Goal: Task Accomplishment & Management: Complete application form

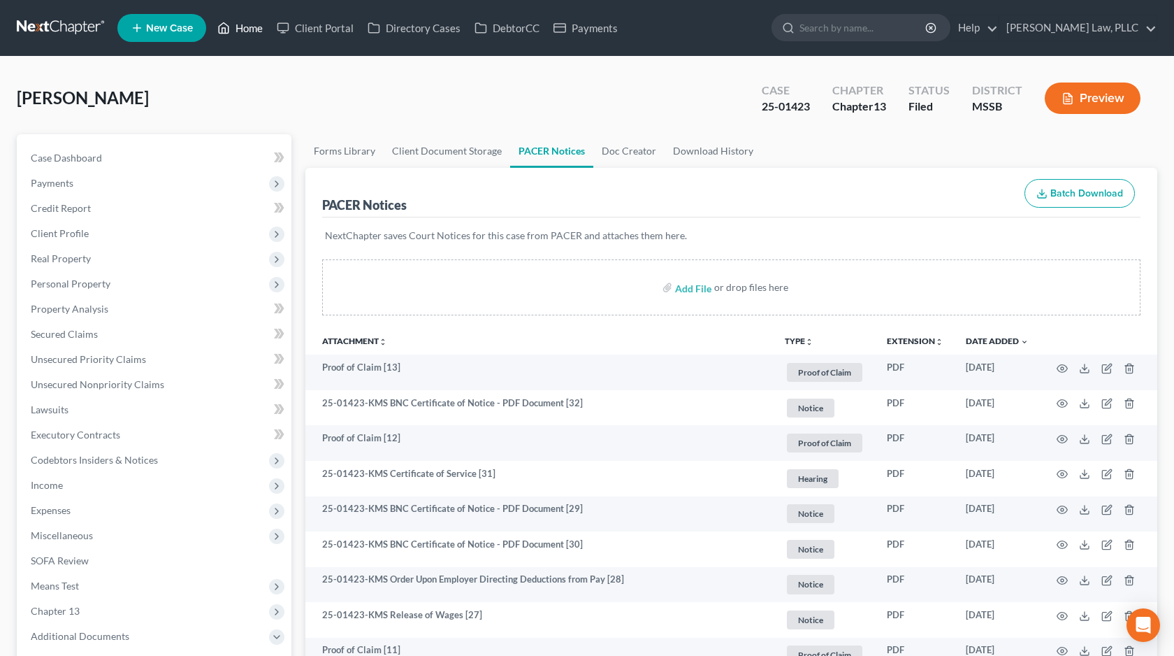
click at [247, 28] on link "Home" at bounding box center [239, 27] width 59 height 25
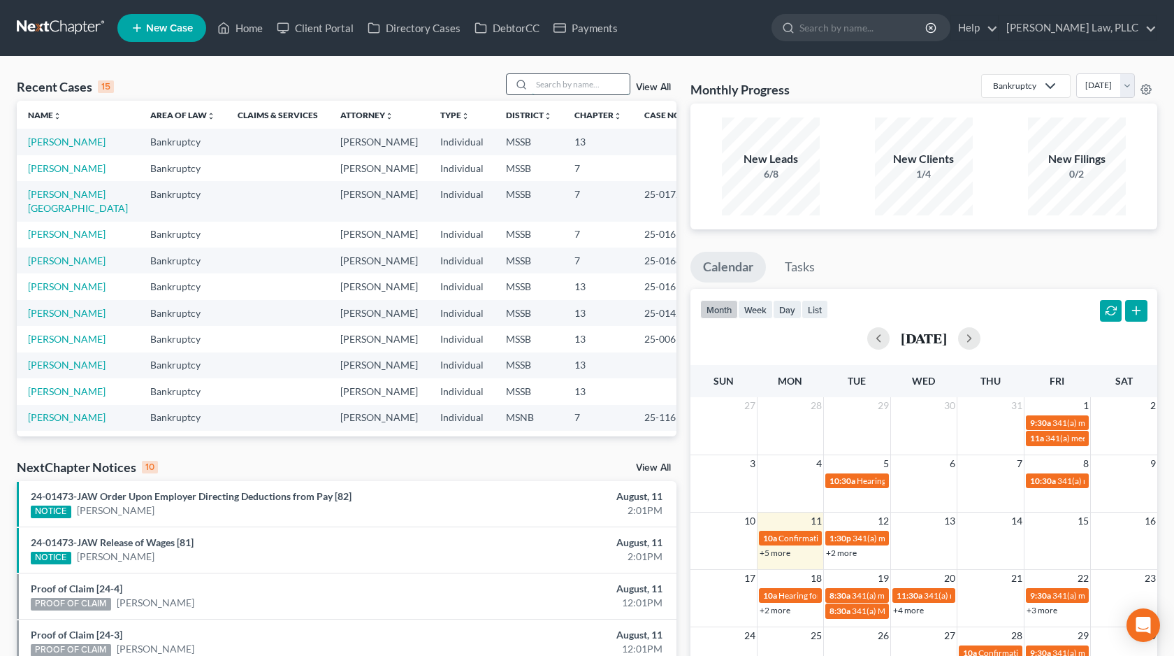
click at [569, 87] on input "search" at bounding box center [581, 84] width 98 height 20
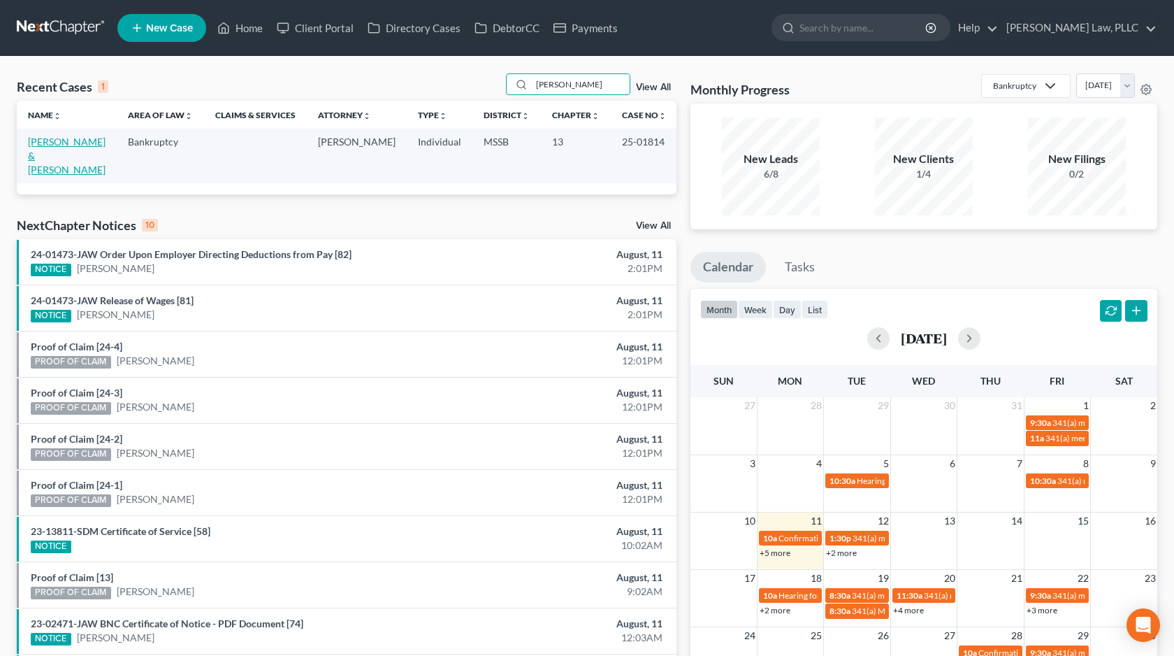
type input "[PERSON_NAME]"
click at [87, 136] on link "[PERSON_NAME] & [PERSON_NAME]" at bounding box center [67, 156] width 78 height 40
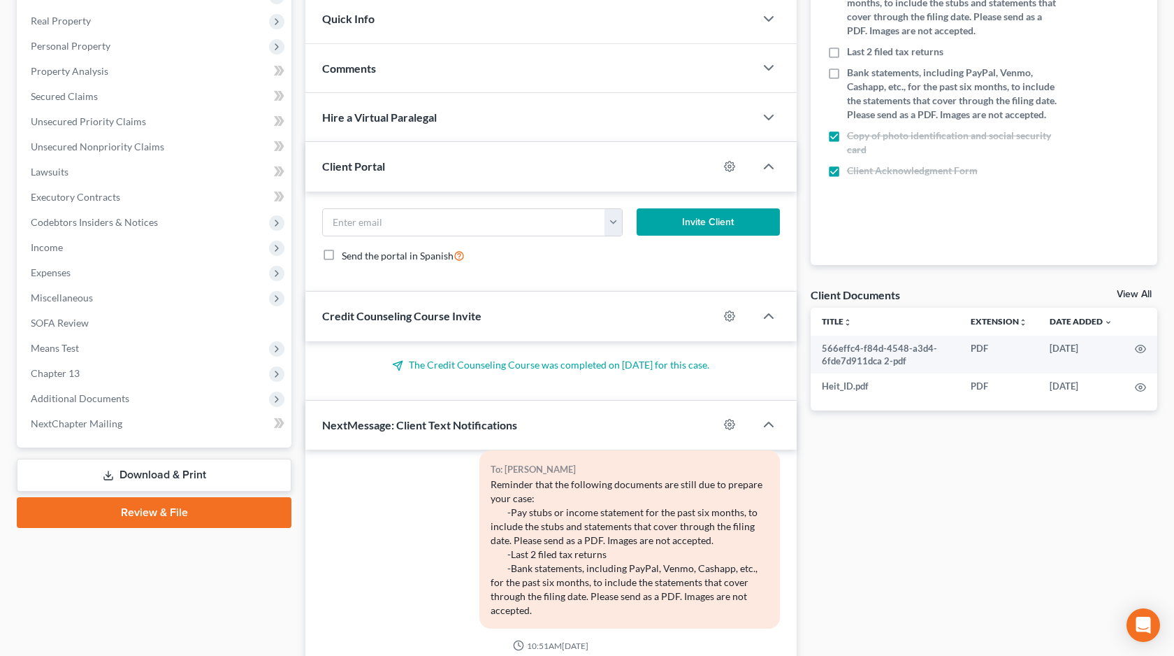
scroll to position [238, 0]
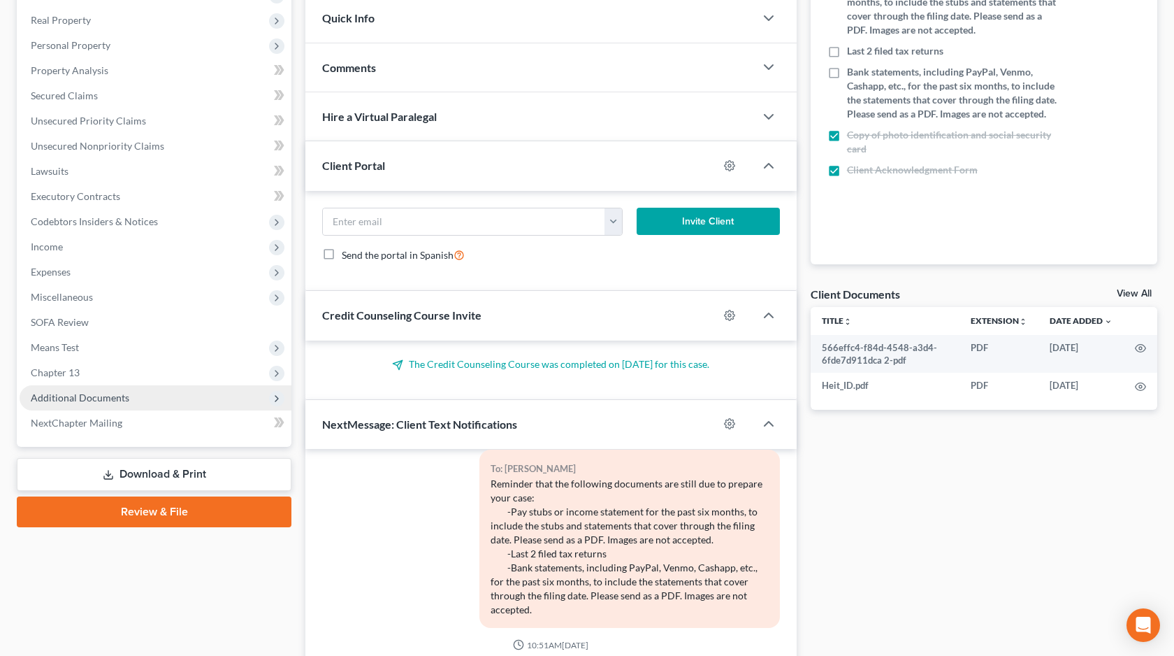
click at [140, 402] on span "Additional Documents" at bounding box center [156, 397] width 272 height 25
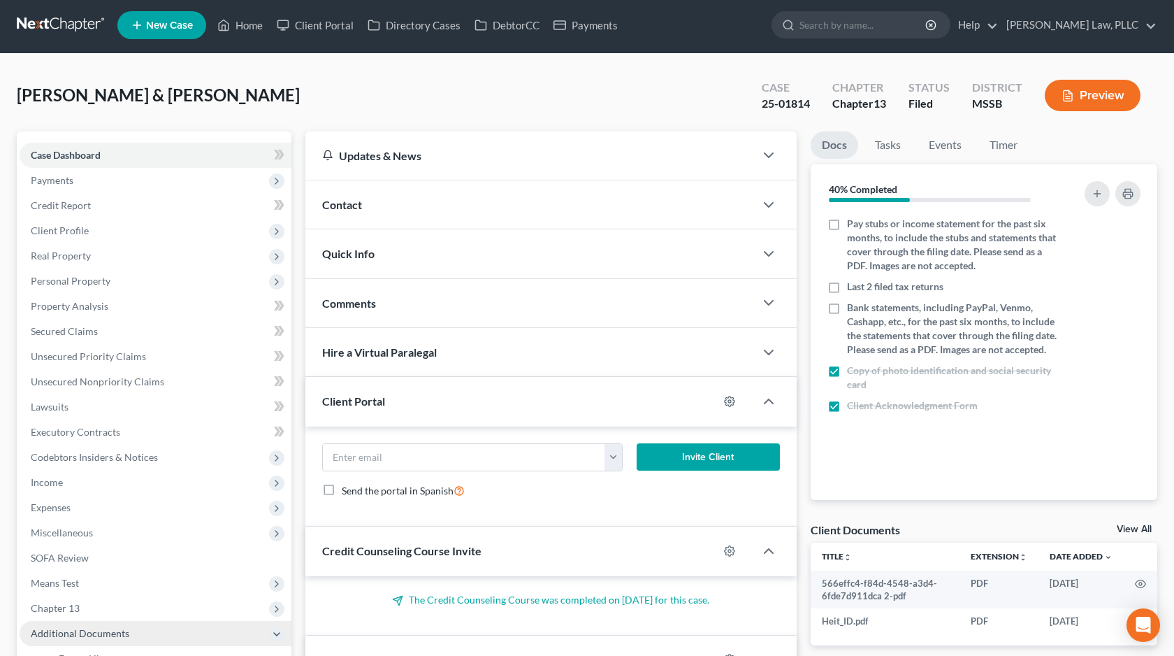
scroll to position [0, 0]
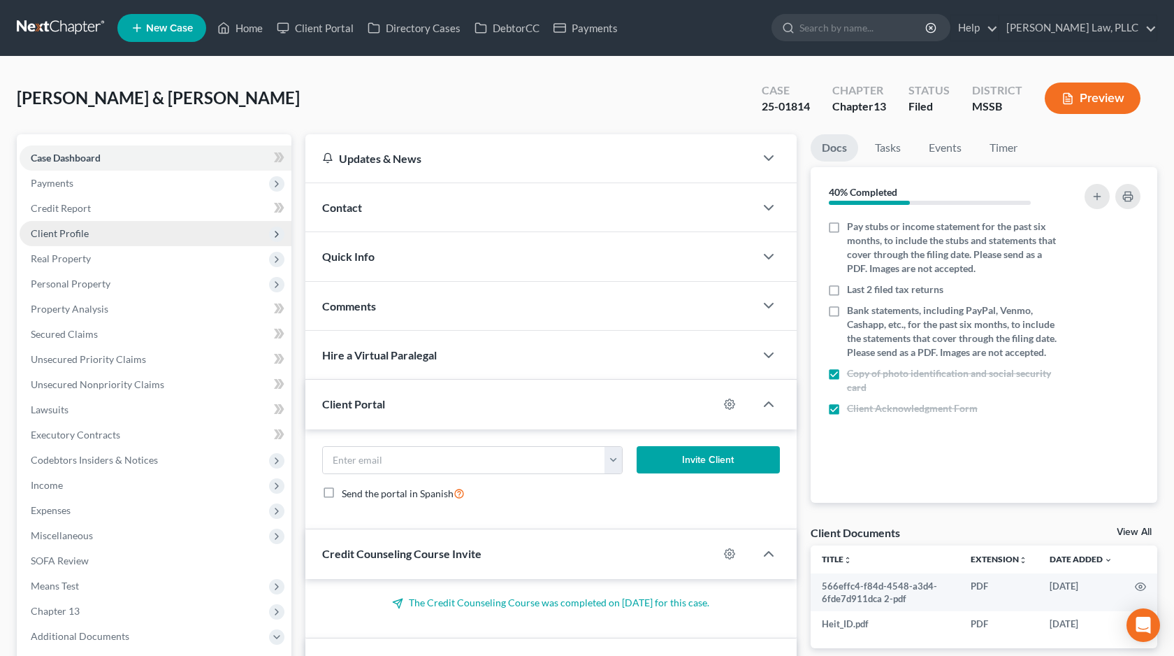
click at [139, 233] on span "Client Profile" at bounding box center [156, 233] width 272 height 25
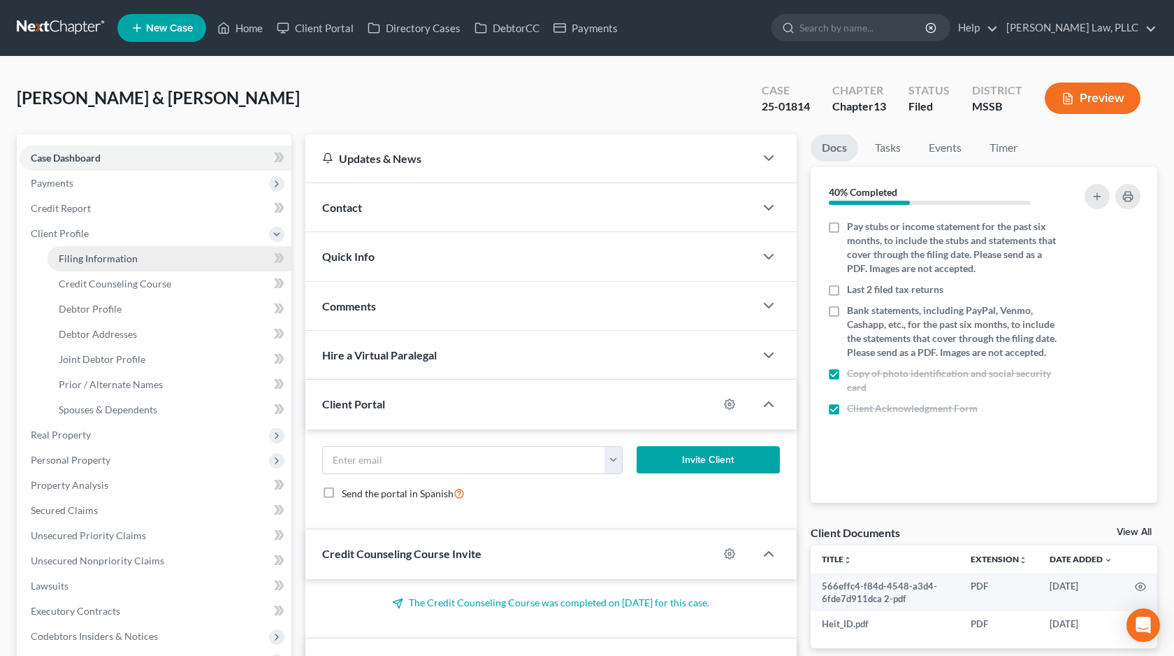
click at [136, 249] on link "Filing Information" at bounding box center [170, 258] width 244 height 25
select select "1"
select select "3"
select select "25"
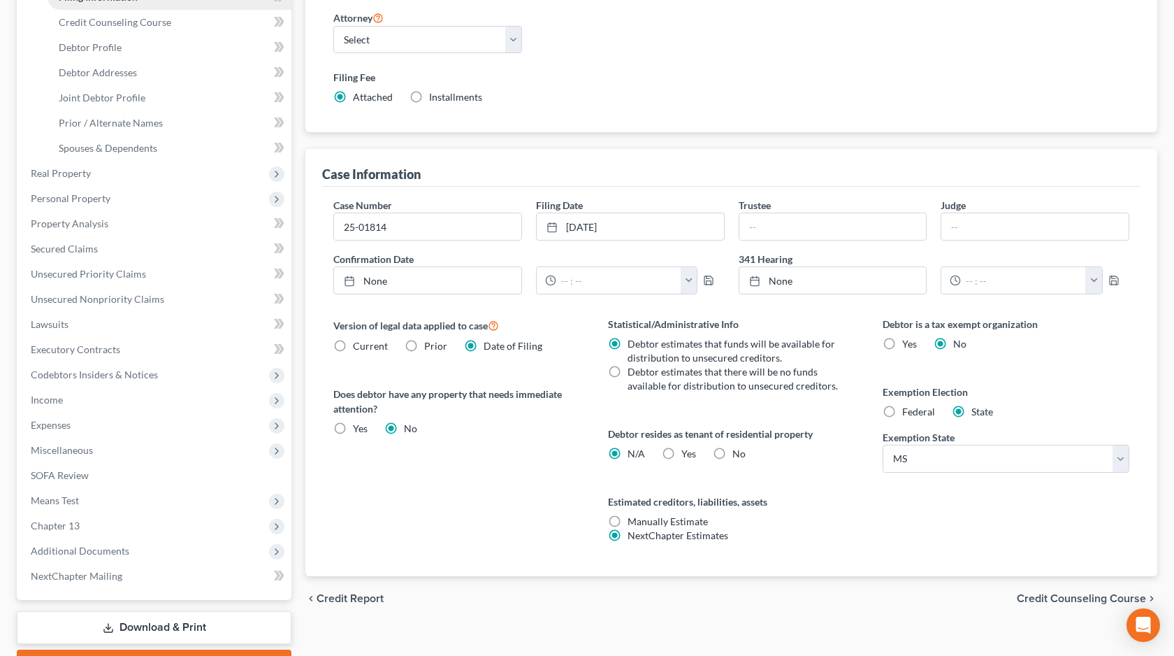
scroll to position [338, 0]
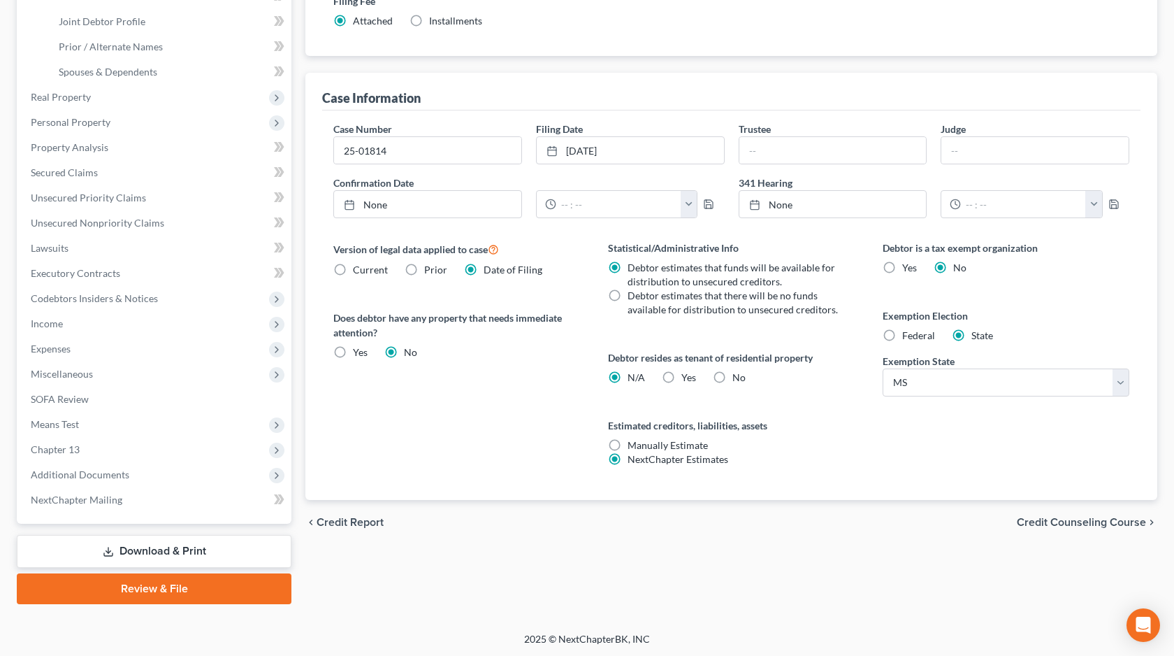
click at [139, 544] on link "Download & Print" at bounding box center [154, 551] width 275 height 33
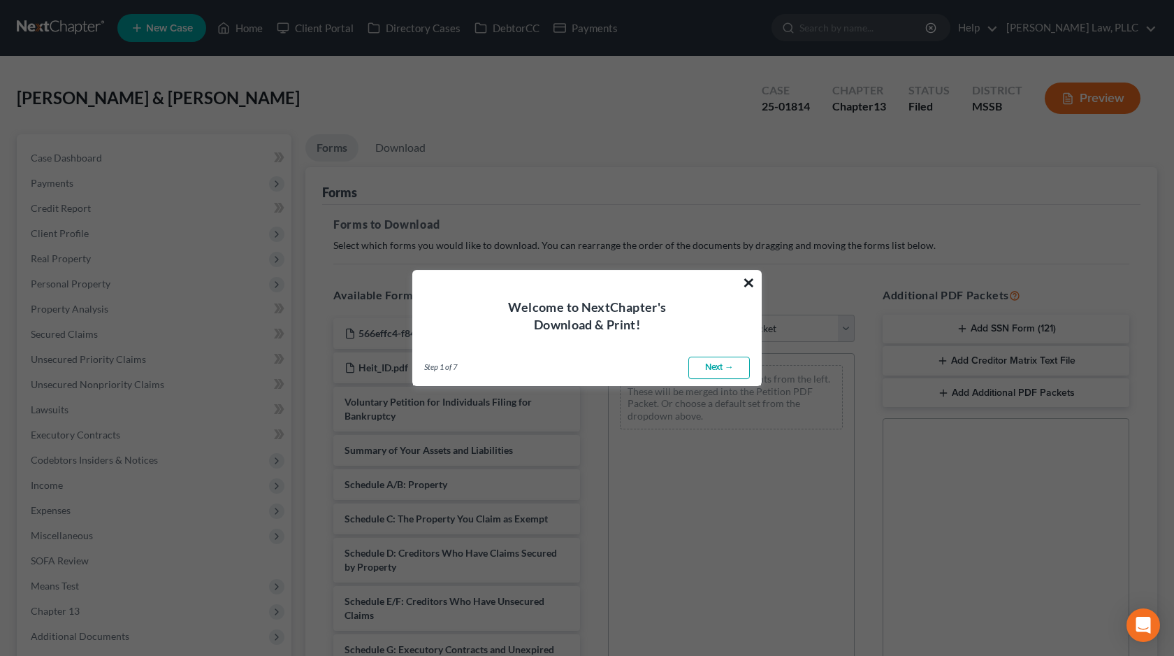
click at [748, 287] on button "×" at bounding box center [748, 282] width 13 height 22
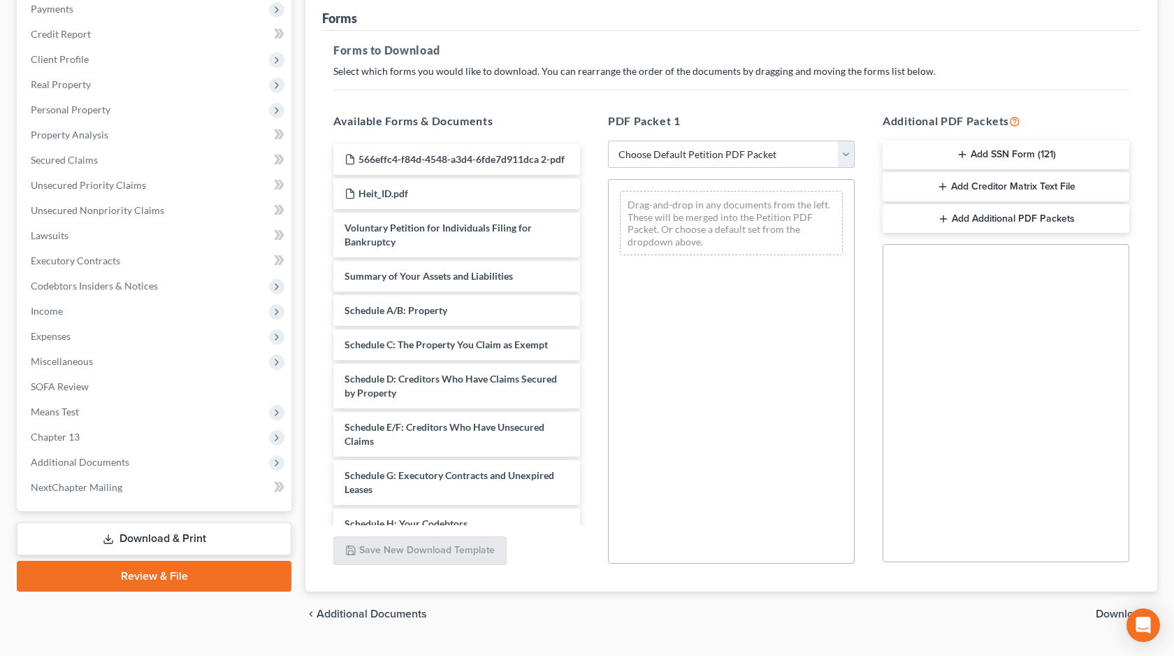
scroll to position [183, 0]
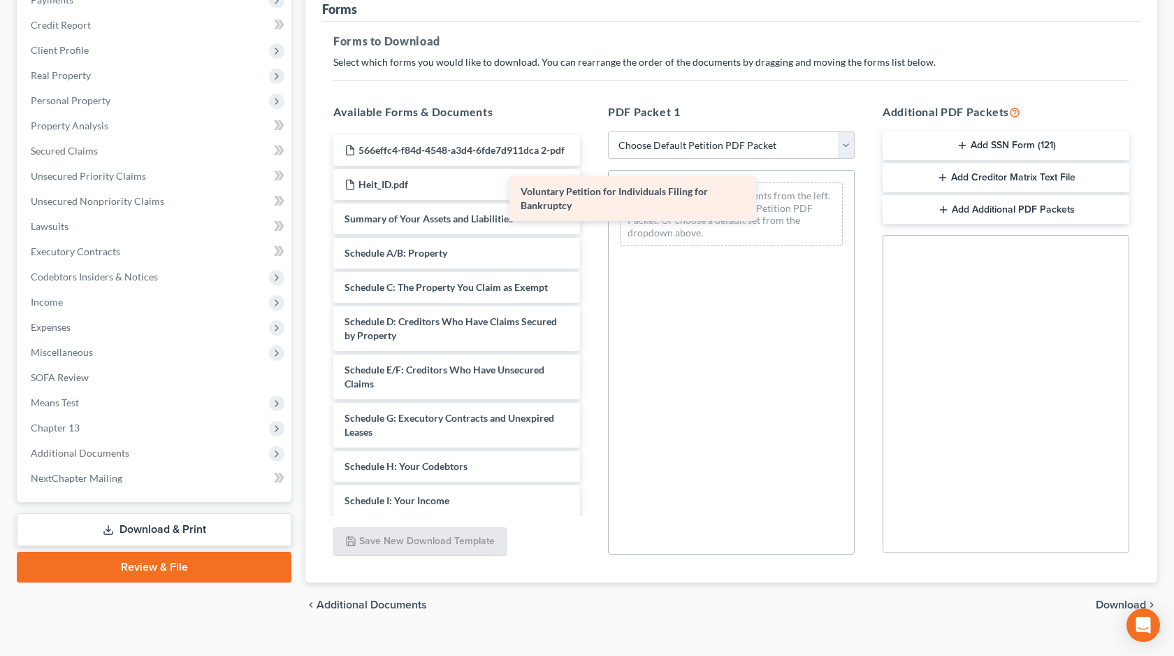
drag, startPoint x: 551, startPoint y: 238, endPoint x: 727, endPoint y: 211, distance: 178.1
click at [591, 211] on div "Voluntary Petition for Individuals Filing for Bankruptcy 566effc4-f84d-4548-a3d…" at bounding box center [456, 500] width 269 height 731
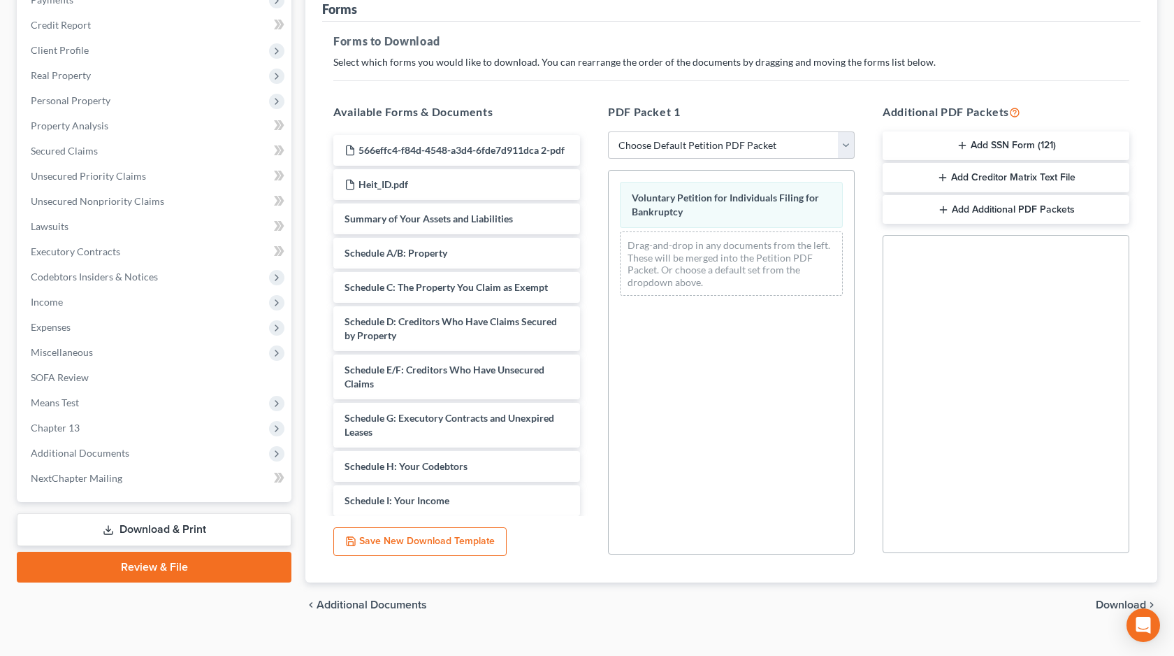
click at [1108, 603] on span "Download" at bounding box center [1121, 604] width 50 height 11
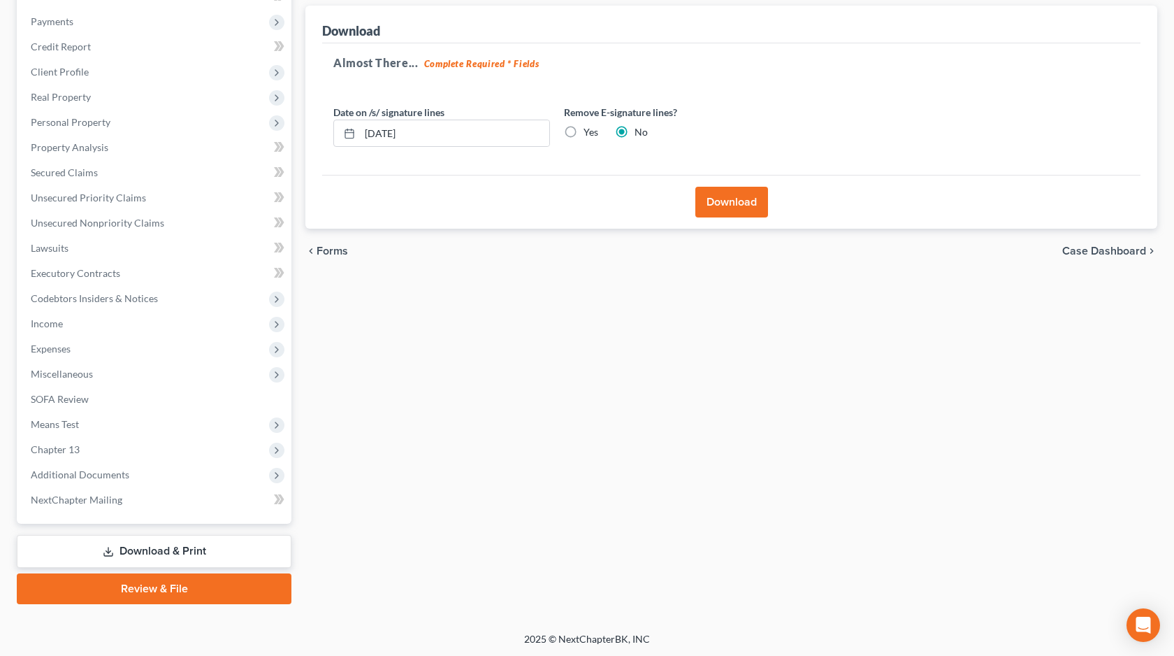
click at [751, 207] on button "Download" at bounding box center [731, 202] width 73 height 31
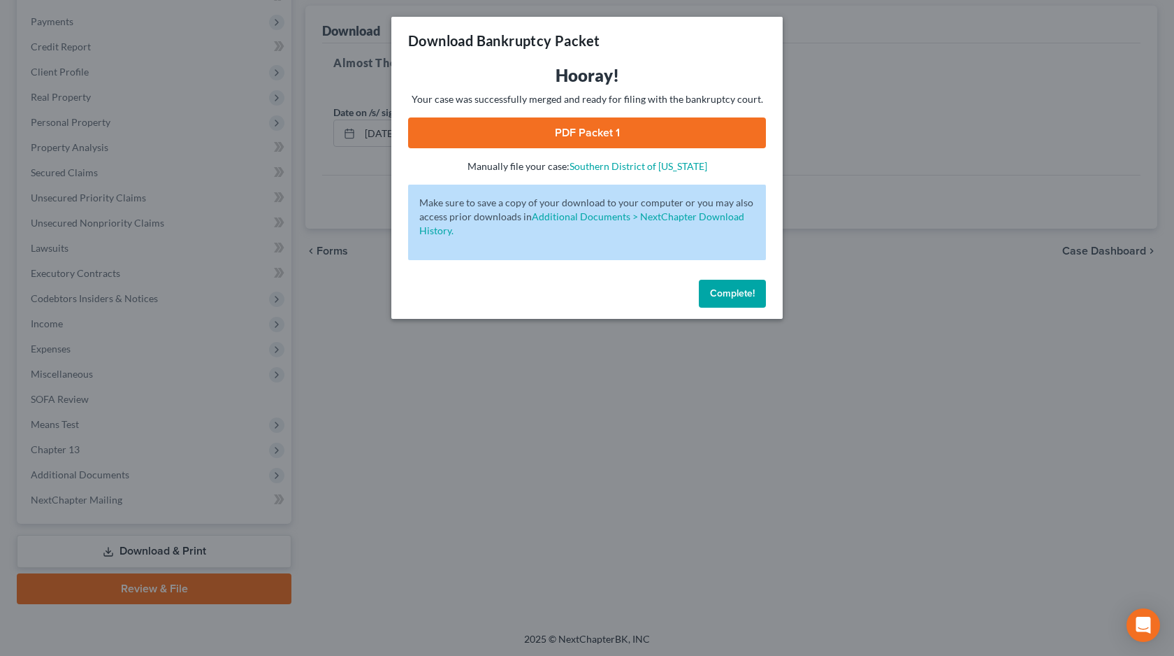
click at [648, 131] on link "PDF Packet 1" at bounding box center [587, 132] width 358 height 31
click at [725, 295] on span "Complete!" at bounding box center [732, 293] width 45 height 12
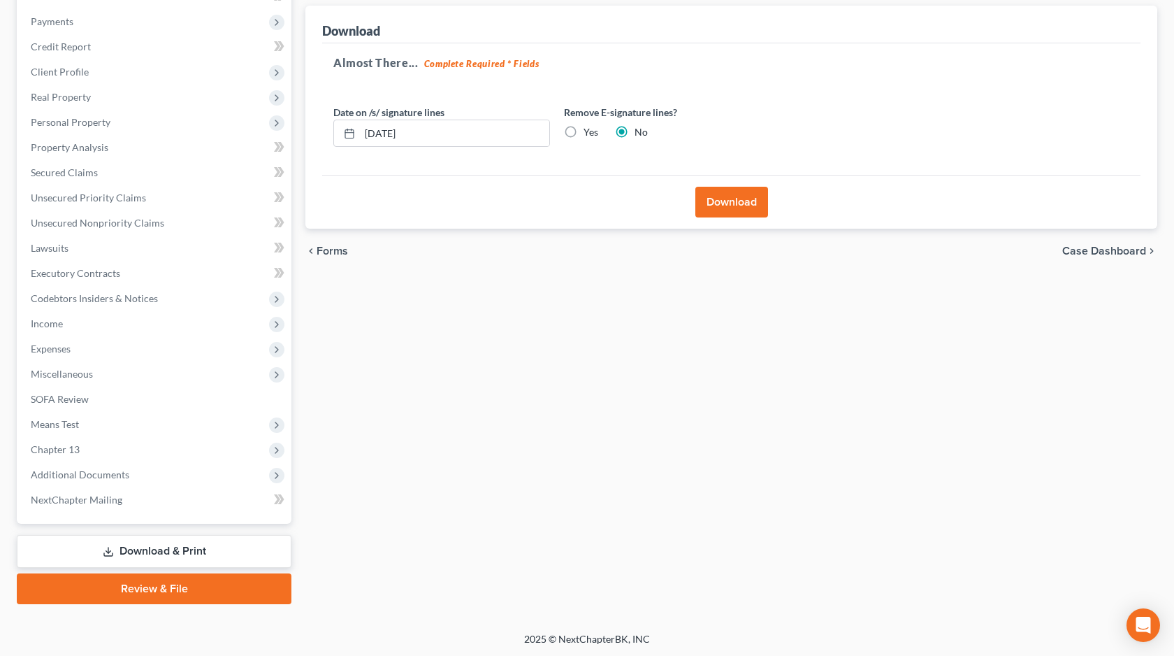
click at [126, 551] on link "Download & Print" at bounding box center [154, 551] width 275 height 33
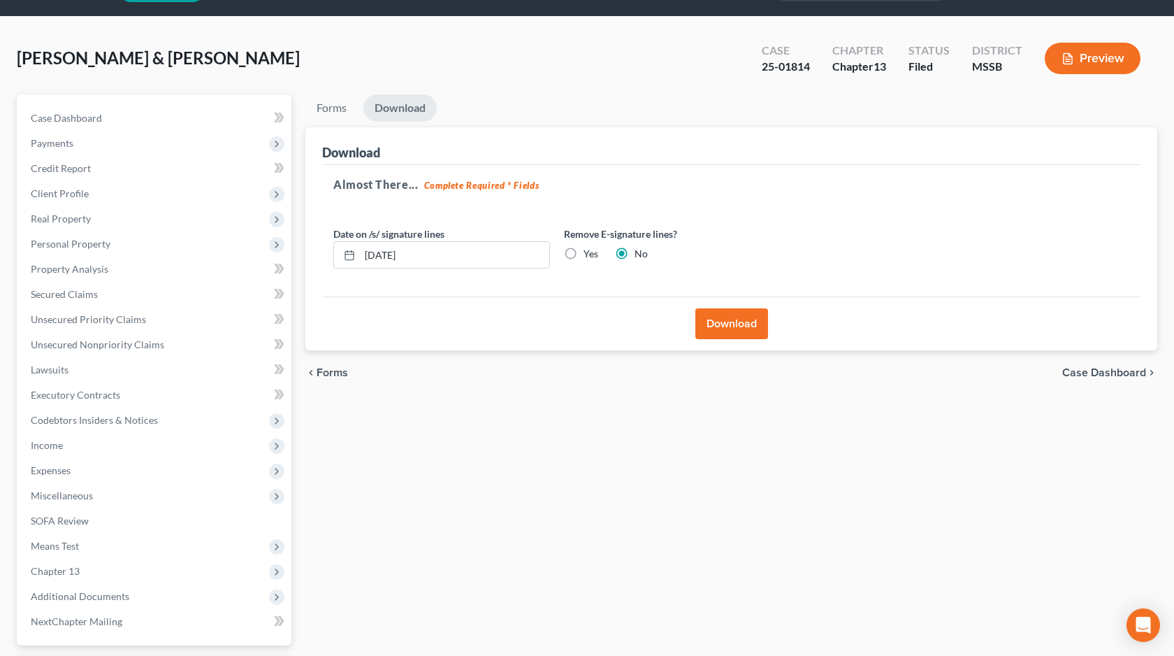
scroll to position [31, 0]
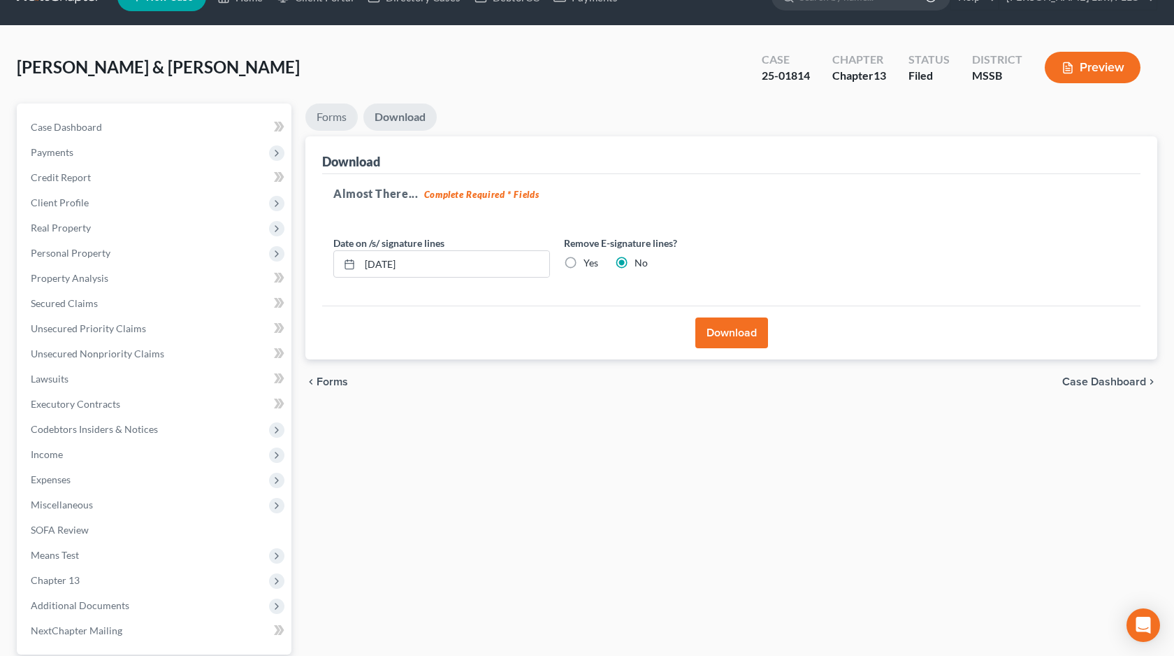
click at [340, 107] on link "Forms" at bounding box center [331, 116] width 52 height 27
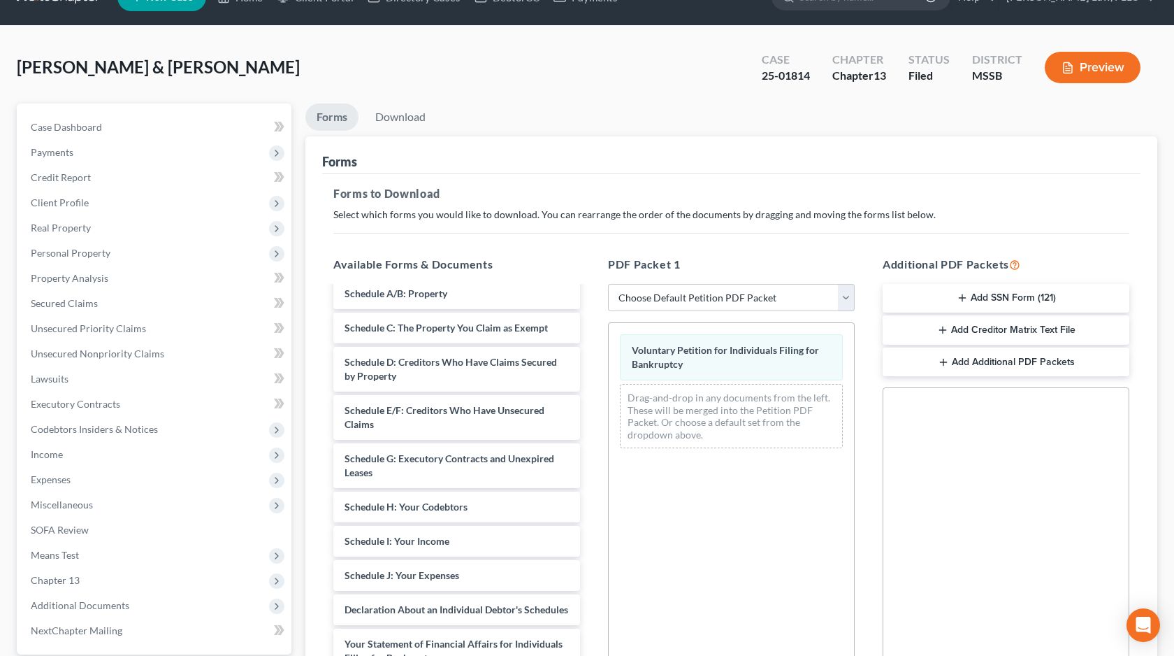
scroll to position [120, 0]
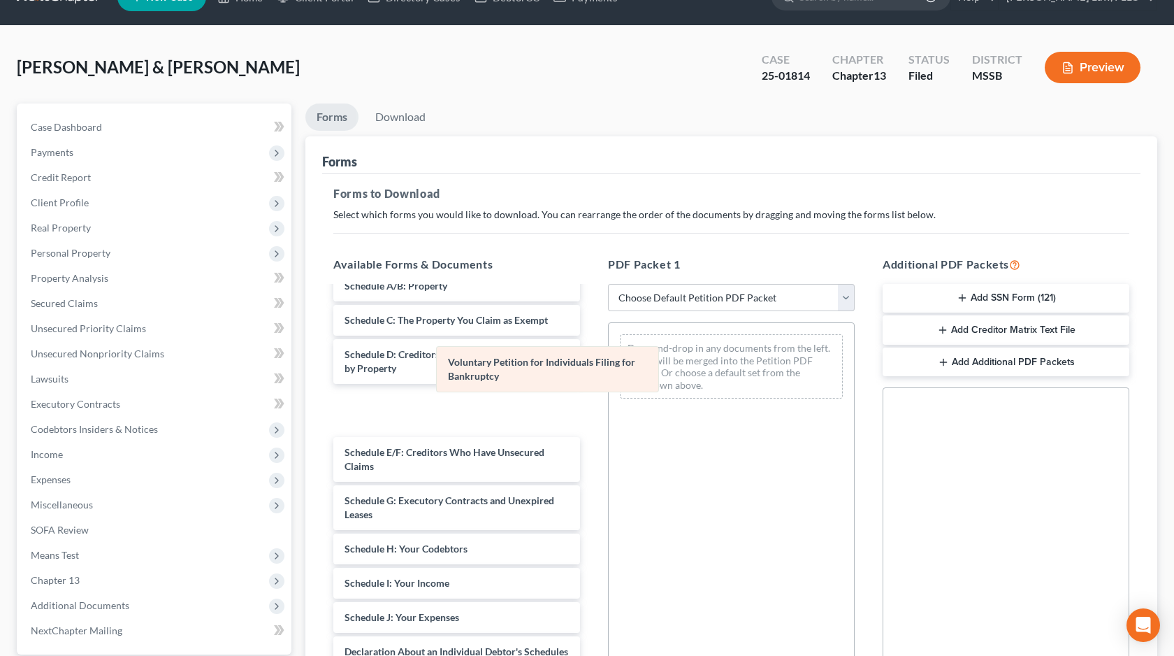
drag, startPoint x: 666, startPoint y: 370, endPoint x: 482, endPoint y: 383, distance: 184.2
click at [609, 383] on div "Voluntary Petition for Individuals Filing for Bankruptcy Voluntary Petition for…" at bounding box center [731, 366] width 245 height 87
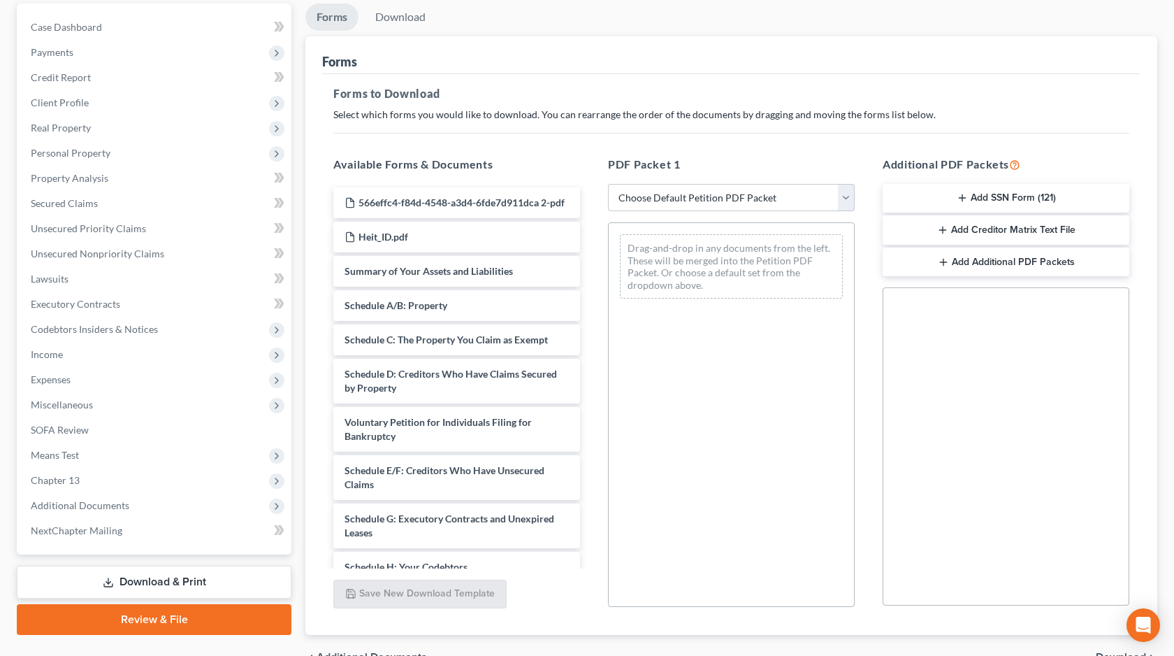
scroll to position [159, 0]
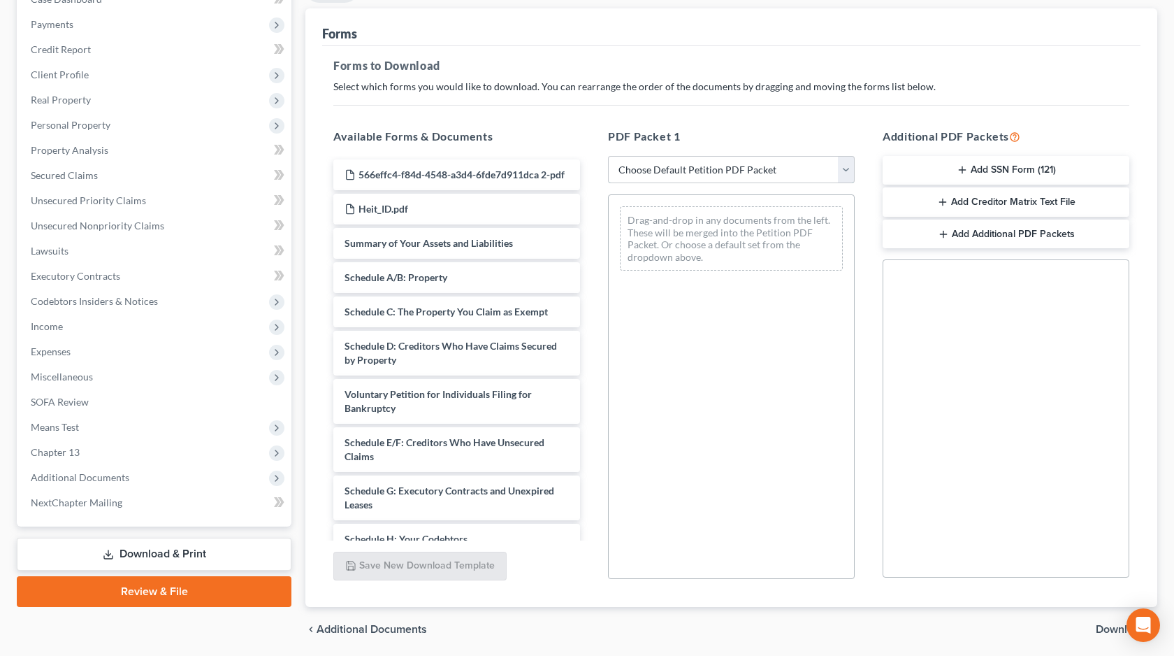
click at [753, 161] on select "Choose Default Petition PDF Packet Complete Bankruptcy Petition (all forms and …" at bounding box center [731, 170] width 247 height 28
click at [608, 156] on select "Choose Default Petition PDF Packet Complete Bankruptcy Petition (all forms and …" at bounding box center [731, 170] width 247 height 28
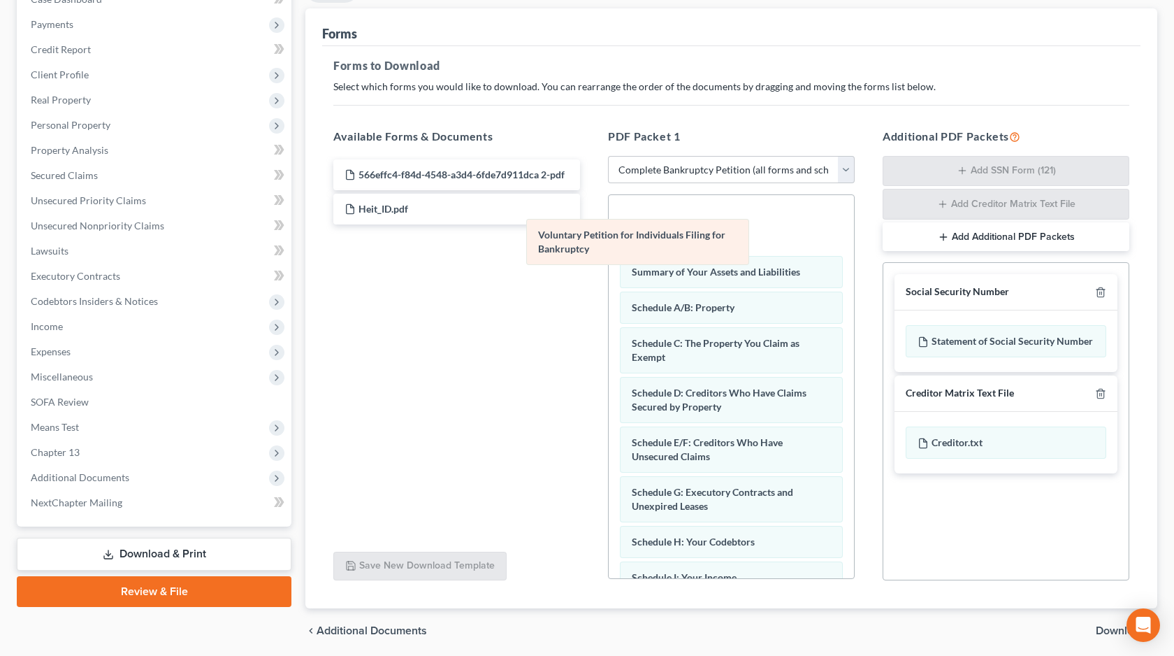
drag, startPoint x: 719, startPoint y: 232, endPoint x: 526, endPoint y: 260, distance: 195.6
click at [609, 260] on div "Voluntary Petition for Individuals Filing for Bankruptcy Voluntary Petition for…" at bounding box center [731, 629] width 245 height 868
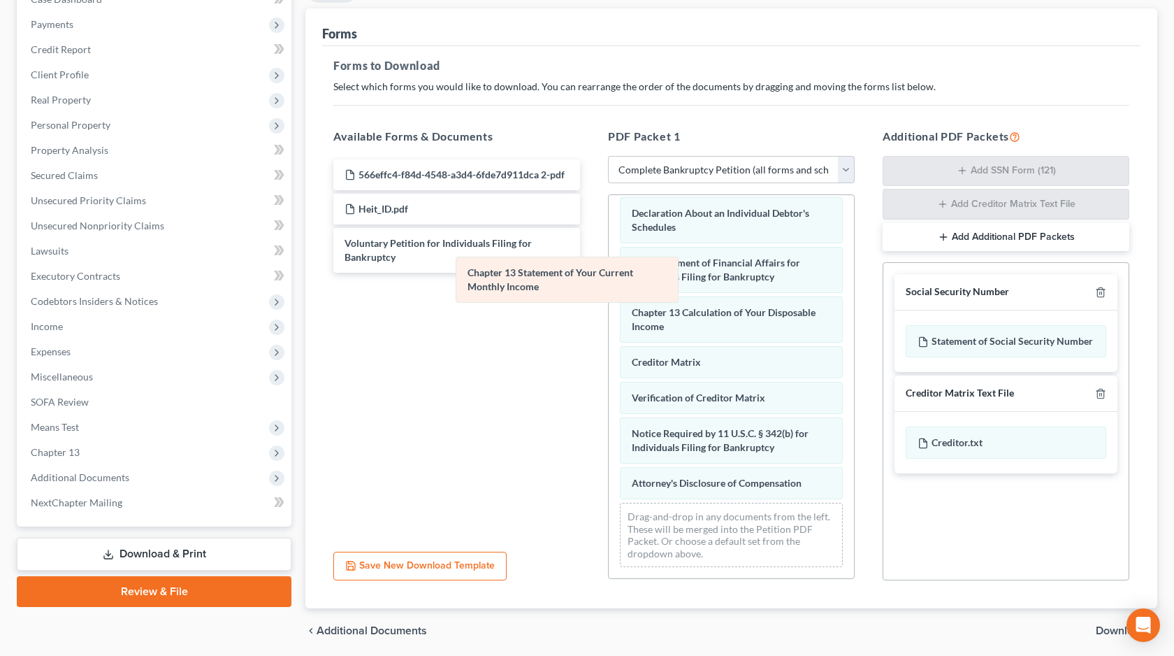
scroll to position [386, 0]
drag, startPoint x: 737, startPoint y: 273, endPoint x: 563, endPoint y: 286, distance: 173.8
click at [609, 286] on div "Chapter 13 Statement of Your Current Monthly Income Summary of Your Assets and …" at bounding box center [731, 193] width 245 height 769
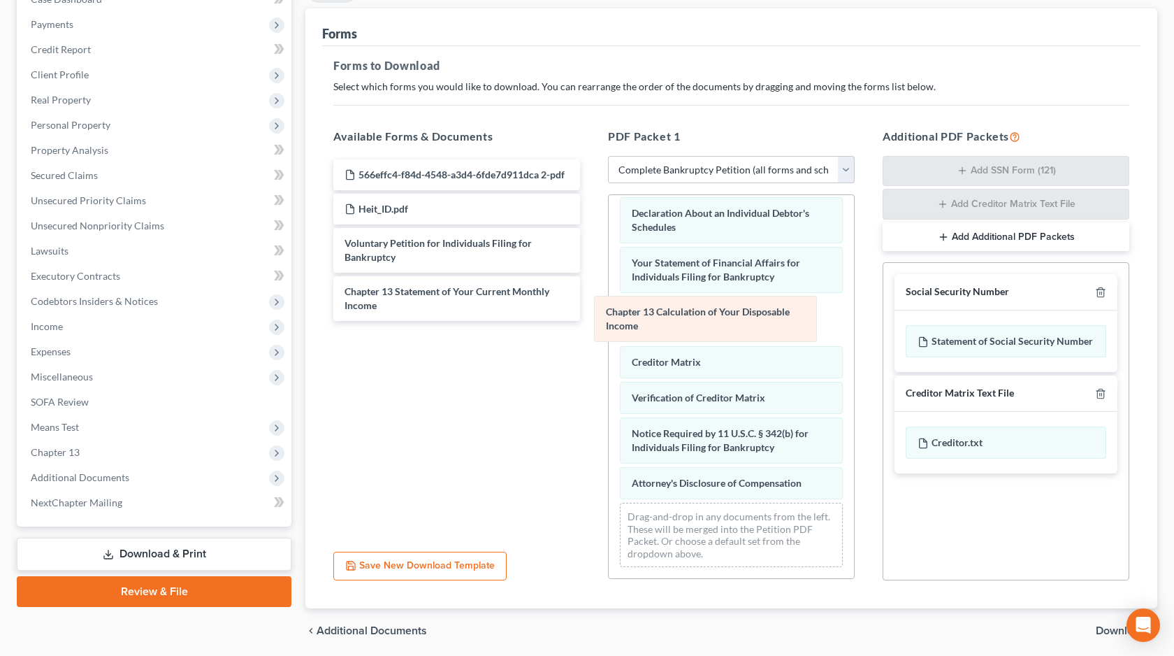
scroll to position [336, 0]
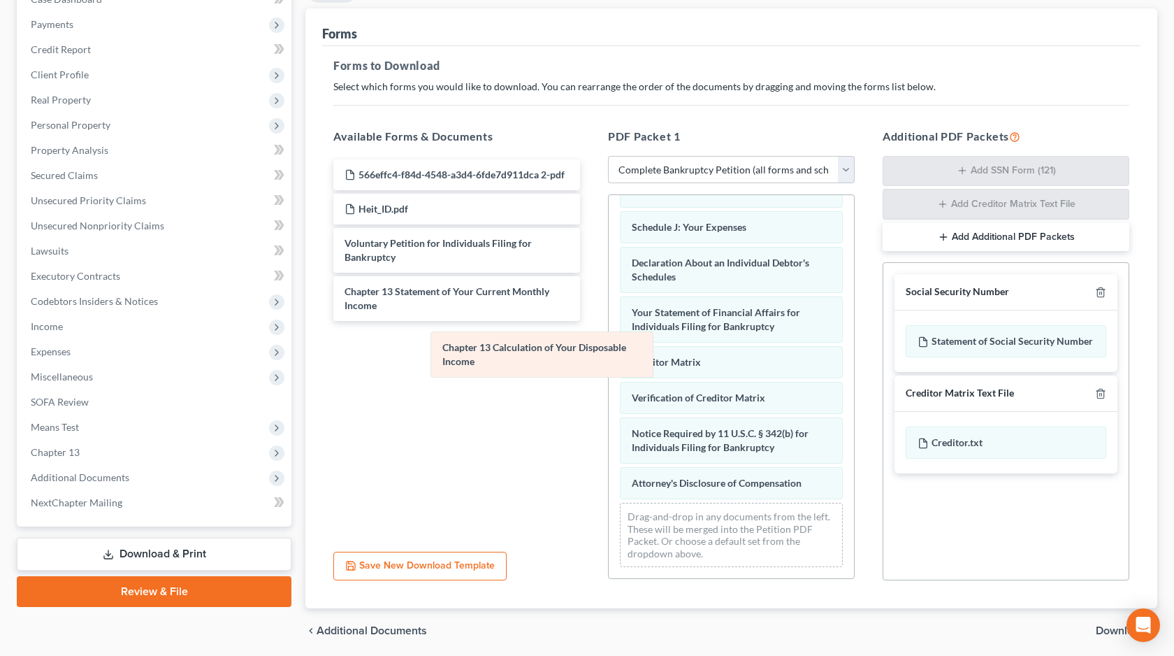
drag, startPoint x: 672, startPoint y: 314, endPoint x: 482, endPoint y: 349, distance: 193.4
click at [609, 349] on div "Chapter 13 Calculation of Your Disposable Income Summary of Your Assets and Lia…" at bounding box center [731, 218] width 245 height 719
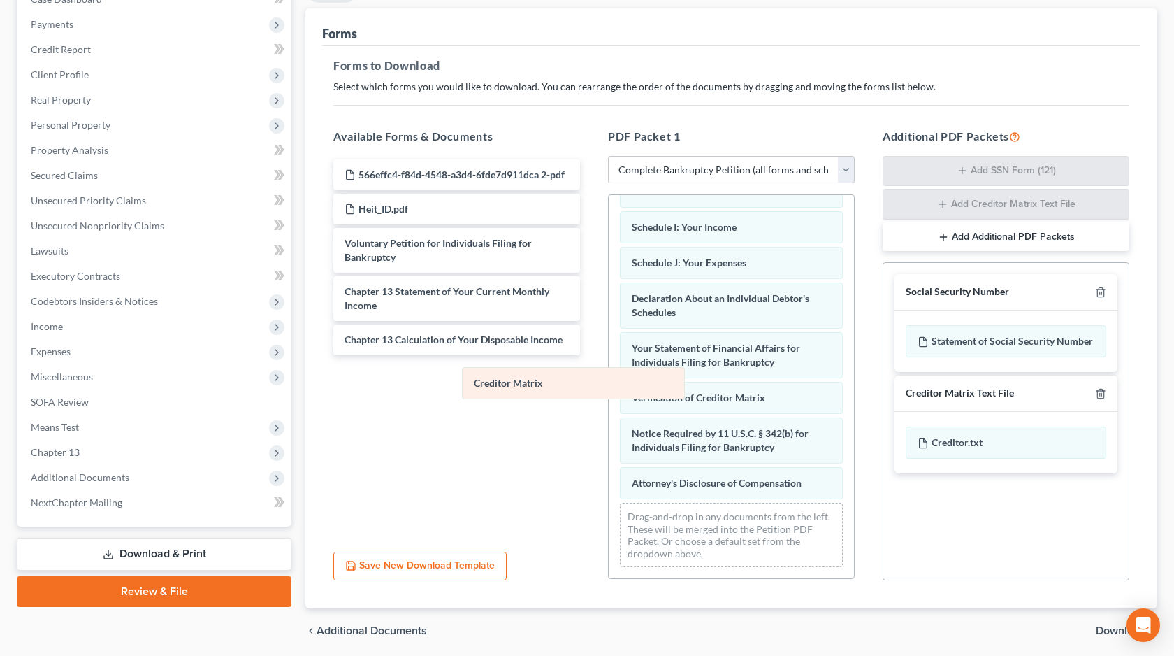
scroll to position [301, 0]
drag, startPoint x: 646, startPoint y: 363, endPoint x: 451, endPoint y: 397, distance: 197.2
click at [609, 397] on div "Creditor Matrix Summary of Your Assets and Liabilities Schedule A/B: Property S…" at bounding box center [731, 236] width 245 height 684
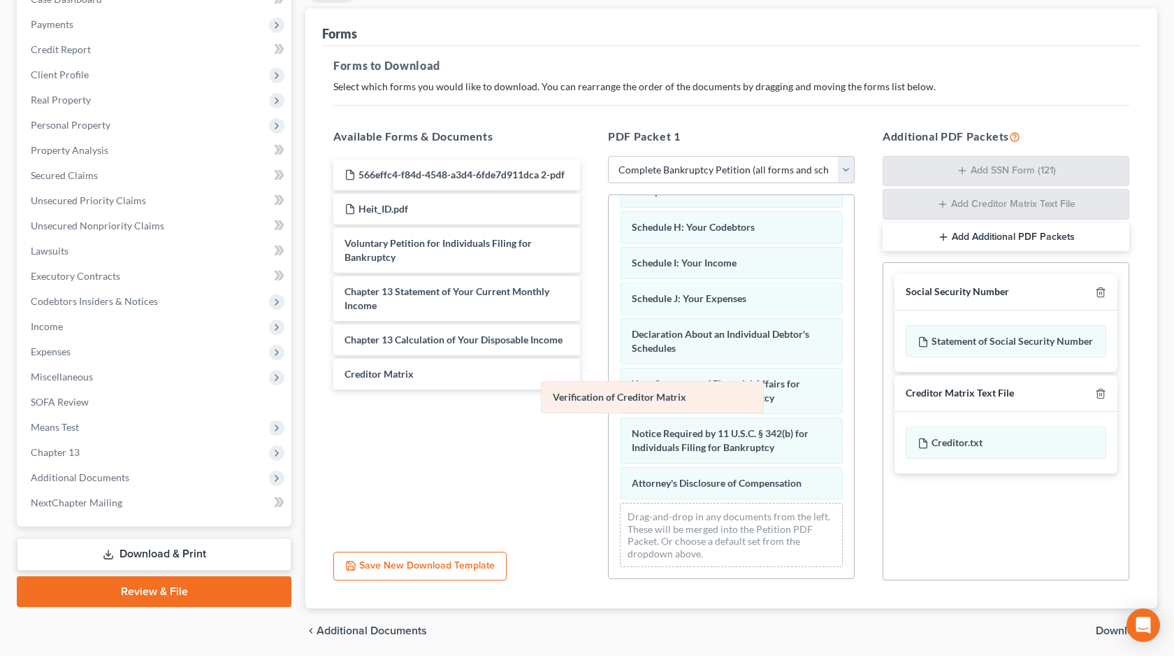
scroll to position [265, 0]
drag, startPoint x: 642, startPoint y: 400, endPoint x: 472, endPoint y: 412, distance: 170.2
click at [609, 412] on div "Verification of Creditor Matrix Summary of Your Assets and Liabilities Schedule…" at bounding box center [731, 254] width 245 height 648
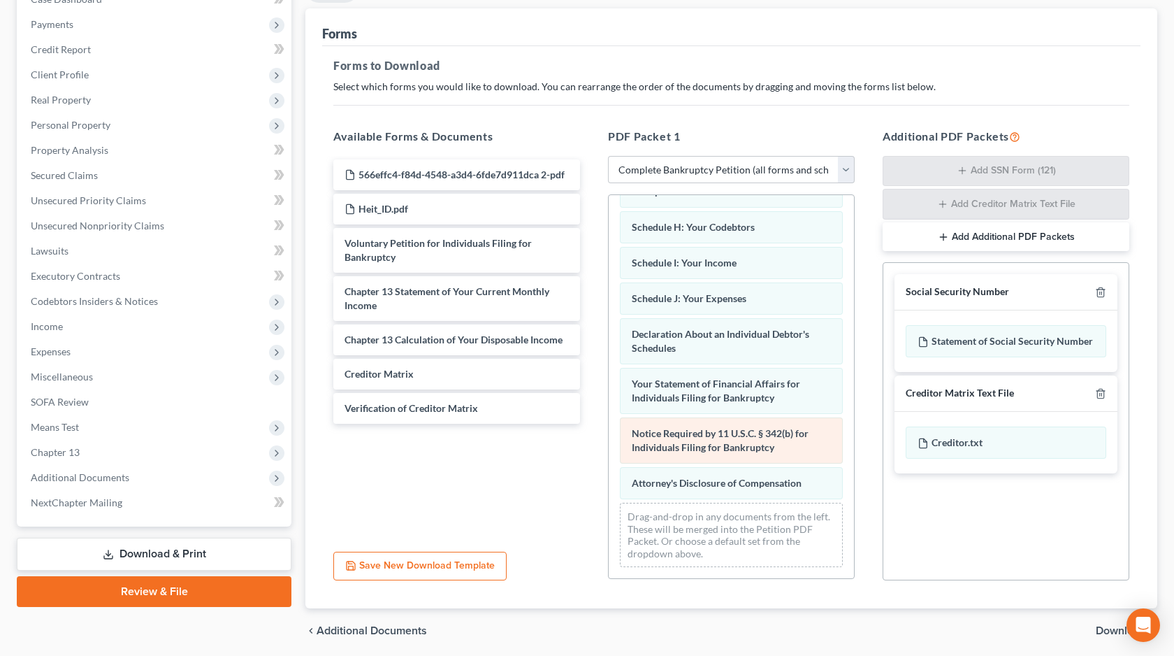
scroll to position [208, 0]
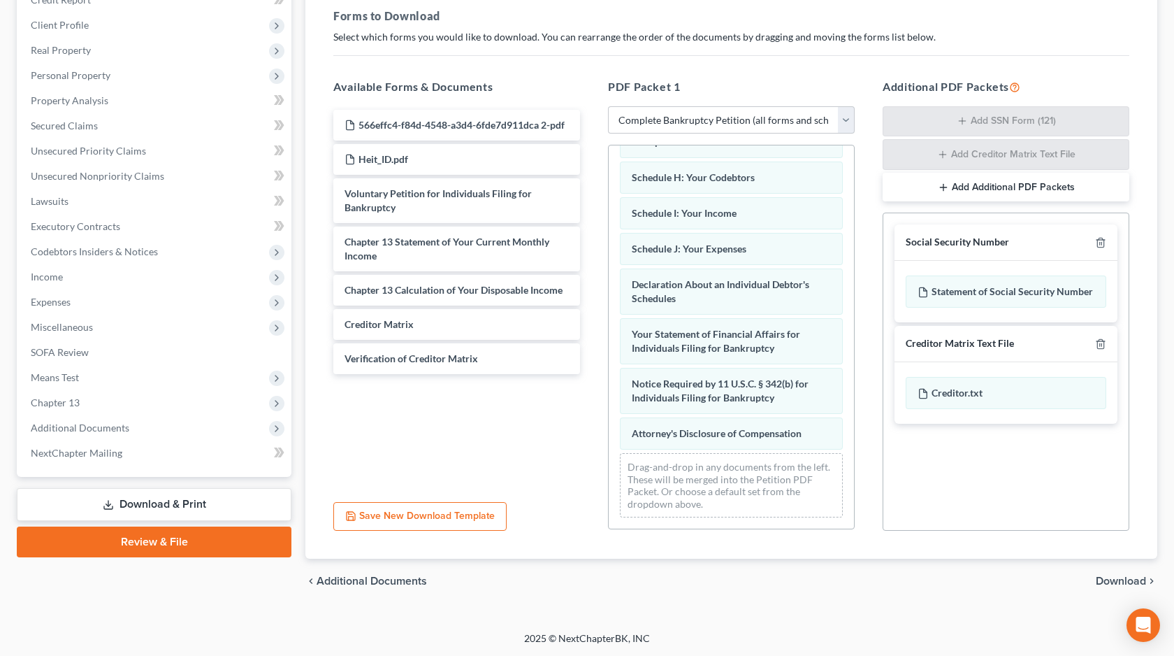
click at [1100, 575] on span "Download" at bounding box center [1121, 580] width 50 height 11
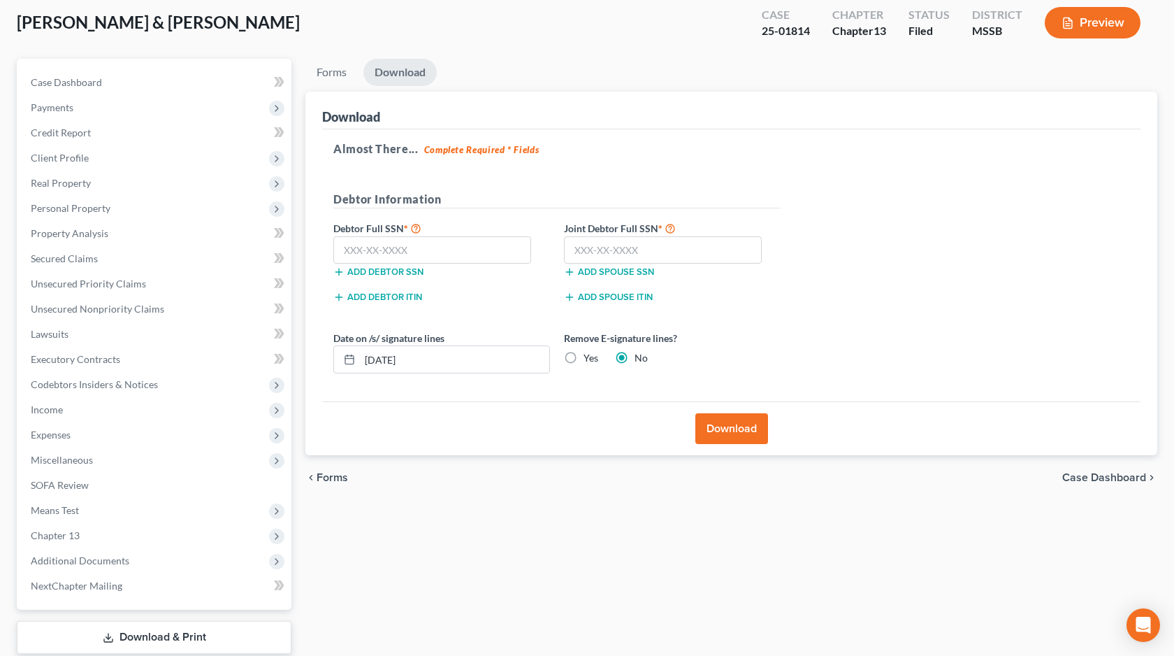
scroll to position [0, 0]
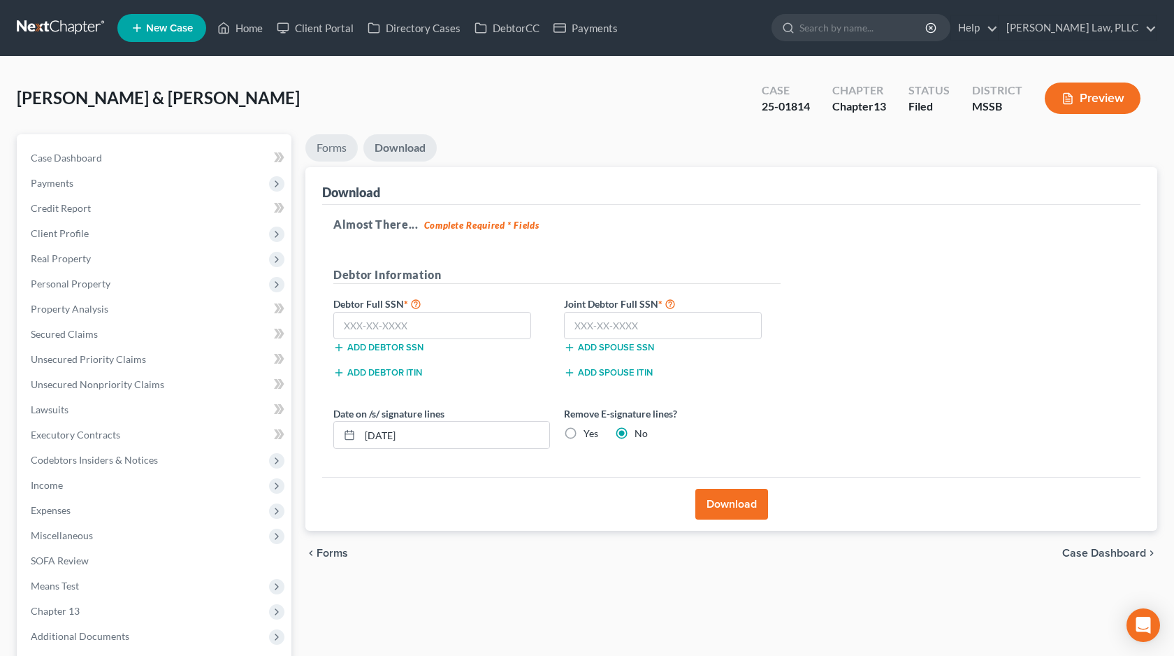
click at [349, 144] on link "Forms" at bounding box center [331, 147] width 52 height 27
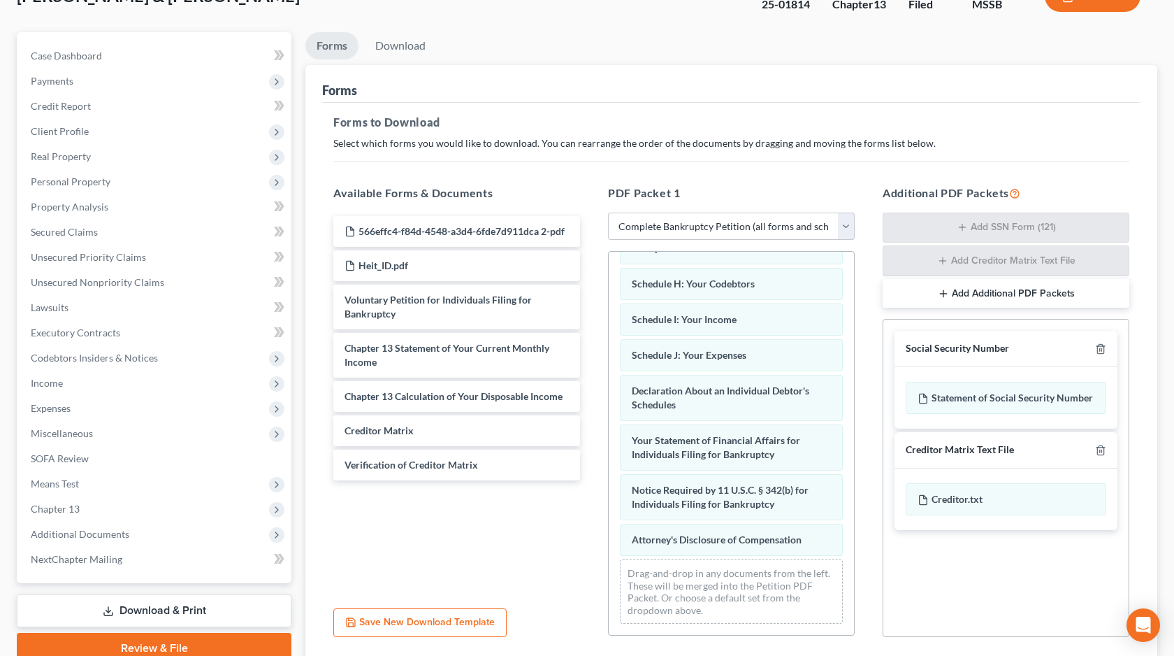
scroll to position [186, 0]
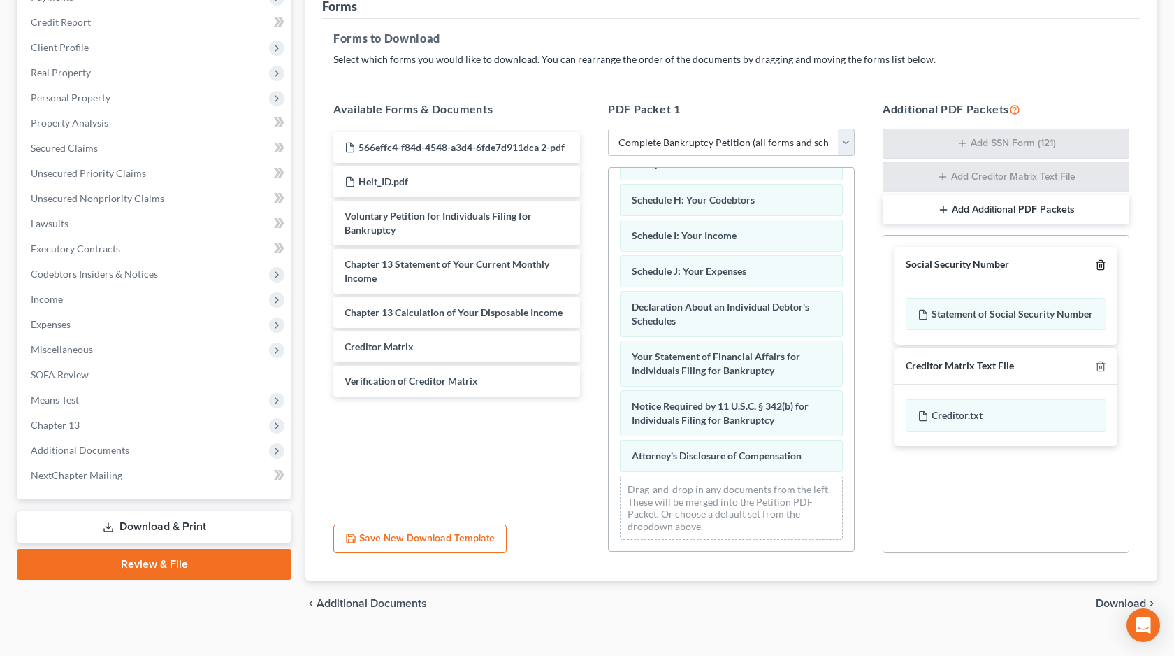
click at [1099, 265] on icon "button" at bounding box center [1100, 264] width 11 height 11
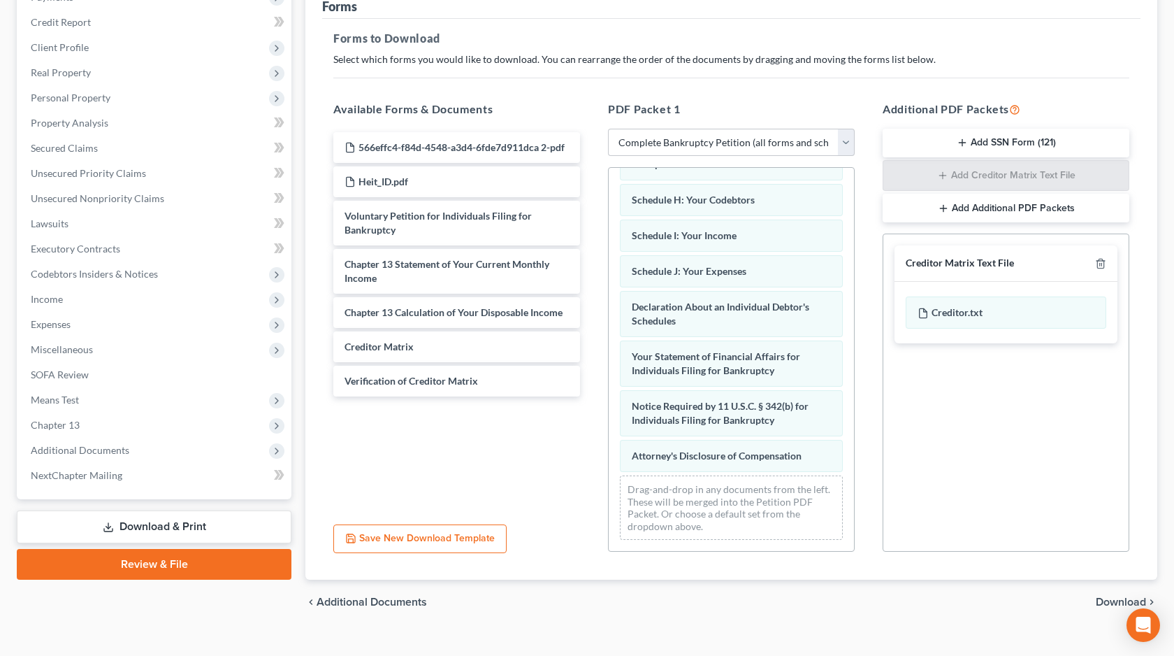
click at [1104, 598] on span "Download" at bounding box center [1121, 601] width 50 height 11
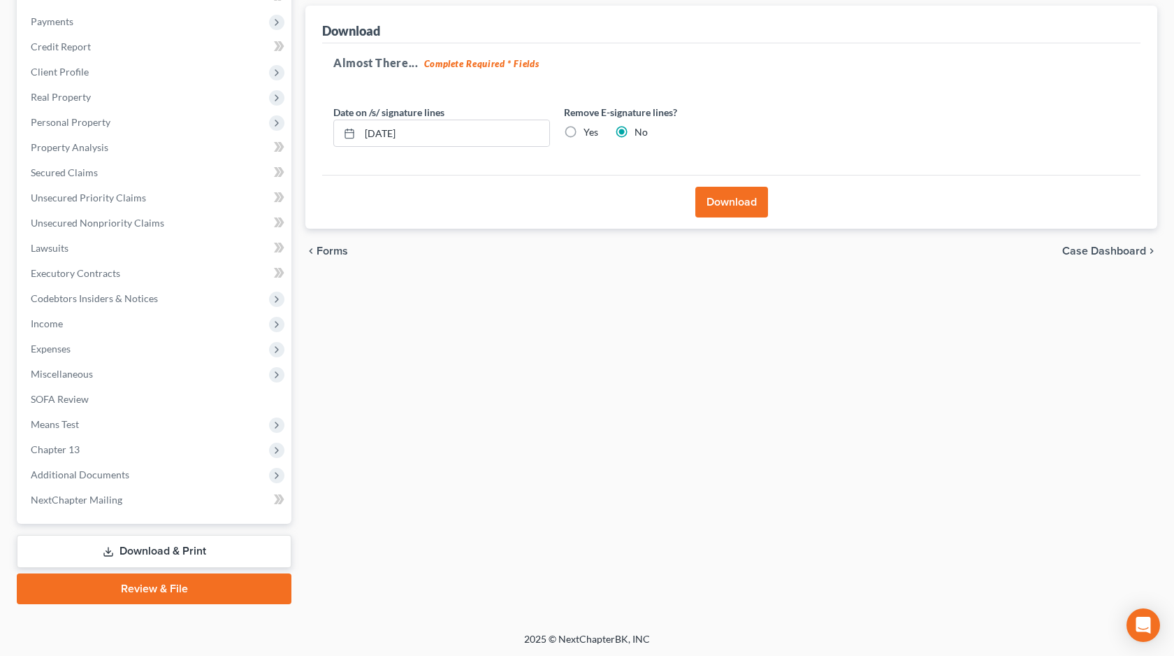
click at [744, 207] on button "Download" at bounding box center [731, 202] width 73 height 31
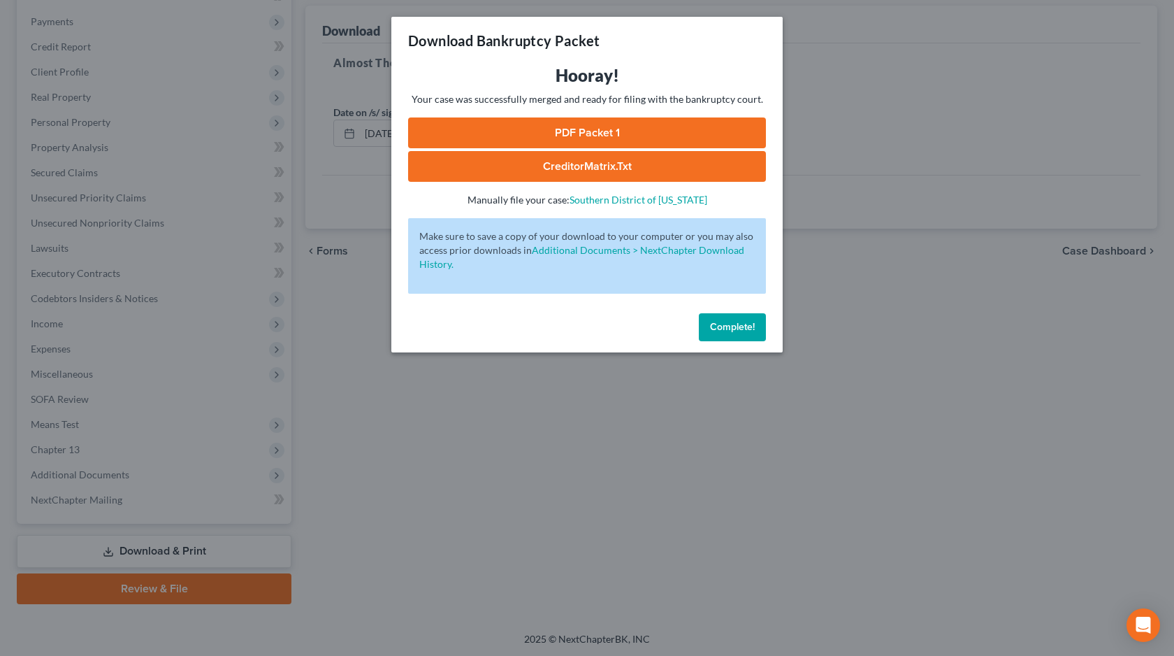
click at [641, 132] on link "PDF Packet 1" at bounding box center [587, 132] width 358 height 31
click at [532, 261] on p "Make sure to save a copy of your download to your computer or you may also acce…" at bounding box center [586, 250] width 335 height 42
click at [738, 326] on span "Complete!" at bounding box center [732, 327] width 45 height 12
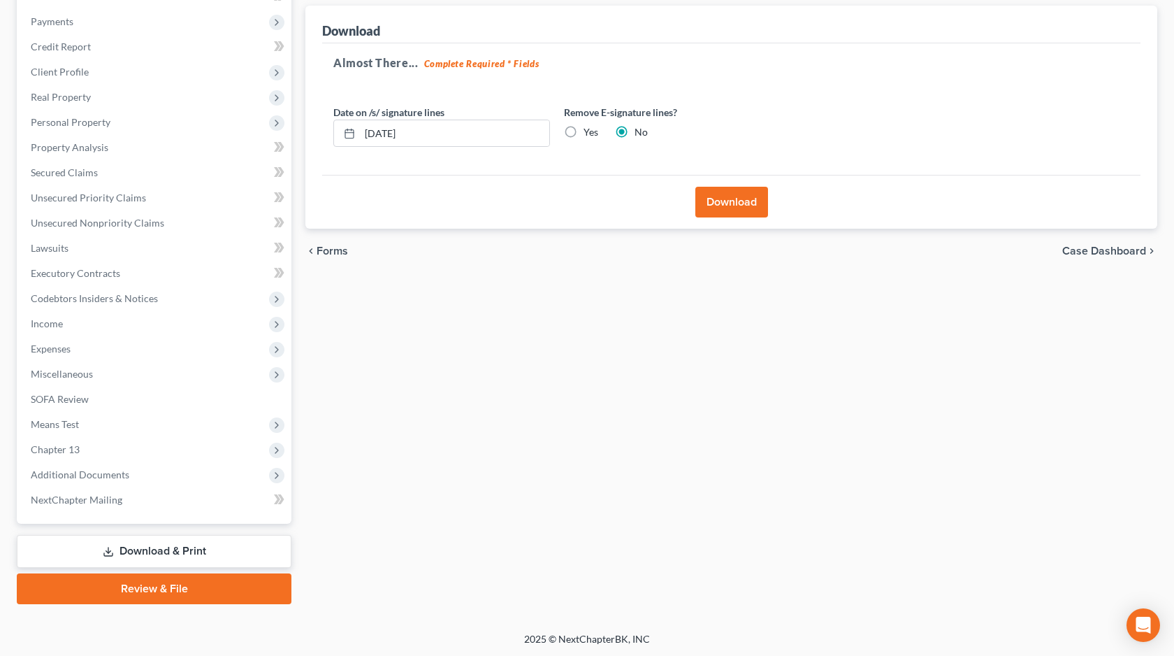
scroll to position [0, 0]
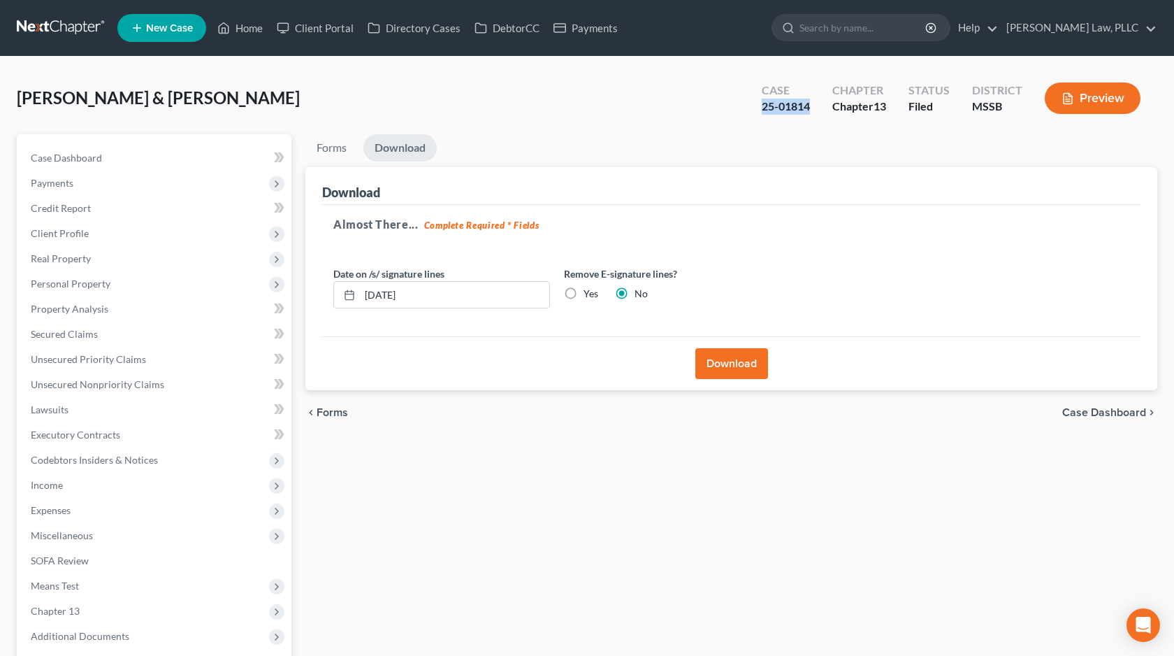
drag, startPoint x: 809, startPoint y: 108, endPoint x: 760, endPoint y: 109, distance: 48.9
click at [760, 109] on div "Case 25-01814" at bounding box center [786, 99] width 71 height 41
copy div "25-01814"
click at [331, 154] on link "Forms" at bounding box center [331, 147] width 52 height 27
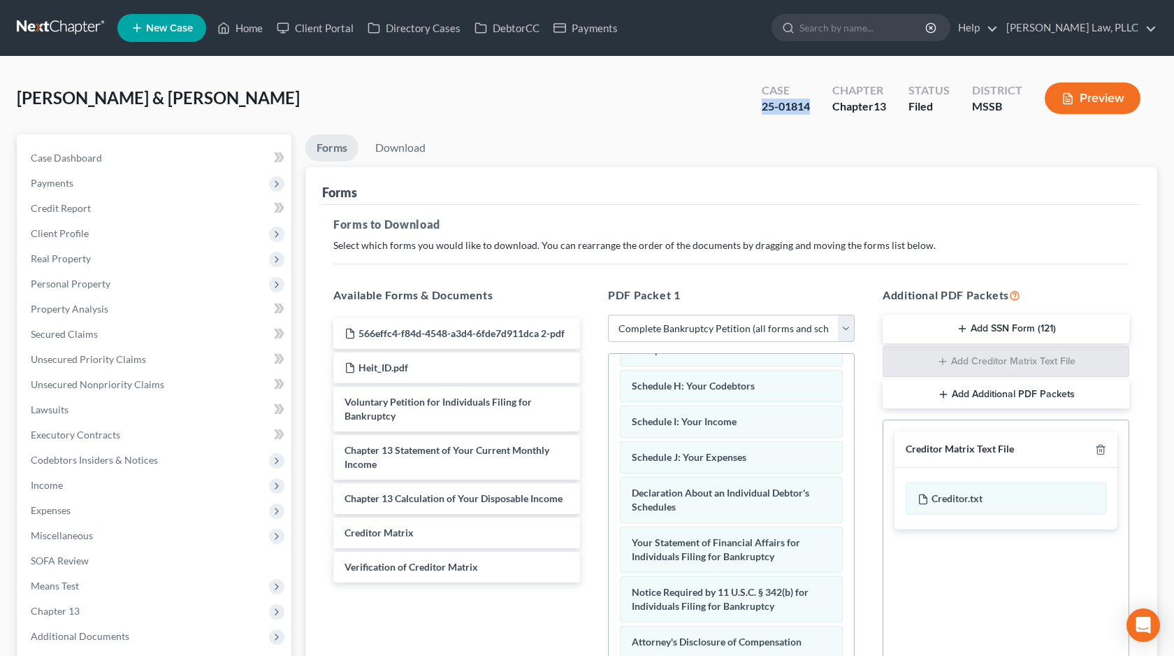
click at [625, 314] on select "Choose Default Petition PDF Packet Complete Bankruptcy Petition (all forms and …" at bounding box center [731, 328] width 247 height 28
select select "2"
click at [608, 314] on select "Choose Default Petition PDF Packet Complete Bankruptcy Petition (all forms and …" at bounding box center [731, 328] width 247 height 28
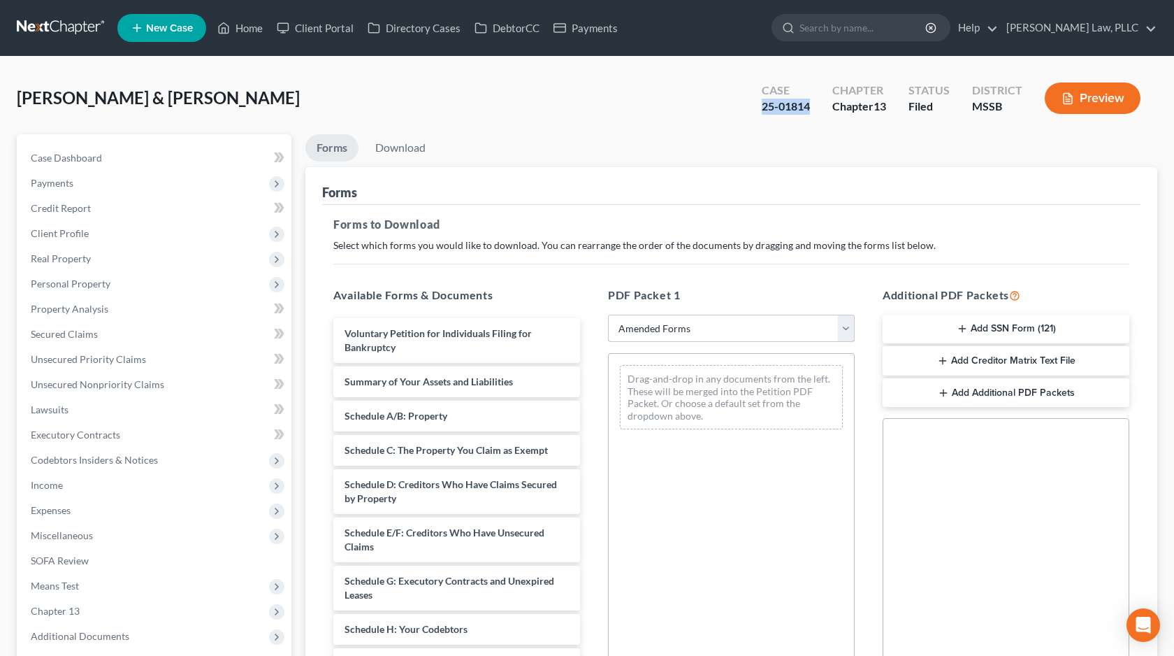
click at [635, 330] on select "Choose Default Petition PDF Packet Complete Bankruptcy Petition (all forms and …" at bounding box center [731, 328] width 247 height 28
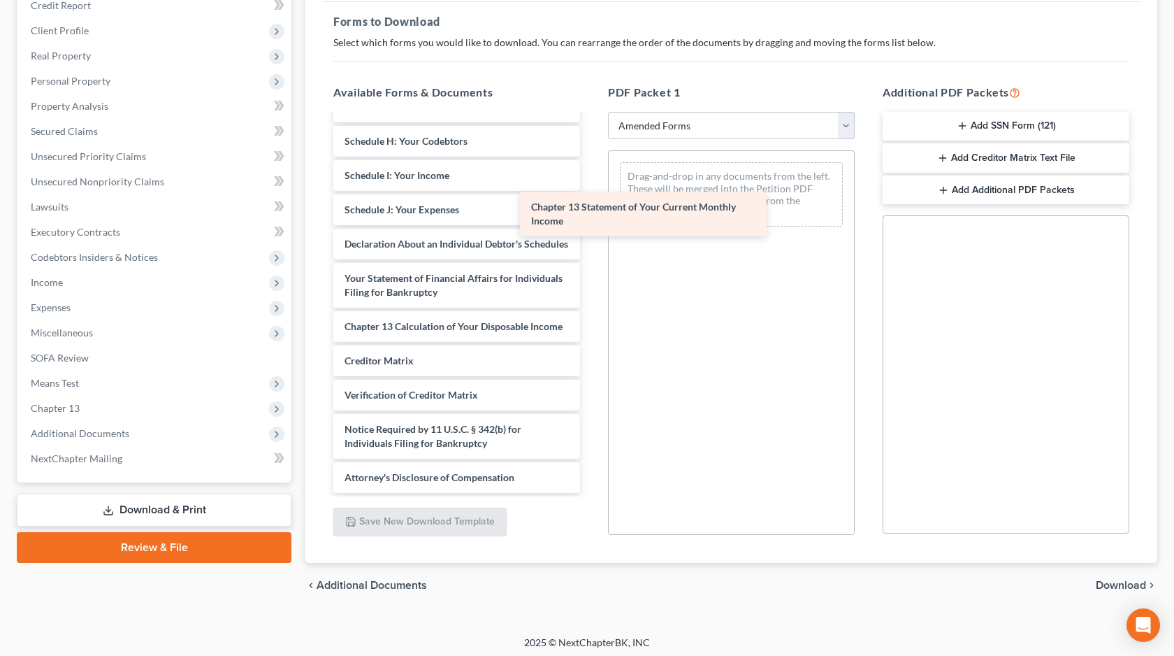
scroll to position [299, 0]
drag, startPoint x: 529, startPoint y: 287, endPoint x: 747, endPoint y: 199, distance: 234.9
click at [591, 199] on div "Chapter 13 Statement of Your Current Monthly Income Voluntary Petition for Indi…" at bounding box center [456, 161] width 269 height 663
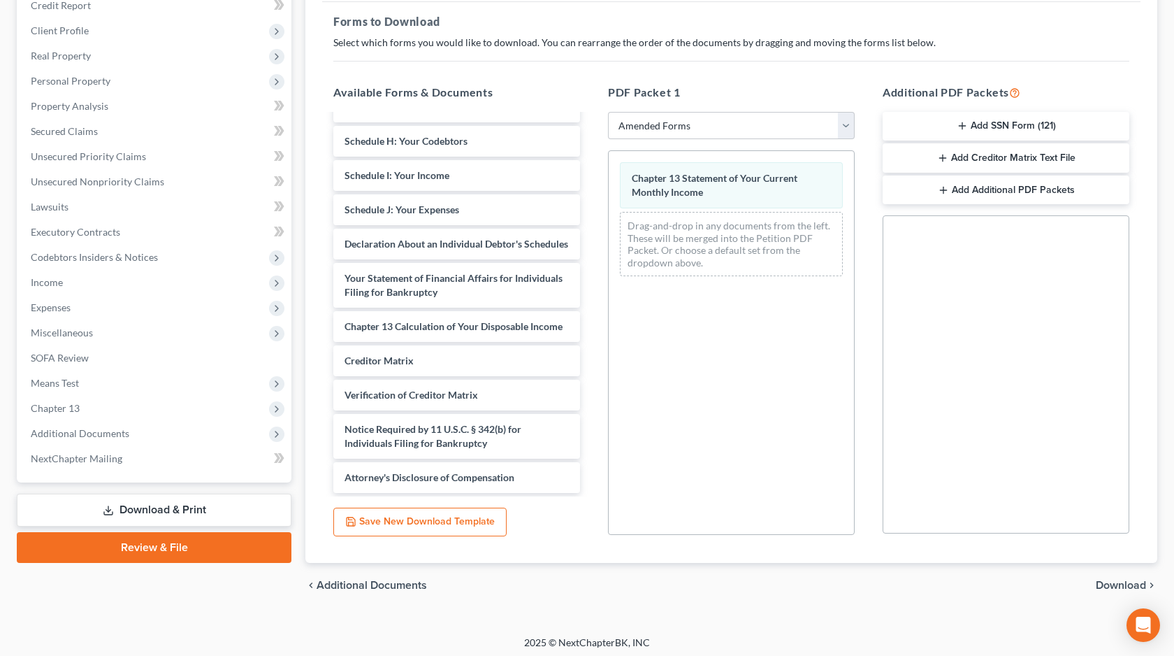
click at [1105, 585] on span "Download" at bounding box center [1121, 584] width 50 height 11
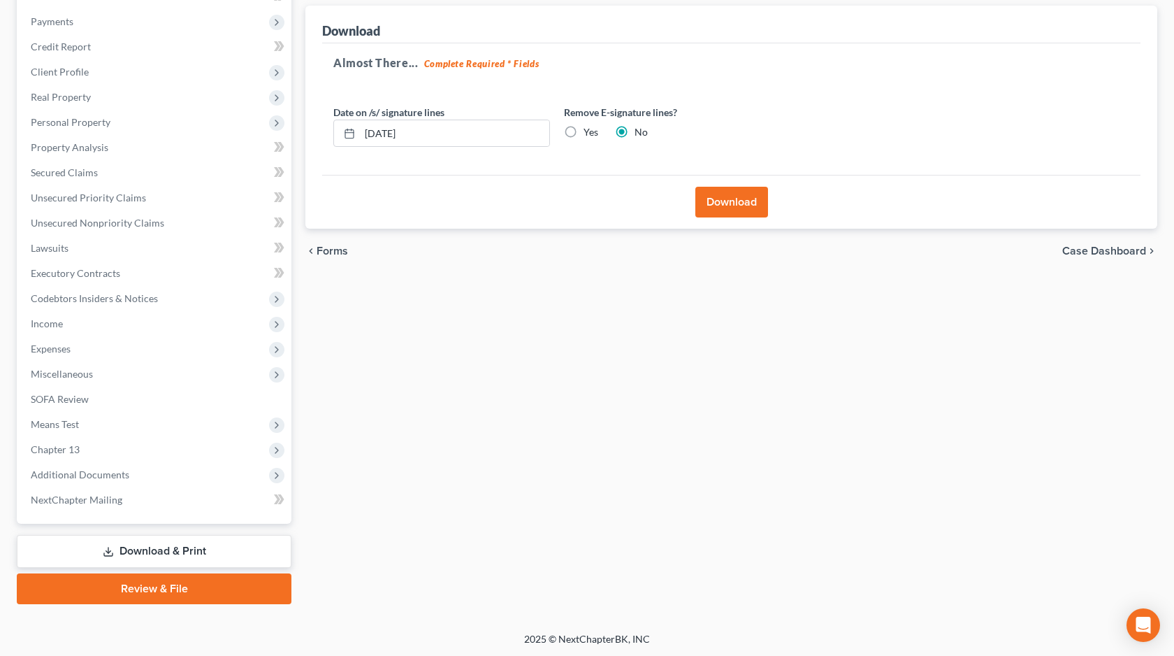
click at [742, 205] on button "Download" at bounding box center [731, 202] width 73 height 31
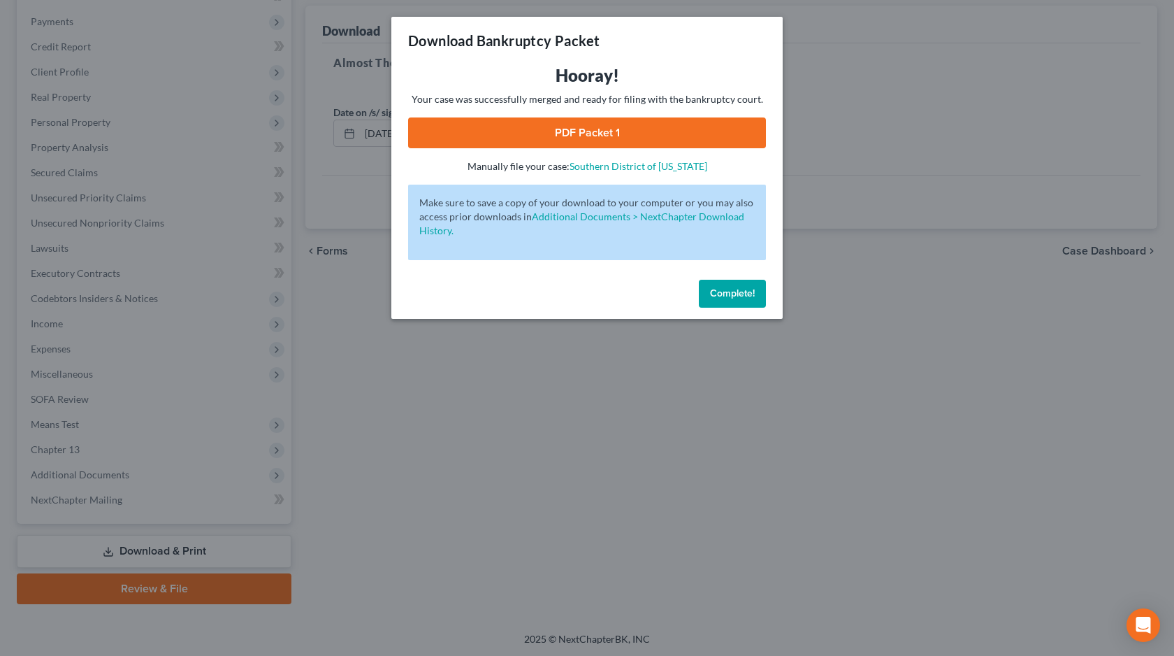
click at [629, 138] on link "PDF Packet 1" at bounding box center [587, 132] width 358 height 31
click at [752, 291] on span "Complete!" at bounding box center [732, 293] width 45 height 12
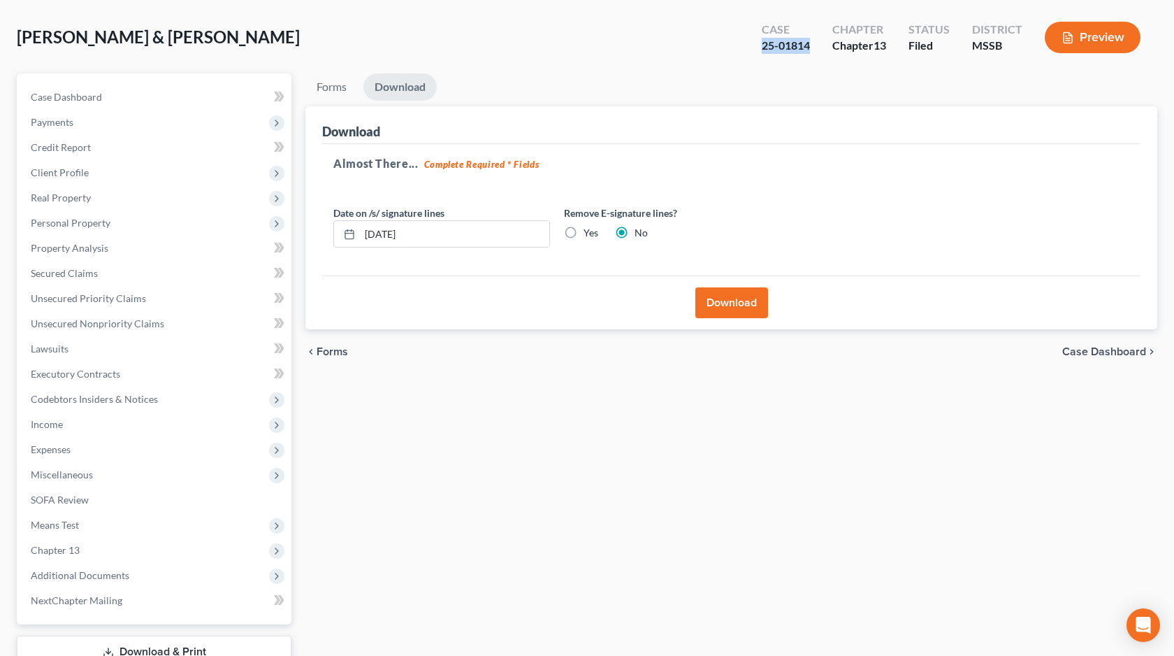
scroll to position [0, 0]
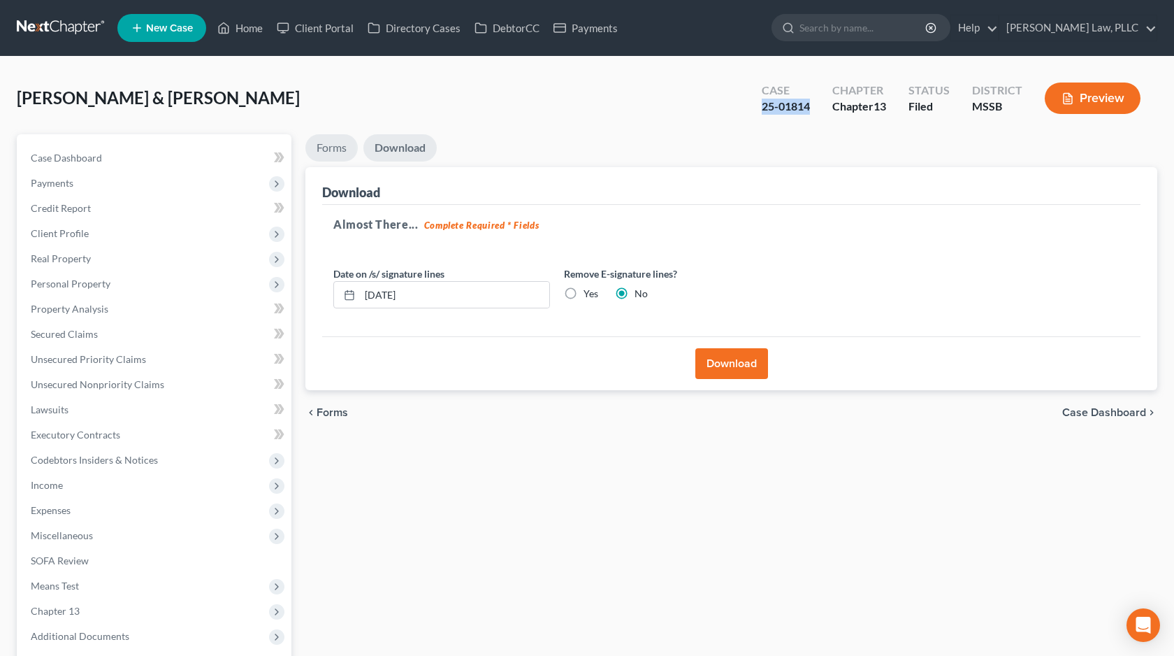
click at [333, 147] on link "Forms" at bounding box center [331, 147] width 52 height 27
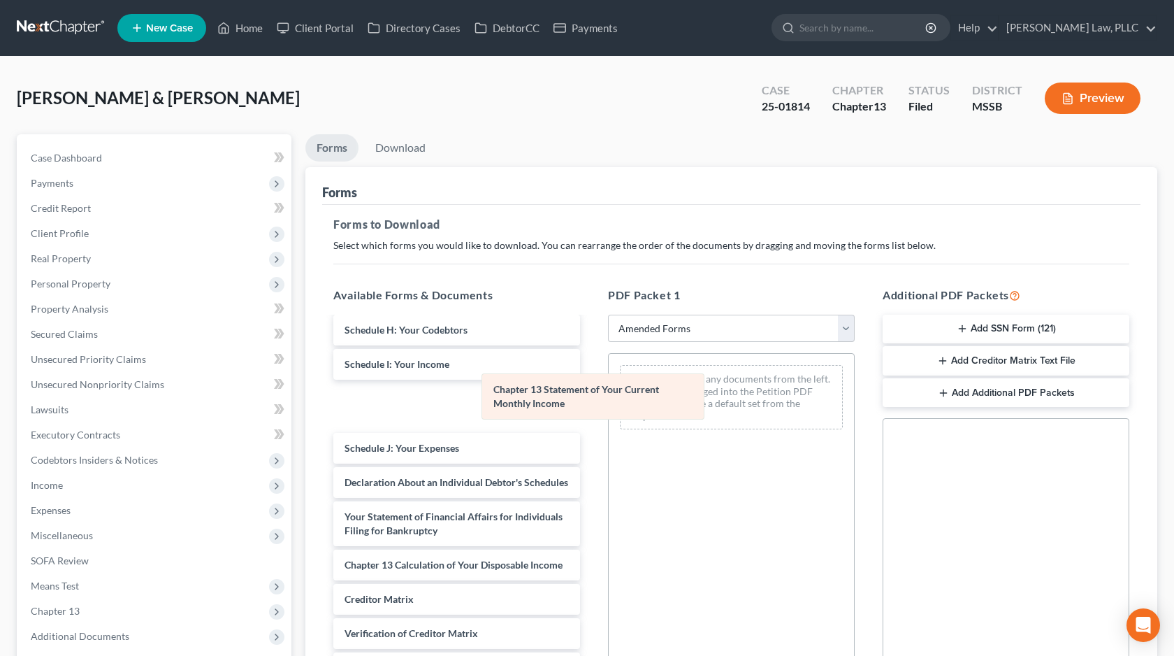
drag, startPoint x: 637, startPoint y: 377, endPoint x: 492, endPoint y: 388, distance: 145.8
click at [609, 388] on div "Chapter 13 Statement of Your Current Monthly Income Chapter 13 Statement of You…" at bounding box center [731, 397] width 245 height 87
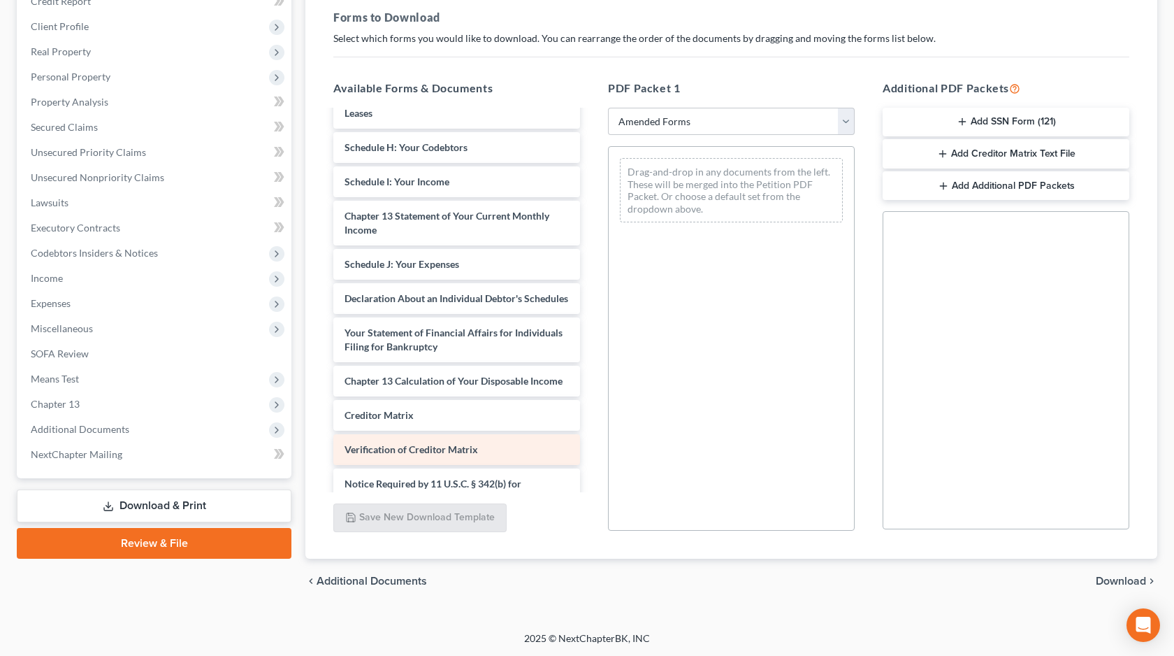
scroll to position [270, 0]
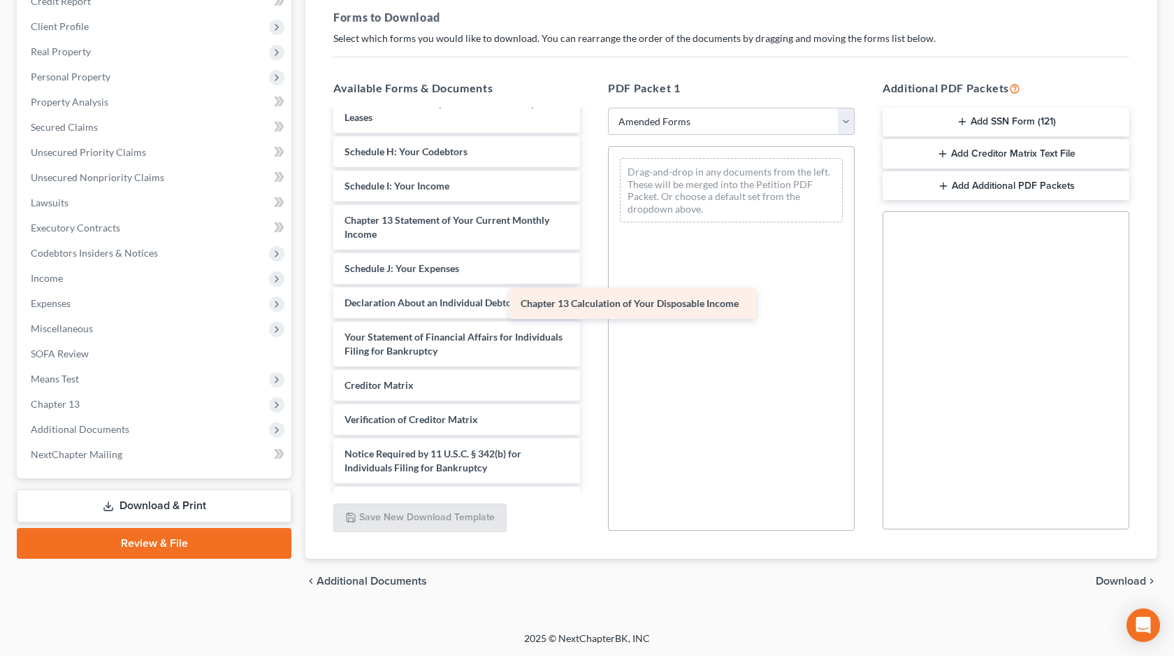
drag, startPoint x: 523, startPoint y: 393, endPoint x: 715, endPoint y: 287, distance: 219.0
click at [591, 287] on div "Chapter 13 Calculation of Your Disposable Income Voluntary Petition for Individ…" at bounding box center [456, 179] width 269 height 677
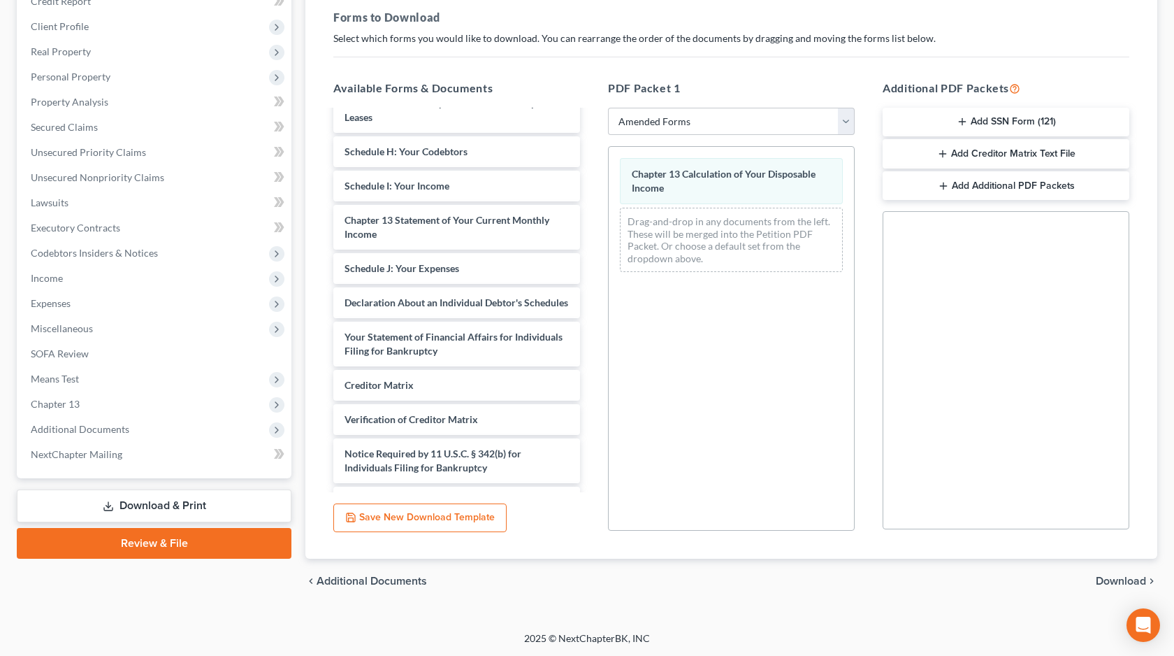
click at [1107, 577] on span "Download" at bounding box center [1121, 580] width 50 height 11
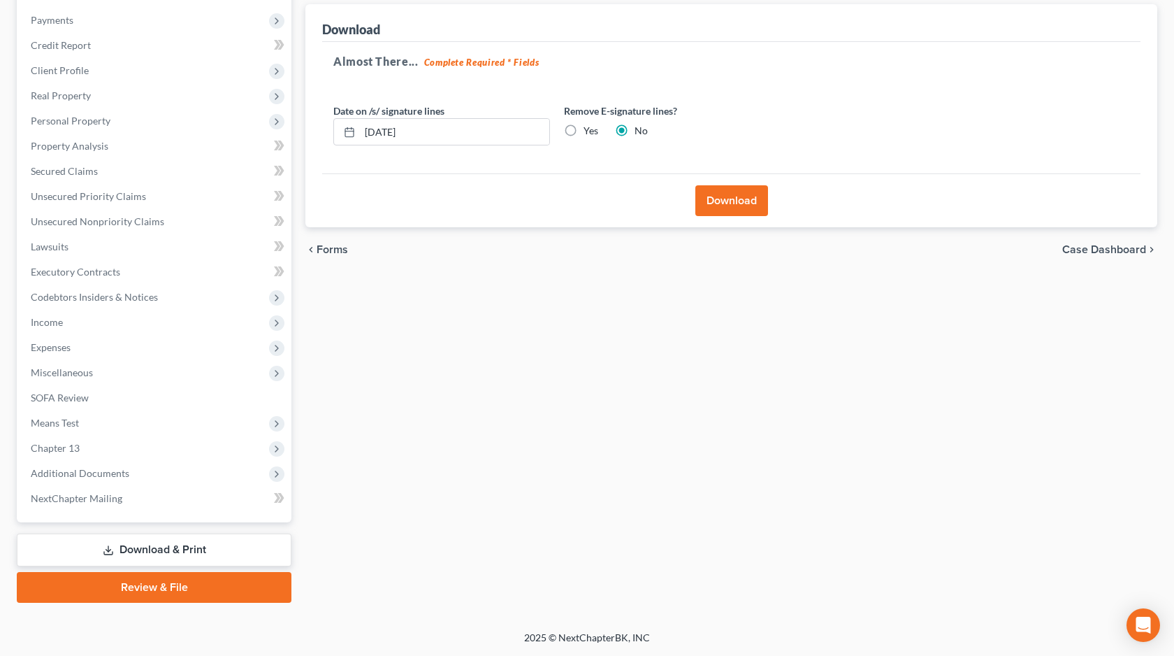
scroll to position [161, 0]
click at [746, 208] on button "Download" at bounding box center [731, 202] width 73 height 31
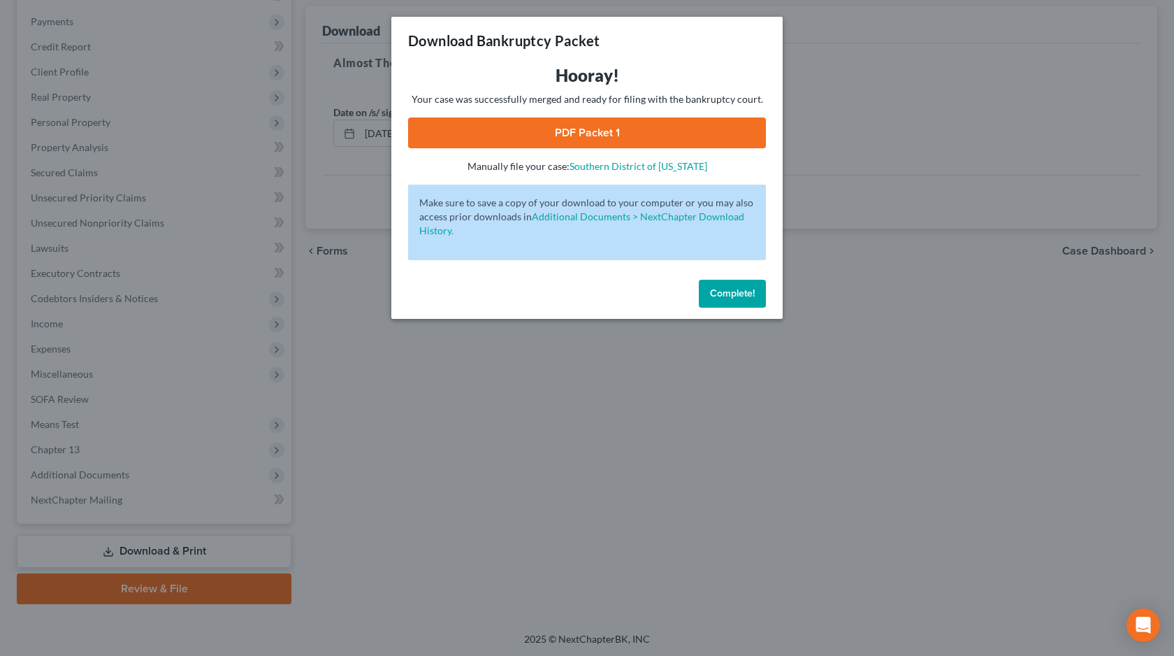
click at [723, 300] on button "Complete!" at bounding box center [732, 294] width 67 height 28
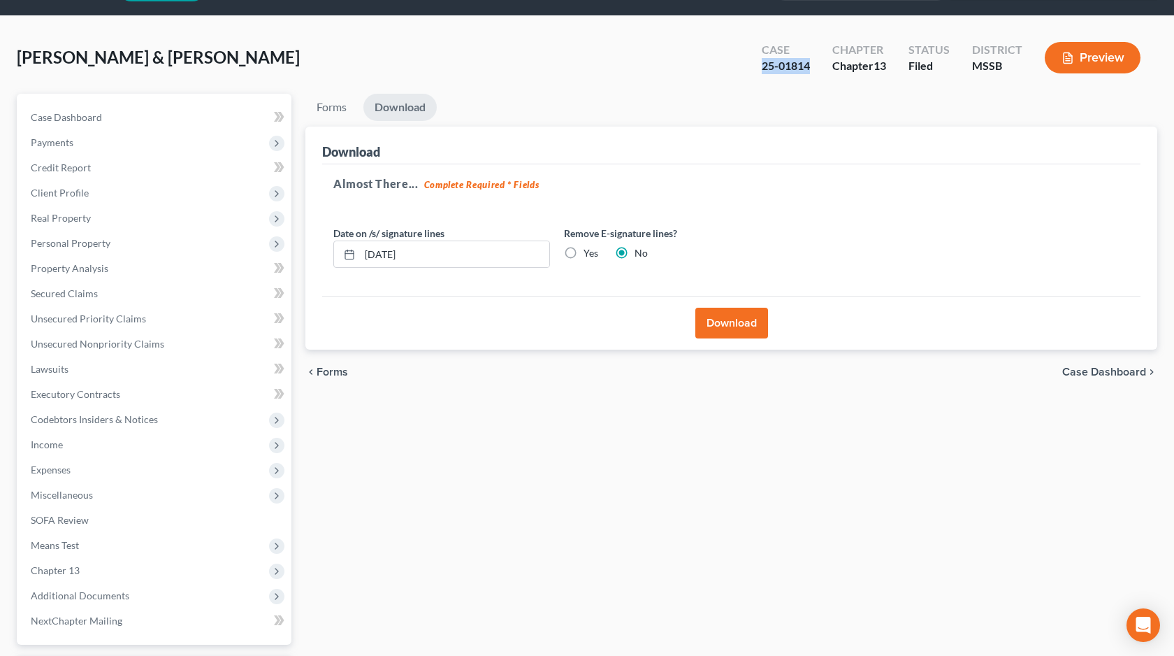
scroll to position [0, 0]
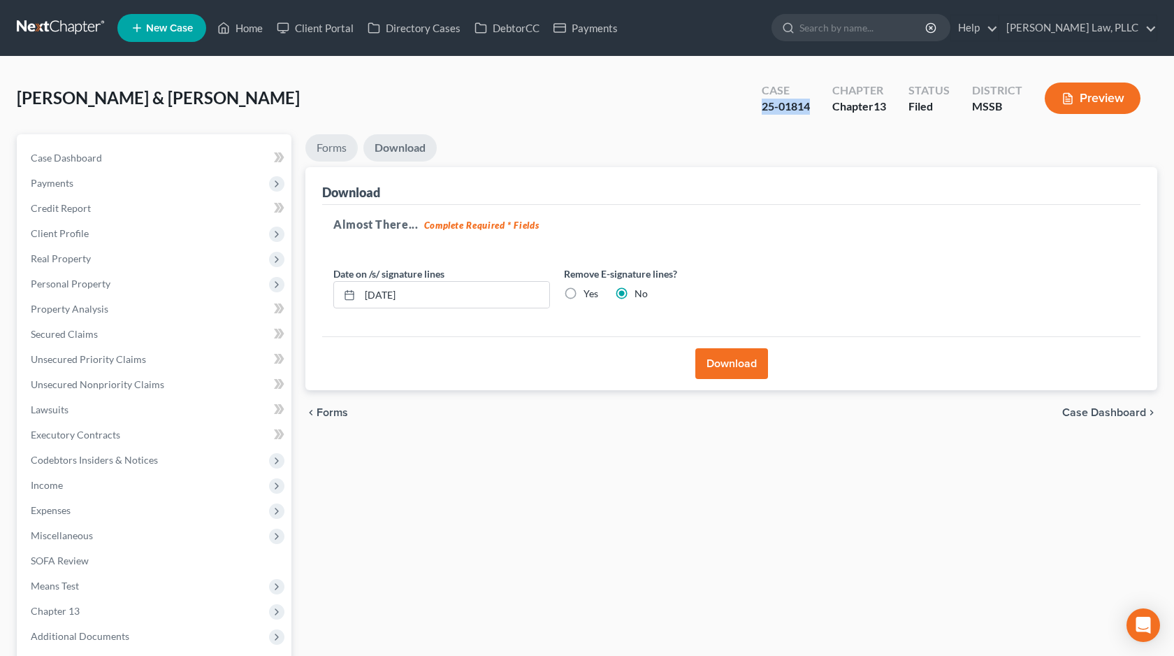
click at [328, 142] on link "Forms" at bounding box center [331, 147] width 52 height 27
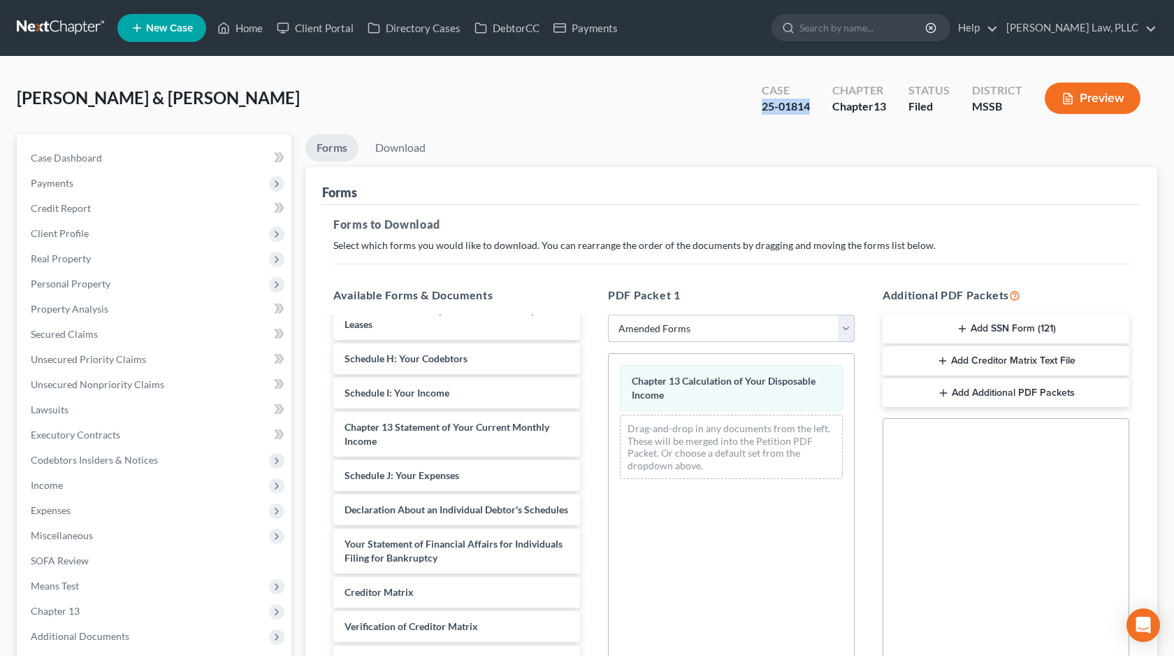
click at [655, 332] on select "Choose Default Petition PDF Packet Complete Bankruptcy Petition (all forms and …" at bounding box center [731, 328] width 247 height 28
select select
click at [608, 314] on select "Choose Default Petition PDF Packet Complete Bankruptcy Petition (all forms and …" at bounding box center [731, 328] width 247 height 28
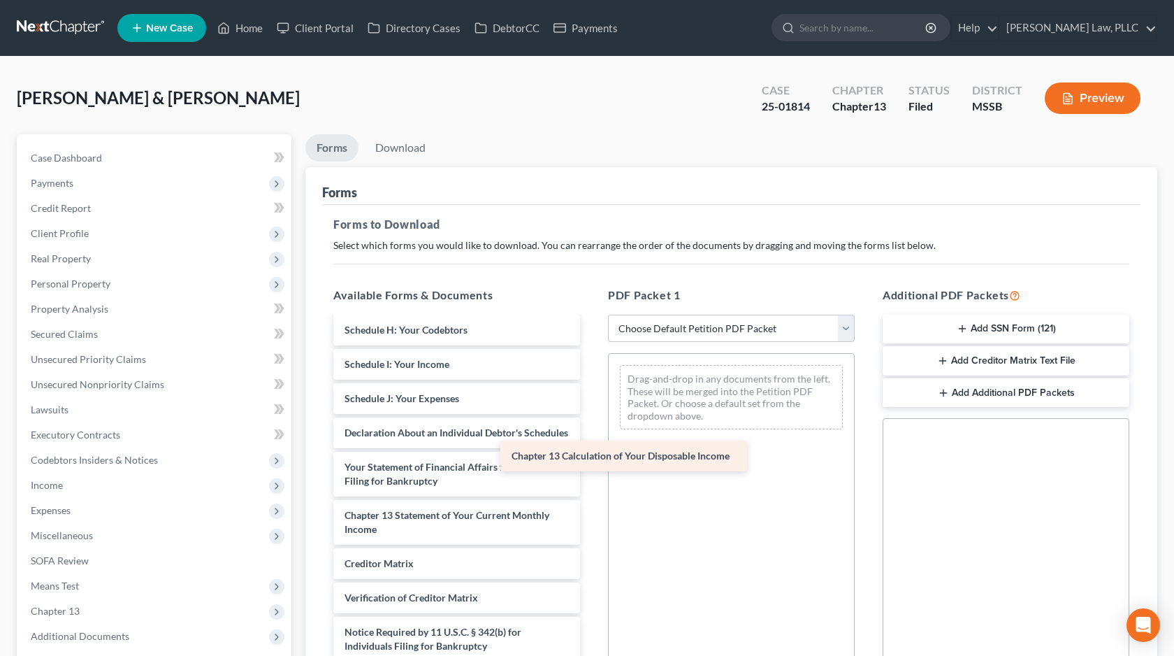
scroll to position [382, 0]
drag, startPoint x: 505, startPoint y: 525, endPoint x: 684, endPoint y: 450, distance: 193.3
click at [591, 450] on div "Chapter 13 Calculation of Your Disposable Income 566effc4-f84d-4548-a3d4-6fde7d…" at bounding box center [456, 322] width 269 height 745
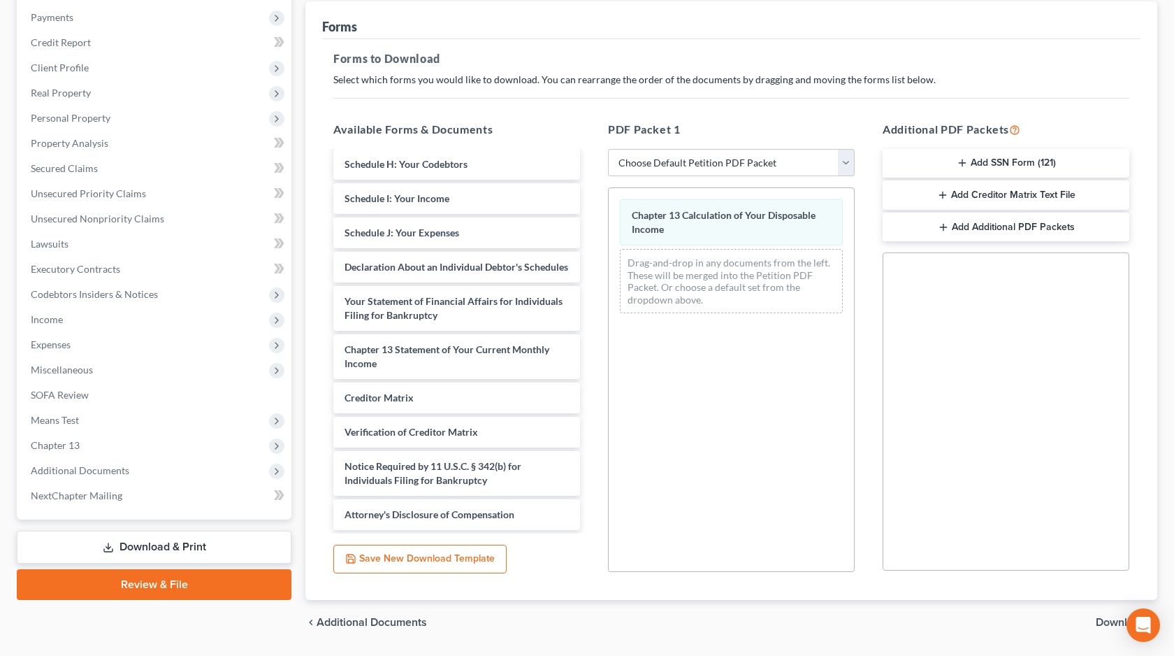
scroll to position [207, 0]
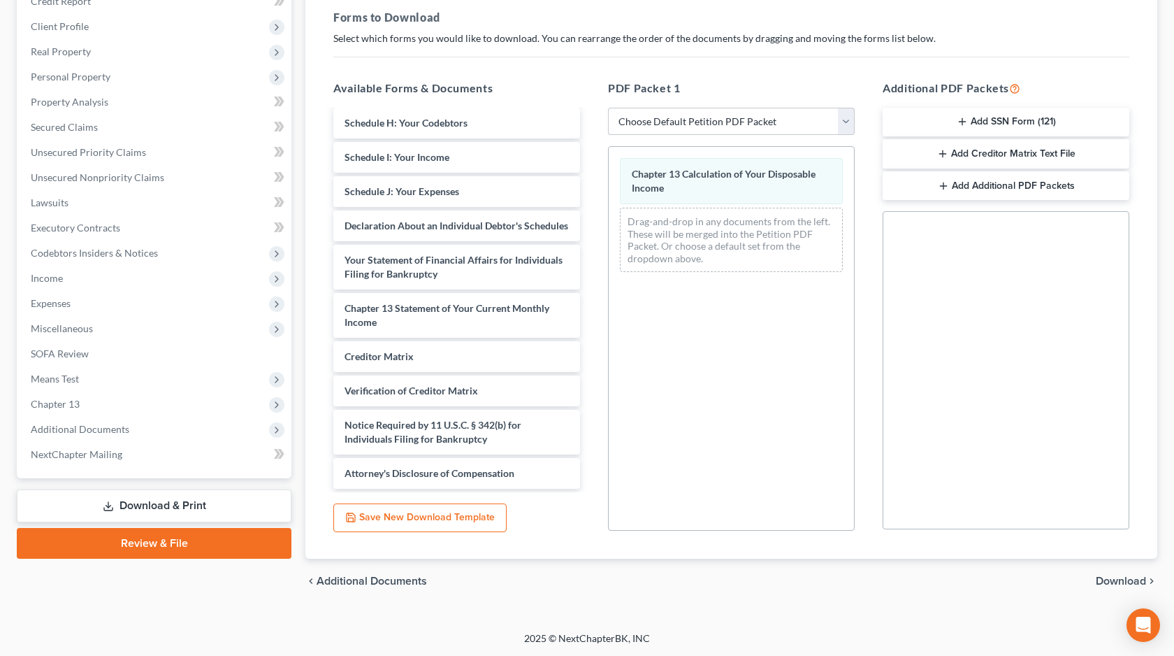
click at [1100, 577] on span "Download" at bounding box center [1121, 580] width 50 height 11
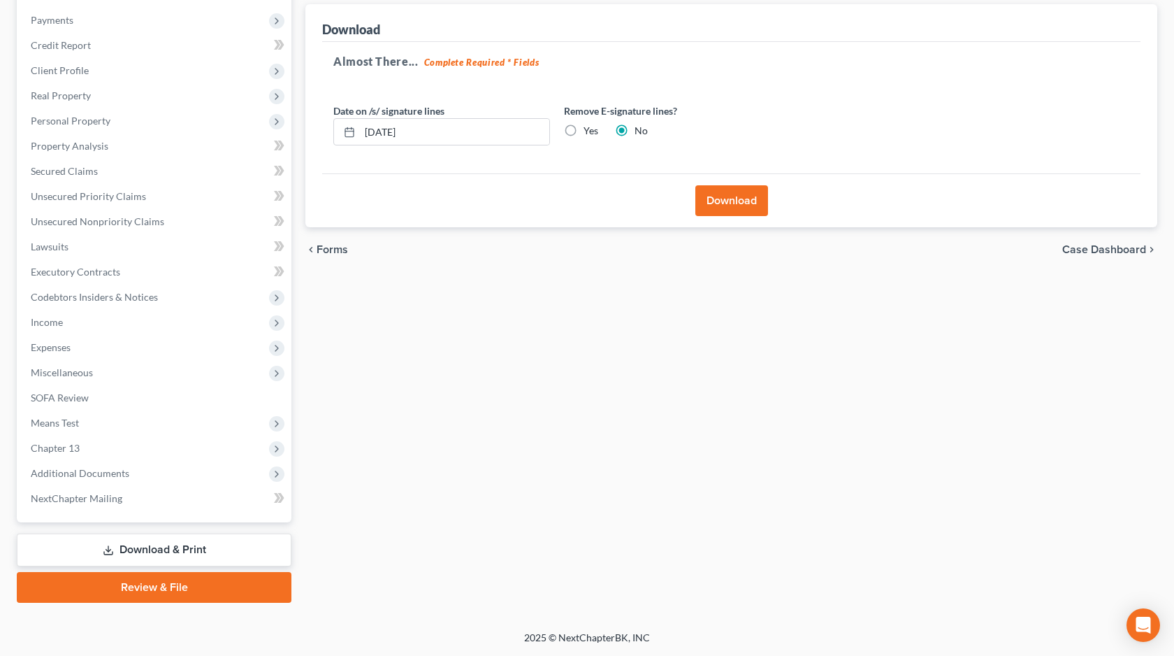
scroll to position [161, 0]
click at [750, 197] on button "Download" at bounding box center [731, 202] width 73 height 31
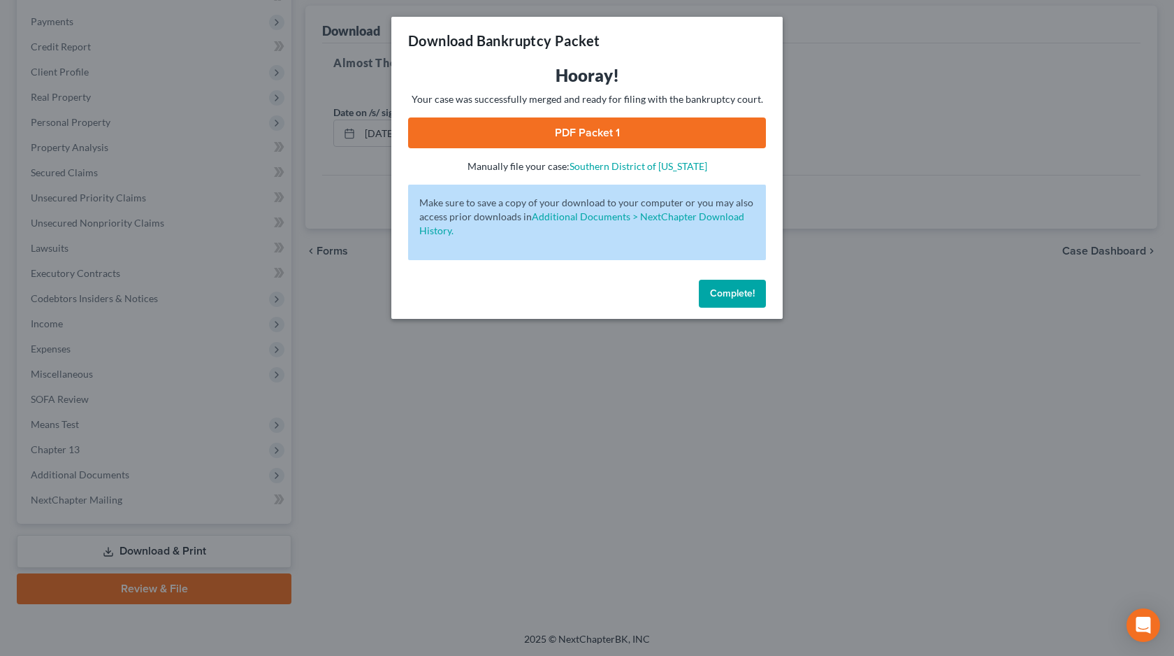
click at [584, 136] on link "PDF Packet 1" at bounding box center [587, 132] width 358 height 31
click at [753, 288] on span "Complete!" at bounding box center [732, 293] width 45 height 12
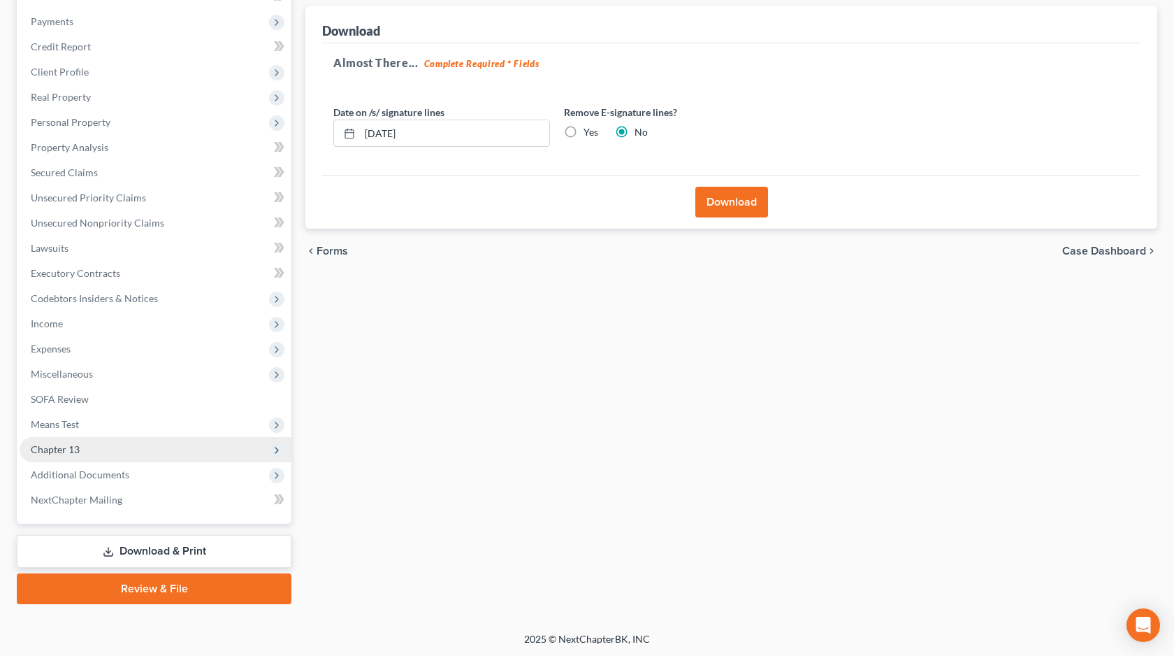
click at [152, 444] on span "Chapter 13" at bounding box center [156, 449] width 272 height 25
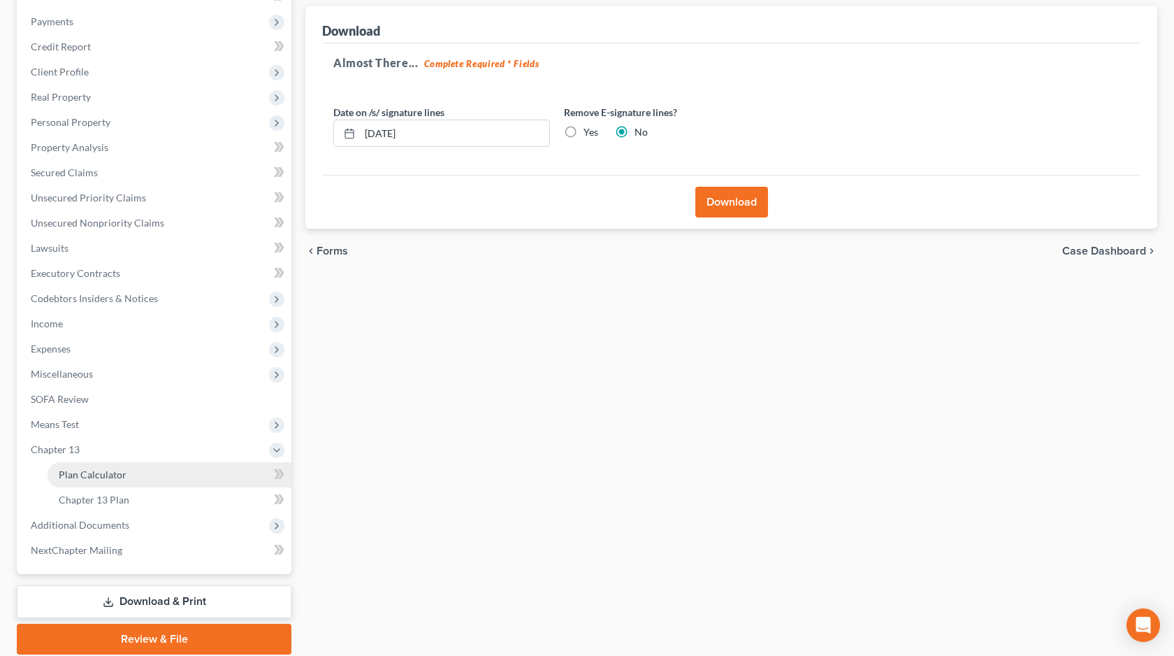
click at [145, 475] on link "Plan Calculator" at bounding box center [170, 474] width 244 height 25
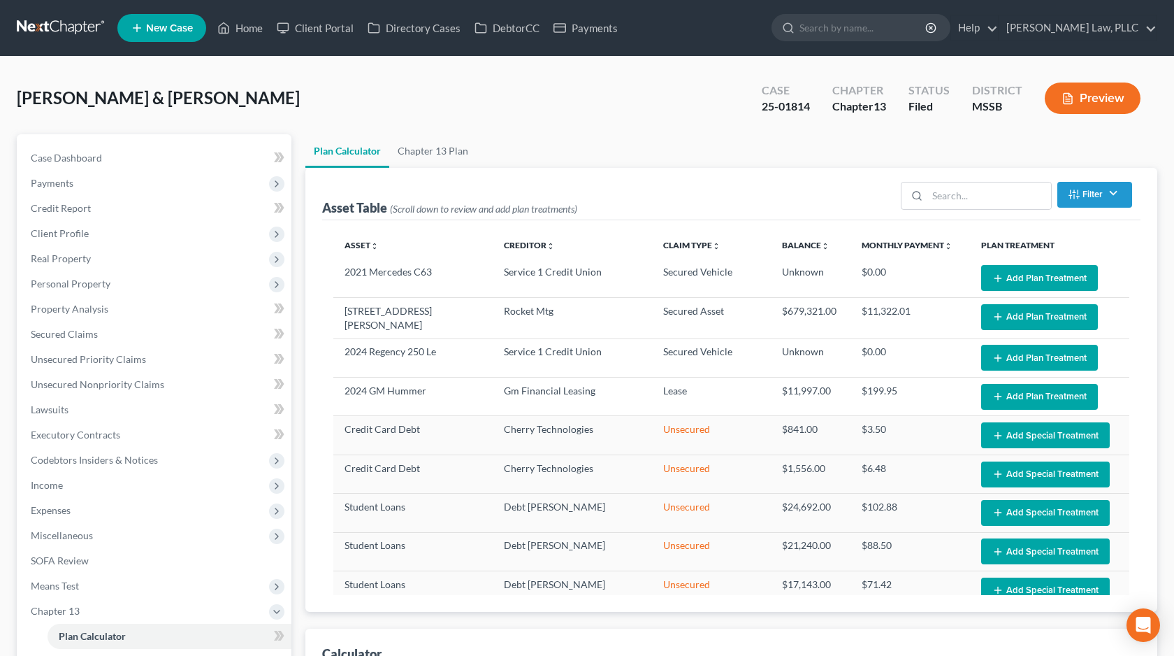
select select "59"
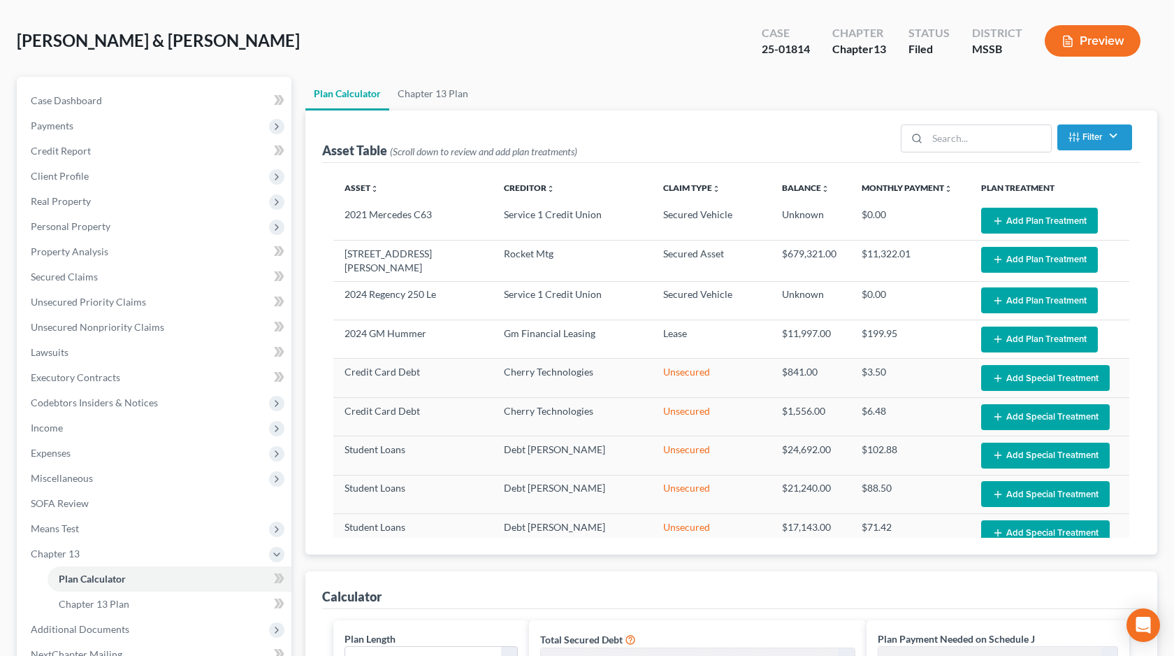
scroll to position [187, 0]
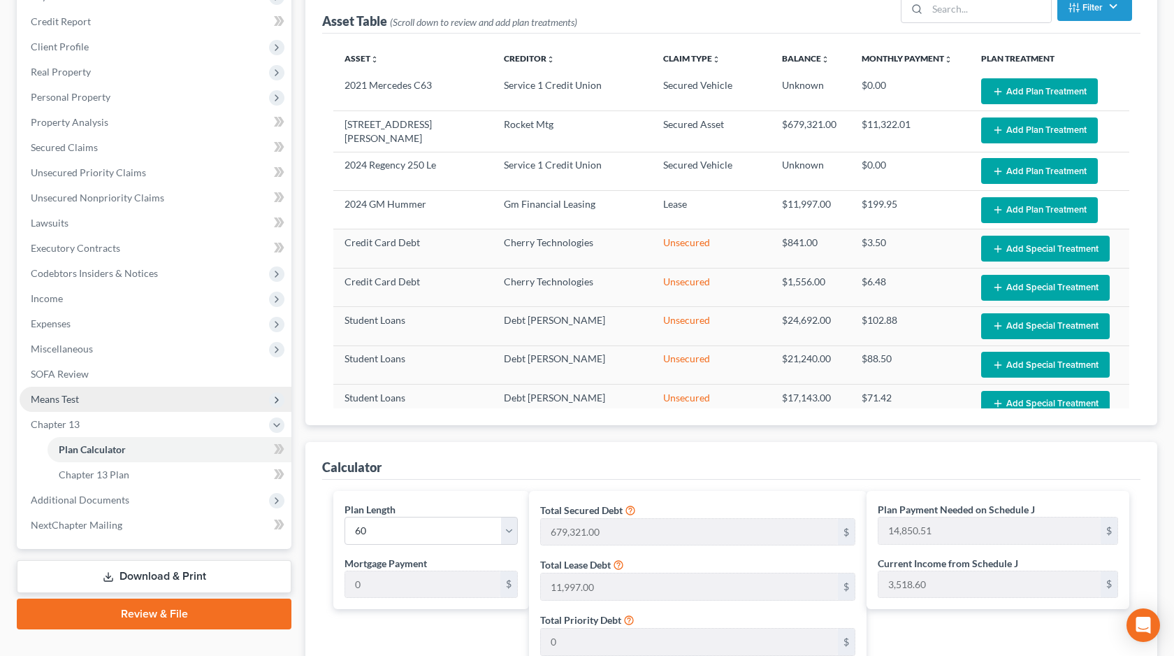
click at [176, 397] on span "Means Test" at bounding box center [156, 398] width 272 height 25
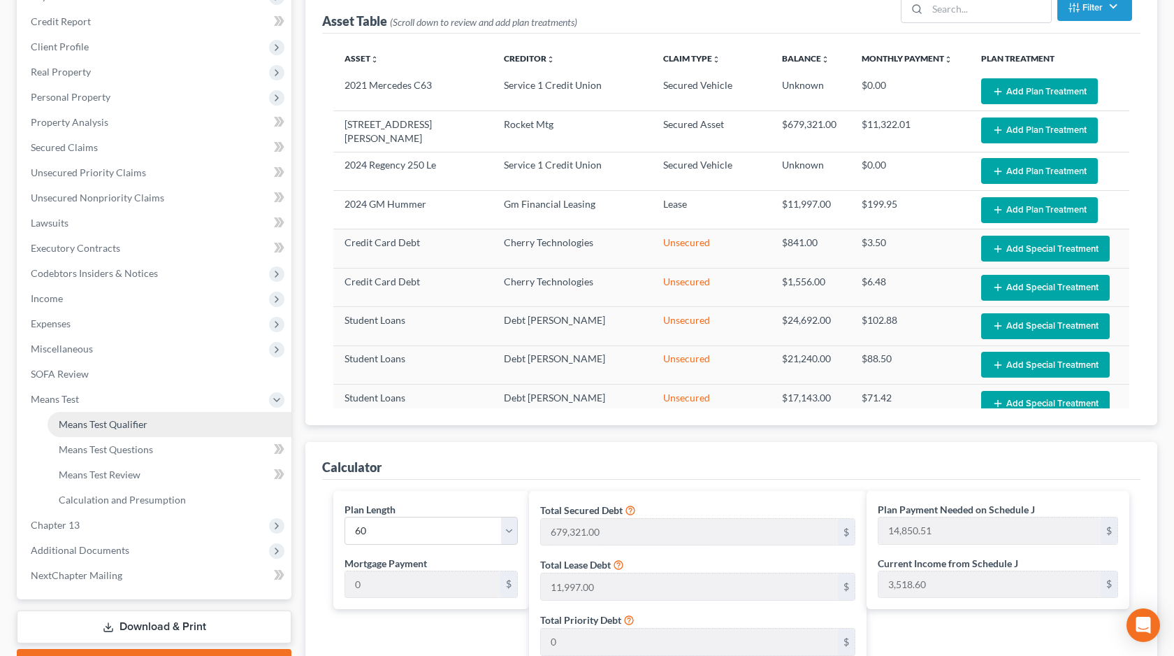
click at [164, 431] on link "Means Test Qualifier" at bounding box center [170, 424] width 244 height 25
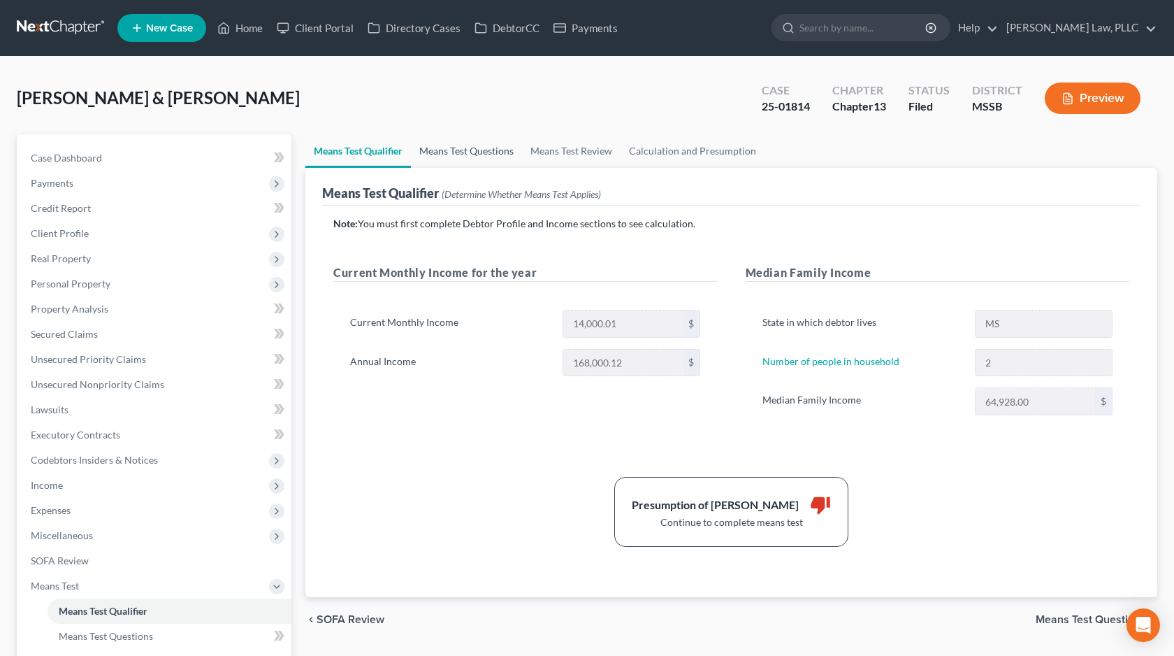
click at [481, 158] on link "Means Test Questions" at bounding box center [466, 151] width 111 height 34
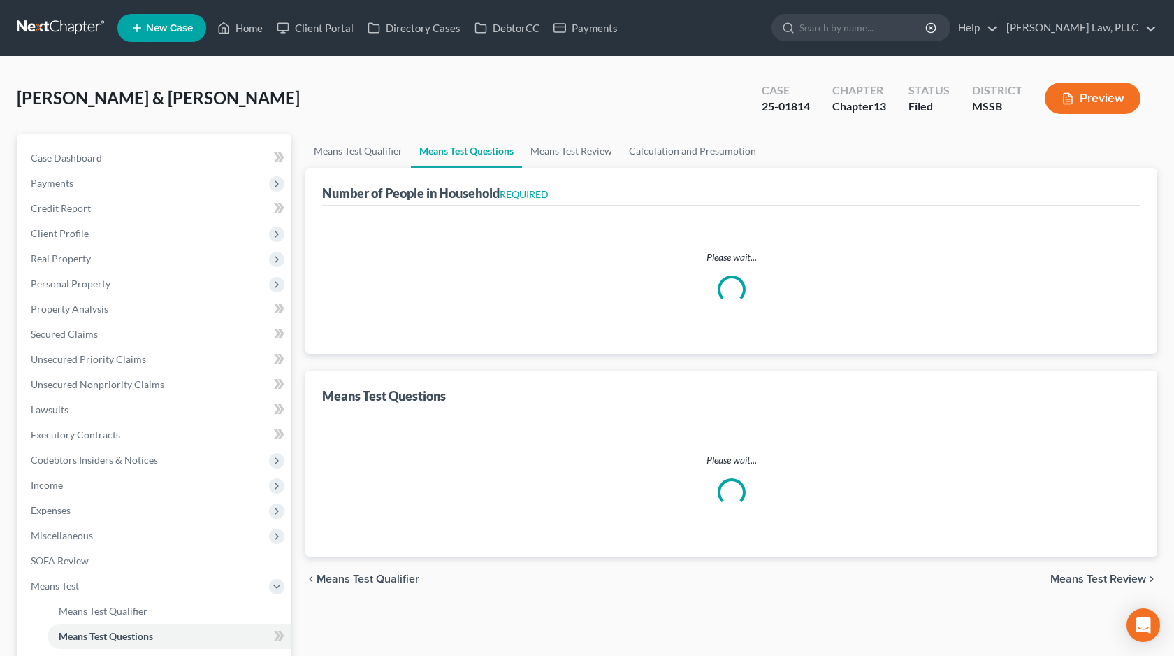
select select "0"
select select "60"
select select "4"
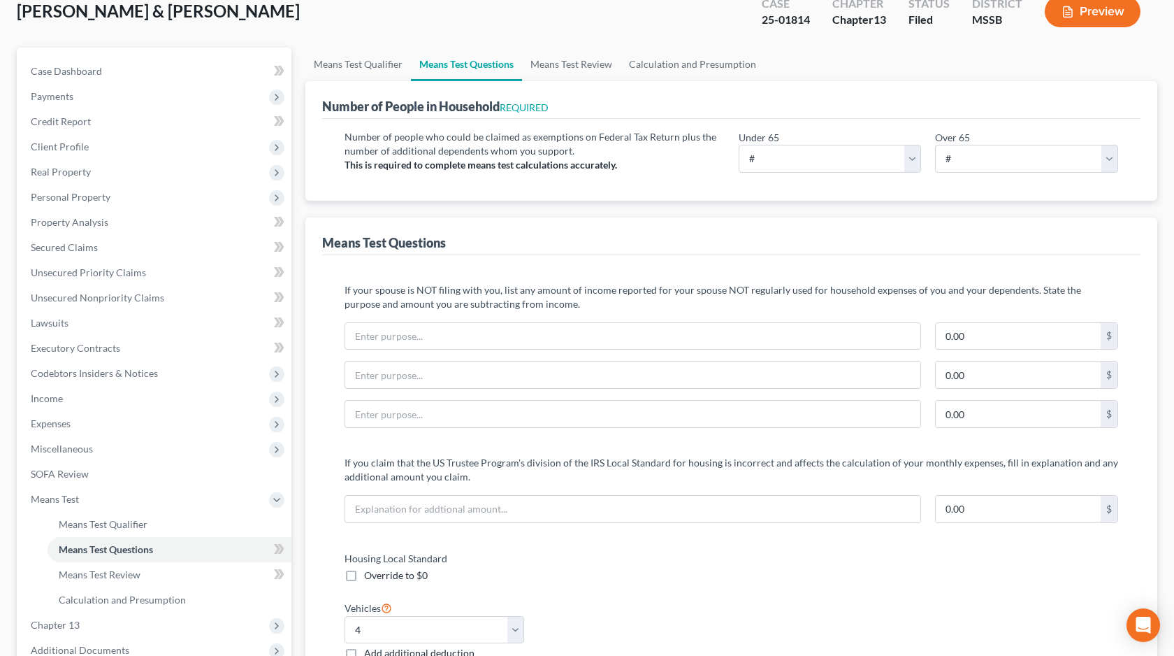
scroll to position [96, 0]
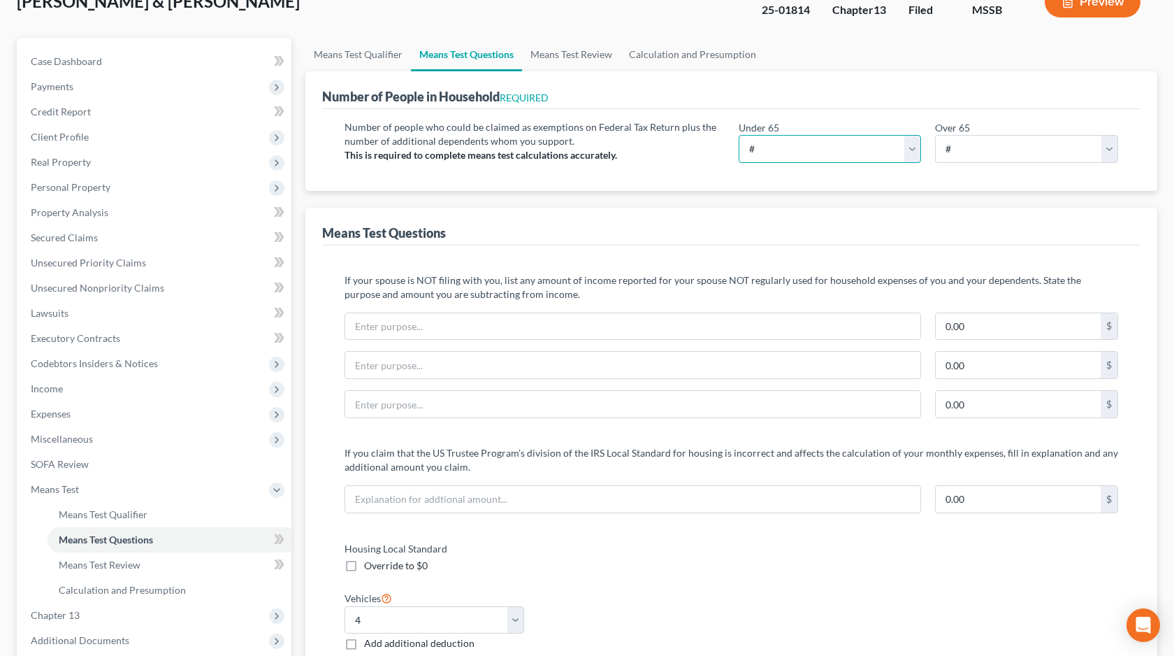
click at [872, 157] on select "# 0 1 2 3 4 5 6 7 8 9 10" at bounding box center [830, 149] width 183 height 28
click at [138, 139] on span "Client Profile" at bounding box center [156, 136] width 272 height 25
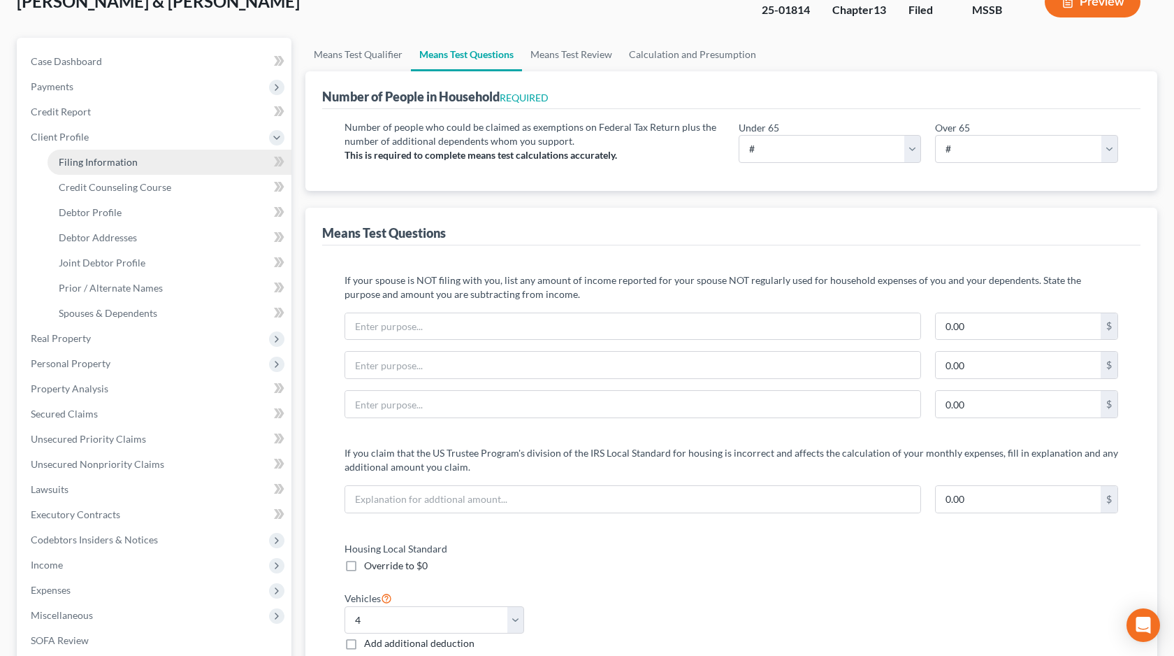
click at [132, 159] on span "Filing Information" at bounding box center [98, 162] width 79 height 12
select select "1"
select select "3"
select select "44"
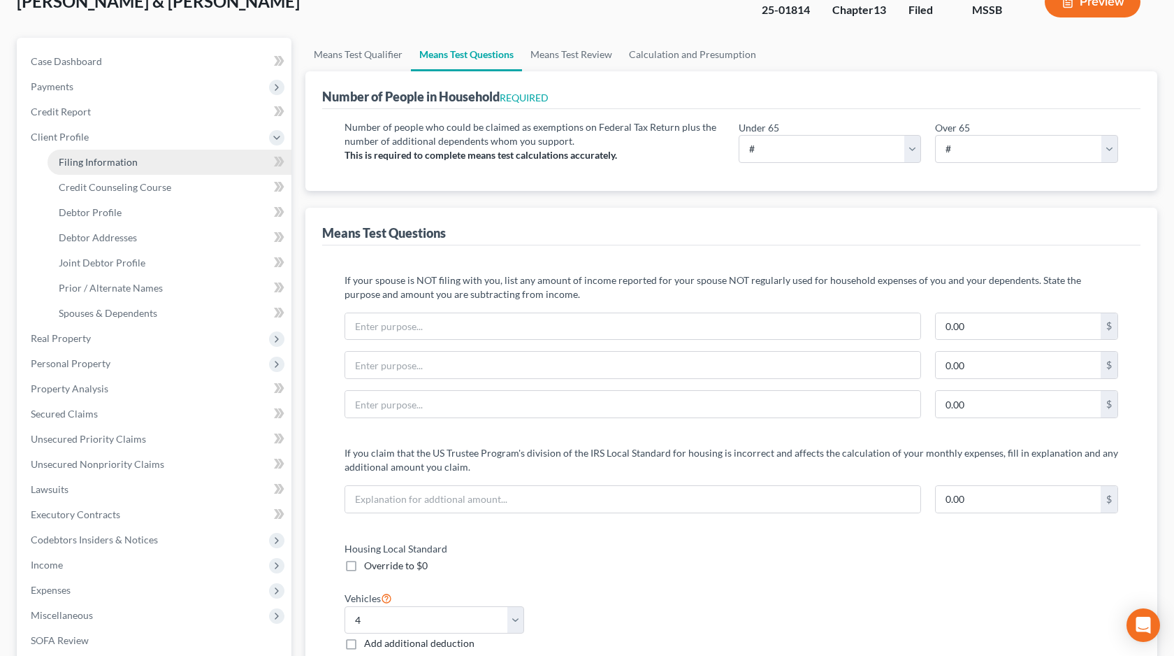
select select "0"
select select "25"
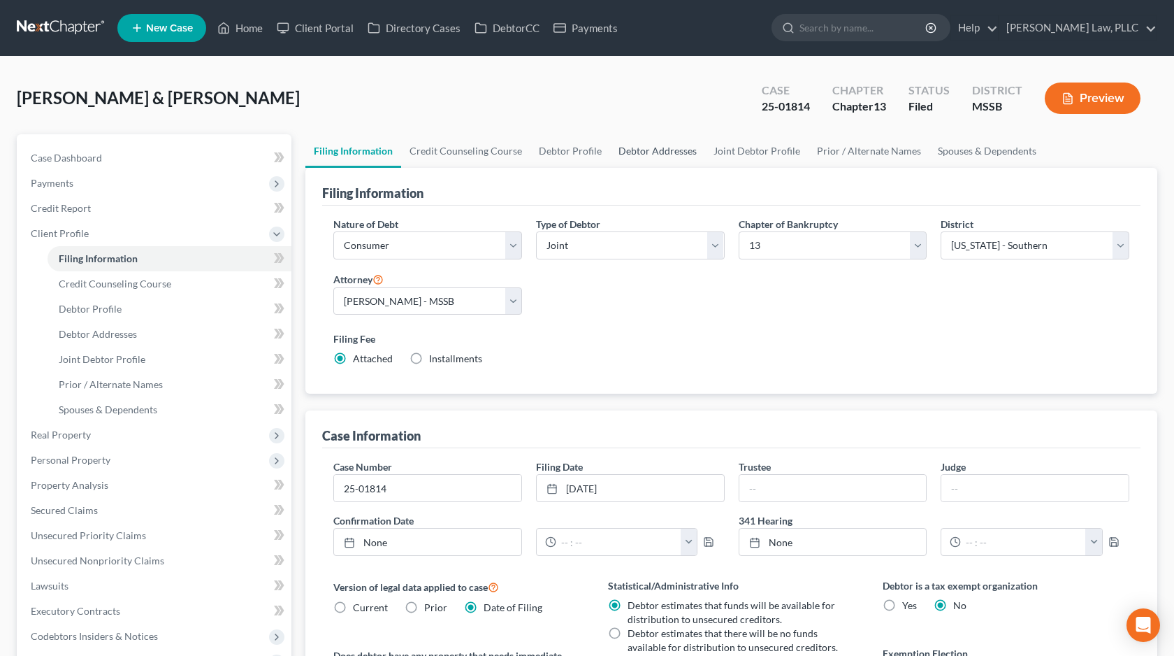
click at [677, 145] on link "Debtor Addresses" at bounding box center [657, 151] width 95 height 34
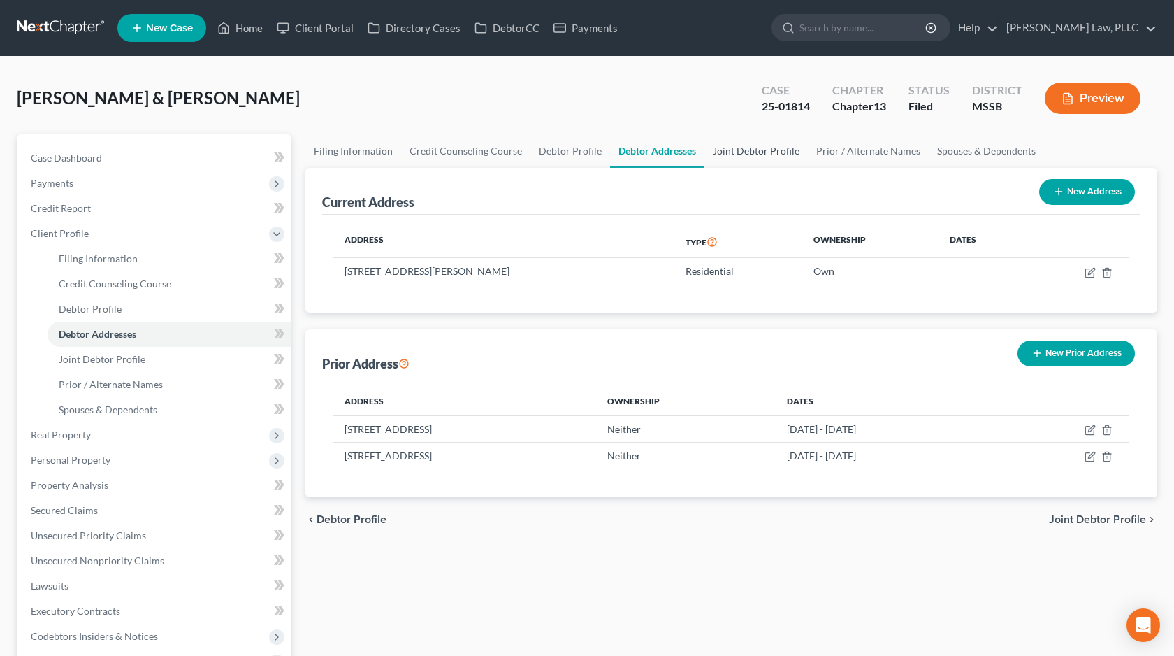
click at [748, 152] on link "Joint Debtor Profile" at bounding box center [755, 151] width 103 height 34
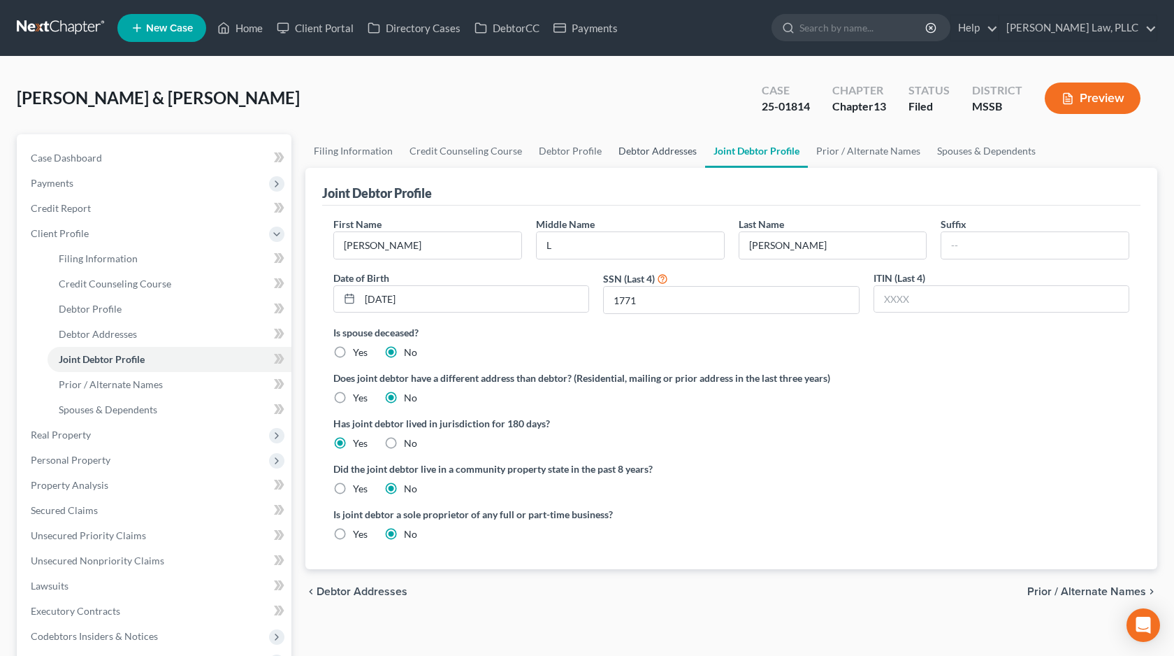
click at [672, 157] on link "Debtor Addresses" at bounding box center [657, 151] width 95 height 34
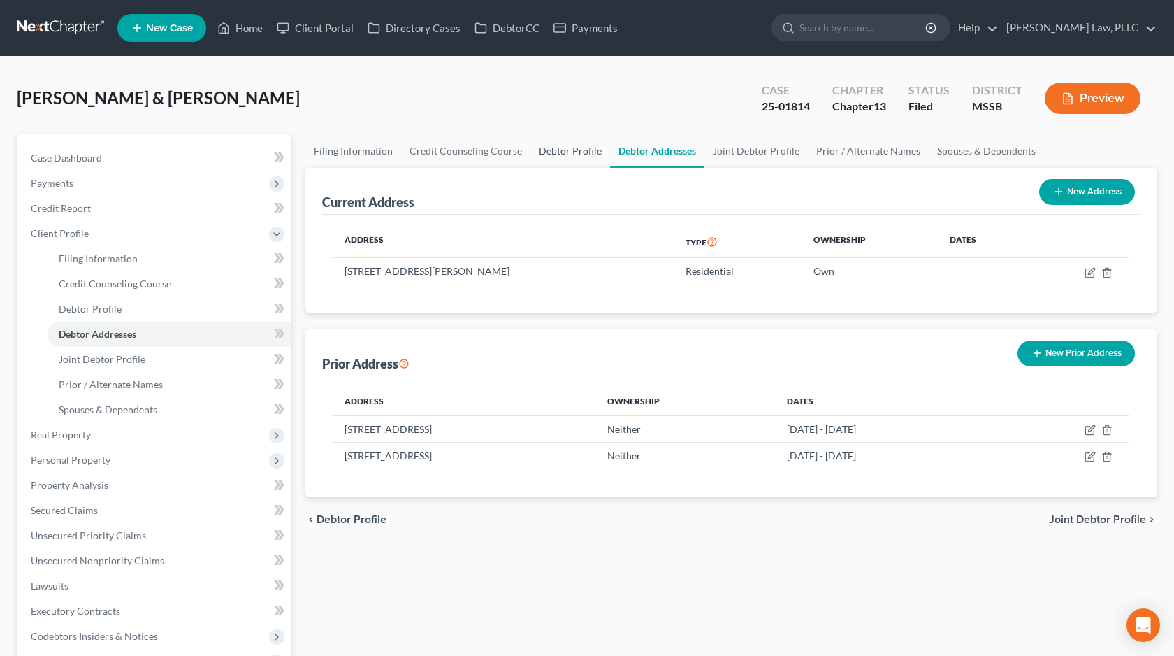
click at [588, 157] on link "Debtor Profile" at bounding box center [570, 151] width 80 height 34
select select "1"
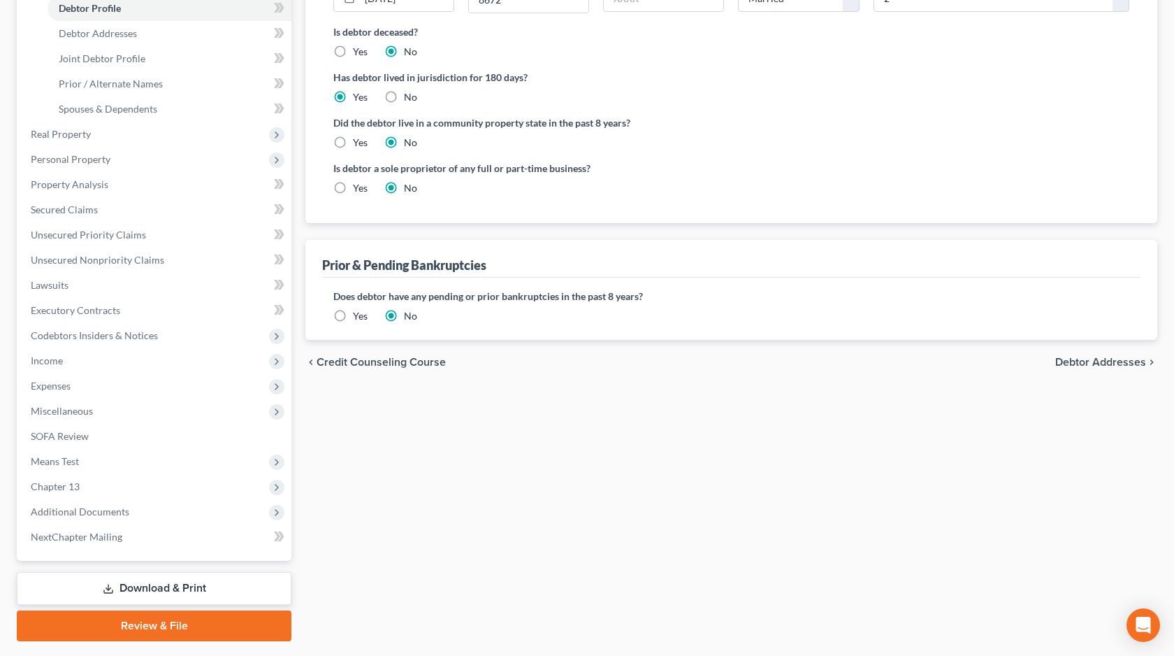
scroll to position [338, 0]
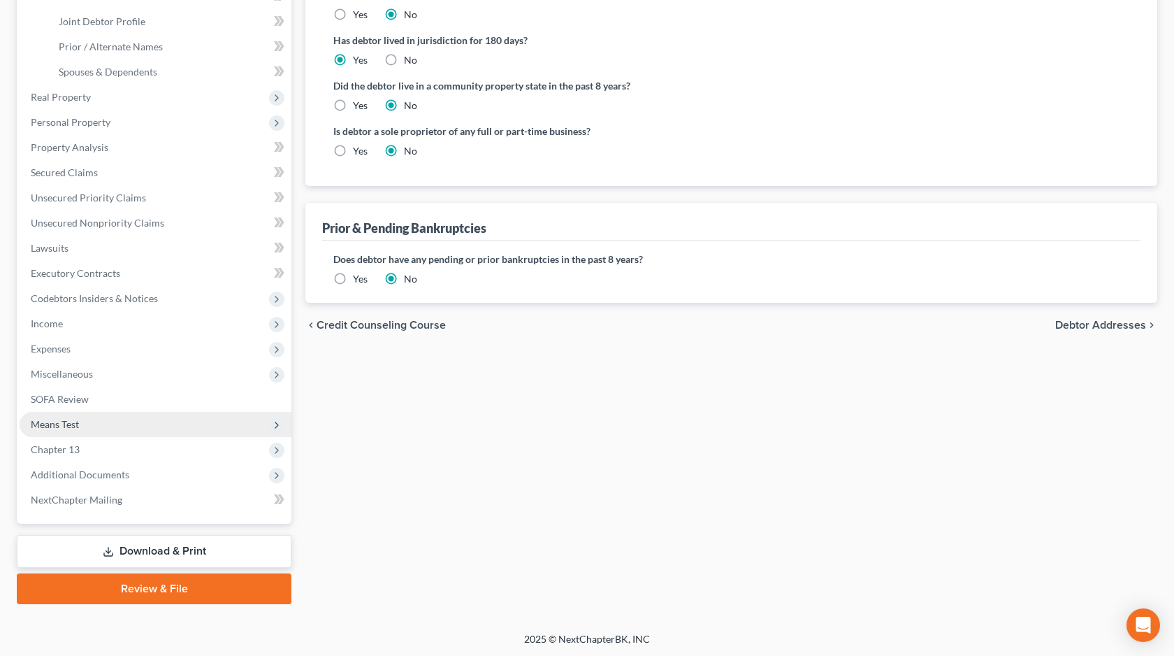
click at [139, 419] on span "Means Test" at bounding box center [156, 424] width 272 height 25
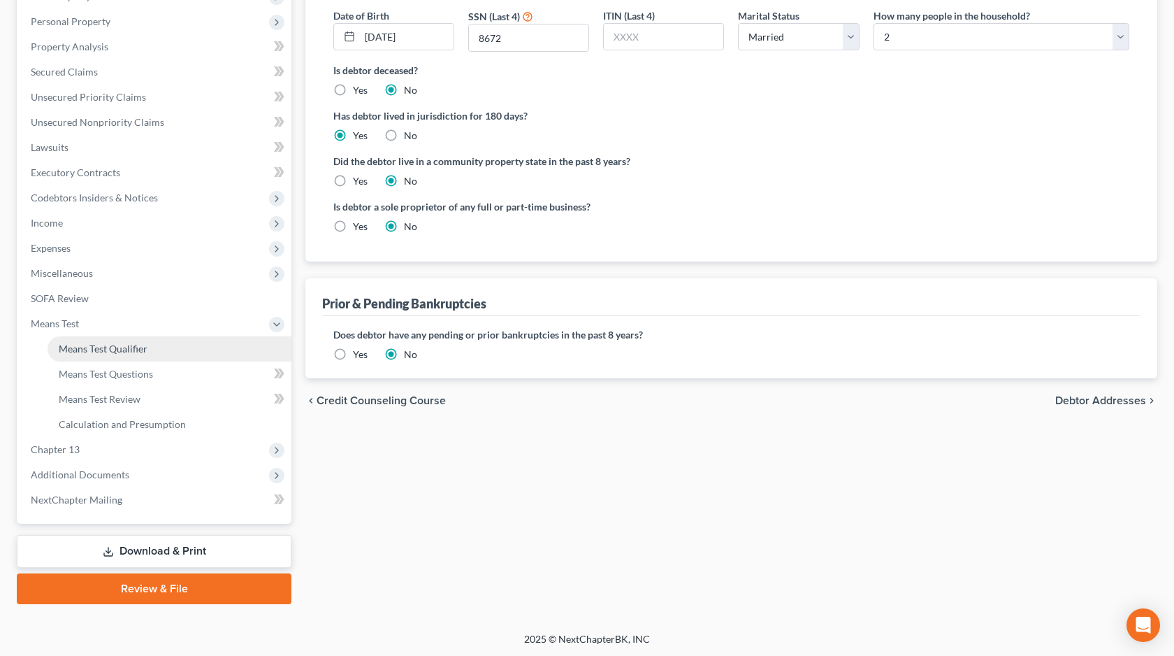
click at [155, 352] on link "Means Test Qualifier" at bounding box center [170, 348] width 244 height 25
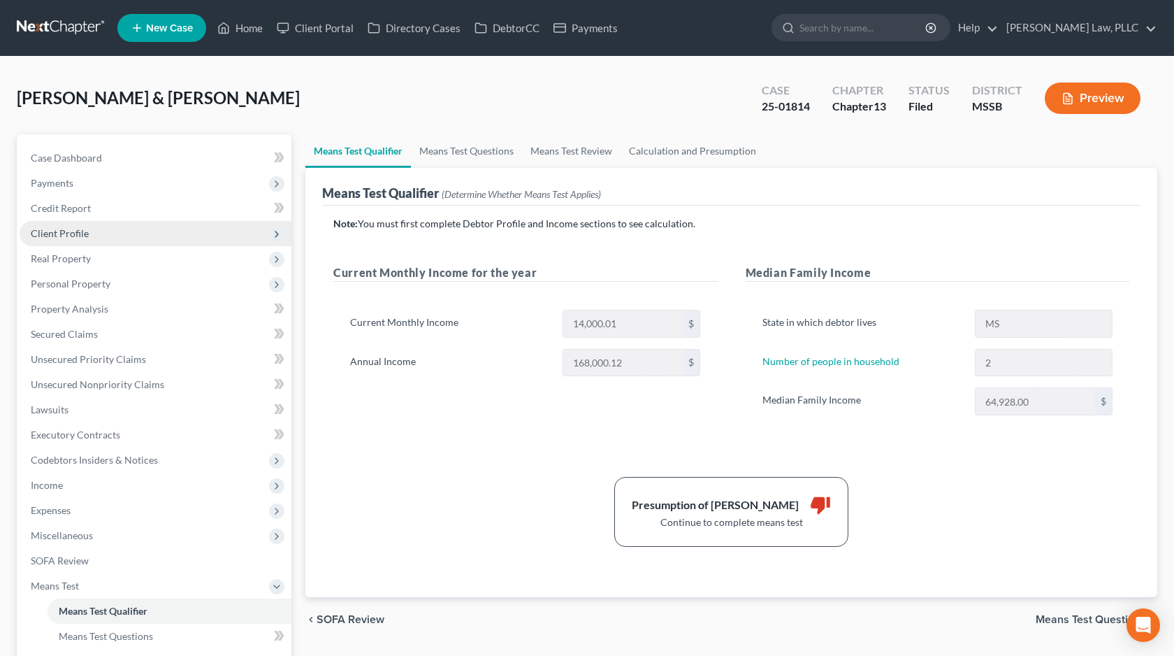
click at [182, 240] on span "Client Profile" at bounding box center [156, 233] width 272 height 25
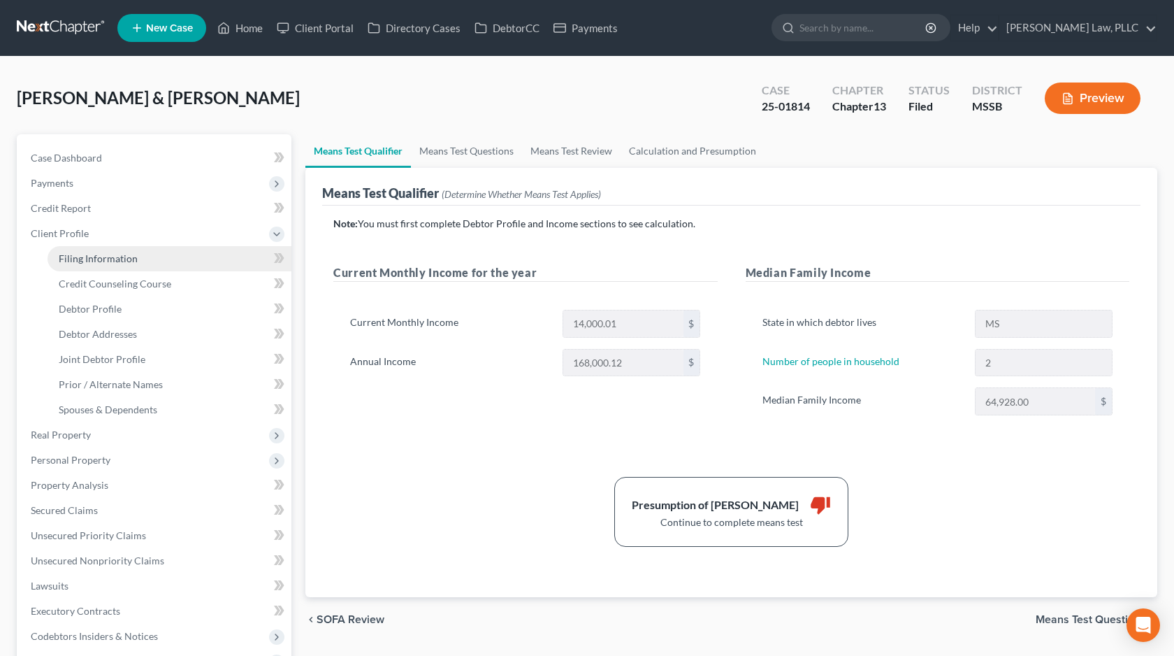
click at [179, 261] on link "Filing Information" at bounding box center [170, 258] width 244 height 25
select select "1"
select select "3"
select select "44"
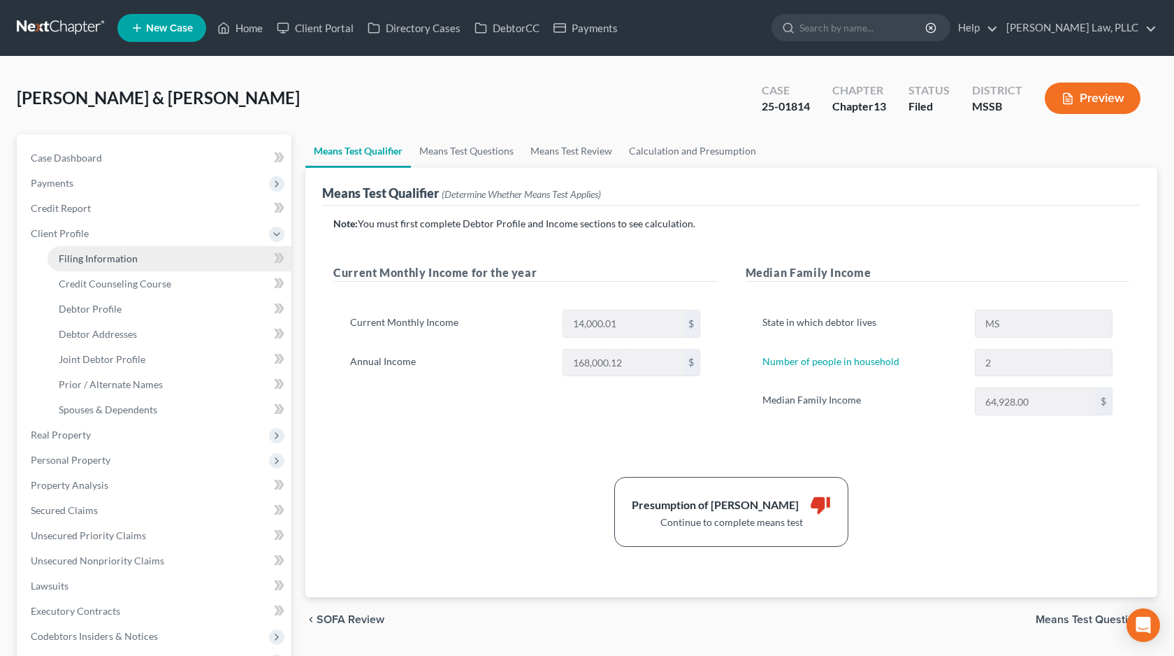
select select "0"
select select "25"
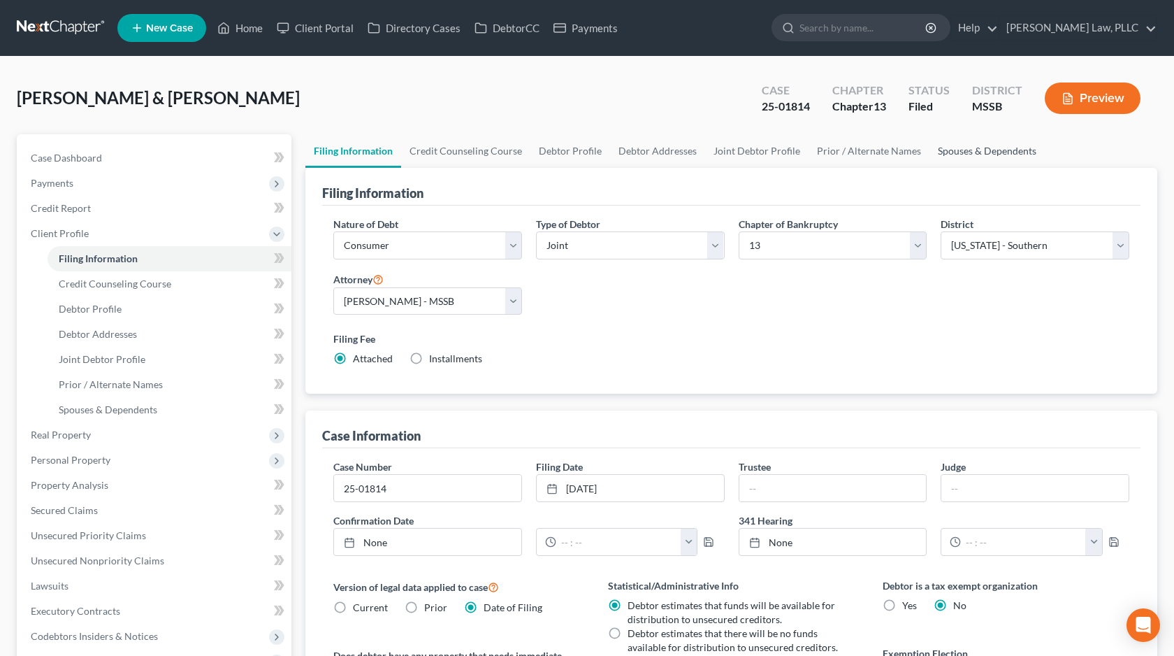
click at [975, 157] on link "Spouses & Dependents" at bounding box center [987, 151] width 115 height 34
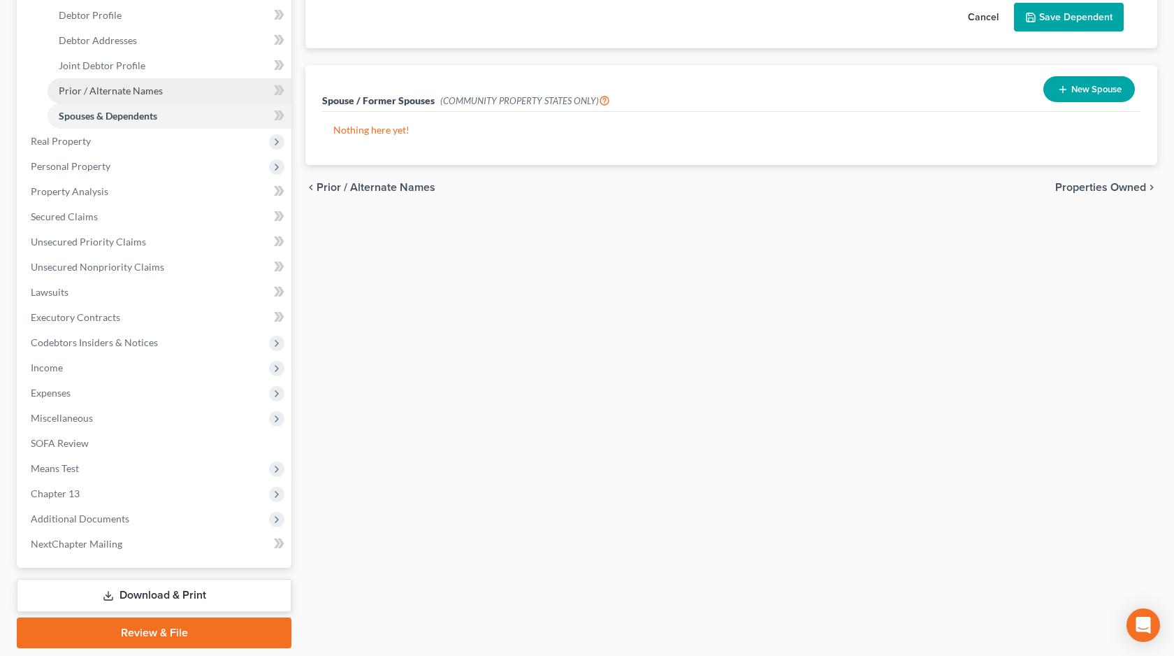
scroll to position [338, 0]
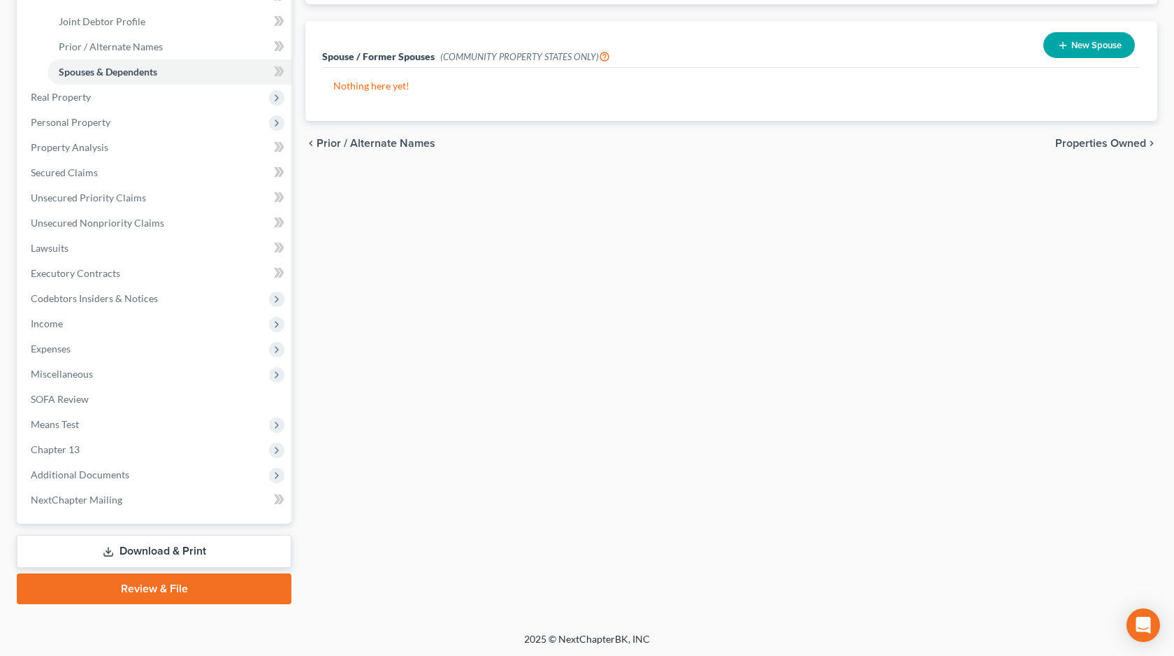
click at [138, 563] on link "Download & Print" at bounding box center [154, 551] width 275 height 33
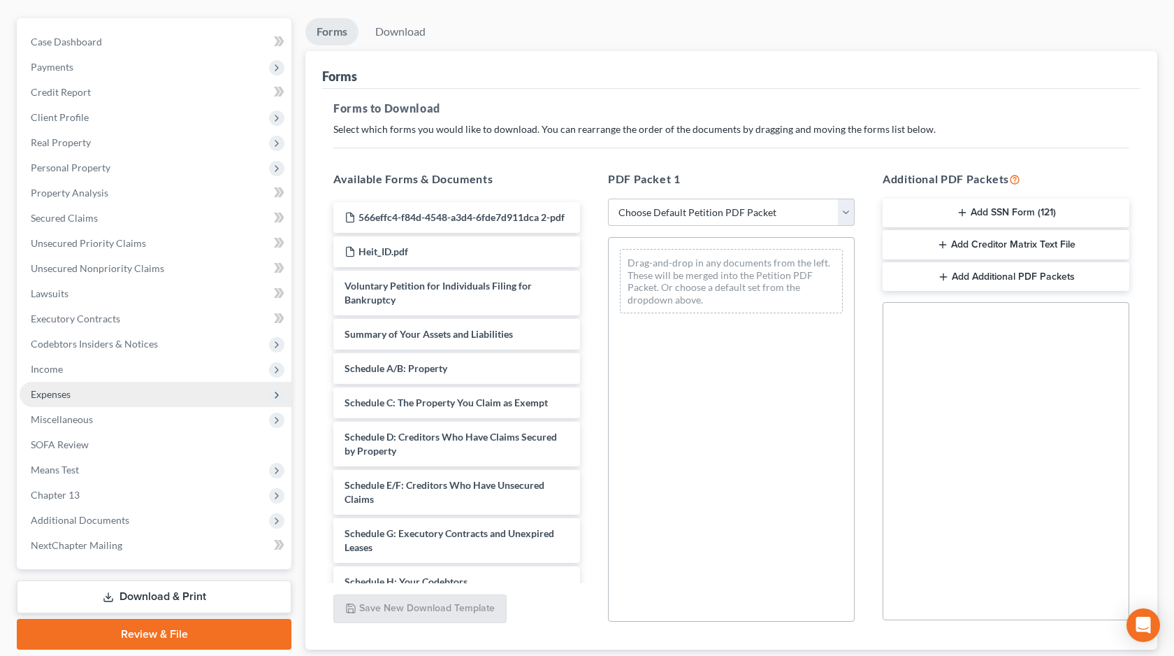
scroll to position [207, 0]
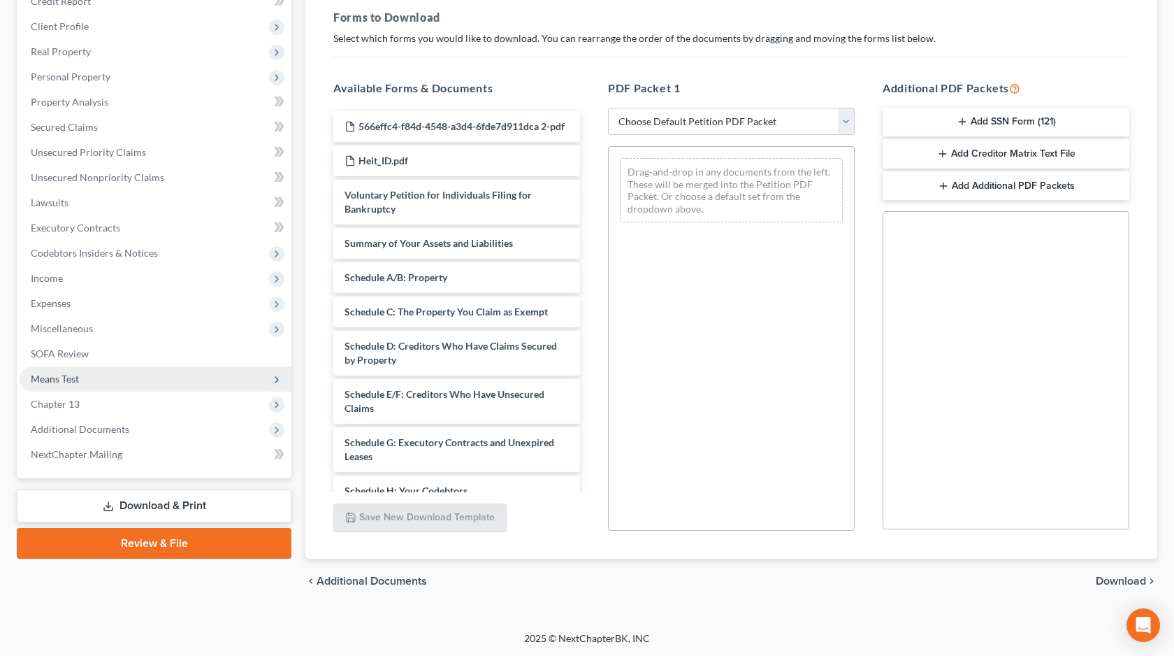
click at [158, 376] on span "Means Test" at bounding box center [156, 378] width 272 height 25
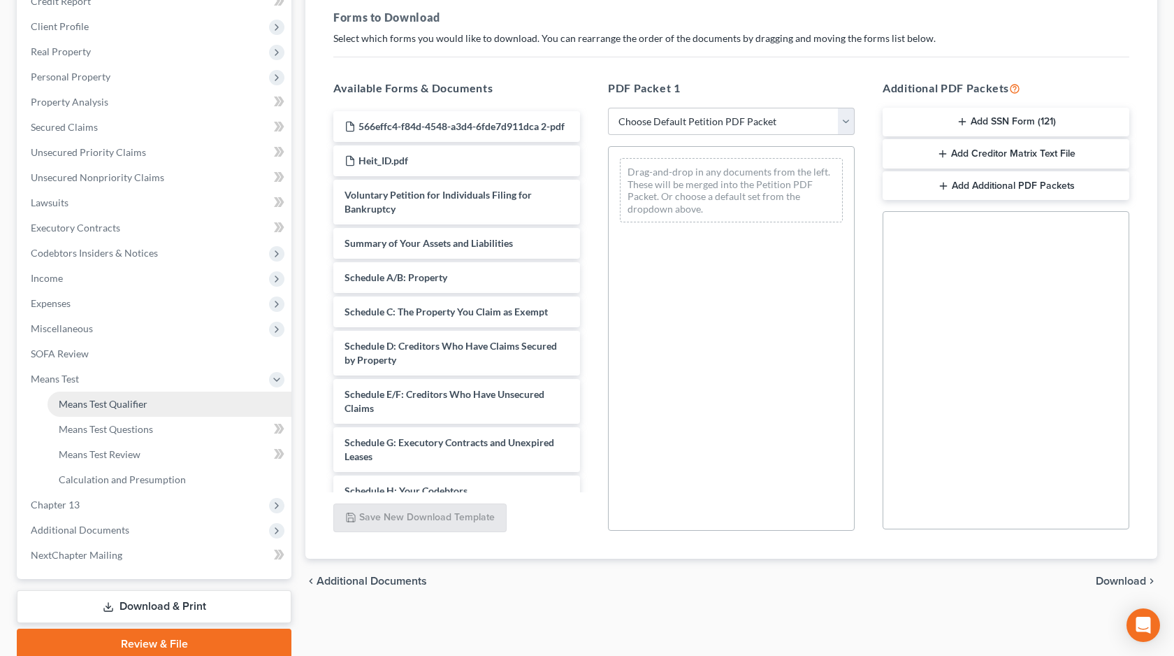
click at [150, 398] on link "Means Test Qualifier" at bounding box center [170, 403] width 244 height 25
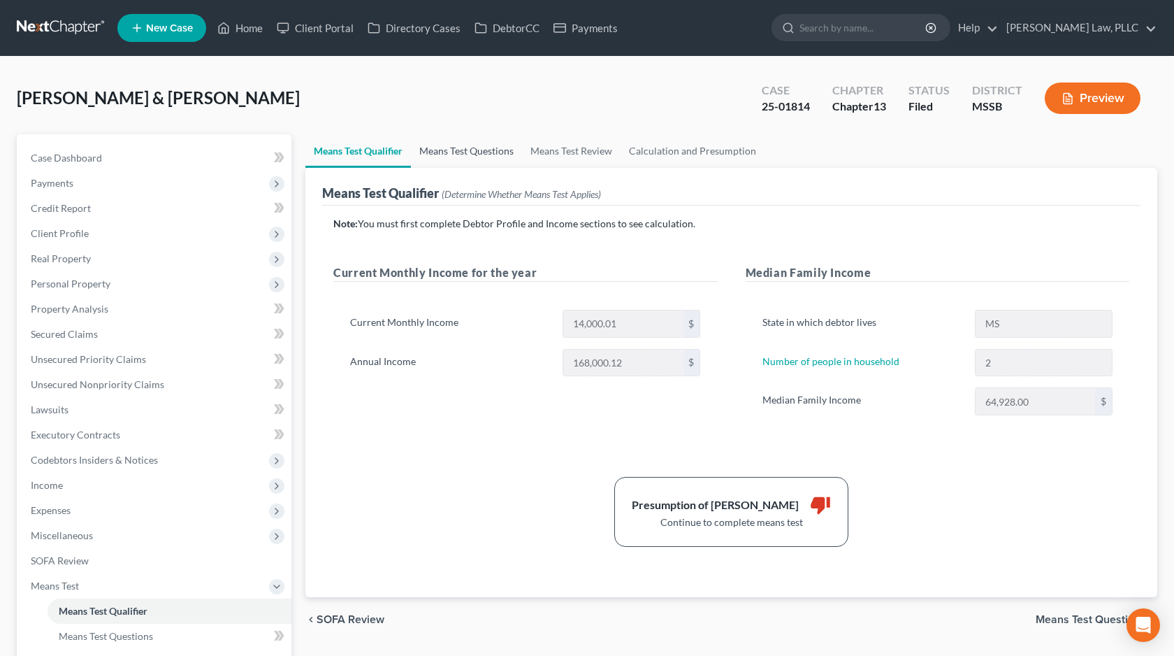
click at [507, 148] on link "Means Test Questions" at bounding box center [466, 151] width 111 height 34
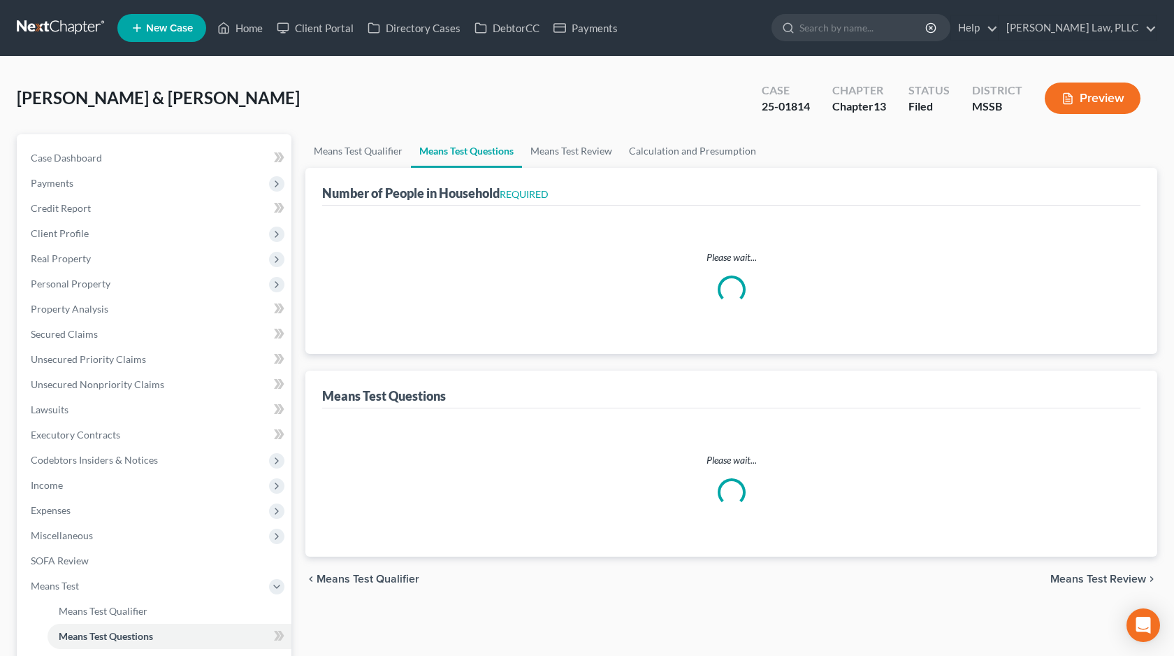
select select "0"
select select "60"
select select "4"
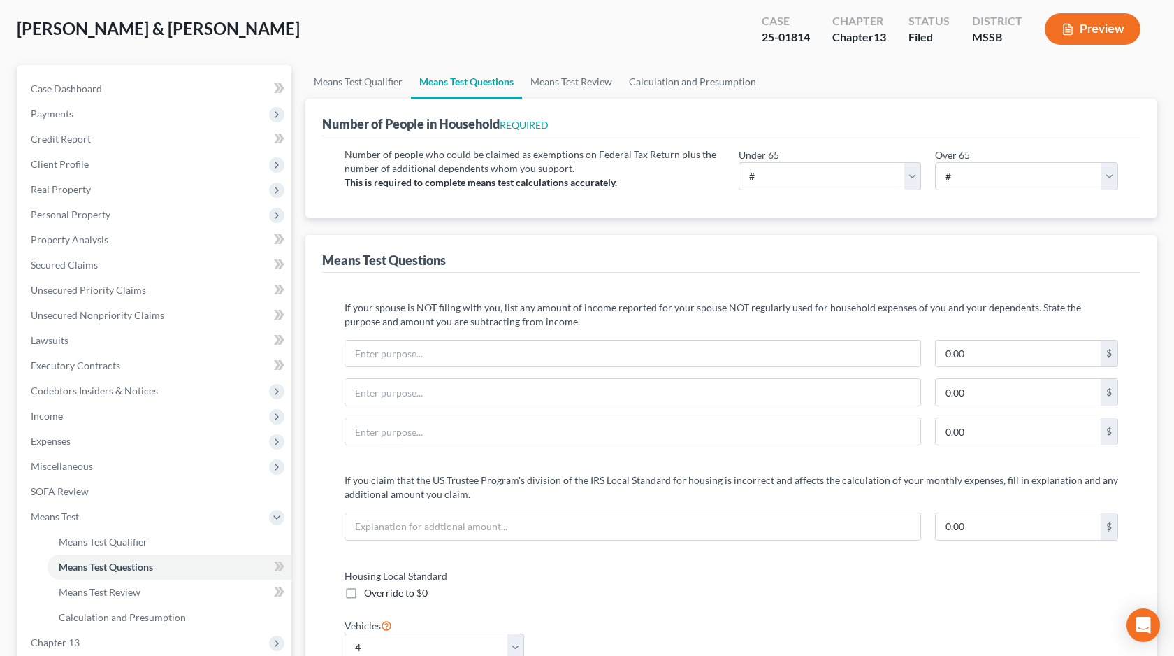
scroll to position [88, 0]
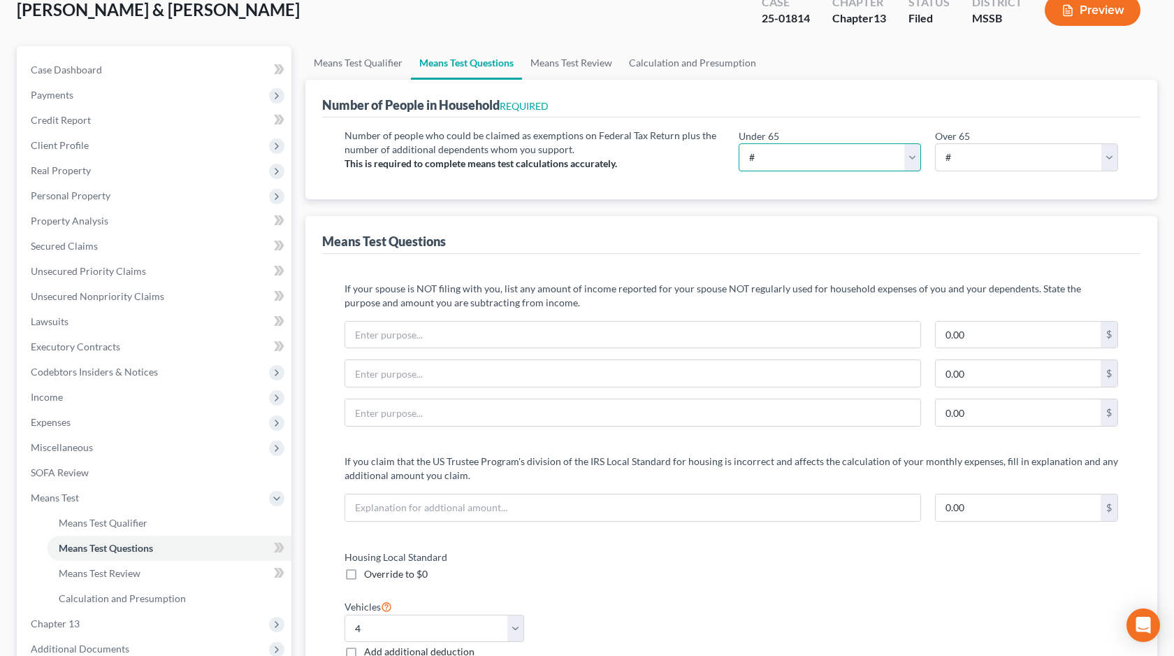
click at [839, 153] on select "# 0 1 2 3 4 5 6 7 8 9 10" at bounding box center [830, 157] width 183 height 28
select select "2"
click at [739, 143] on select "# 0 1 2 3 4 5 6 7 8 9 10" at bounding box center [830, 157] width 183 height 28
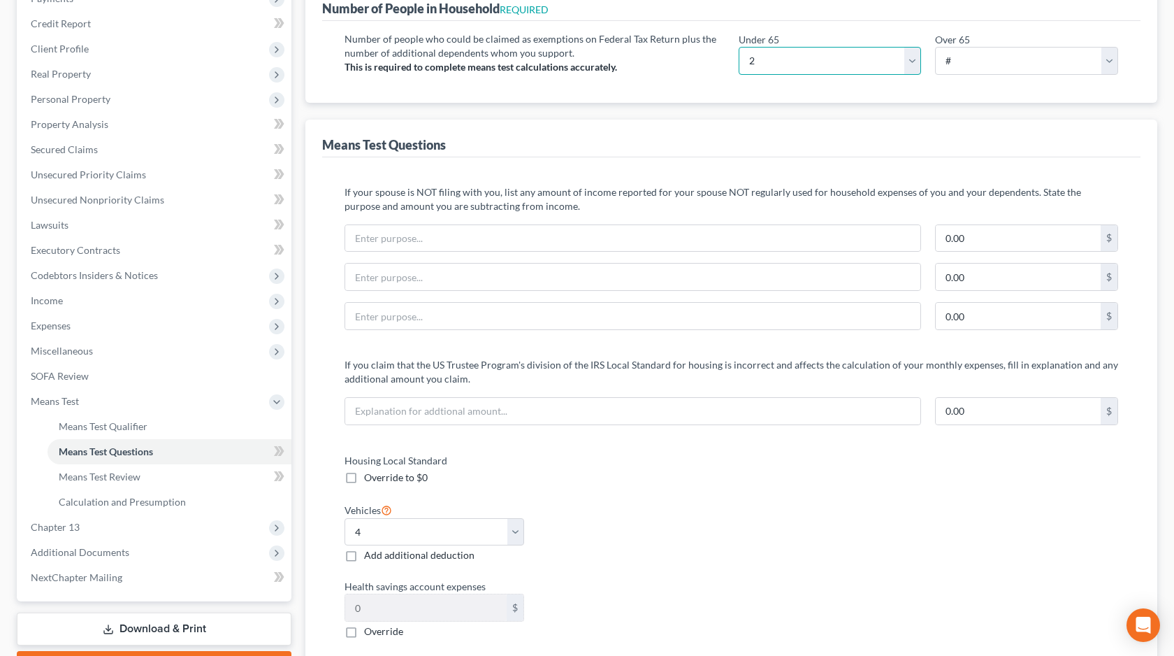
scroll to position [158, 0]
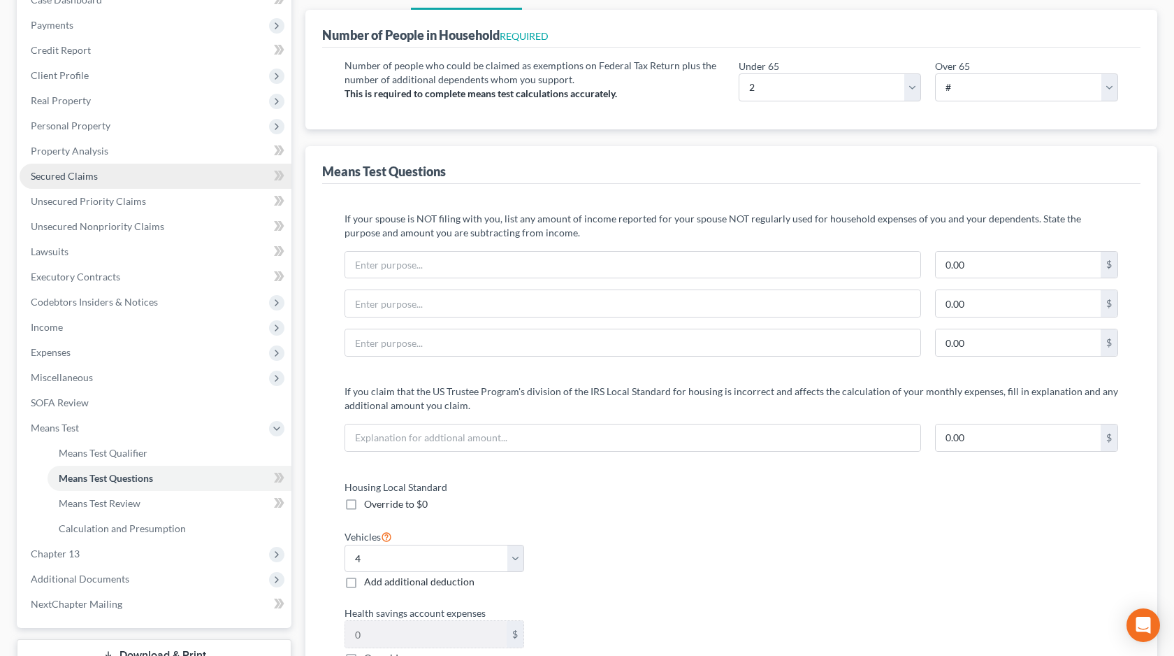
click at [147, 180] on link "Secured Claims" at bounding box center [156, 176] width 272 height 25
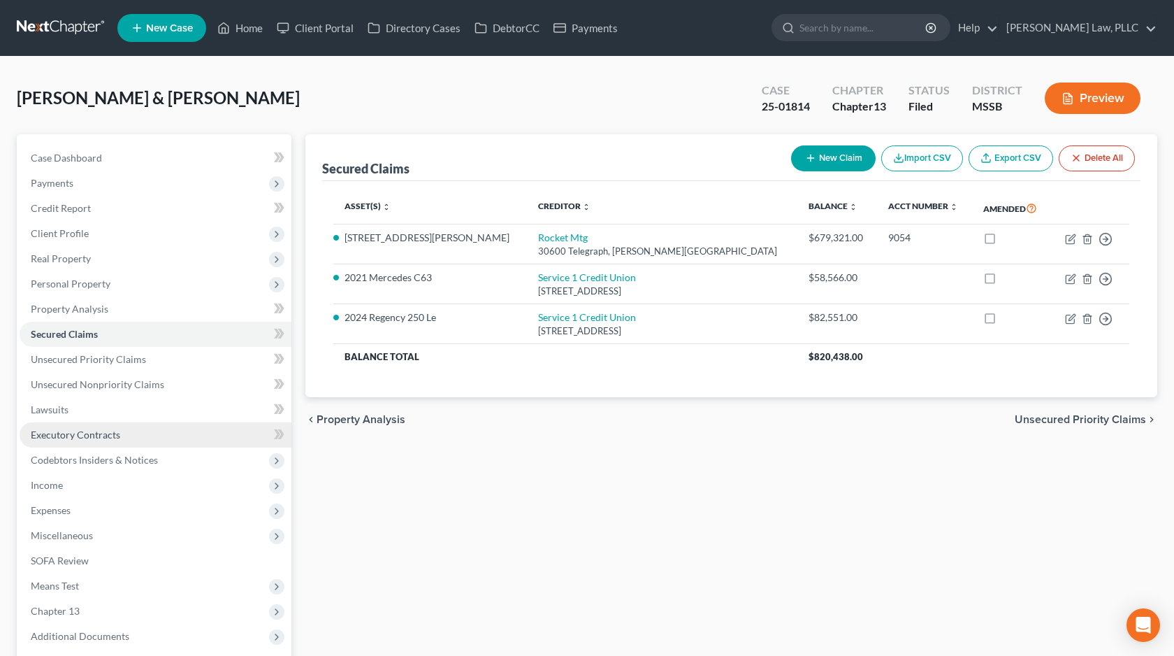
click at [127, 440] on link "Executory Contracts" at bounding box center [156, 434] width 272 height 25
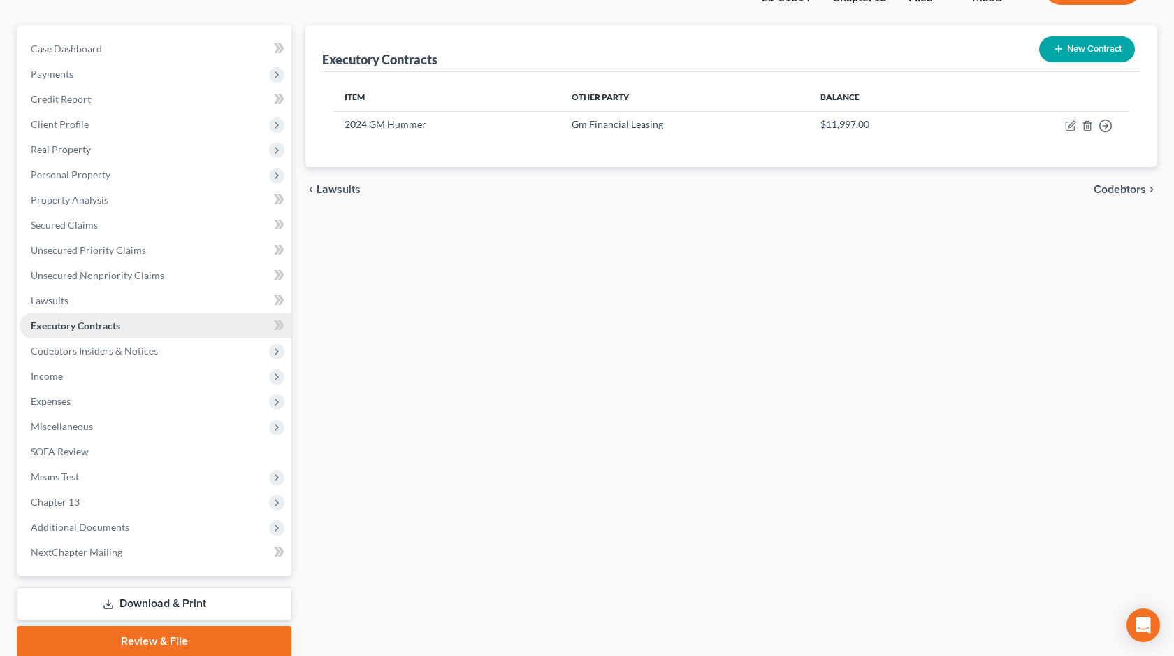
scroll to position [161, 0]
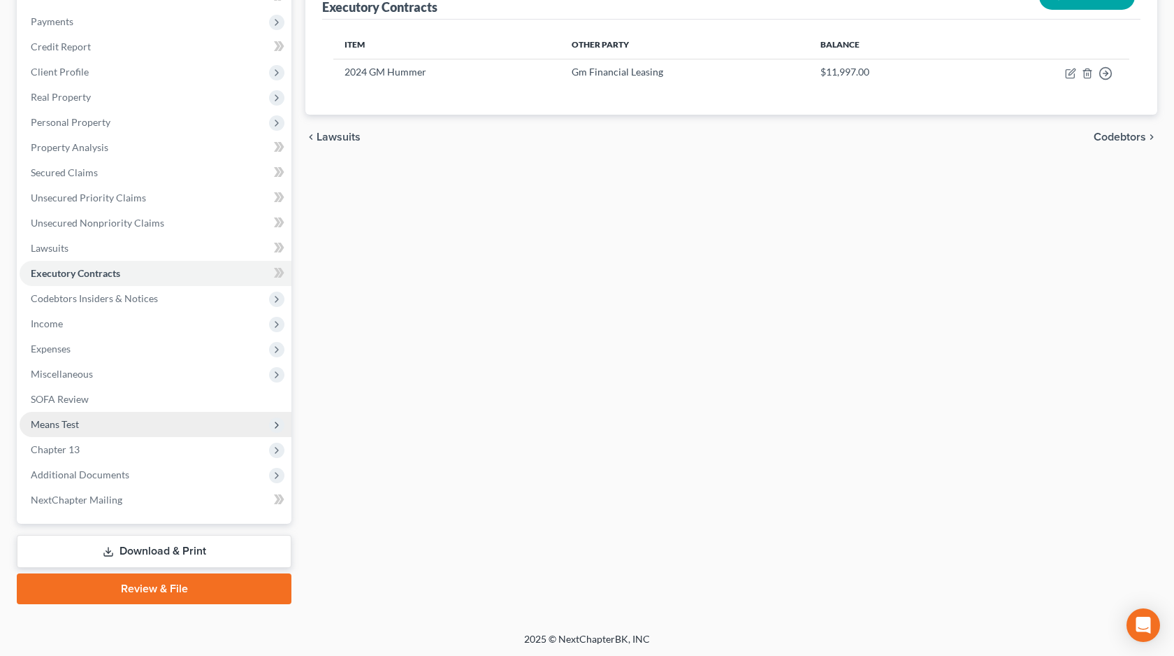
click at [139, 417] on span "Means Test" at bounding box center [156, 424] width 272 height 25
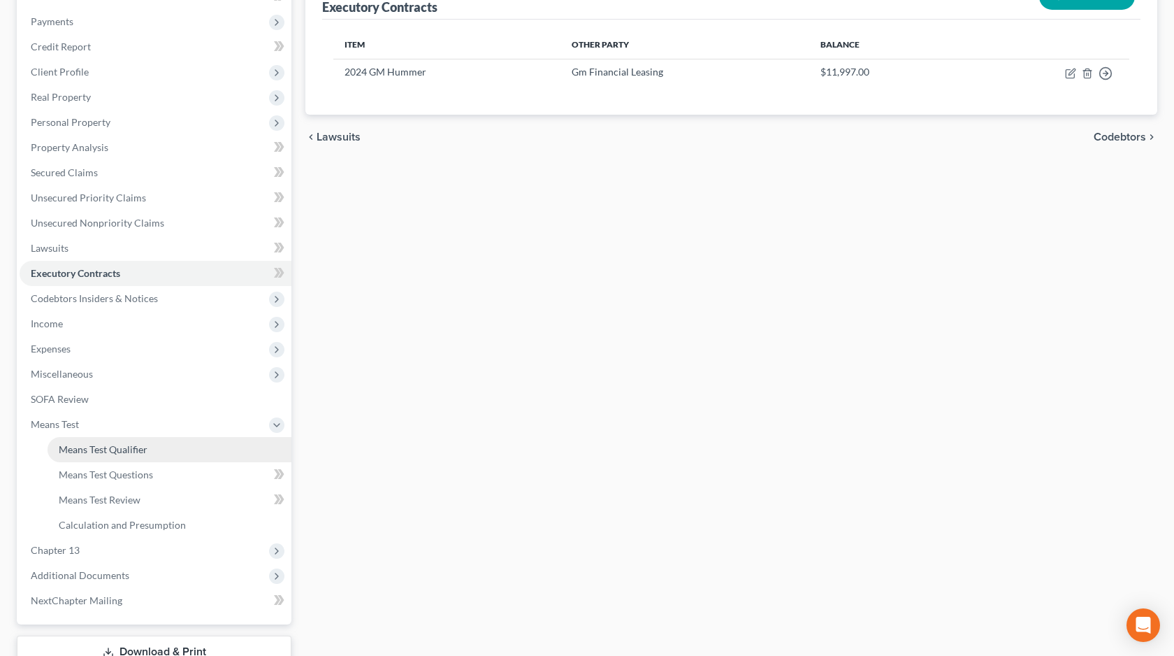
click at [149, 439] on link "Means Test Qualifier" at bounding box center [170, 449] width 244 height 25
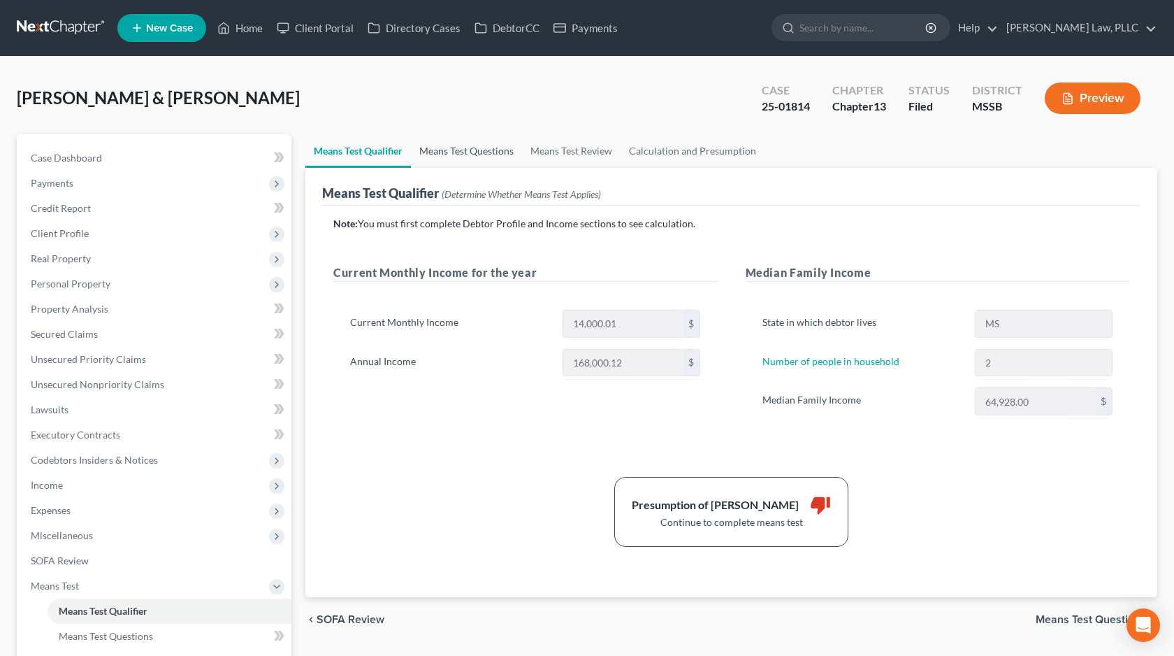
click at [486, 160] on link "Means Test Questions" at bounding box center [466, 151] width 111 height 34
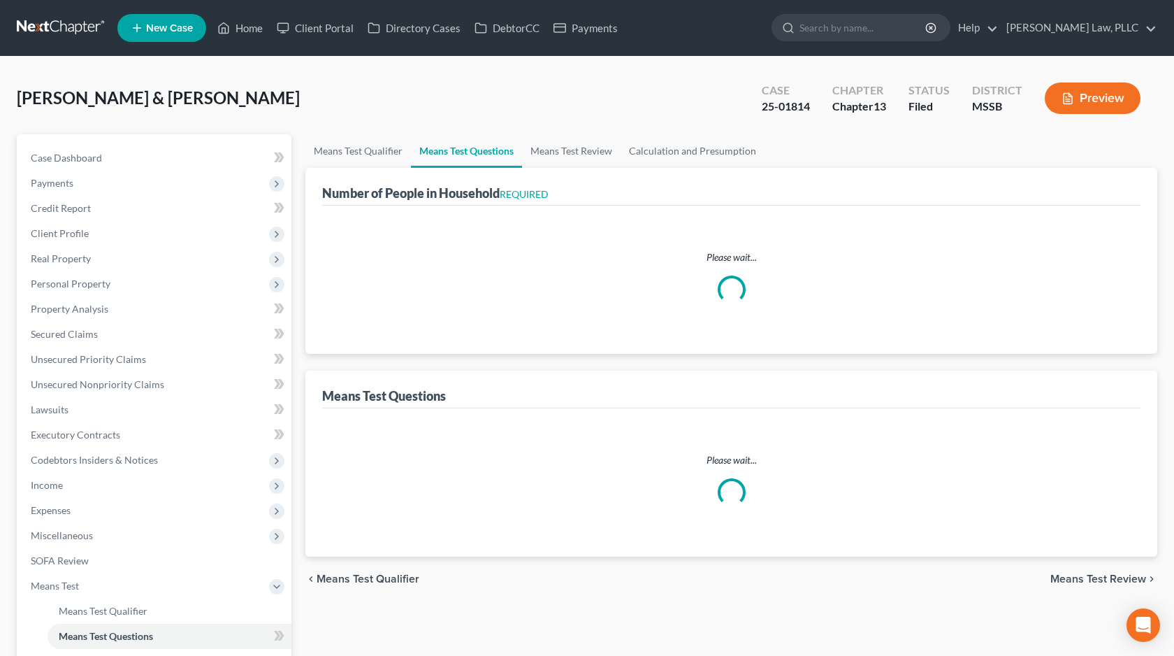
select select "0"
select select "60"
select select "2"
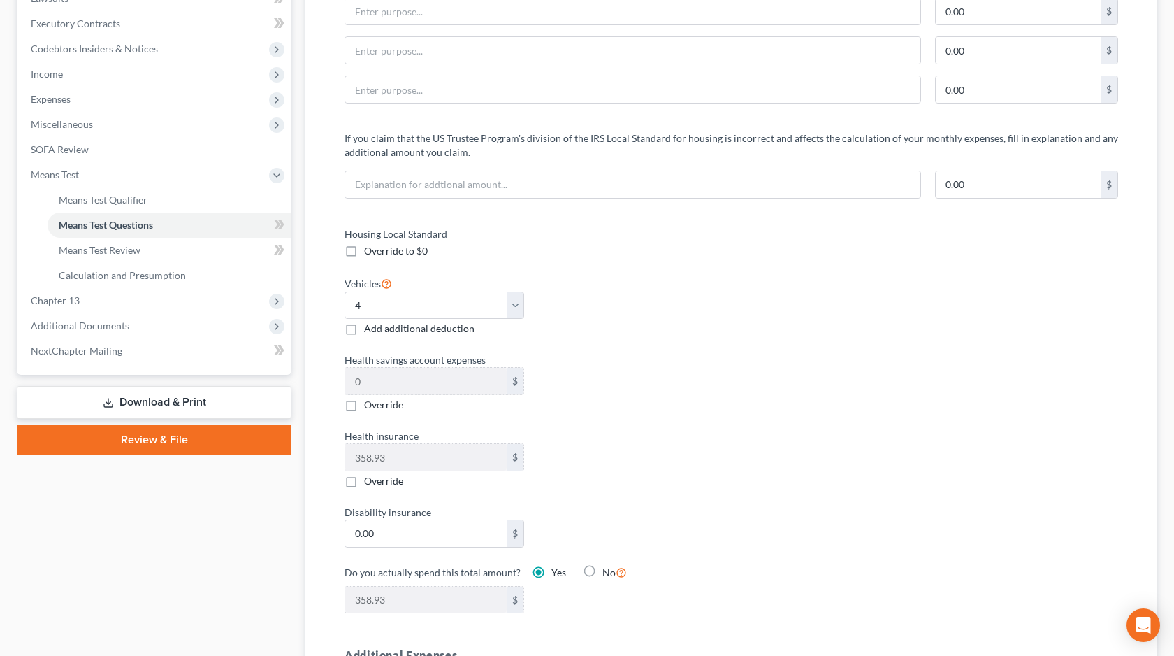
scroll to position [458, 0]
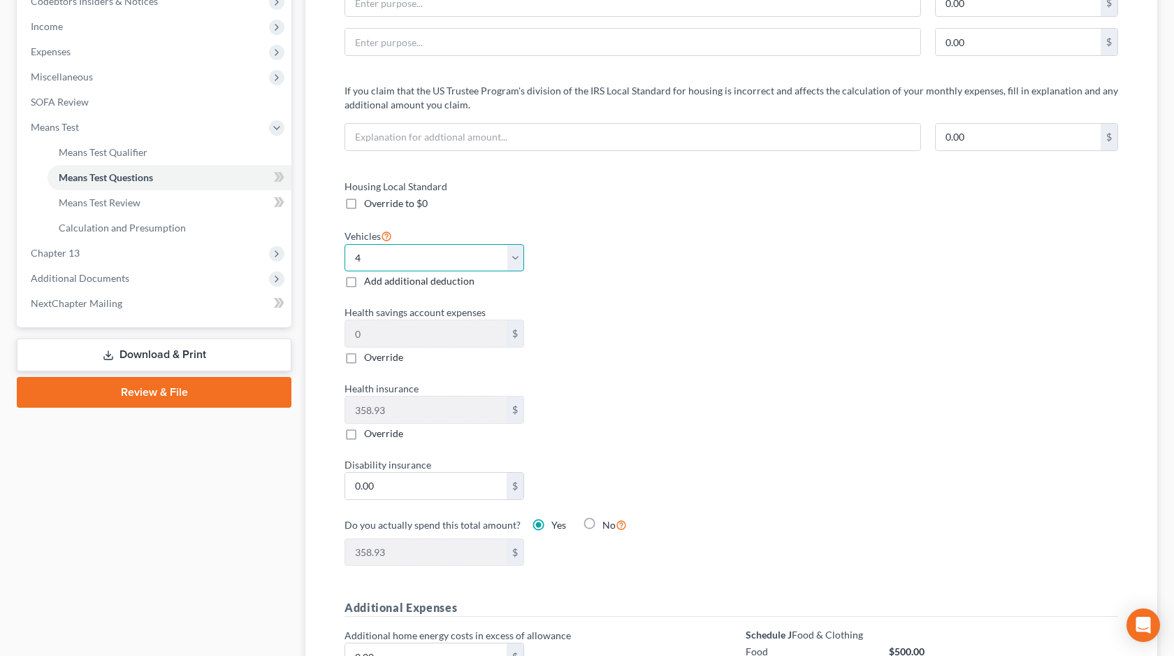
click at [517, 261] on select "Select 0 1 2 3 4 5" at bounding box center [435, 258] width 180 height 28
select select "2"
click at [345, 244] on select "Select 0 1 2 3 4 5" at bounding box center [435, 258] width 180 height 28
click at [595, 287] on div "Vehicles Select 0 1 2 3 4 5 Add additional deduction" at bounding box center [531, 258] width 387 height 62
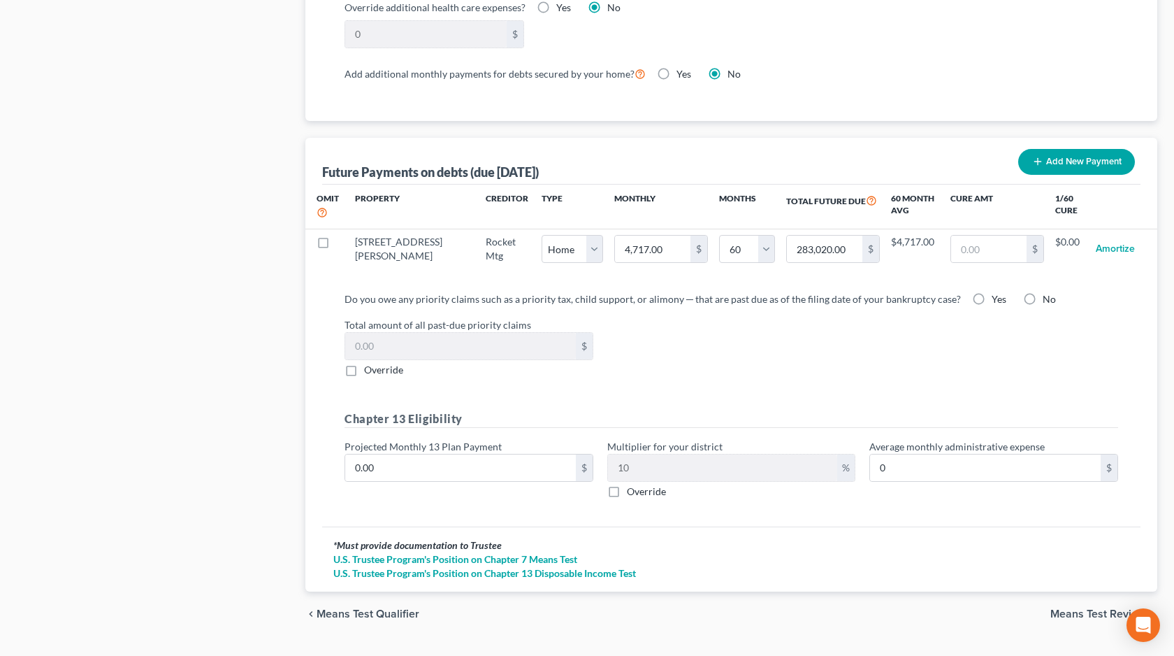
scroll to position [1301, 0]
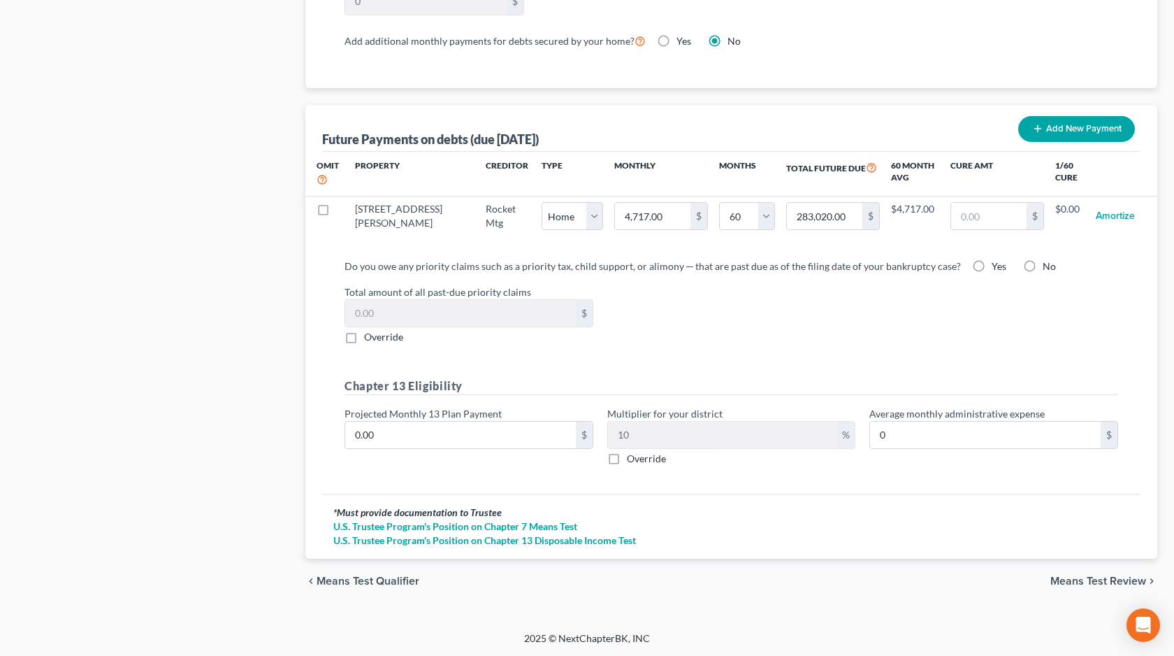
click at [1043, 267] on label "No" at bounding box center [1049, 266] width 13 height 14
click at [1048, 267] on input "No" at bounding box center [1052, 263] width 9 height 9
radio input "true"
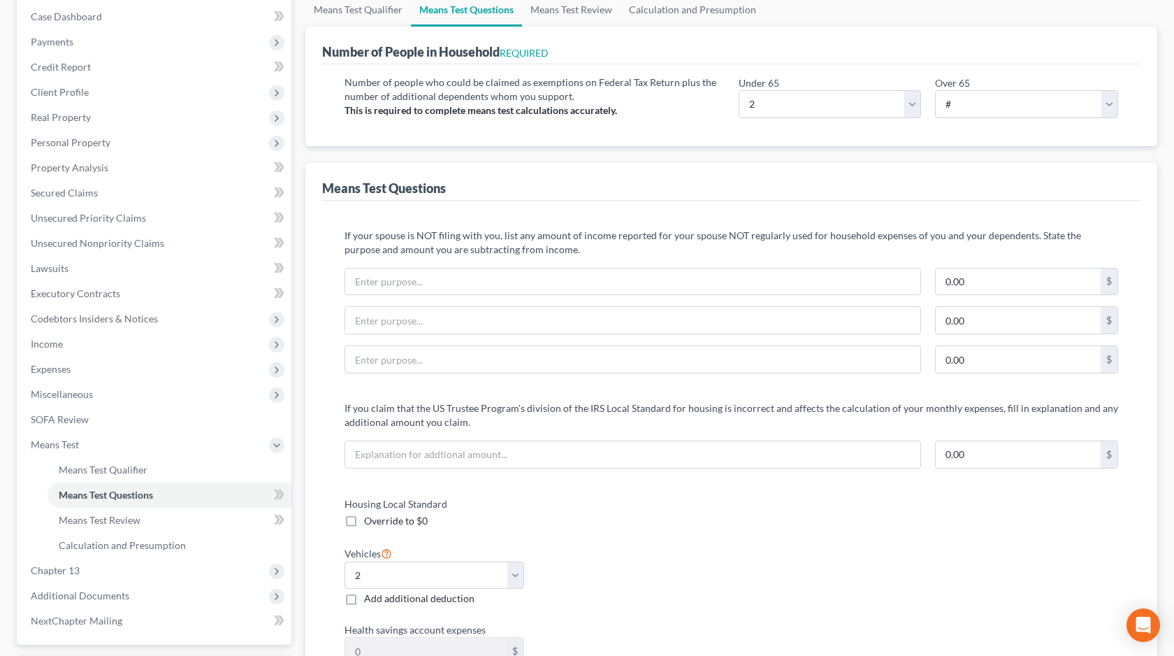
scroll to position [0, 0]
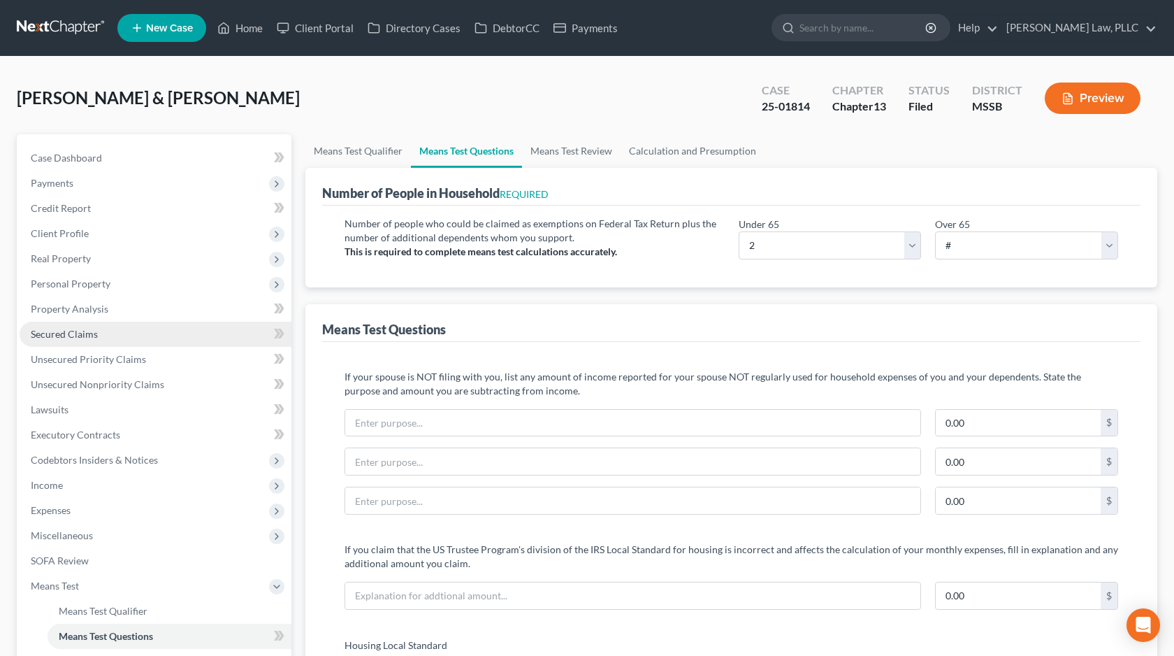
click at [199, 328] on link "Secured Claims" at bounding box center [156, 333] width 272 height 25
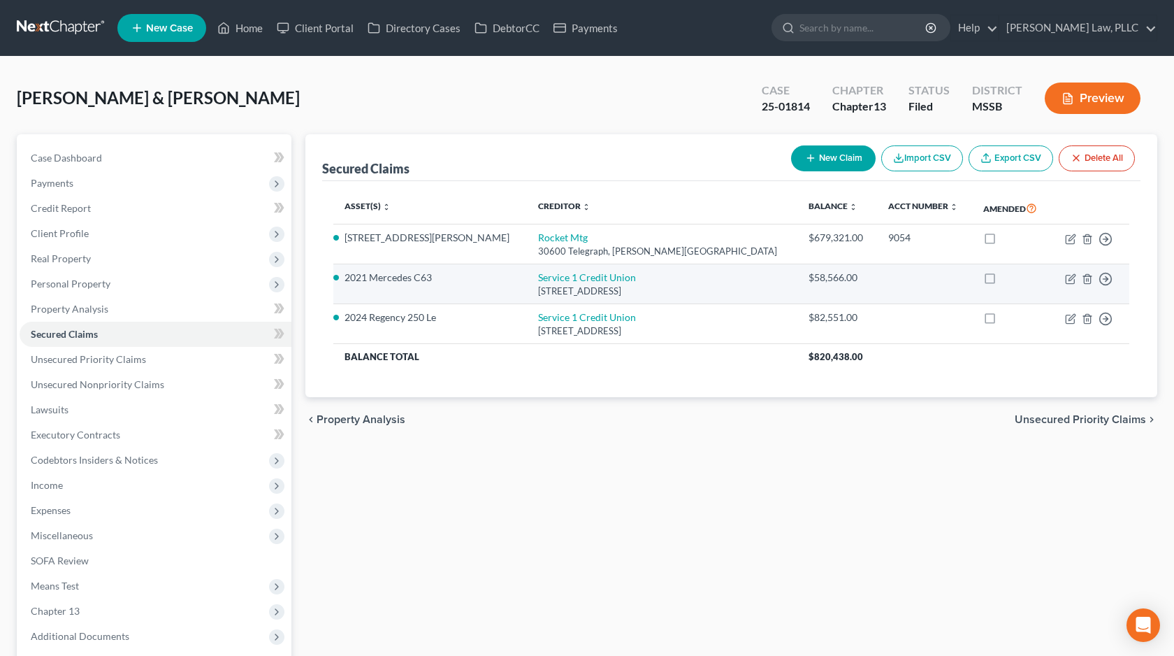
click at [1064, 279] on td "Move to E Move to F Move to G Move to Notice Only" at bounding box center [1090, 284] width 78 height 40
click at [1069, 279] on icon "button" at bounding box center [1072, 277] width 6 height 6
select select "0"
select select "2"
select select "0"
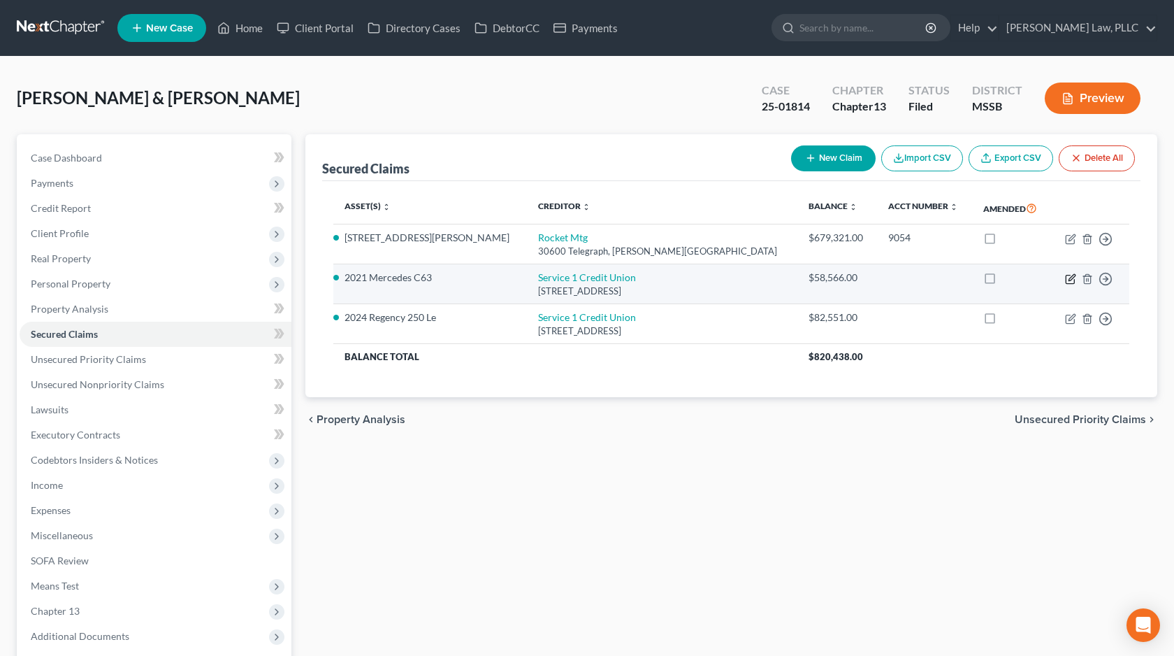
select select "2"
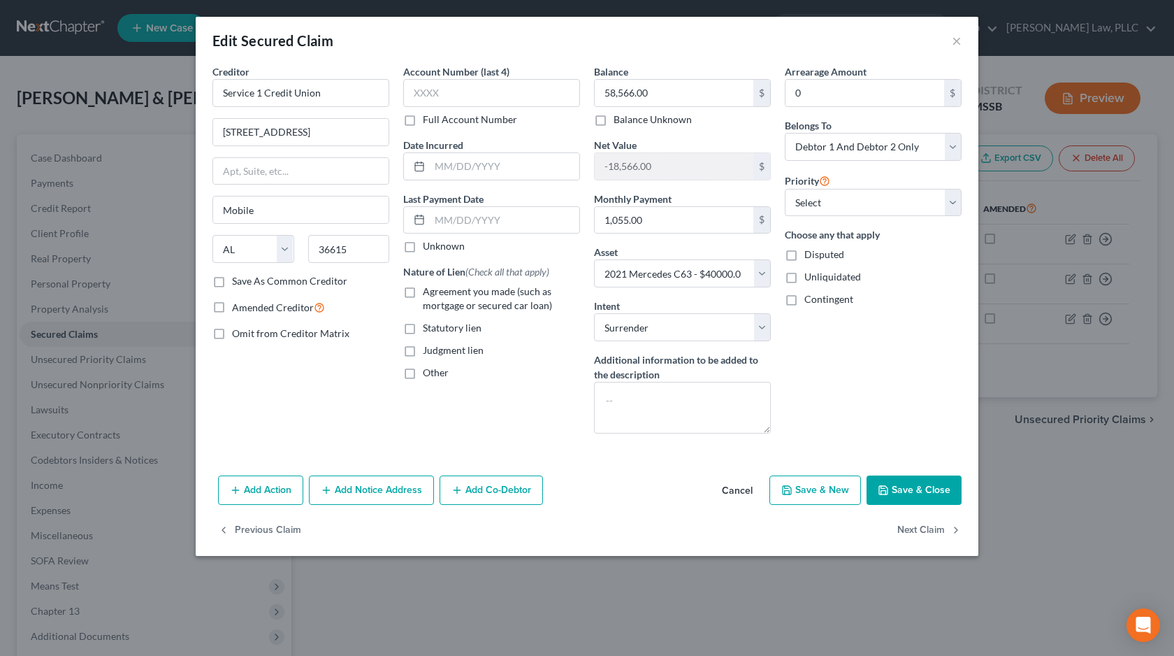
click at [751, 491] on button "Cancel" at bounding box center [737, 491] width 53 height 28
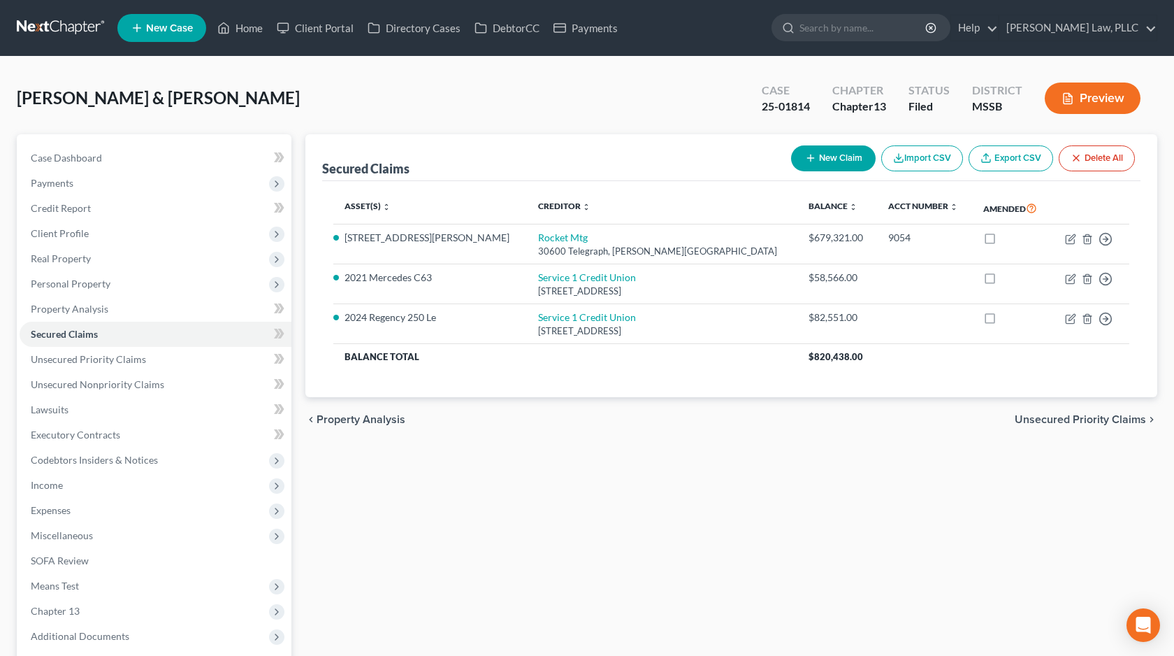
scroll to position [161, 0]
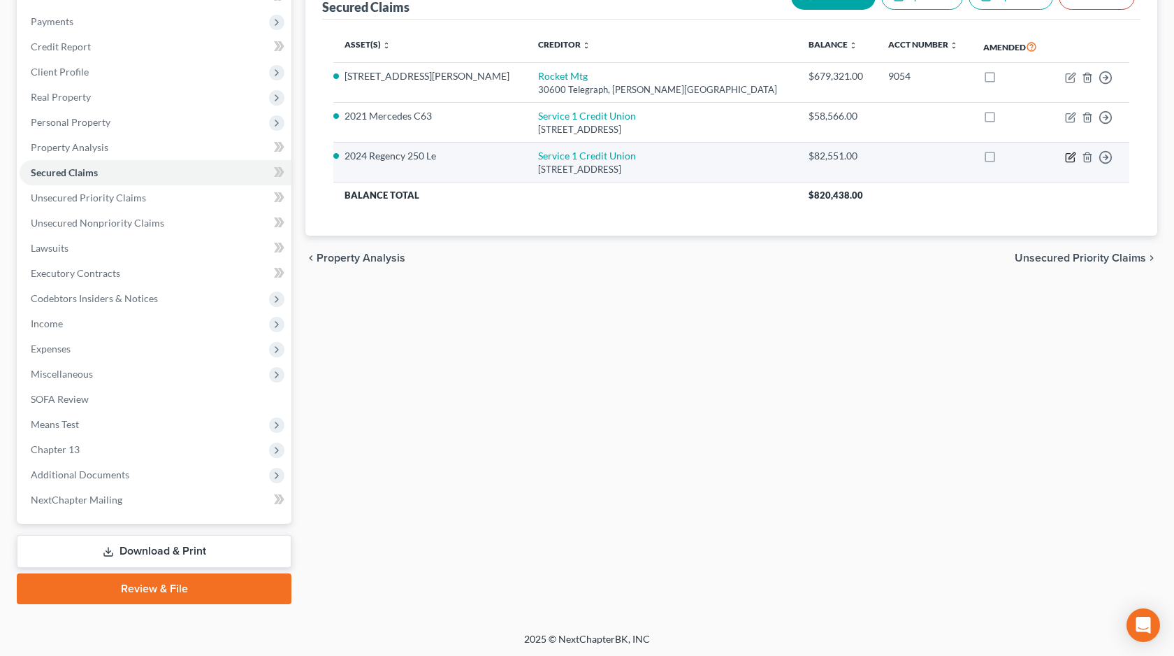
click at [1068, 154] on icon "button" at bounding box center [1070, 157] width 11 height 11
select select "0"
select select "9"
select select "0"
select select "2"
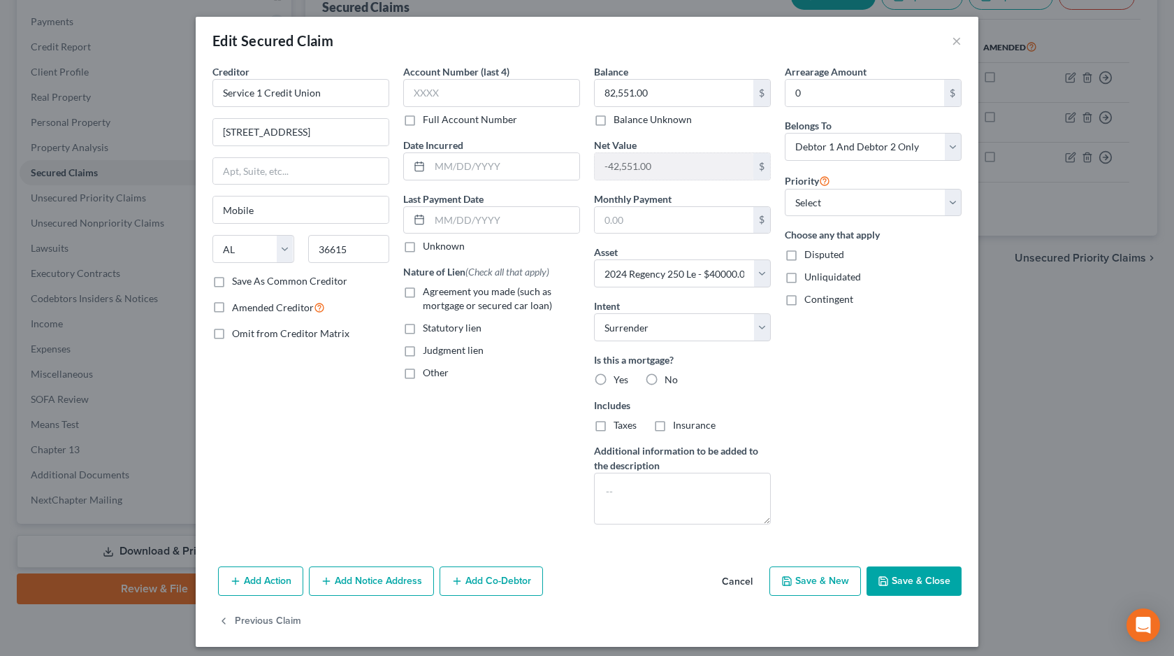
click at [739, 579] on button "Cancel" at bounding box center [737, 581] width 53 height 28
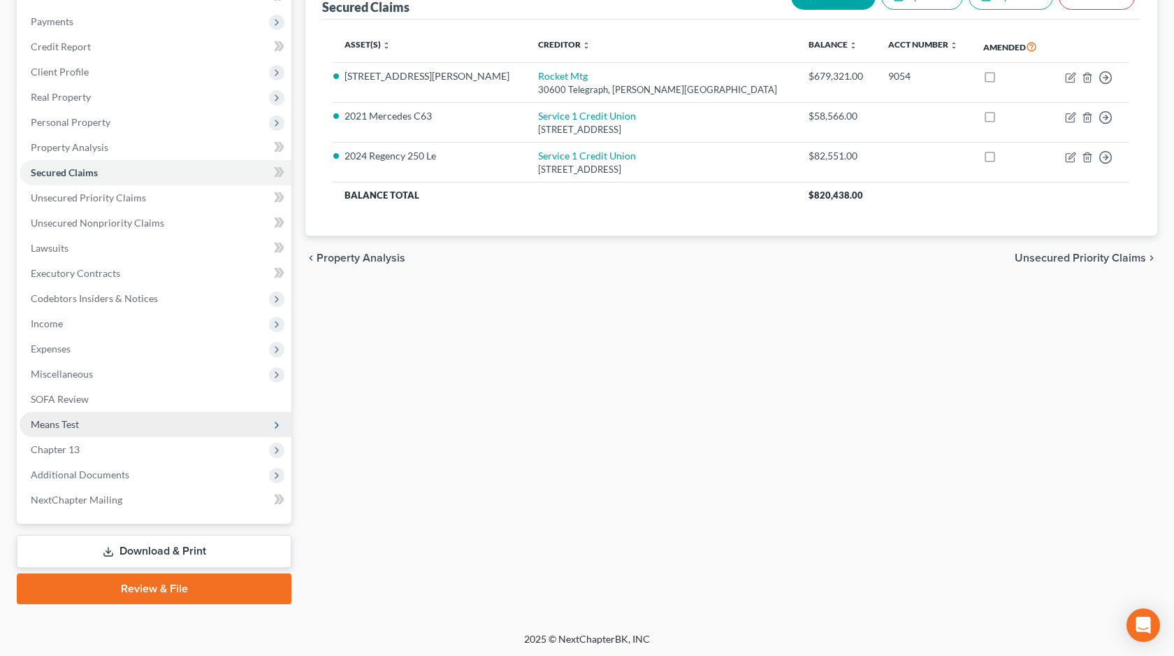
click at [187, 431] on span "Means Test" at bounding box center [156, 424] width 272 height 25
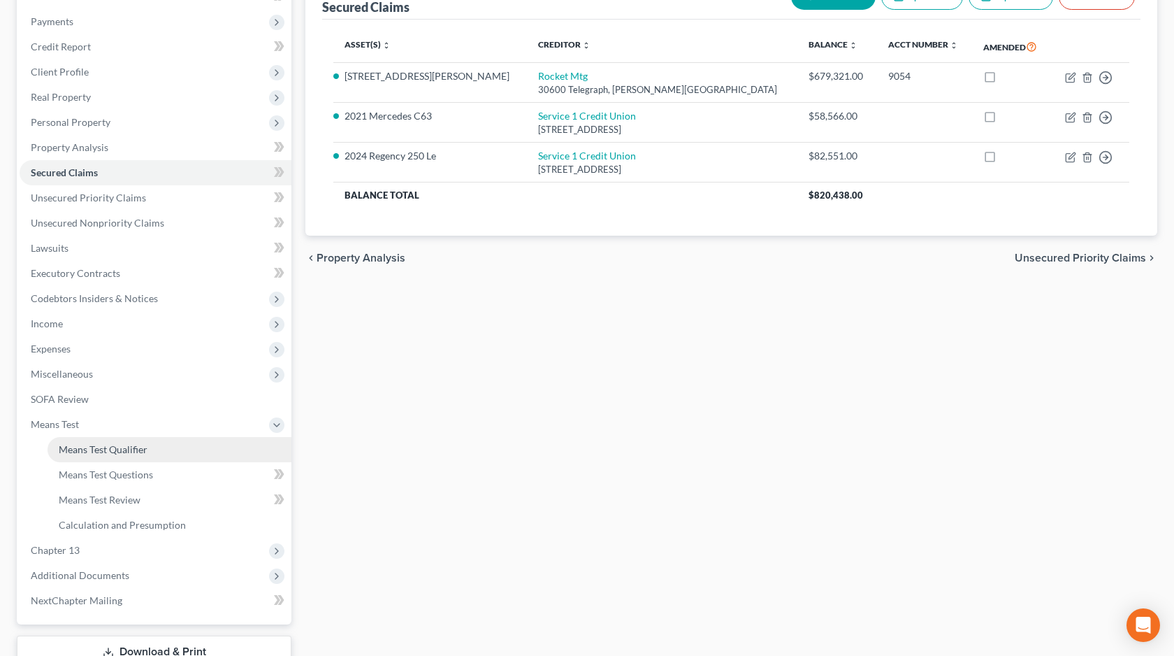
click at [171, 449] on link "Means Test Qualifier" at bounding box center [170, 449] width 244 height 25
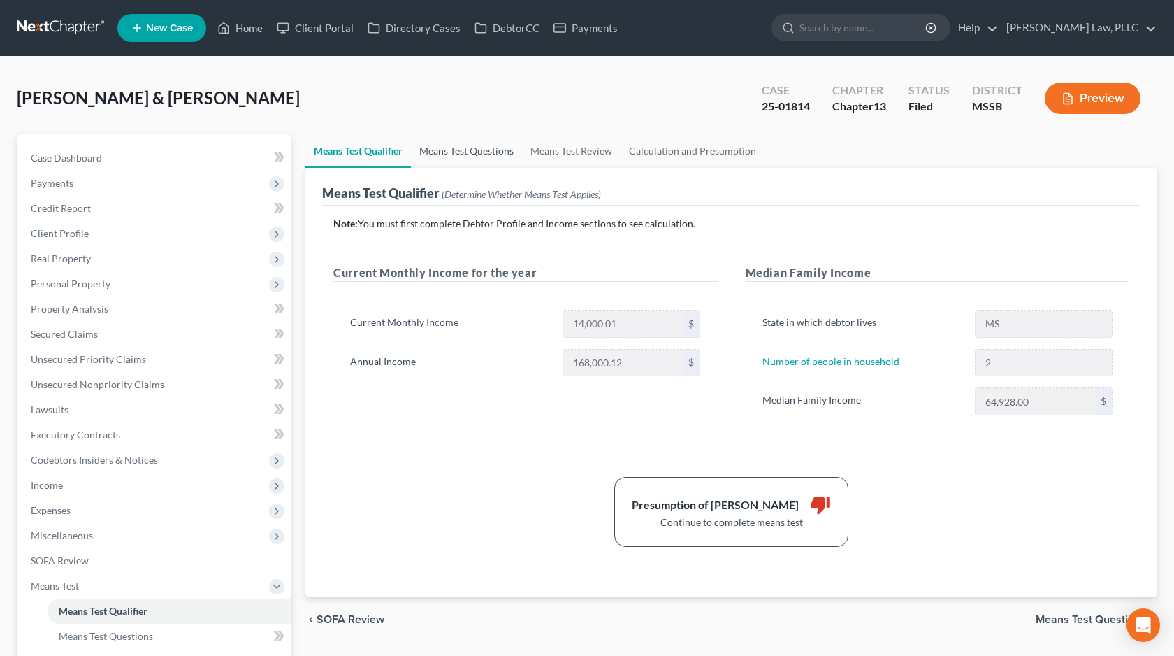
click at [481, 159] on link "Means Test Questions" at bounding box center [466, 151] width 111 height 34
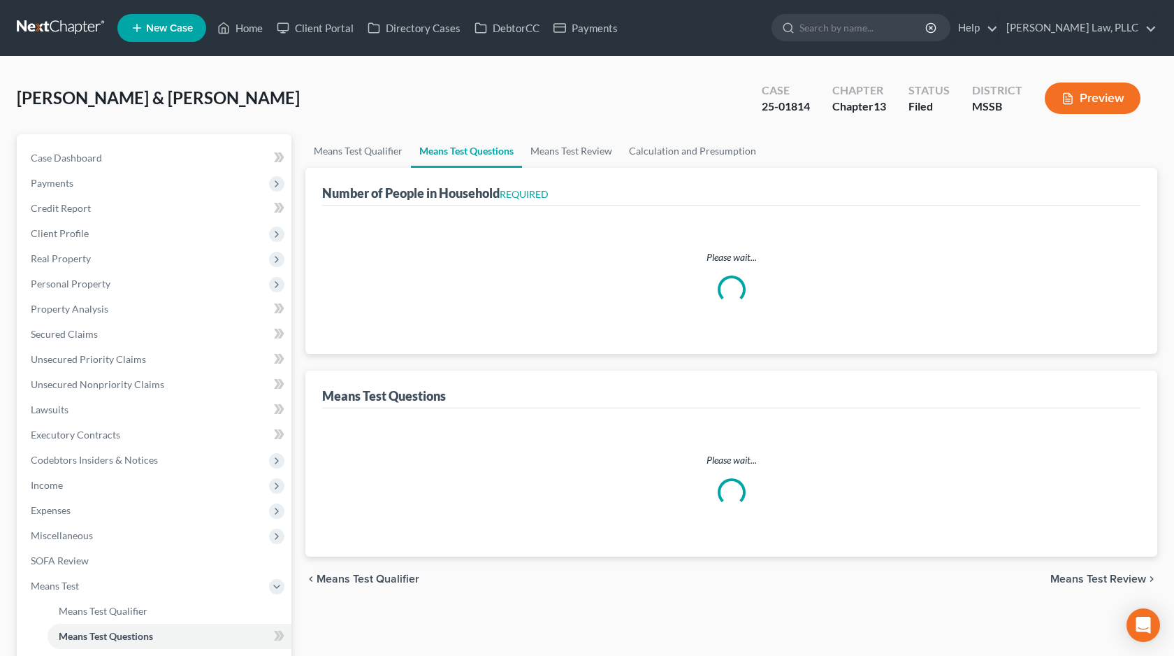
select select "0"
select select "60"
select select "2"
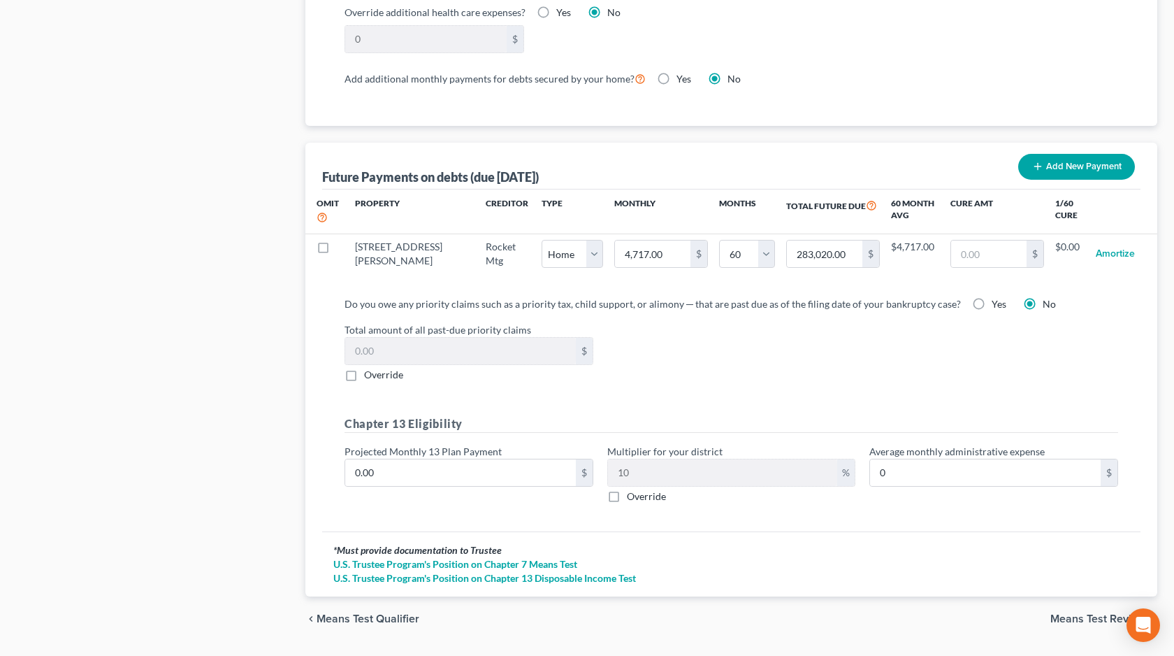
scroll to position [1301, 0]
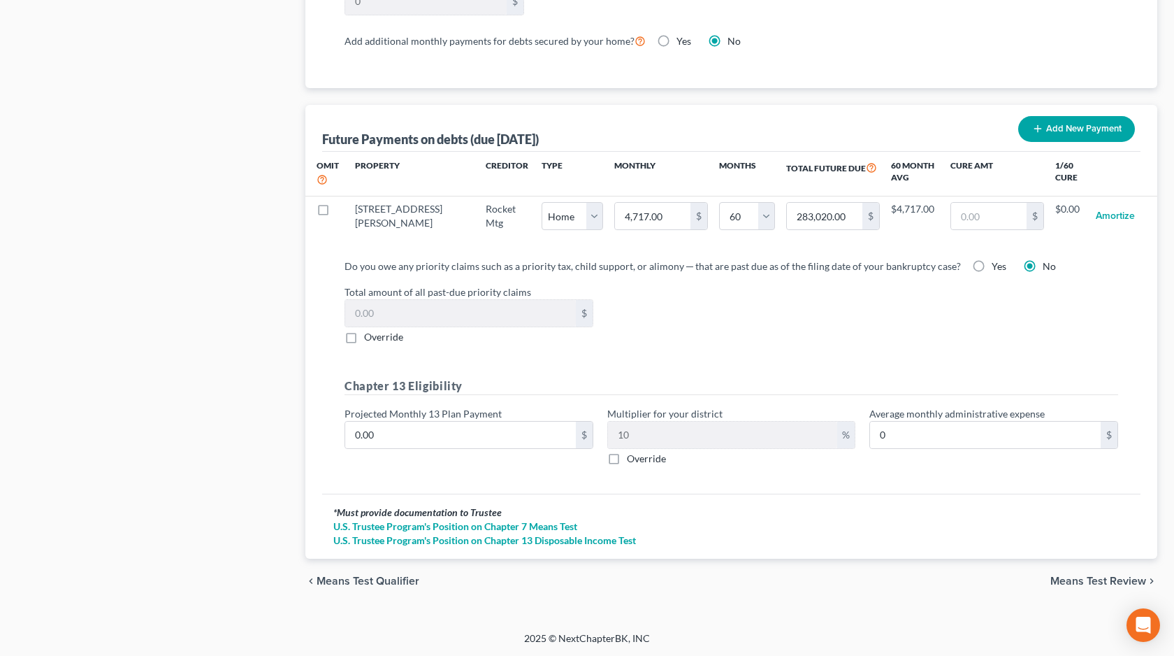
click at [1094, 575] on span "Means Test Review" at bounding box center [1098, 580] width 96 height 11
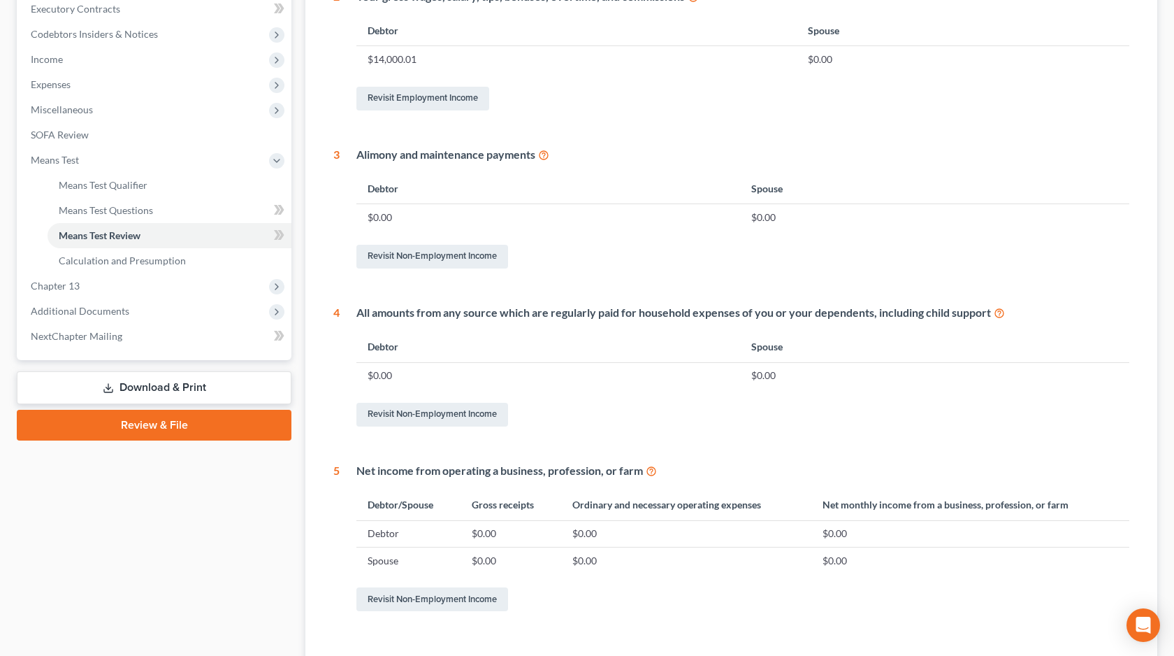
scroll to position [531, 0]
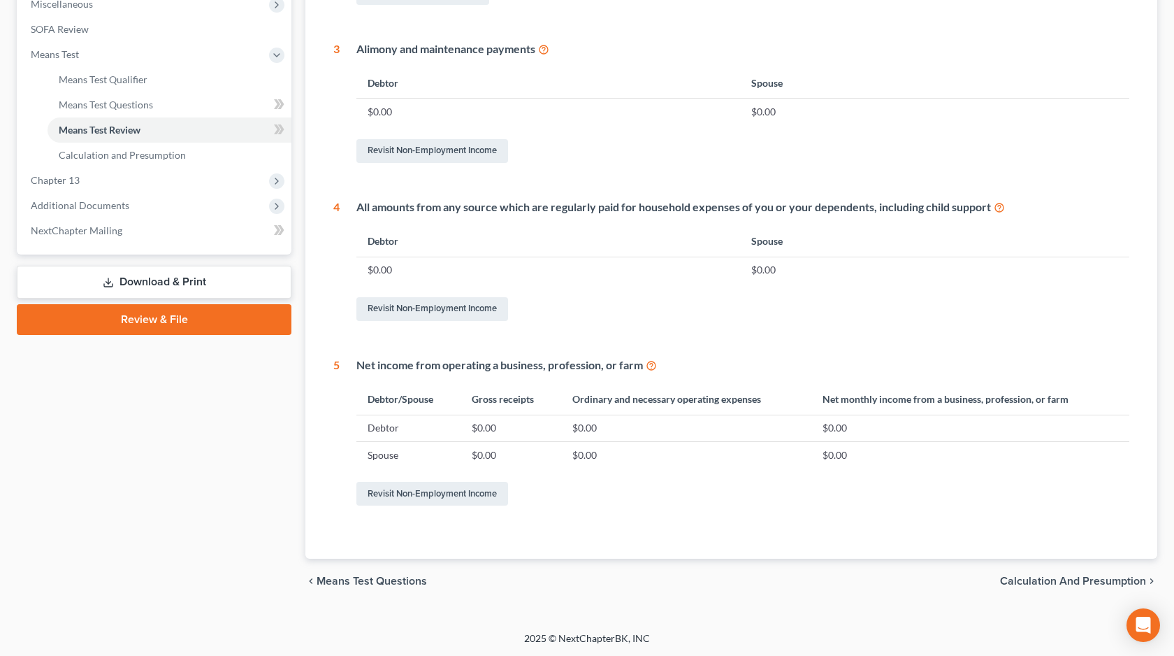
click at [978, 550] on div "Form 122C-1 Form 122C-2 1 - 6 6 - 11 11 - 16 16 - 21 21 - 21 1 What is your mar…" at bounding box center [731, 98] width 818 height 923
click at [1020, 583] on span "Calculation and Presumption" at bounding box center [1073, 580] width 146 height 11
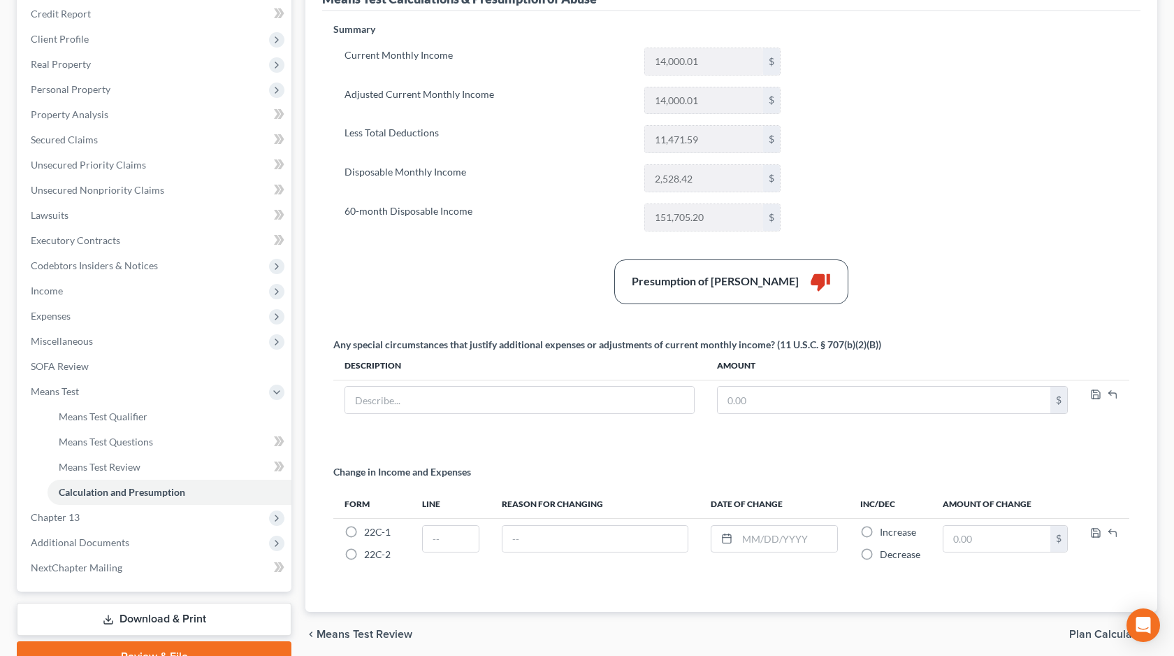
scroll to position [262, 0]
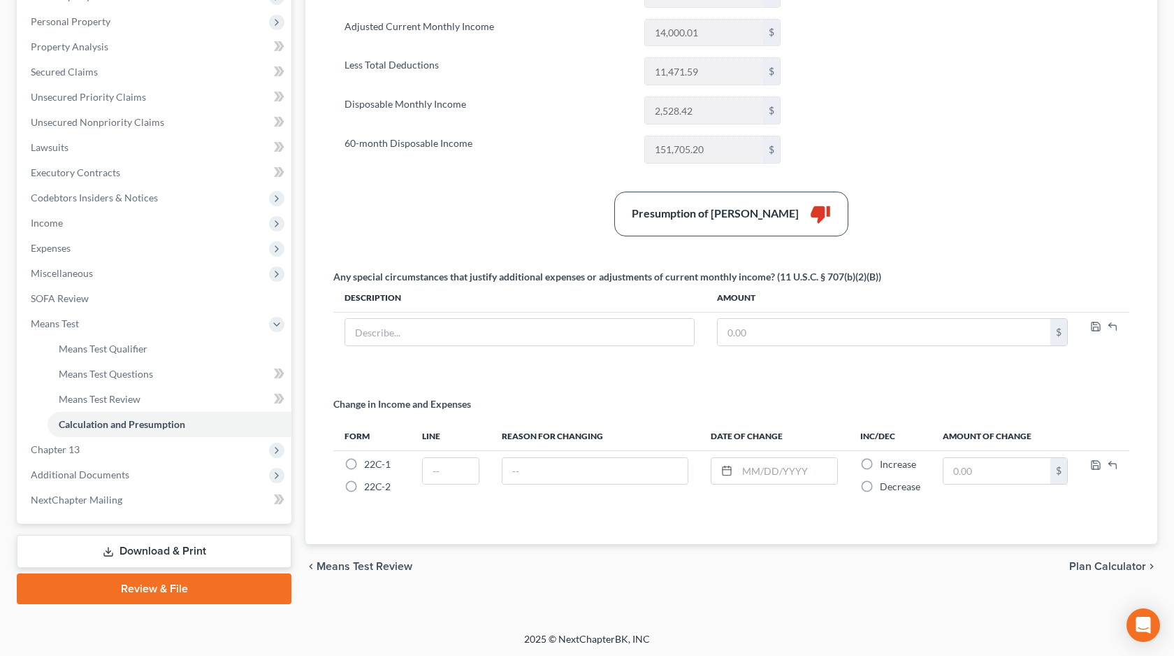
click at [203, 535] on link "Download & Print" at bounding box center [154, 551] width 275 height 33
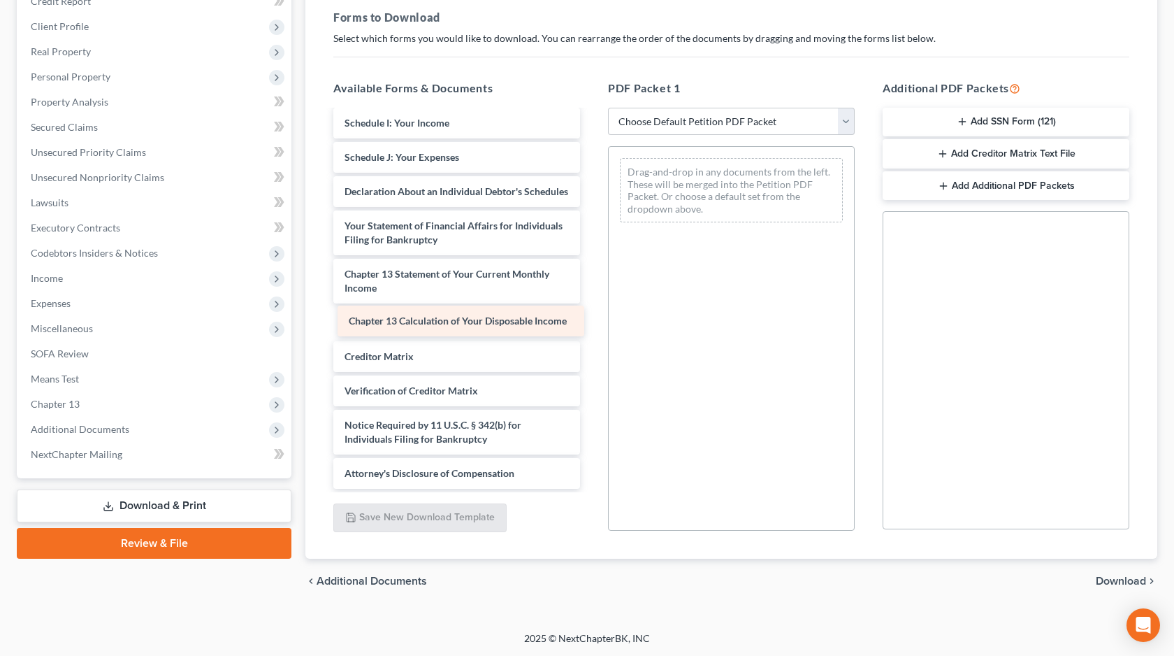
scroll to position [382, 0]
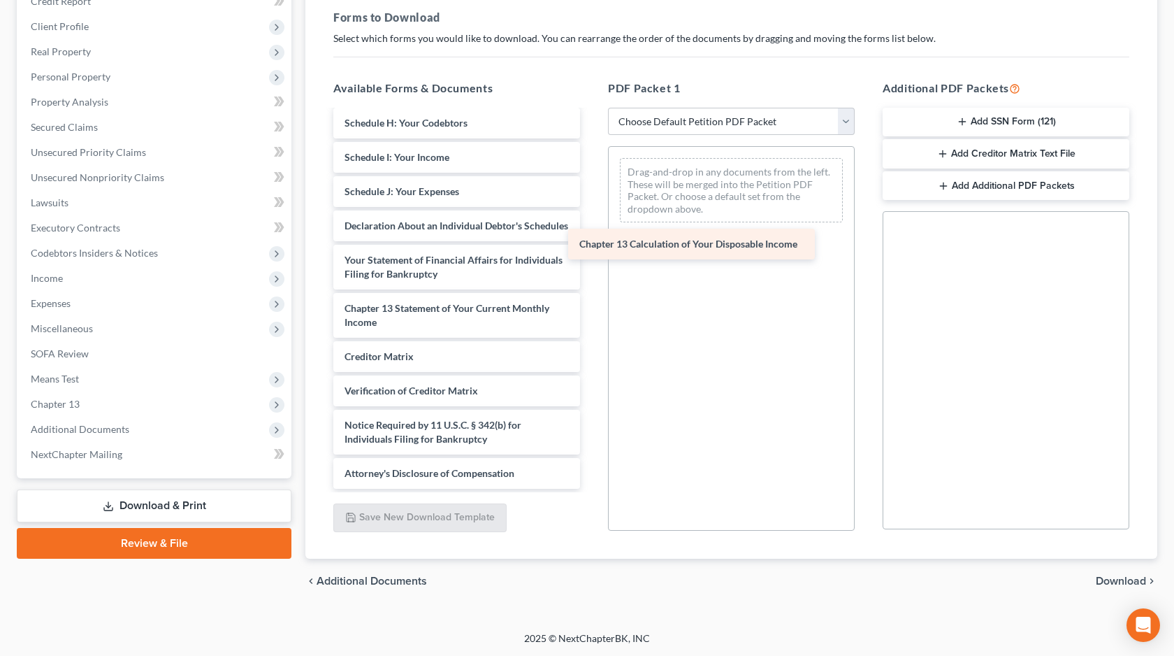
drag, startPoint x: 542, startPoint y: 331, endPoint x: 777, endPoint y: 254, distance: 247.8
click at [591, 254] on div "Chapter 13 Calculation of Your Disposable Income 566effc4-f84d-4548-a3d4-6fde7d…" at bounding box center [456, 116] width 269 height 745
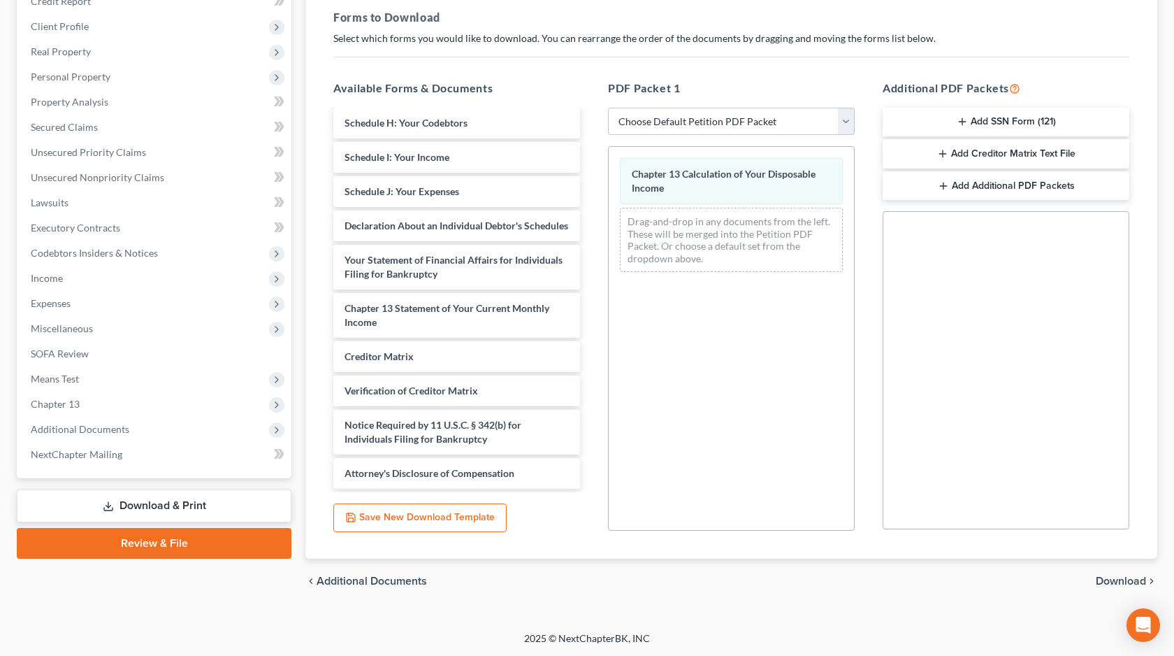
click at [1116, 581] on span "Download" at bounding box center [1121, 580] width 50 height 11
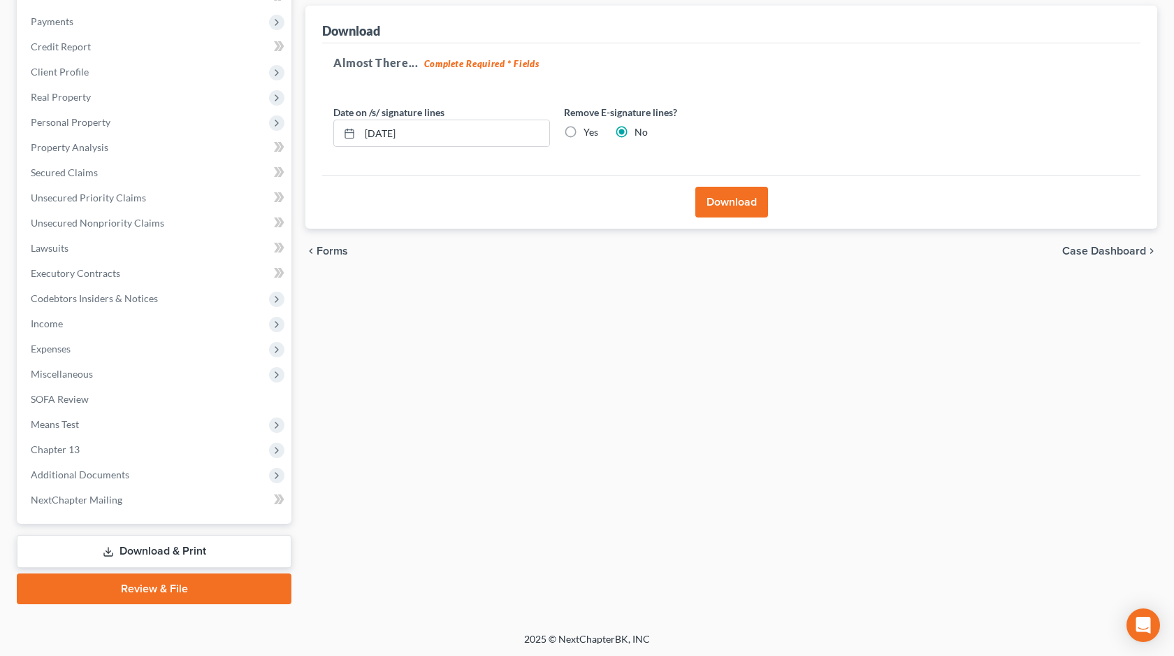
click at [333, 252] on span "Forms" at bounding box center [332, 250] width 31 height 11
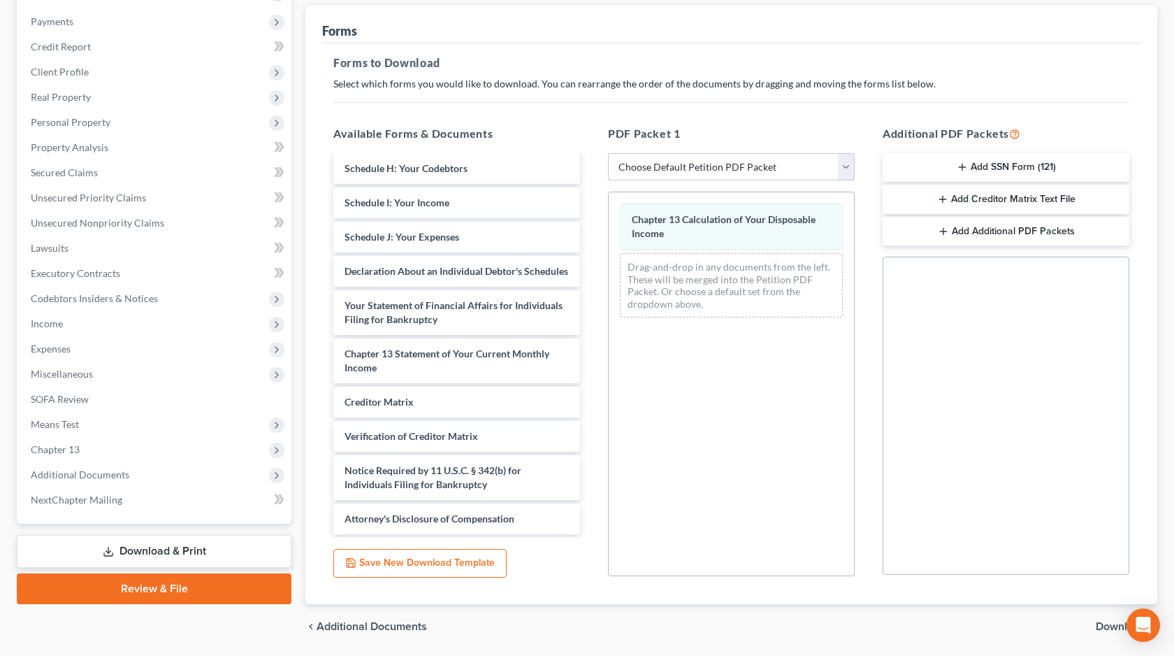
click at [732, 163] on select "Choose Default Petition PDF Packet Complete Bankruptcy Petition (all forms and …" at bounding box center [731, 167] width 247 height 28
select select "2"
click at [608, 153] on select "Choose Default Petition PDF Packet Complete Bankruptcy Petition (all forms and …" at bounding box center [731, 167] width 247 height 28
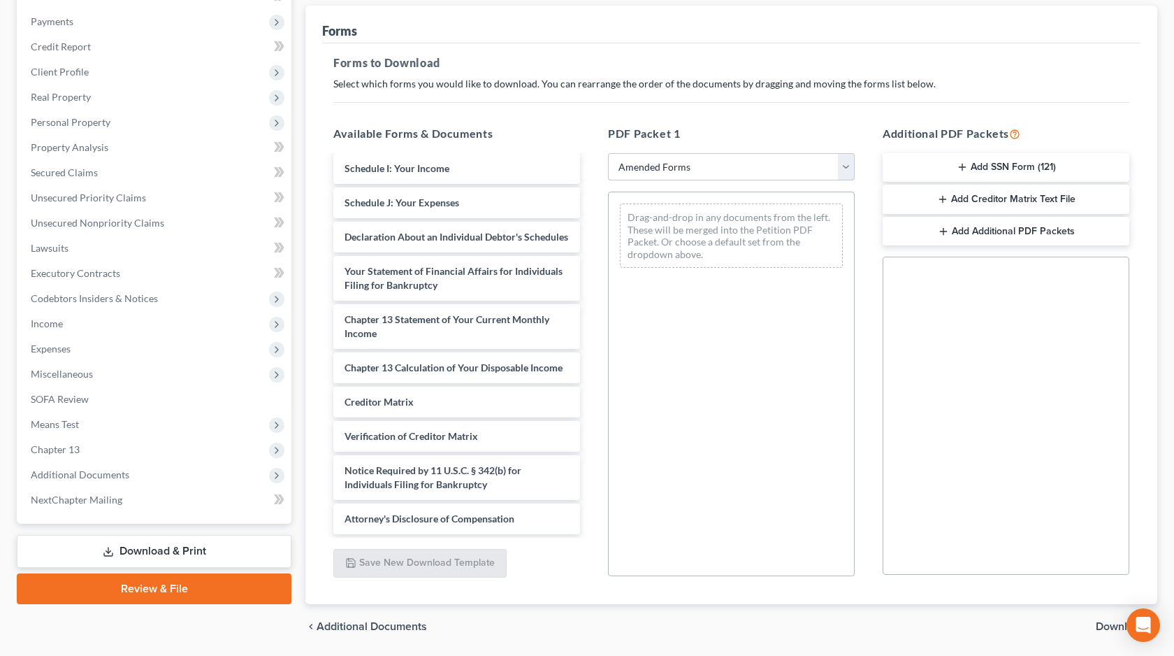
scroll to position [207, 0]
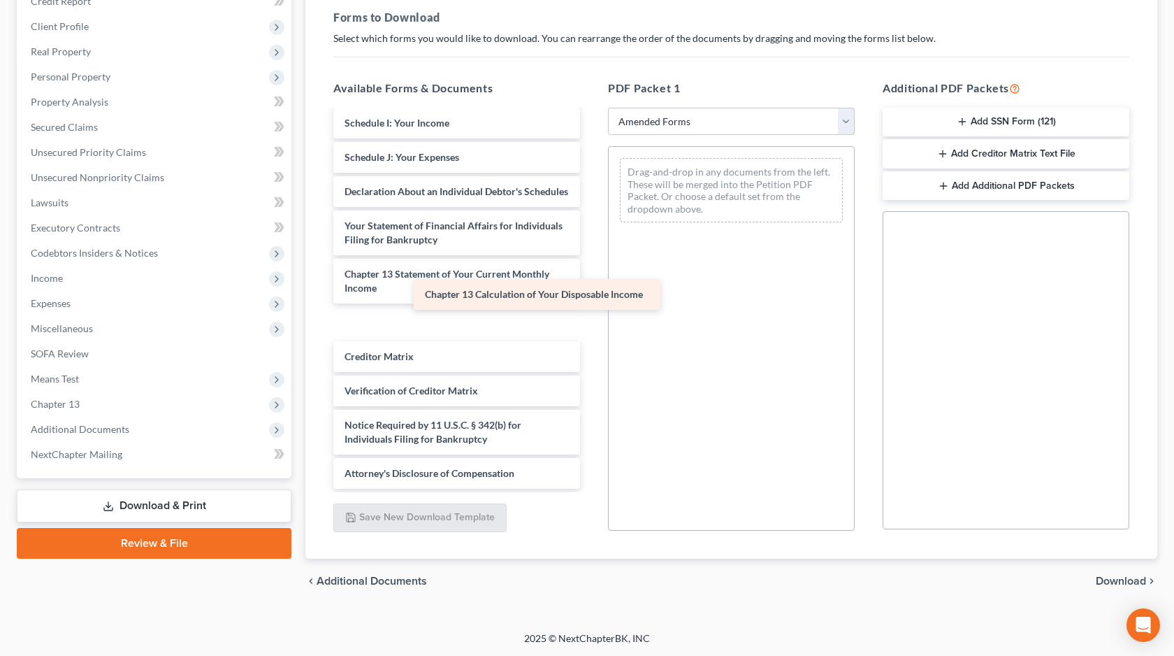
drag, startPoint x: 521, startPoint y: 324, endPoint x: 798, endPoint y: 197, distance: 304.6
click at [591, 197] on div "Chapter 13 Calculation of Your Disposable Income Voluntary Petition for Individ…" at bounding box center [456, 133] width 269 height 711
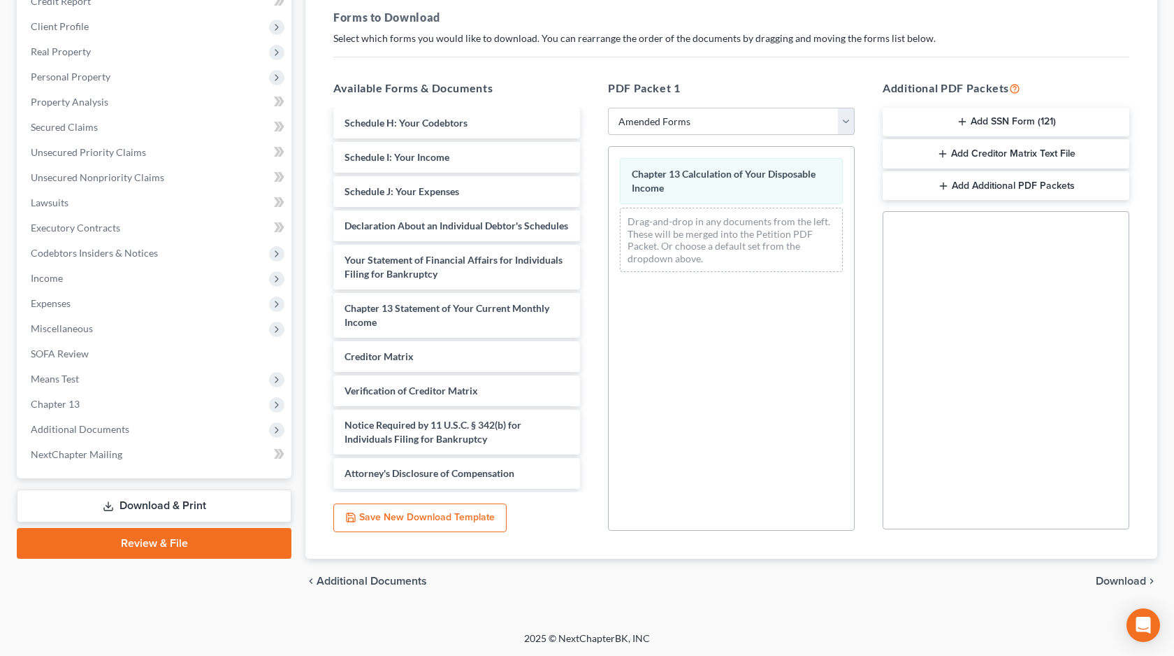
click at [1126, 575] on span "Download" at bounding box center [1121, 580] width 50 height 11
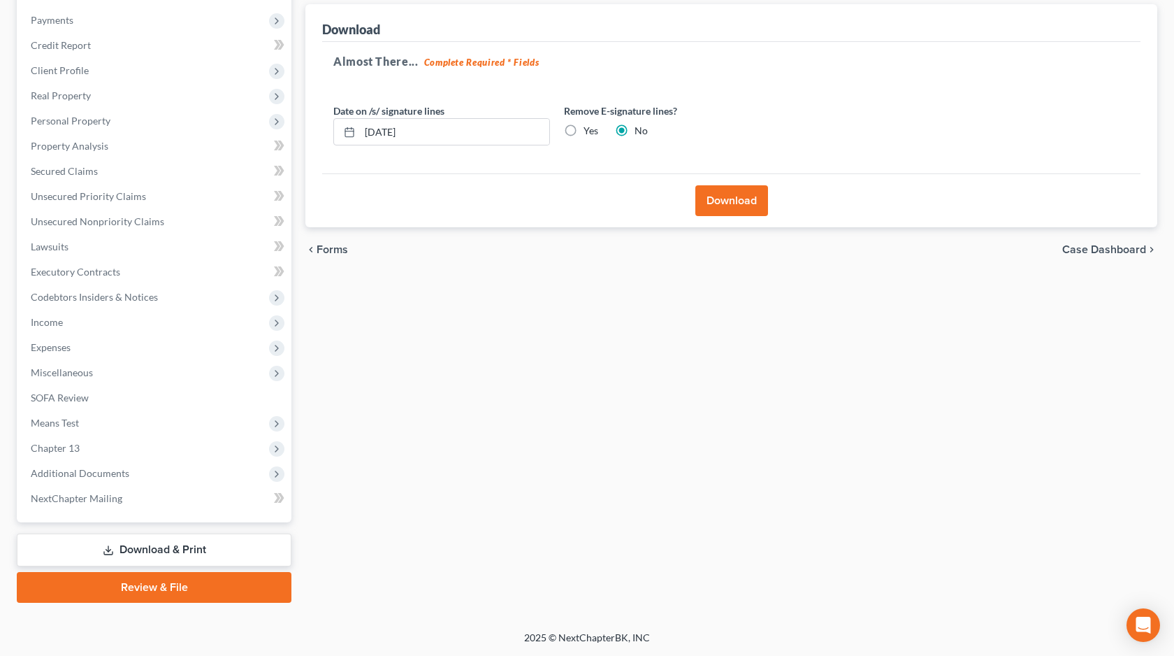
scroll to position [161, 0]
click at [762, 198] on button "Download" at bounding box center [731, 202] width 73 height 31
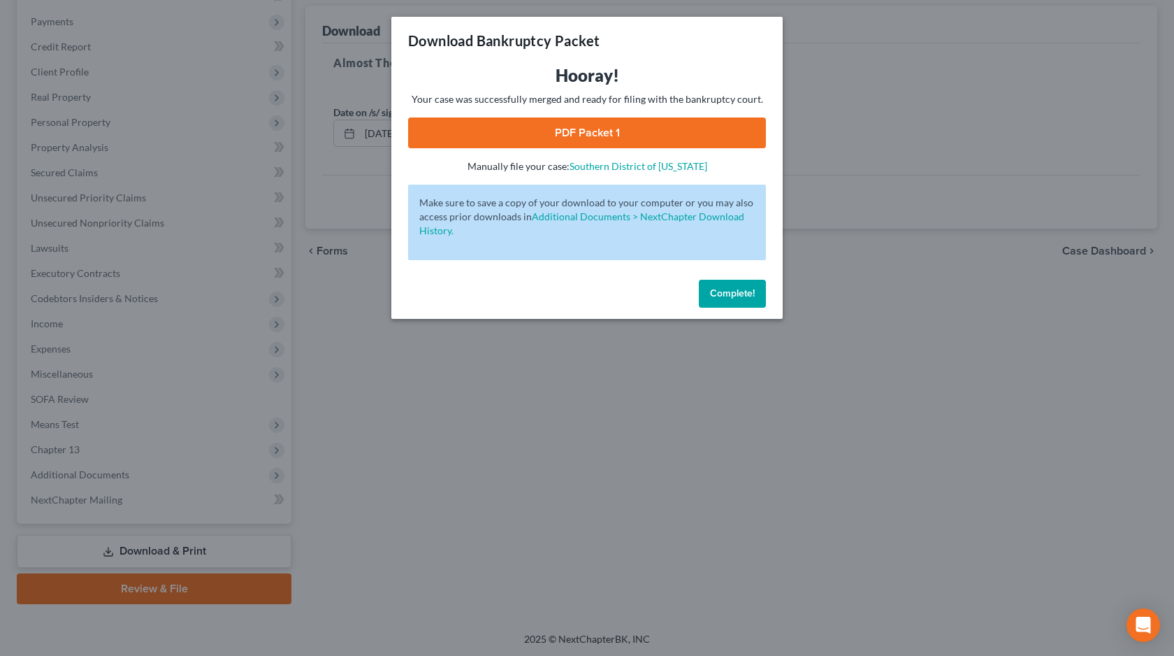
click at [712, 296] on span "Complete!" at bounding box center [732, 293] width 45 height 12
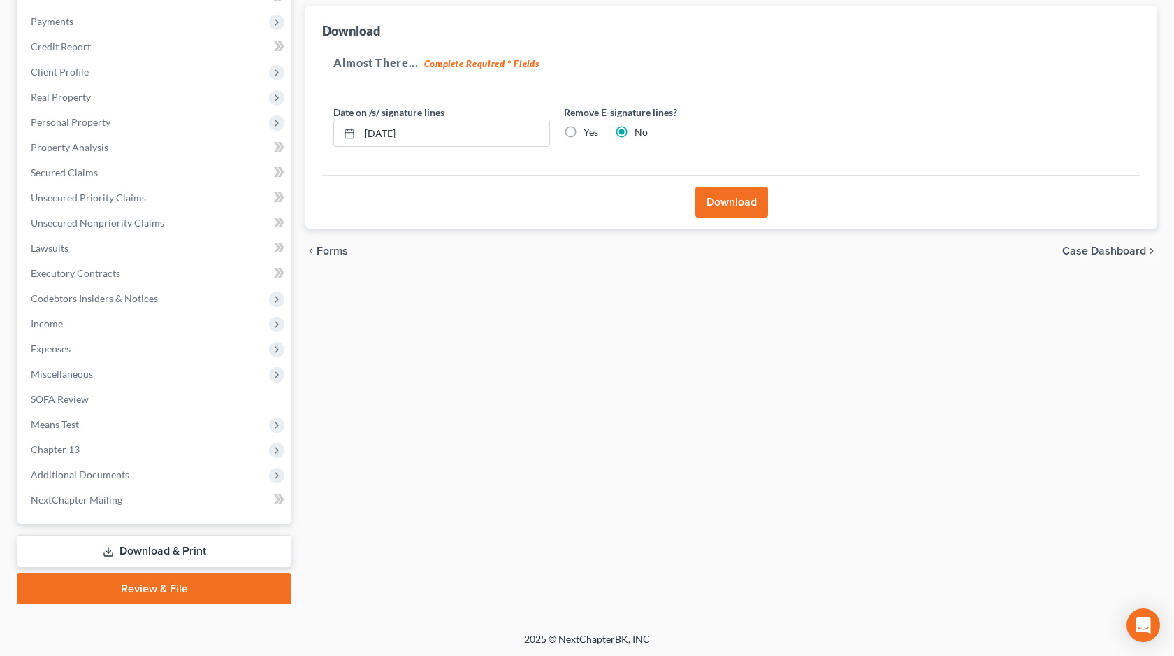
click at [718, 190] on button "Download" at bounding box center [731, 202] width 73 height 31
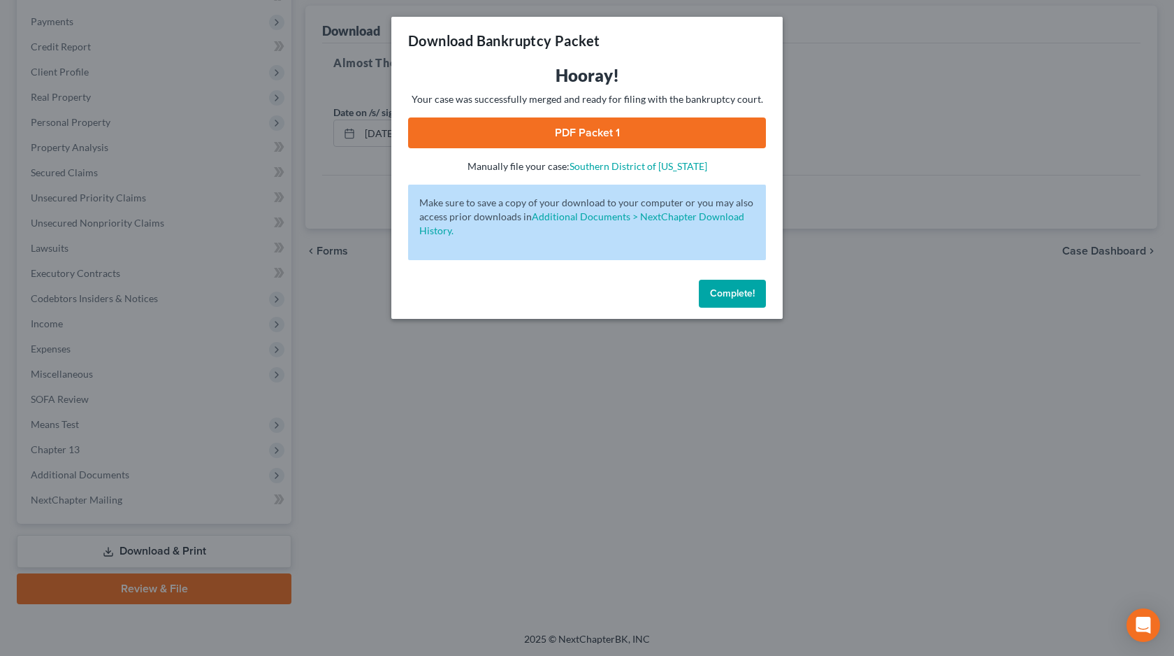
click at [632, 141] on link "PDF Packet 1" at bounding box center [587, 132] width 358 height 31
click at [733, 289] on span "Complete!" at bounding box center [732, 293] width 45 height 12
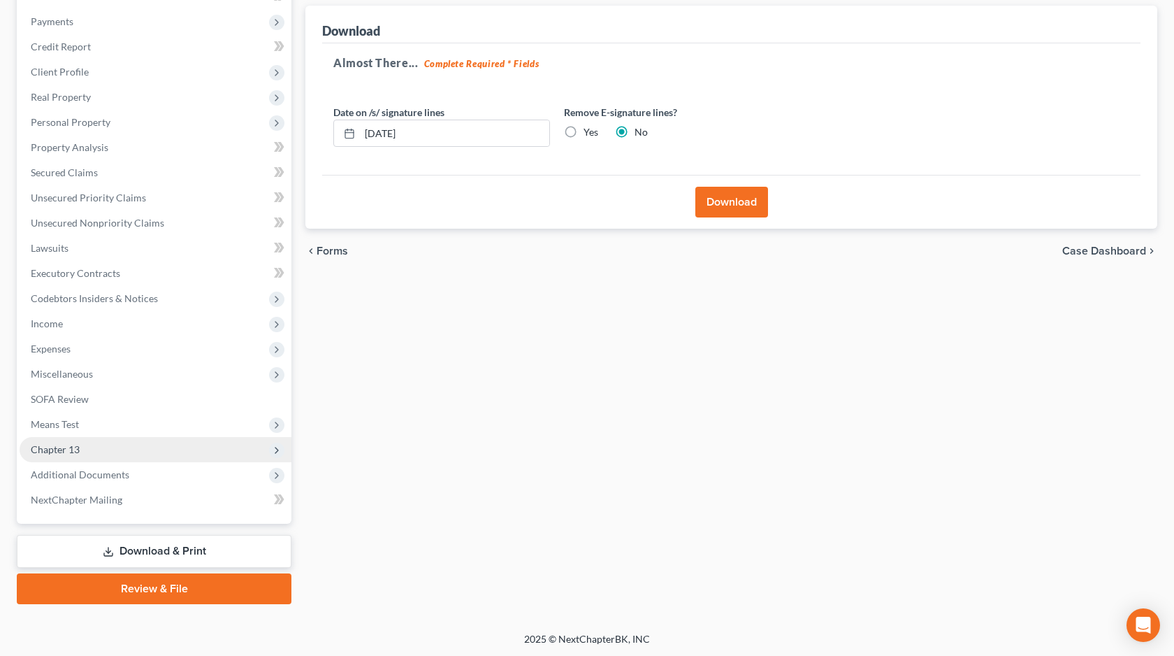
click at [197, 447] on span "Chapter 13" at bounding box center [156, 449] width 272 height 25
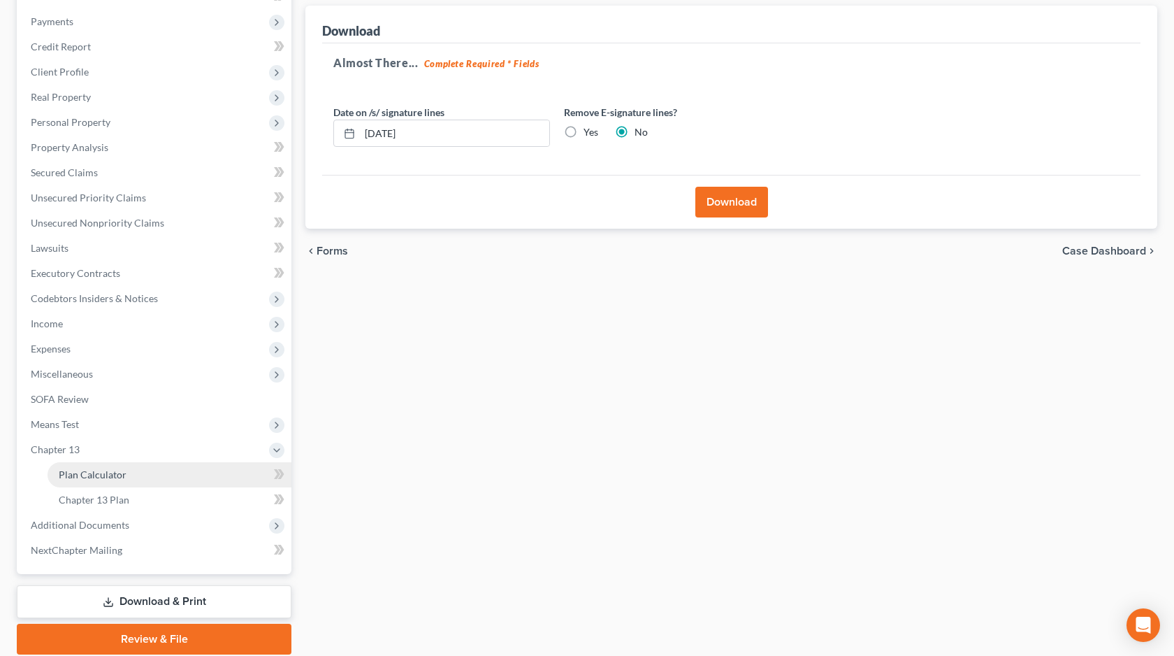
click at [181, 471] on link "Plan Calculator" at bounding box center [170, 474] width 244 height 25
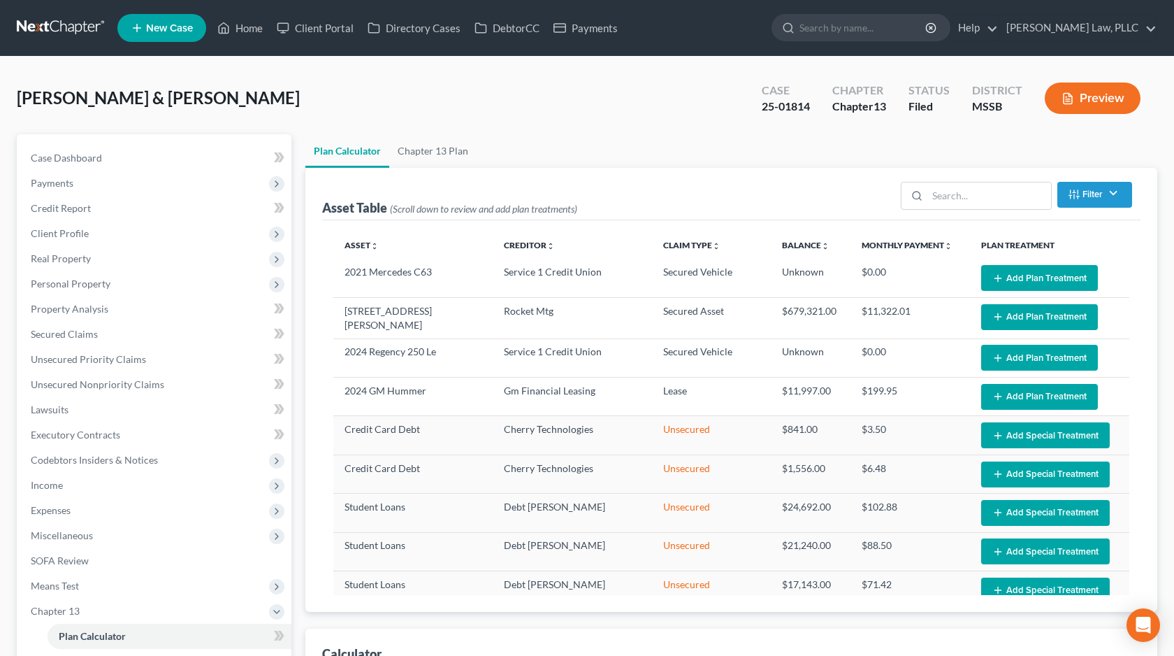
select select "59"
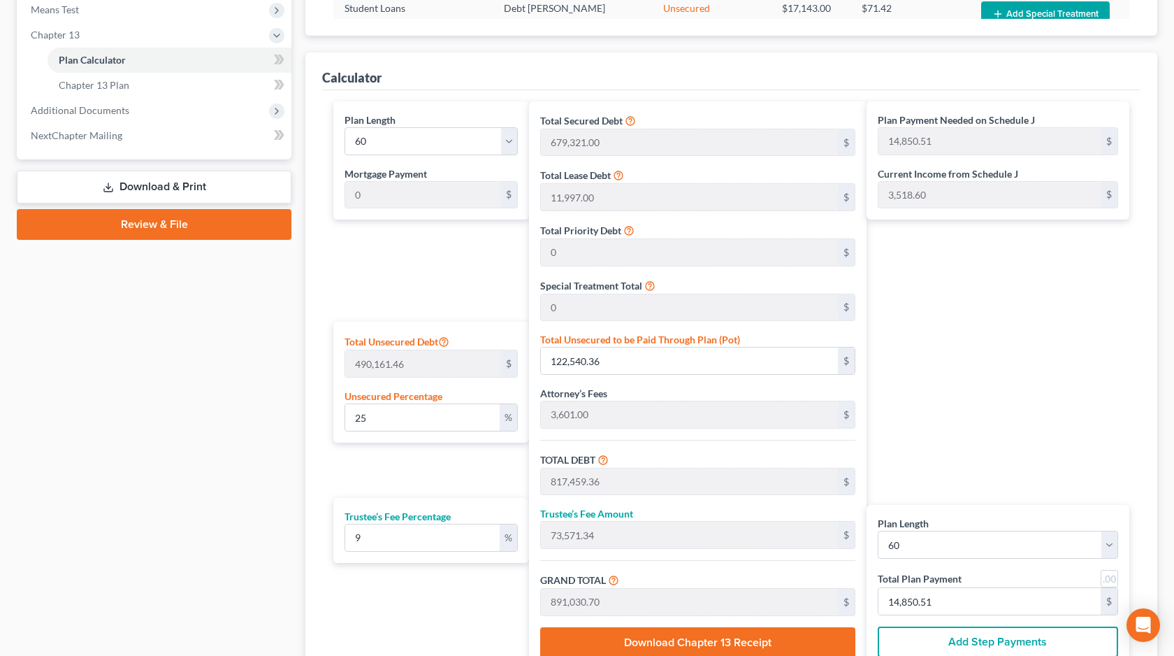
scroll to position [598, 0]
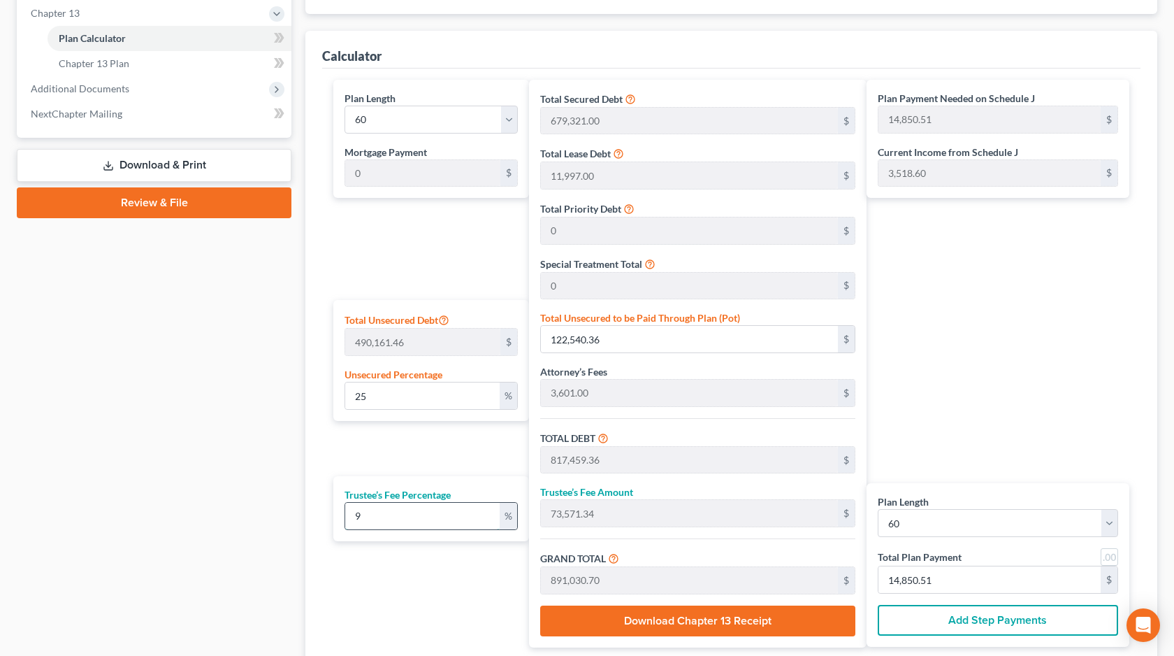
click at [389, 509] on input "9" at bounding box center [422, 515] width 154 height 27
type input "1"
type input "8,174.59"
type input "825,633.95"
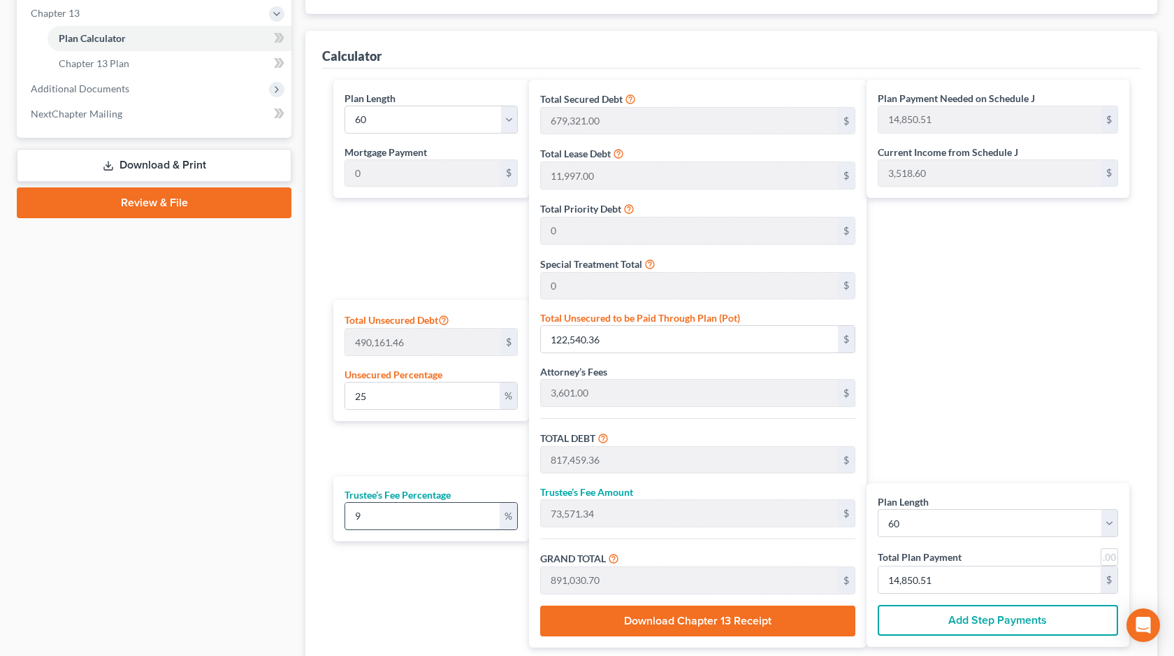
type input "13,760.56"
type input "10"
type input "81,745.93"
type input "899,205.30"
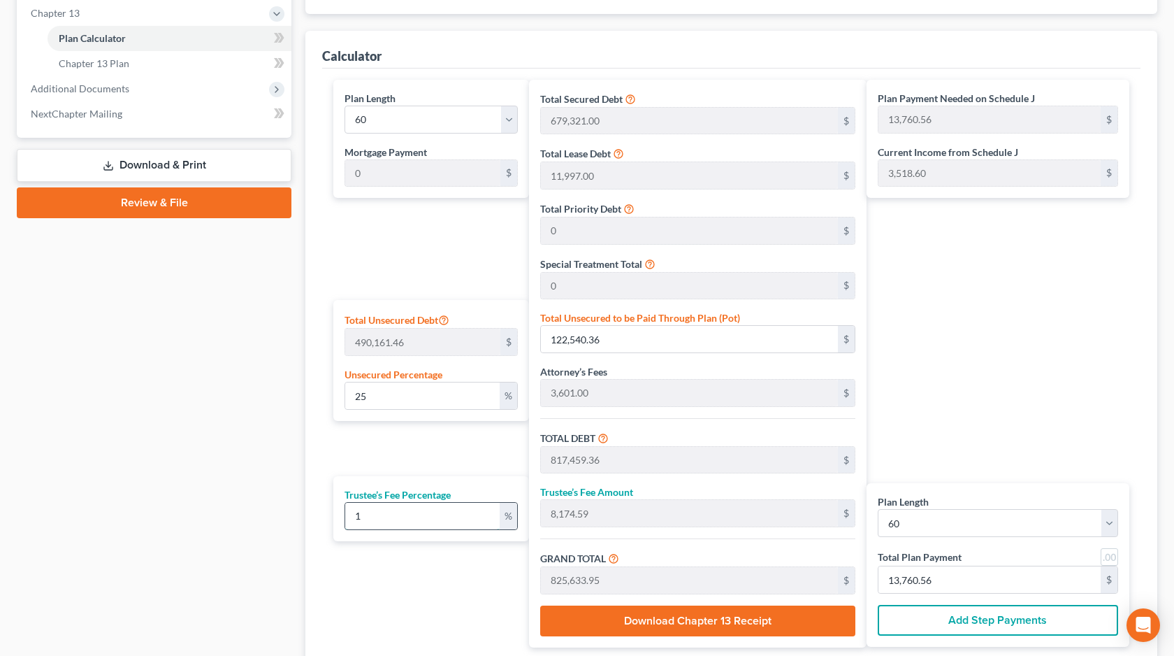
type input "14,986.75"
type input "10"
click at [368, 558] on div "Plan Length 1 2 3 4 5 6 7 8 9 10 11 12 13 14 15 16 17 18 19 20 21 22 23 24 25 2…" at bounding box center [427, 363] width 203 height 567
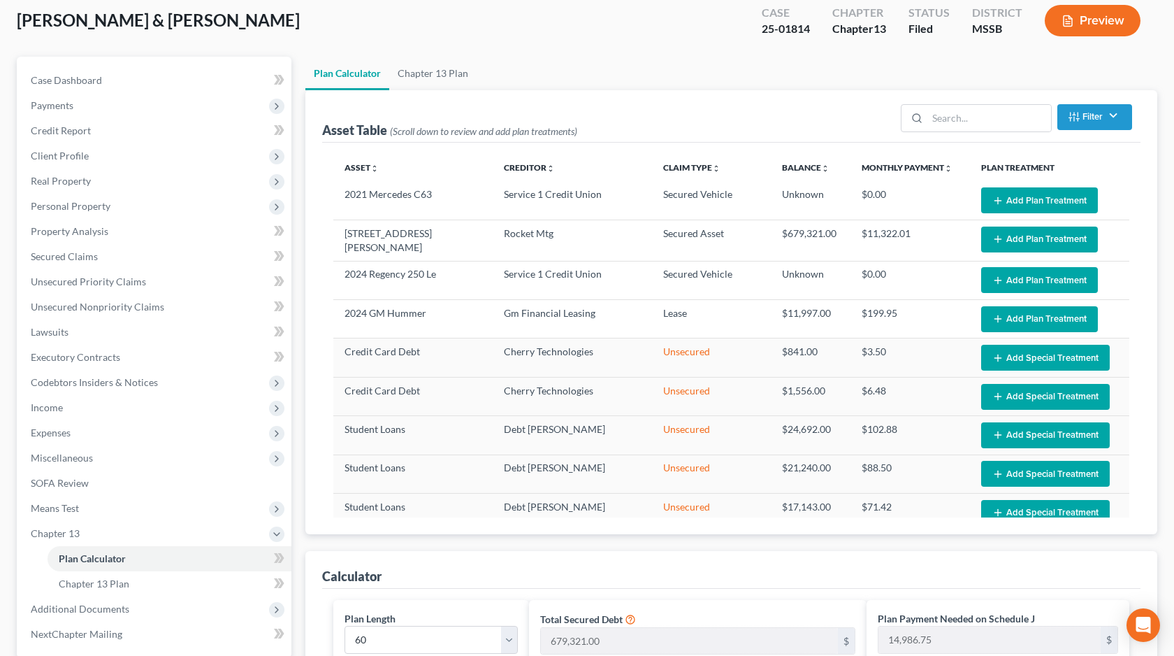
scroll to position [85, 0]
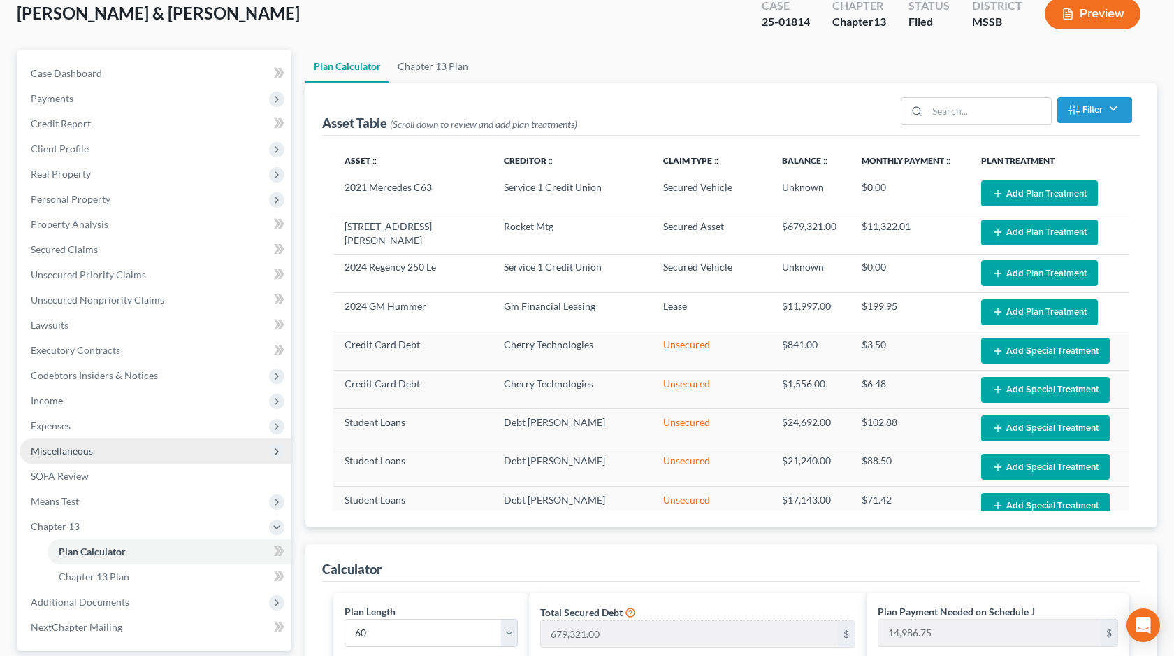
click at [222, 438] on span "Miscellaneous" at bounding box center [156, 450] width 272 height 25
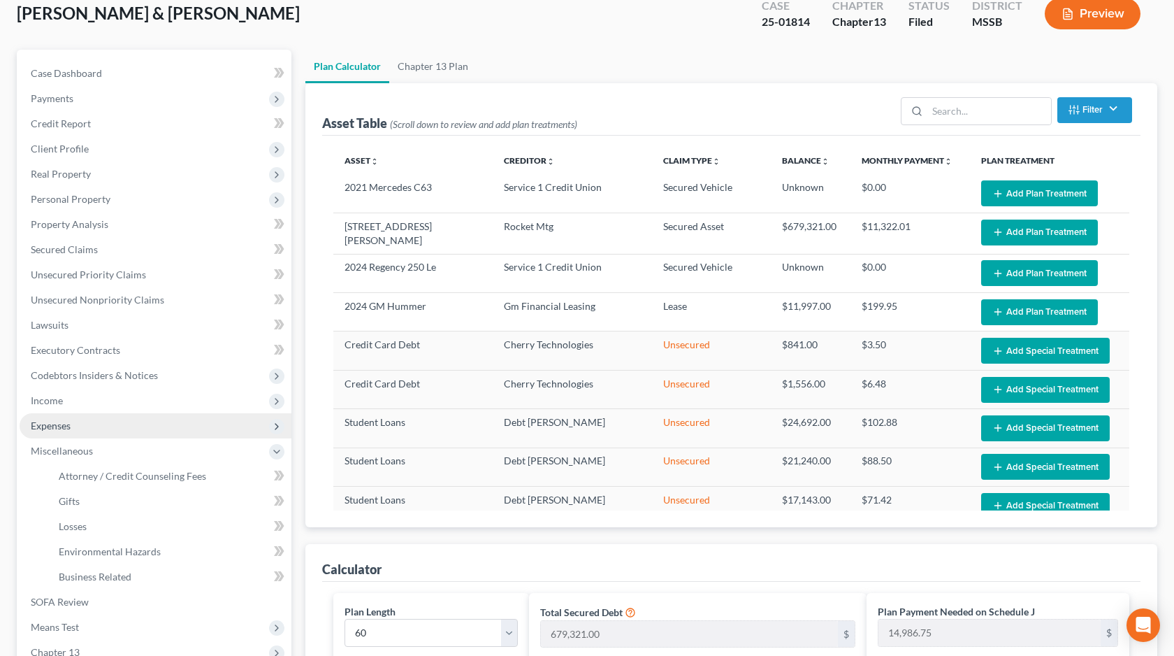
click at [205, 434] on span "Expenses" at bounding box center [156, 425] width 272 height 25
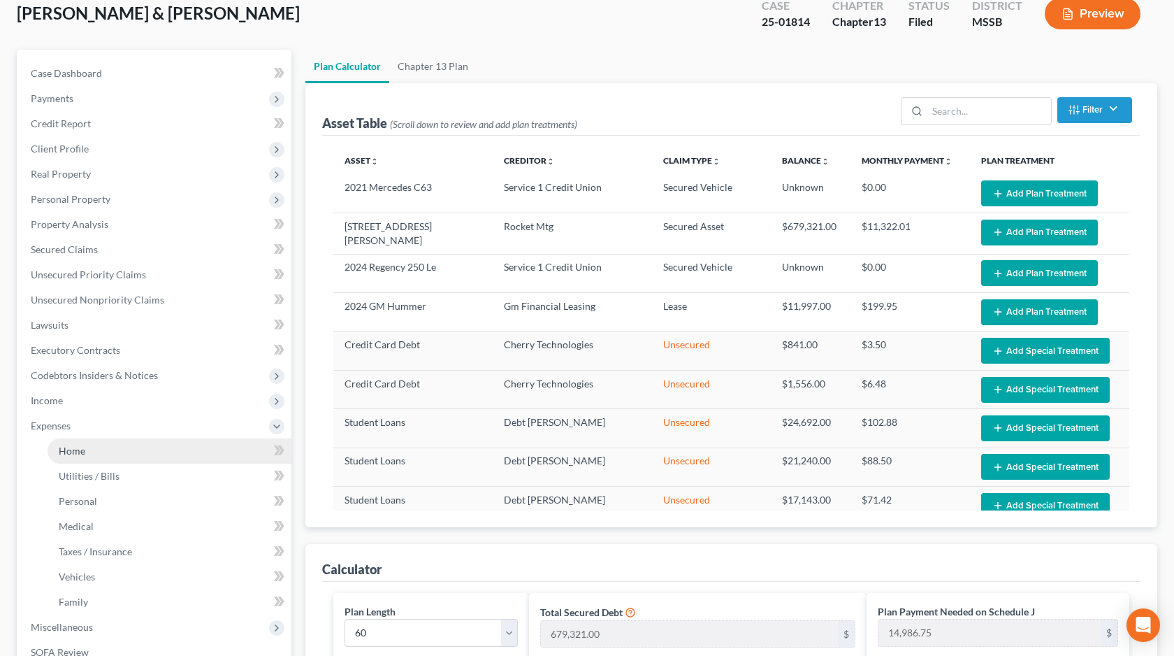
click at [198, 443] on link "Home" at bounding box center [170, 450] width 244 height 25
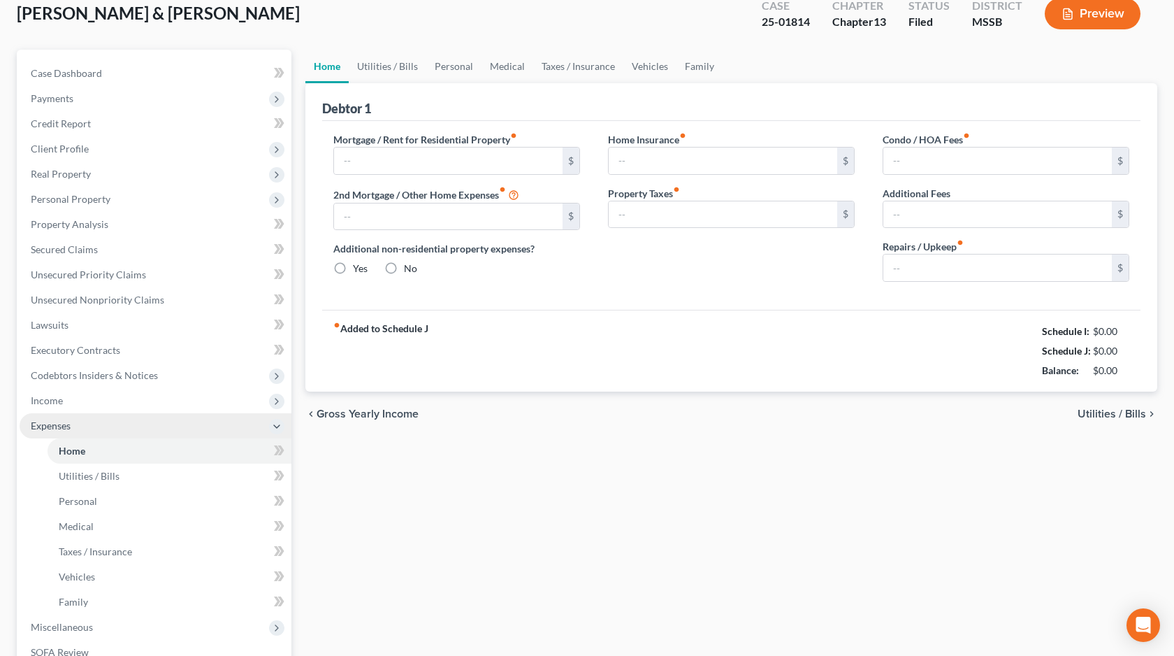
type input "4,717.34"
type input "0.00"
radio input "true"
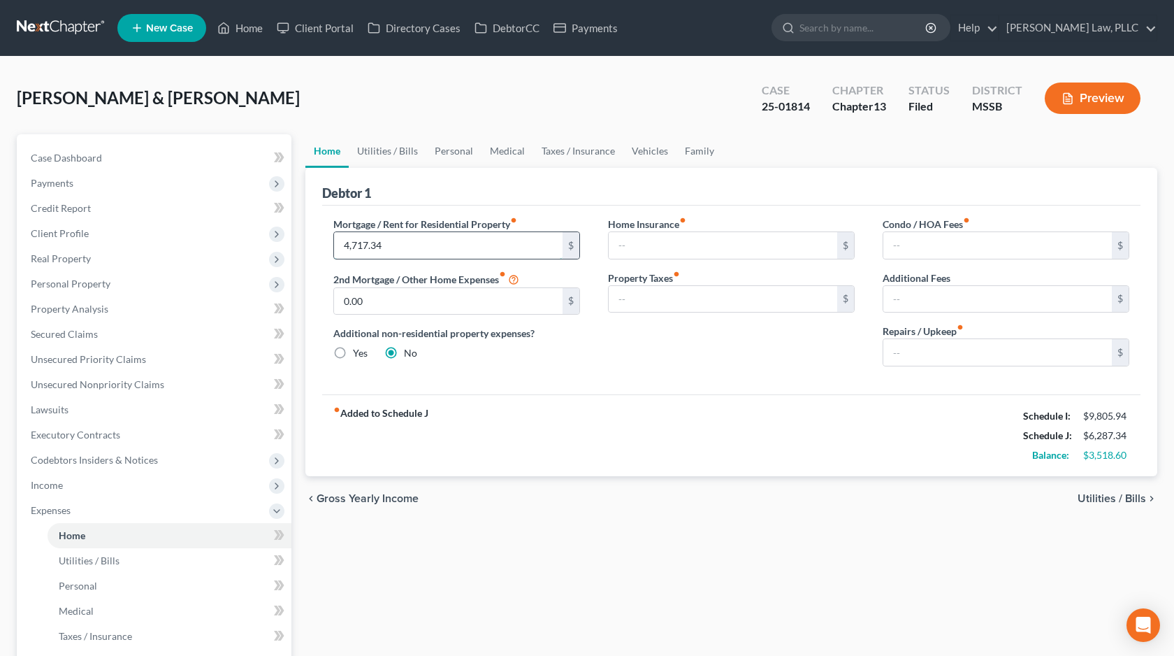
click at [393, 246] on input "4,717.34" at bounding box center [448, 245] width 229 height 27
drag, startPoint x: 401, startPoint y: 246, endPoint x: 344, endPoint y: 247, distance: 57.3
click at [344, 247] on input "4,717.34" at bounding box center [448, 245] width 229 height 27
click at [450, 493] on div "chevron_left Gross Yearly Income Utilities / Bills chevron_right" at bounding box center [731, 498] width 852 height 45
click at [656, 157] on link "Vehicles" at bounding box center [649, 151] width 53 height 34
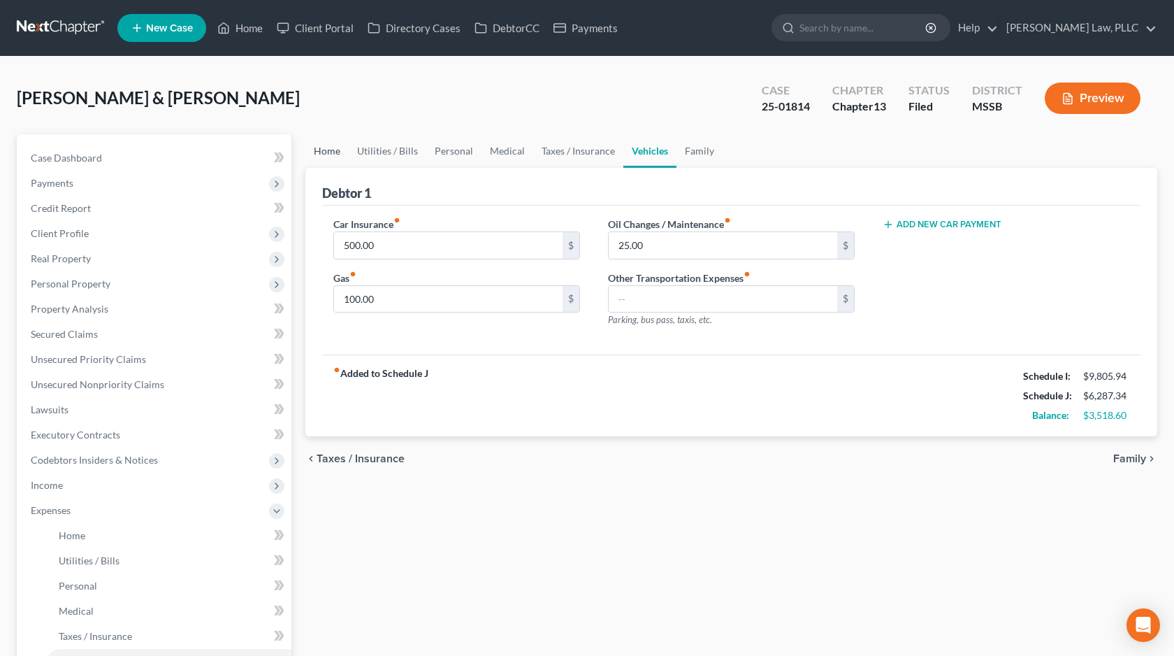
click at [337, 159] on link "Home" at bounding box center [326, 151] width 43 height 34
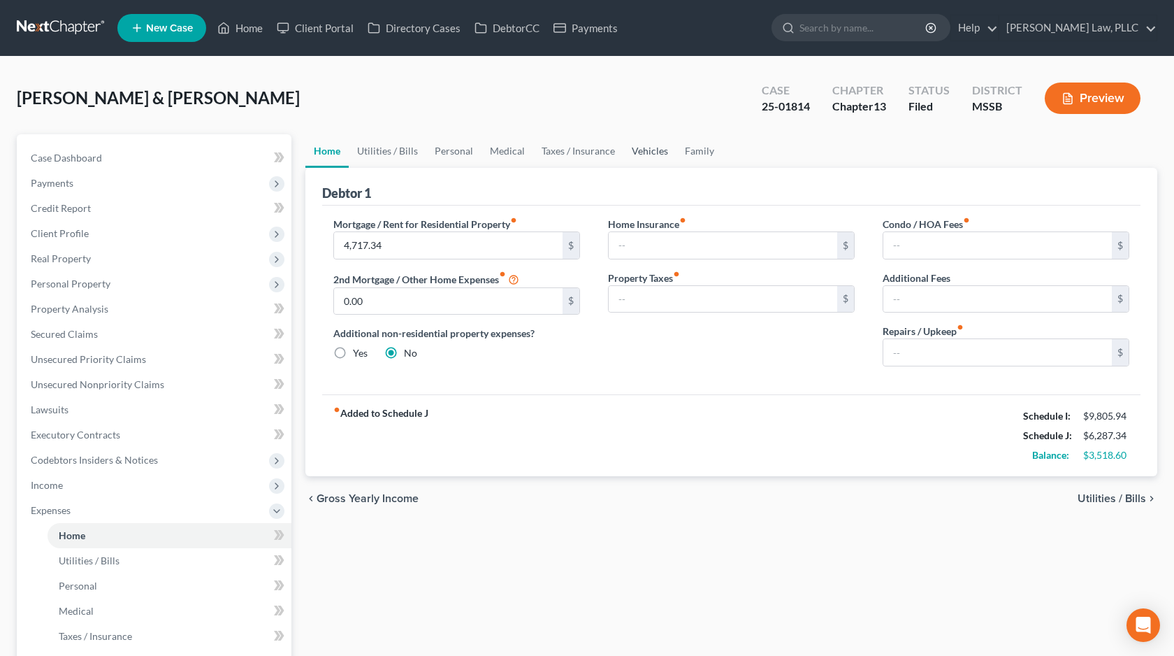
click at [651, 150] on link "Vehicles" at bounding box center [649, 151] width 53 height 34
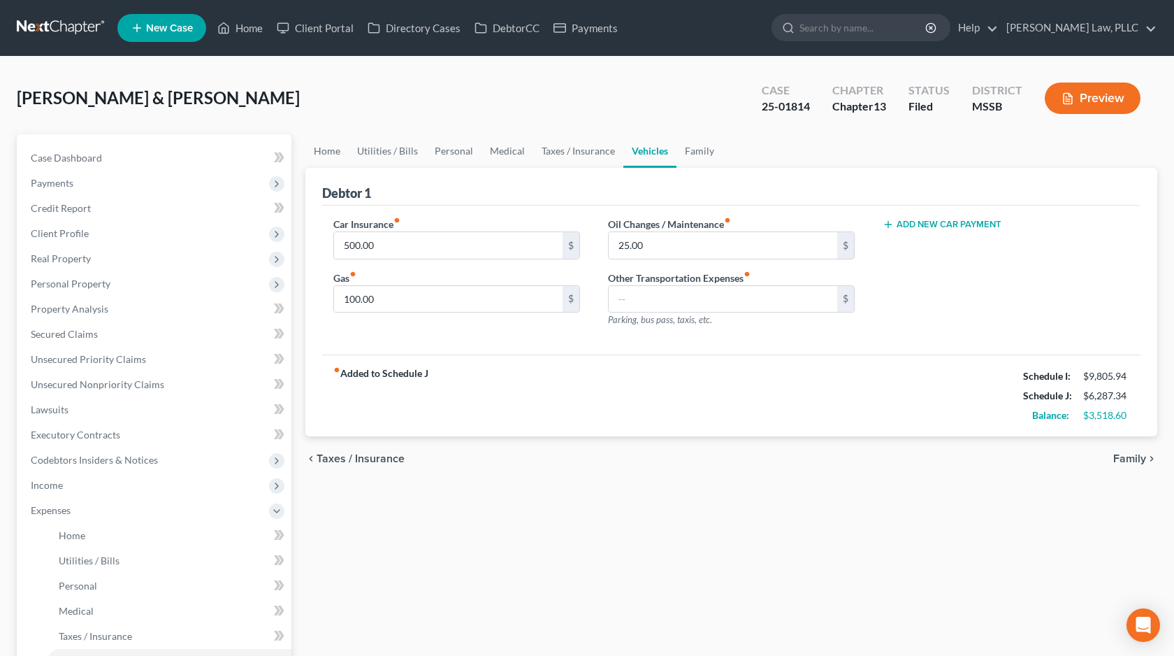
click at [930, 224] on button "Add New Car Payment" at bounding box center [942, 224] width 119 height 11
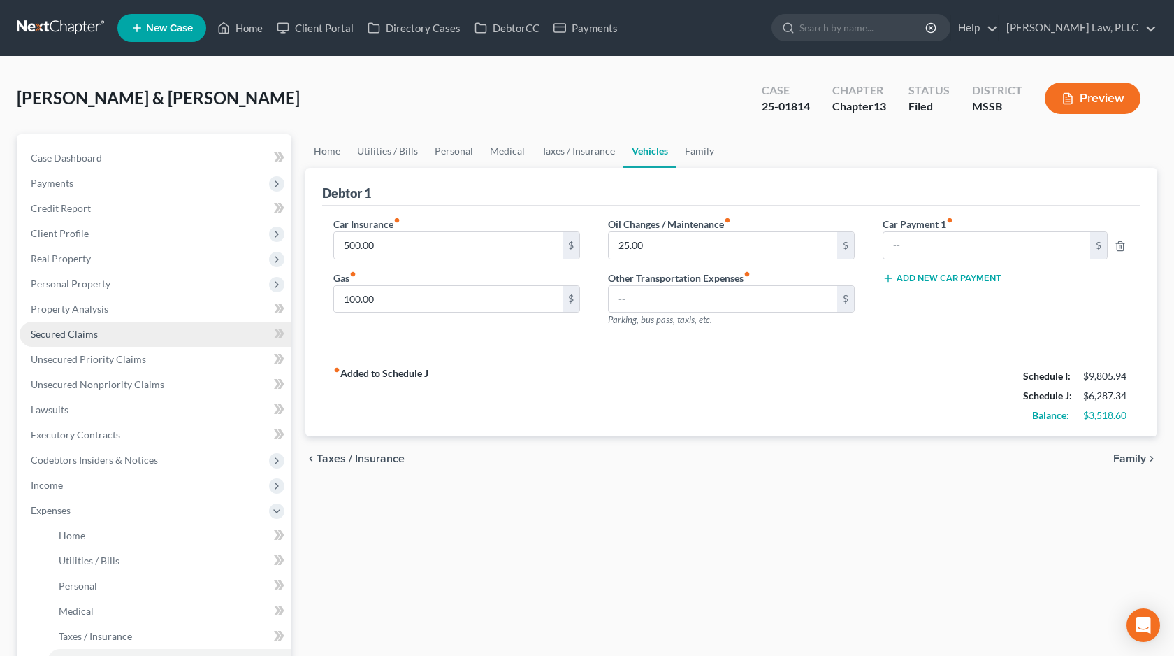
click at [161, 336] on link "Secured Claims" at bounding box center [156, 333] width 272 height 25
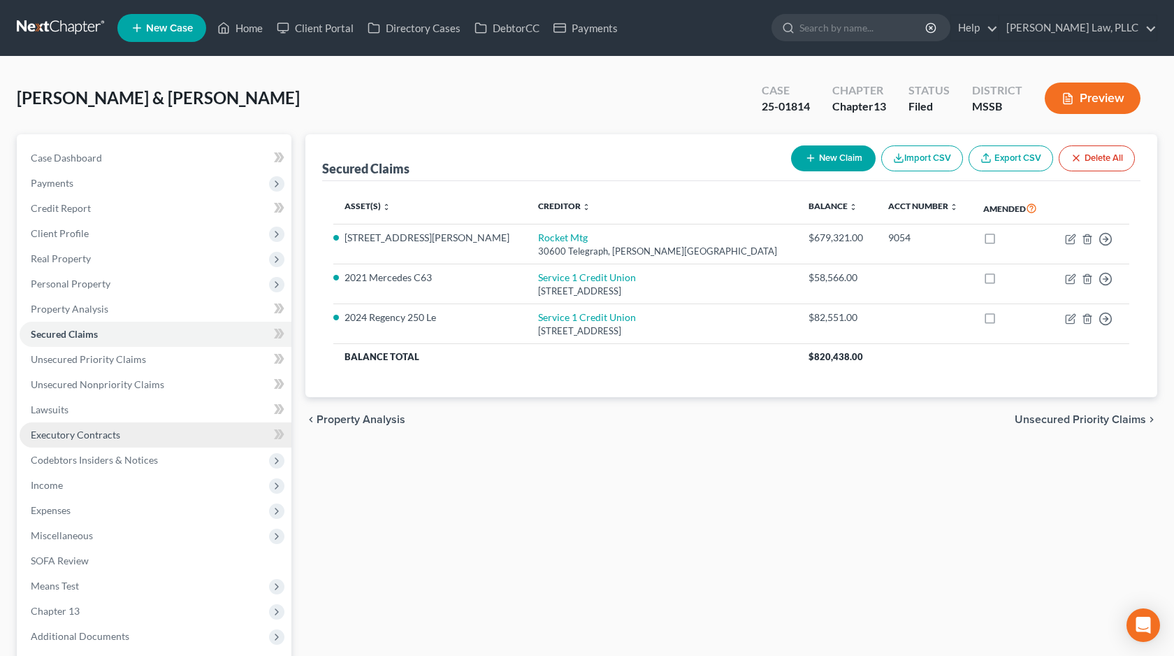
click at [133, 441] on link "Executory Contracts" at bounding box center [156, 434] width 272 height 25
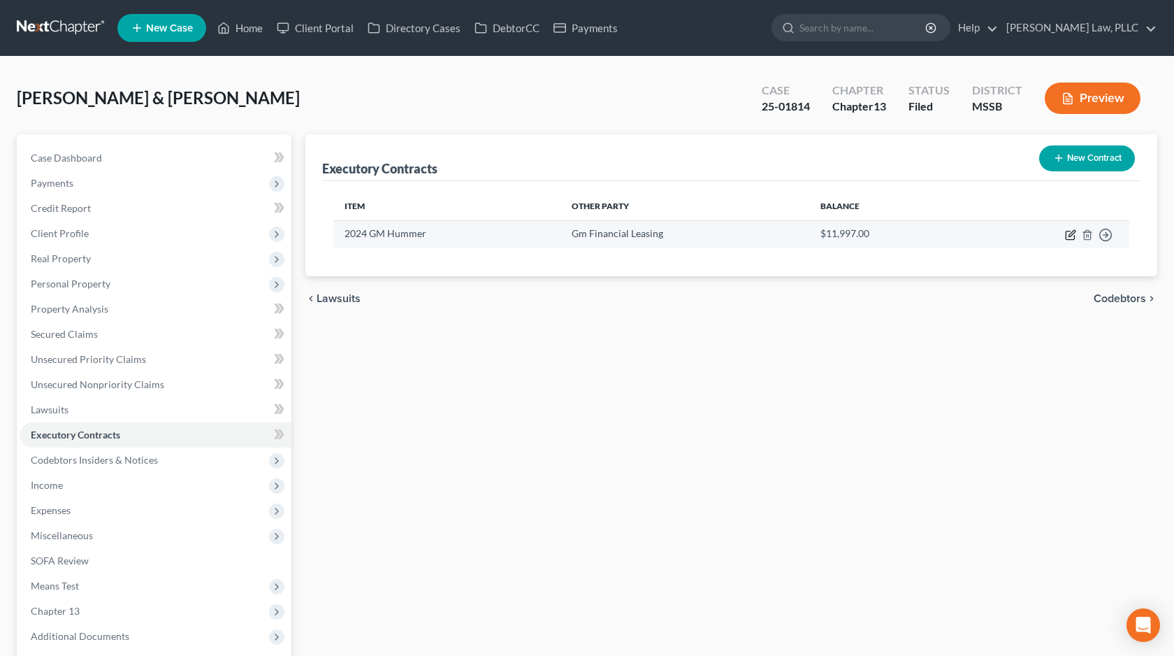
click at [1070, 234] on icon "button" at bounding box center [1070, 234] width 11 height 11
select select "45"
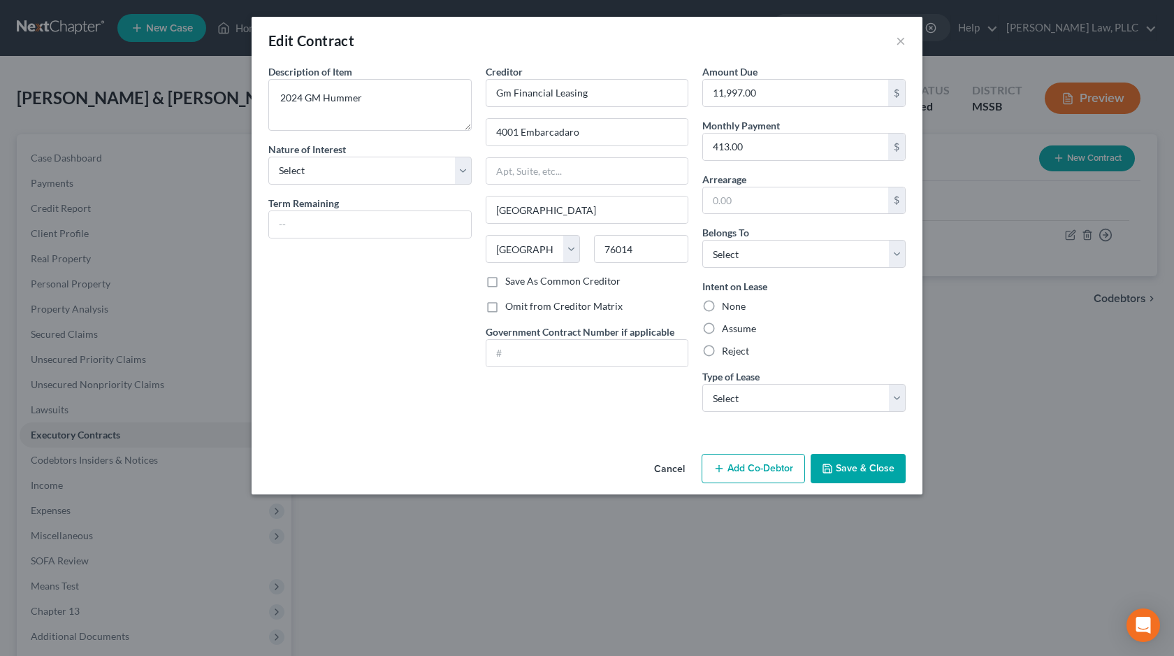
click at [674, 473] on button "Cancel" at bounding box center [669, 469] width 53 height 28
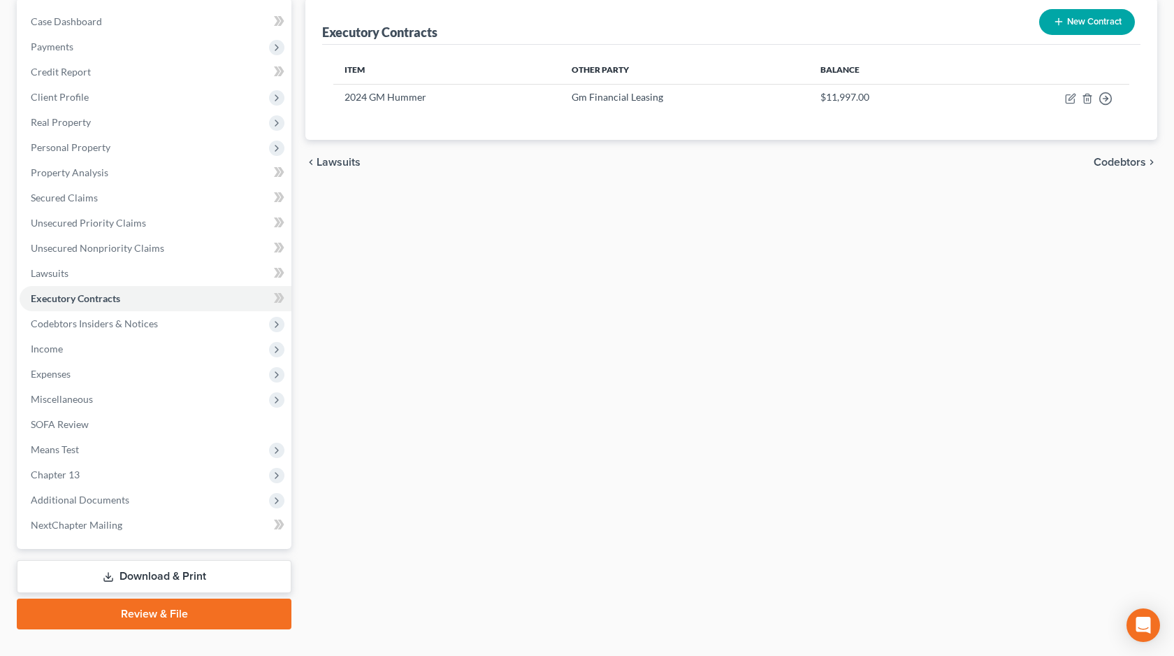
scroll to position [161, 0]
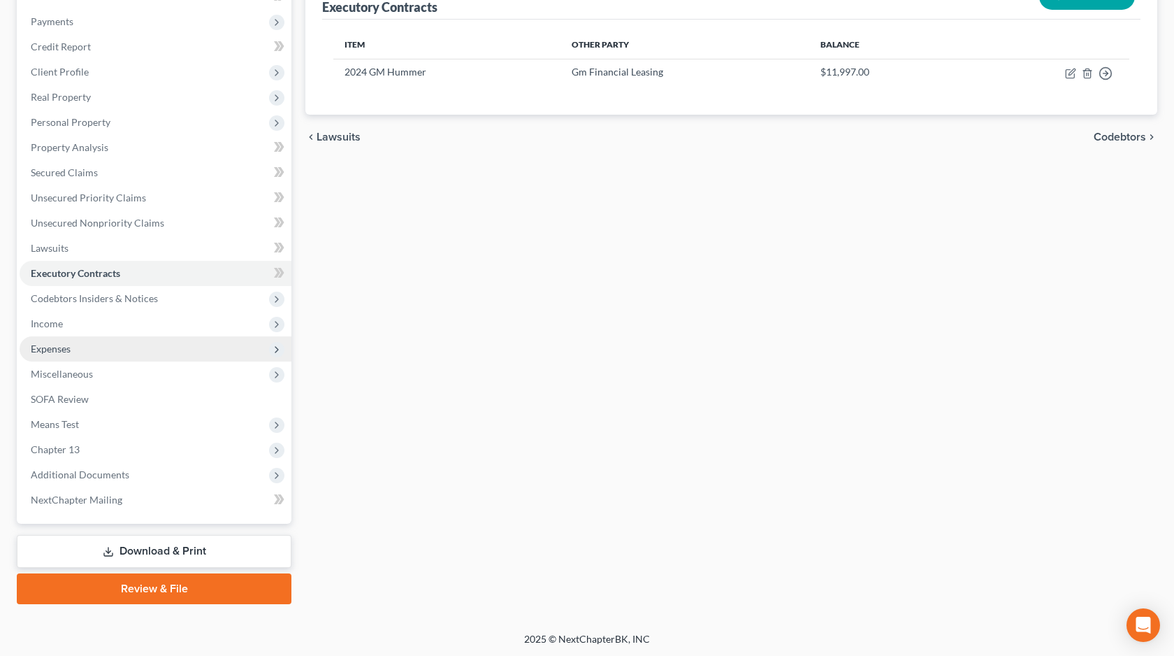
click at [188, 354] on span "Expenses" at bounding box center [156, 348] width 272 height 25
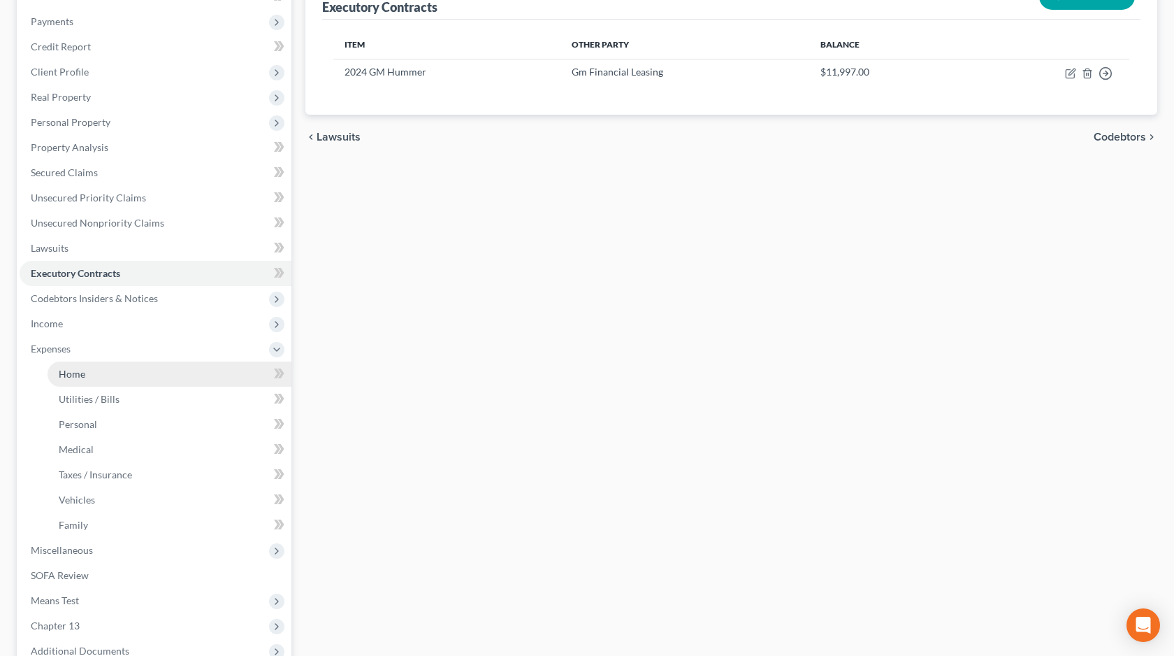
click at [184, 380] on link "Home" at bounding box center [170, 373] width 244 height 25
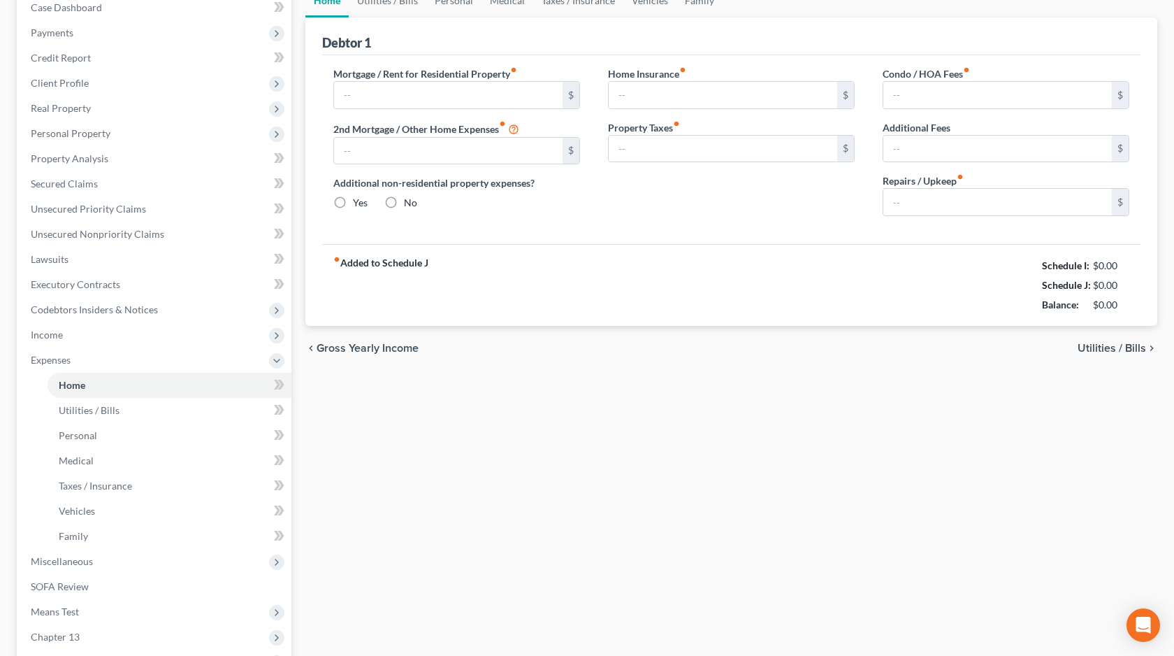
type input "4,717.34"
type input "0.00"
radio input "true"
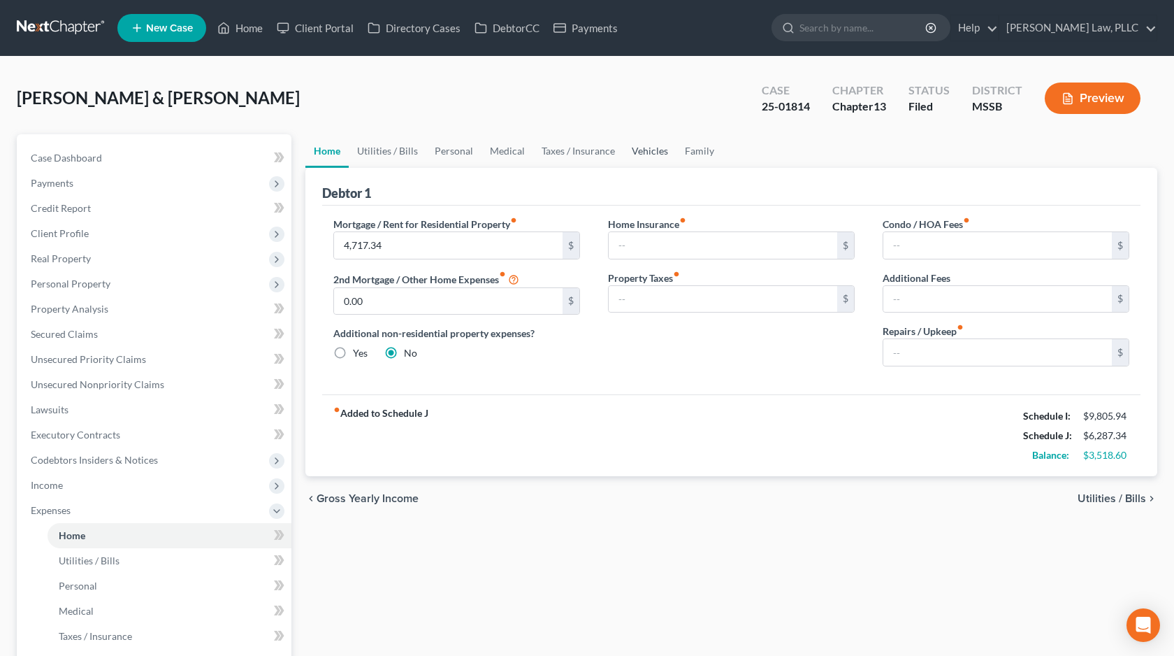
click at [659, 149] on link "Vehicles" at bounding box center [649, 151] width 53 height 34
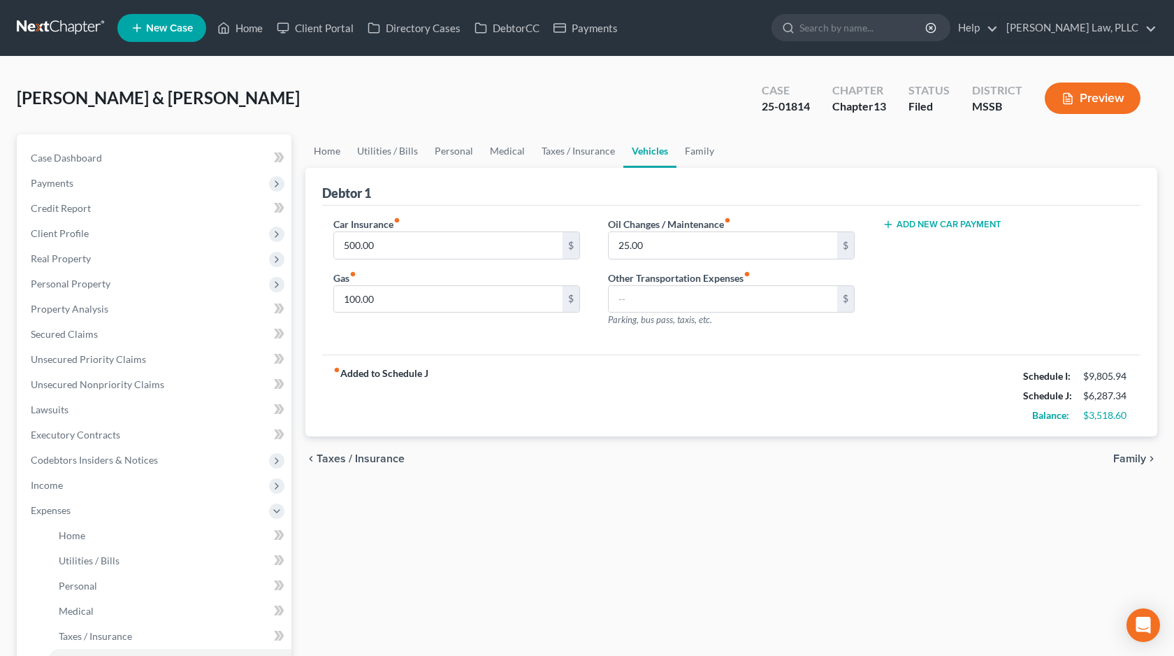
click at [941, 227] on button "Add New Car Payment" at bounding box center [942, 224] width 119 height 11
click at [936, 246] on input "text" at bounding box center [986, 245] width 207 height 27
type input "413"
click at [1125, 461] on span "Family" at bounding box center [1129, 458] width 33 height 11
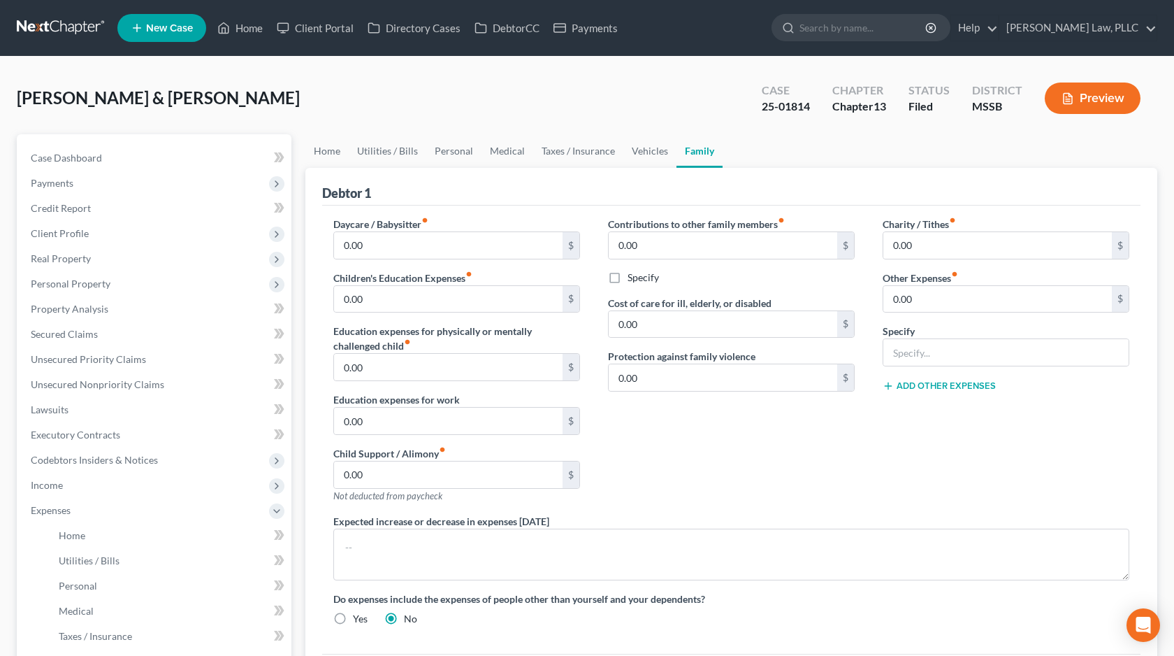
scroll to position [338, 0]
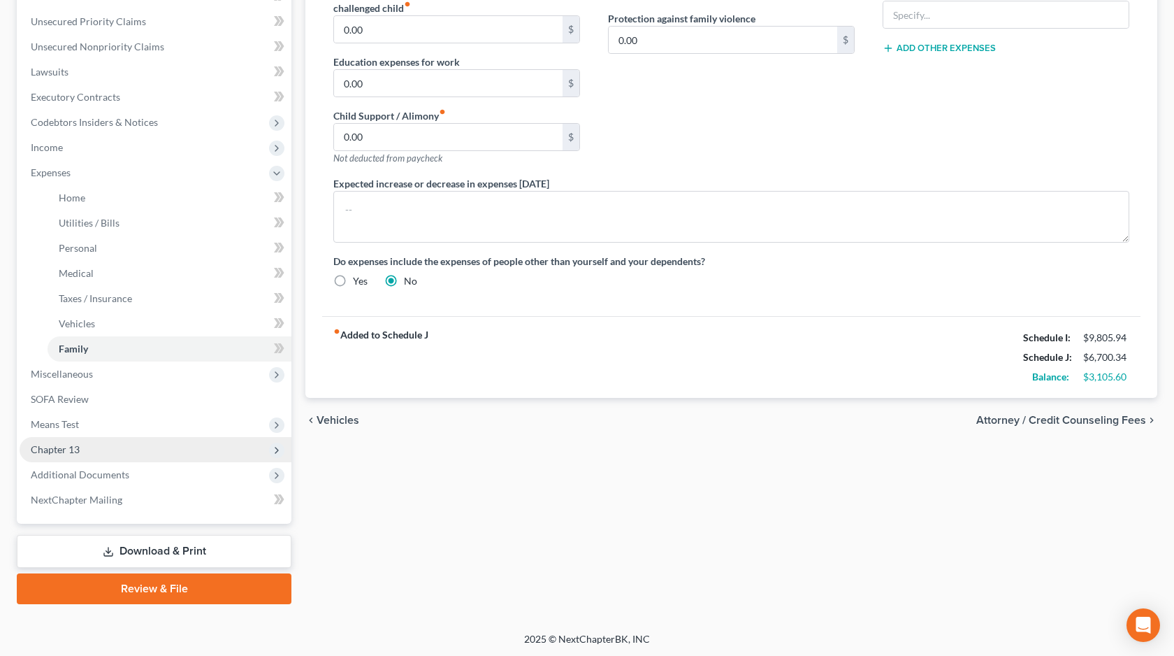
click at [164, 443] on span "Chapter 13" at bounding box center [156, 449] width 272 height 25
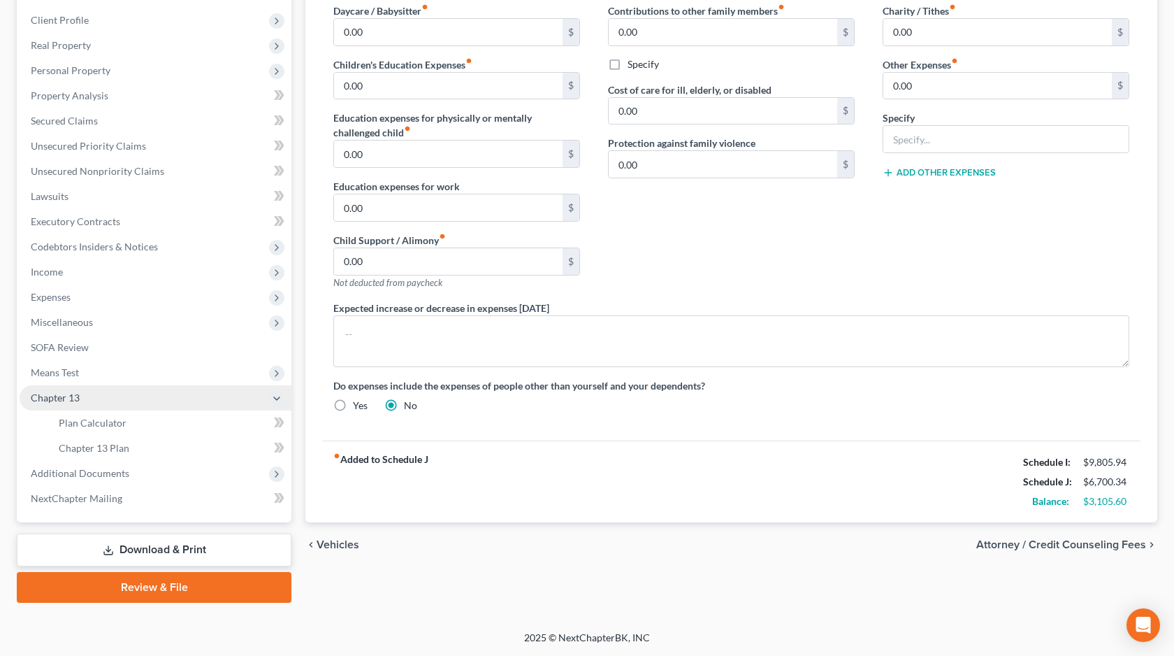
scroll to position [212, 0]
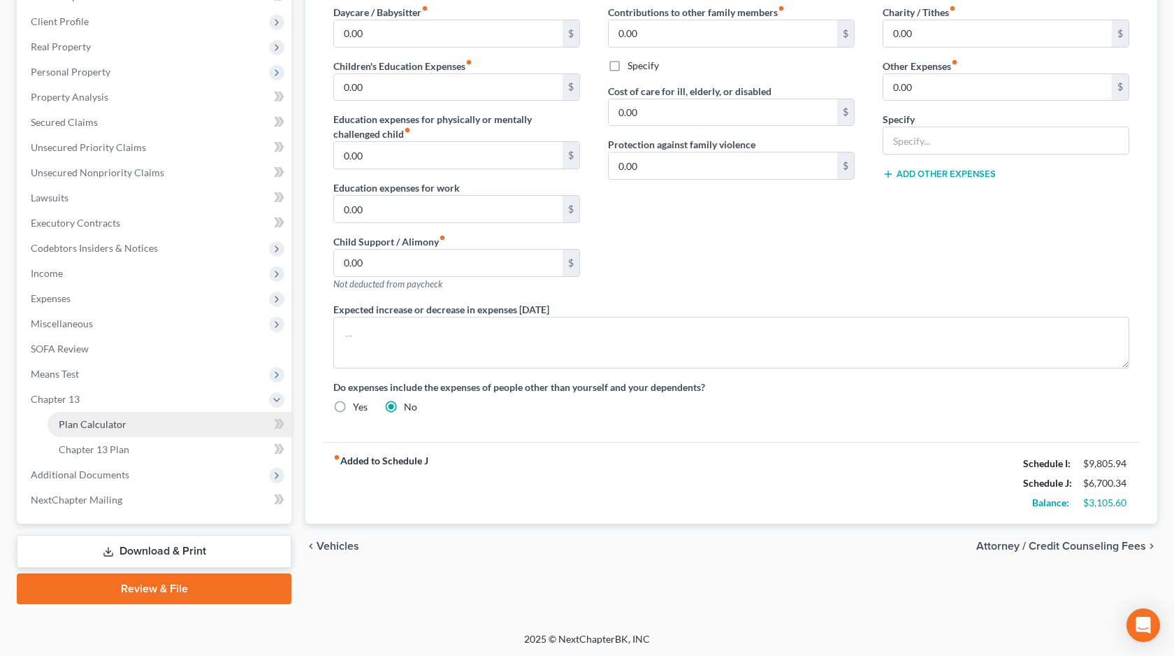
click at [154, 426] on link "Plan Calculator" at bounding box center [170, 424] width 244 height 25
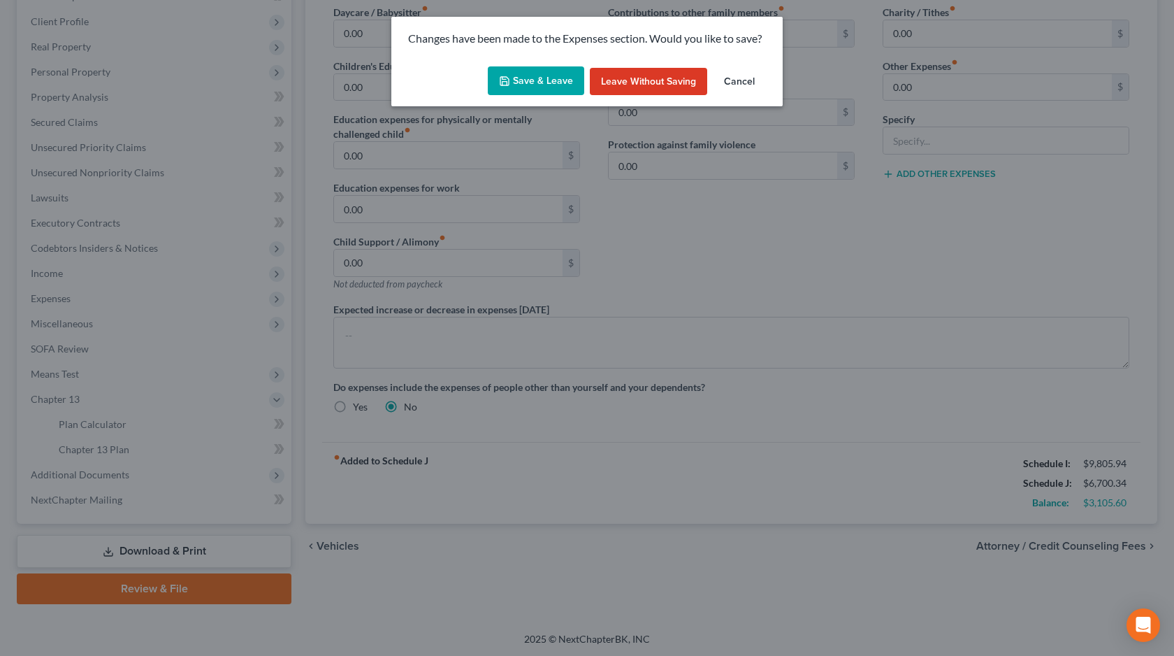
click at [556, 81] on button "Save & Leave" at bounding box center [536, 80] width 96 height 29
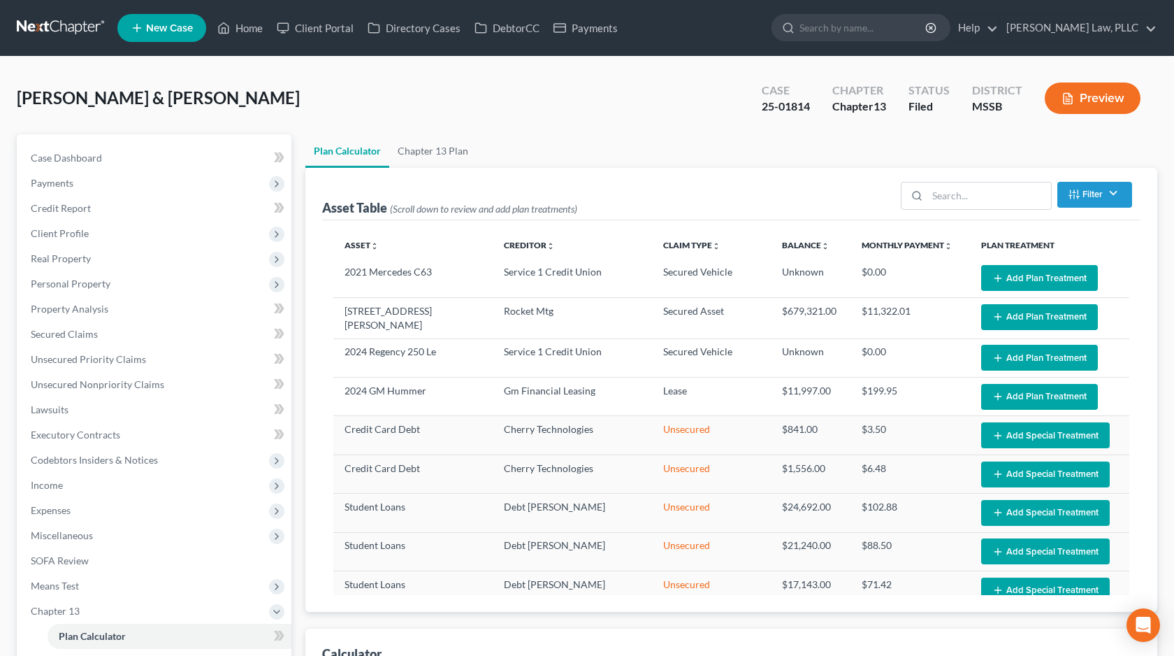
select select "59"
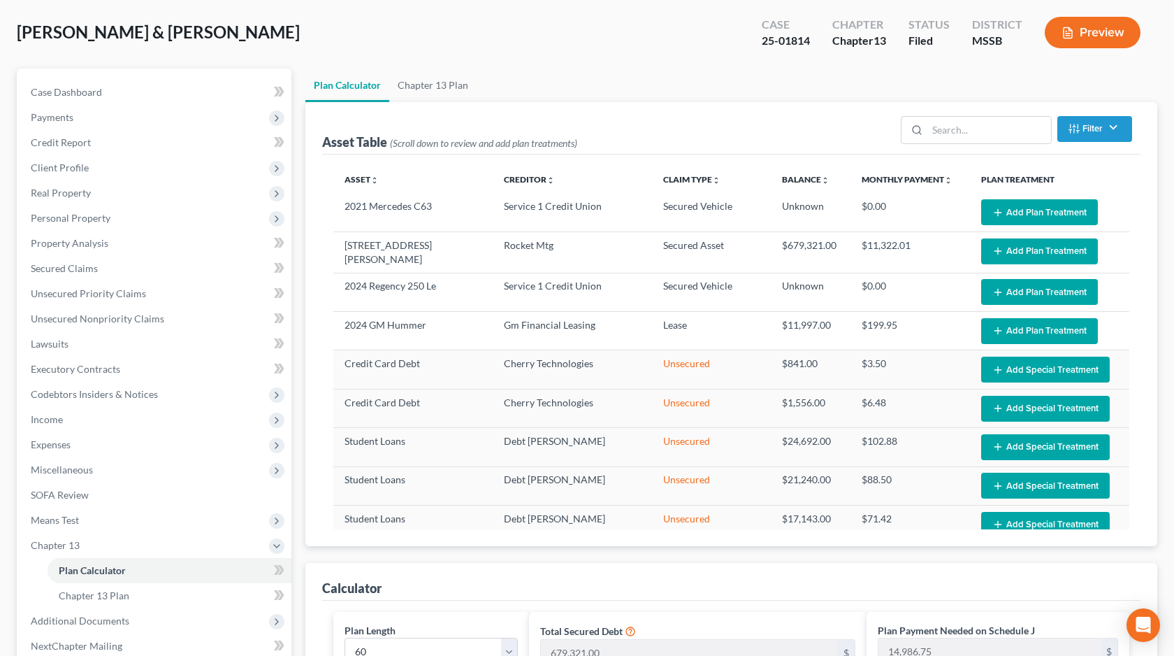
scroll to position [97, 0]
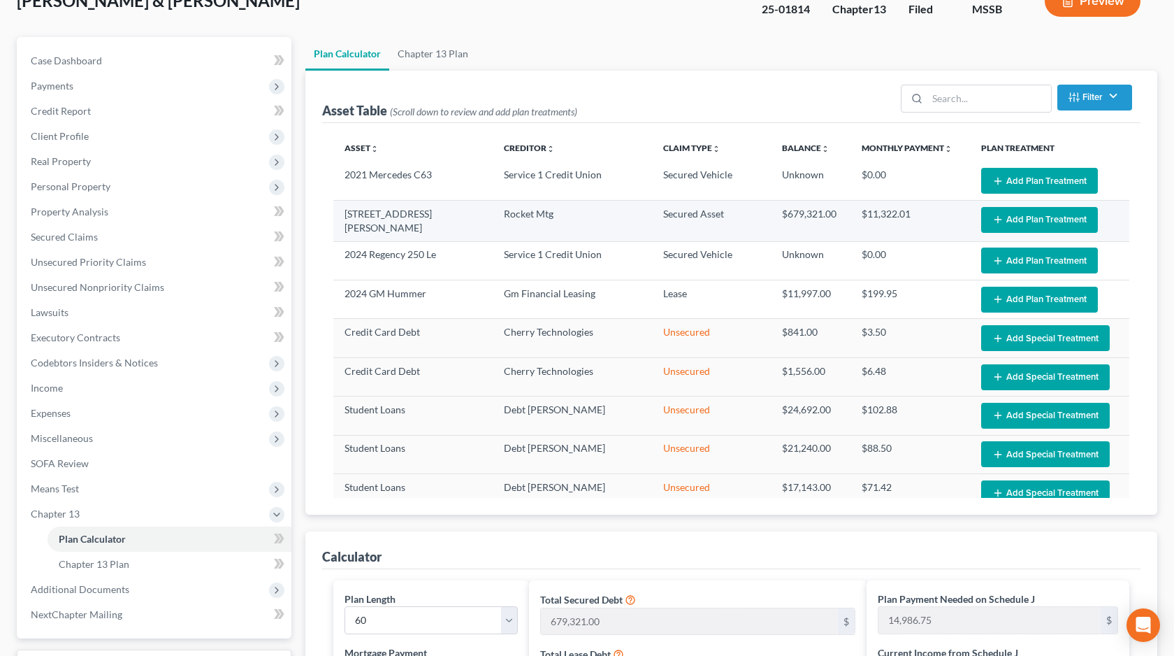
click at [1015, 219] on button "Add Plan Treatment" at bounding box center [1039, 220] width 117 height 26
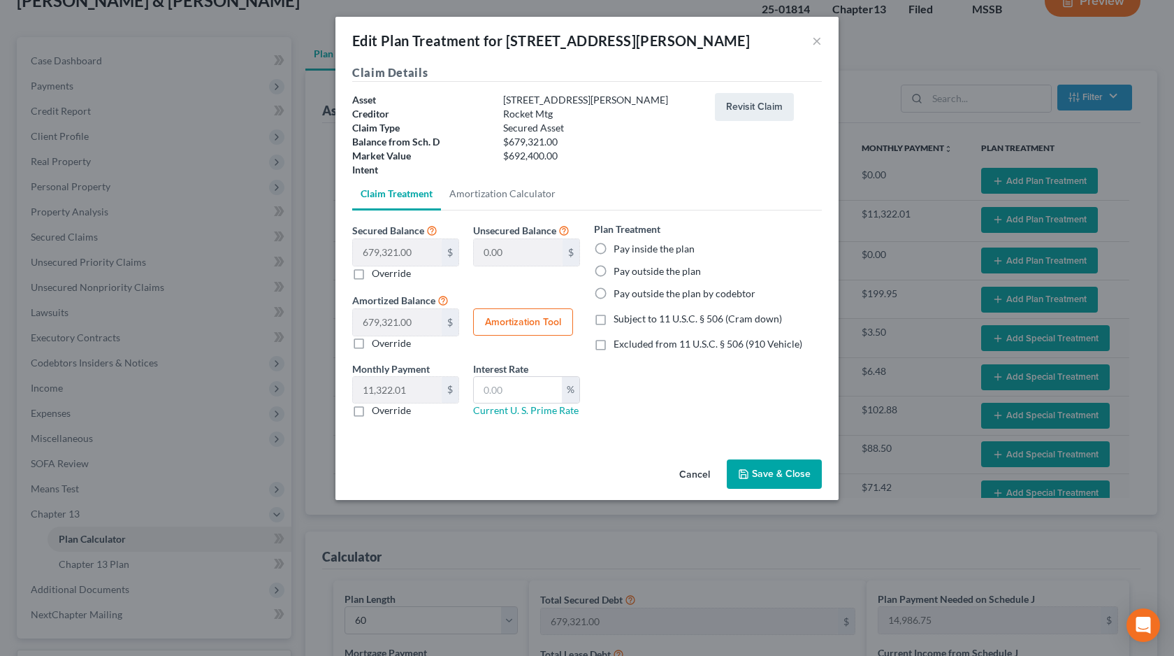
click at [380, 412] on label "Override" at bounding box center [391, 410] width 39 height 14
click at [380, 412] on input "Override" at bounding box center [381, 407] width 9 height 9
checkbox input "true"
click at [407, 395] on input "text" at bounding box center [397, 390] width 89 height 27
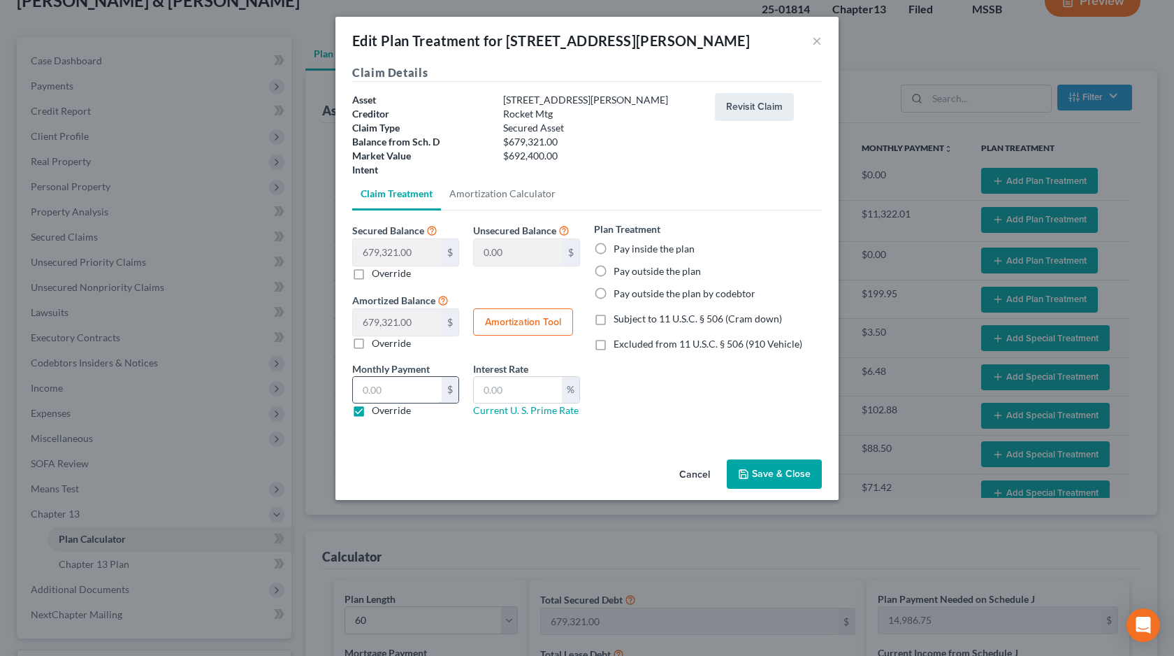
paste input "4,717.34"
type input "4,717.34"
click at [471, 449] on div "Claim Details Asset [STREET_ADDRESS][PERSON_NAME] Creditor Rocket Mtg Claim Typ…" at bounding box center [586, 258] width 503 height 389
click at [660, 270] on label "Pay outside the plan" at bounding box center [657, 271] width 87 height 14
click at [628, 270] on input "Pay outside the plan" at bounding box center [623, 268] width 9 height 9
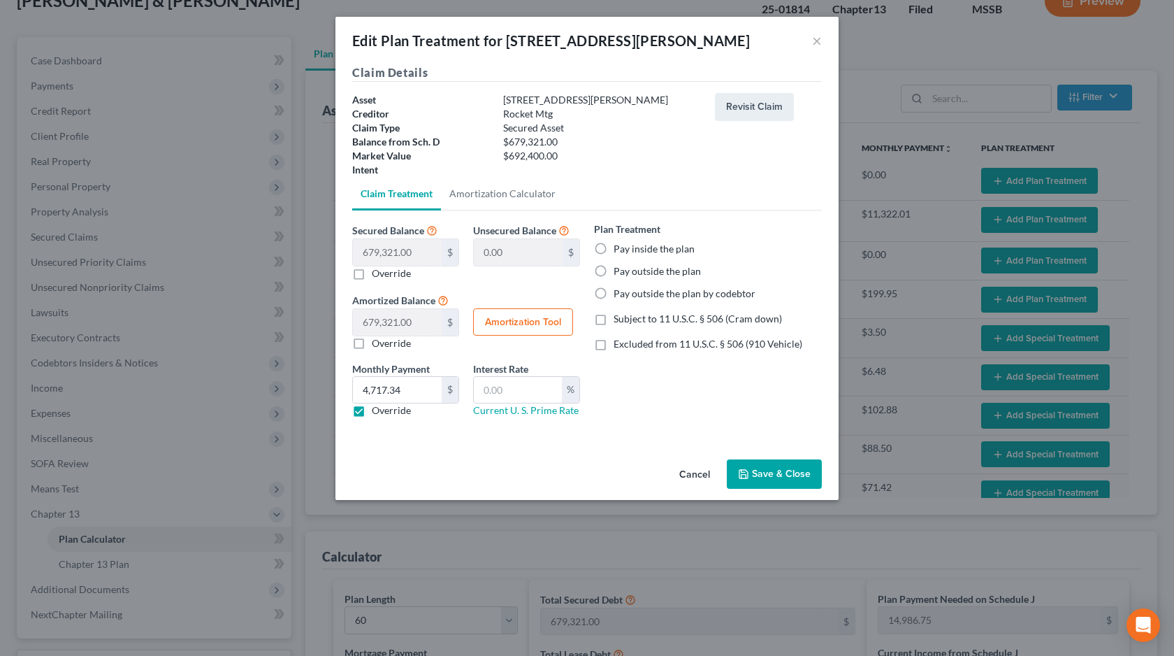
radio input "true"
click at [760, 467] on button "Save & Close" at bounding box center [774, 473] width 95 height 29
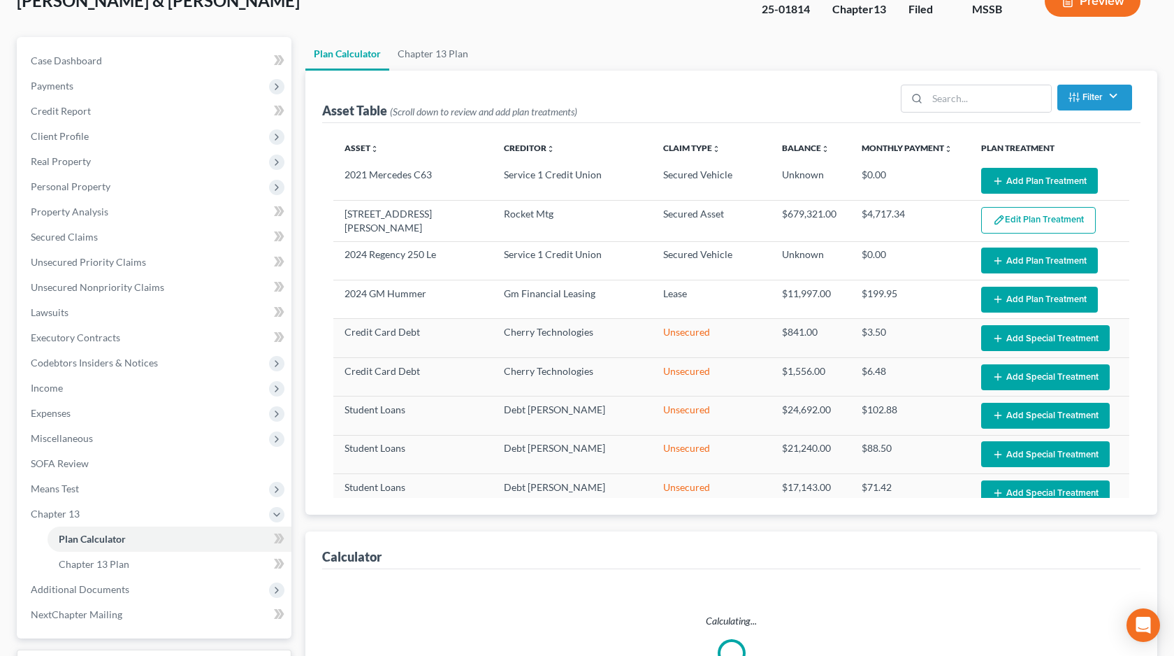
select select "59"
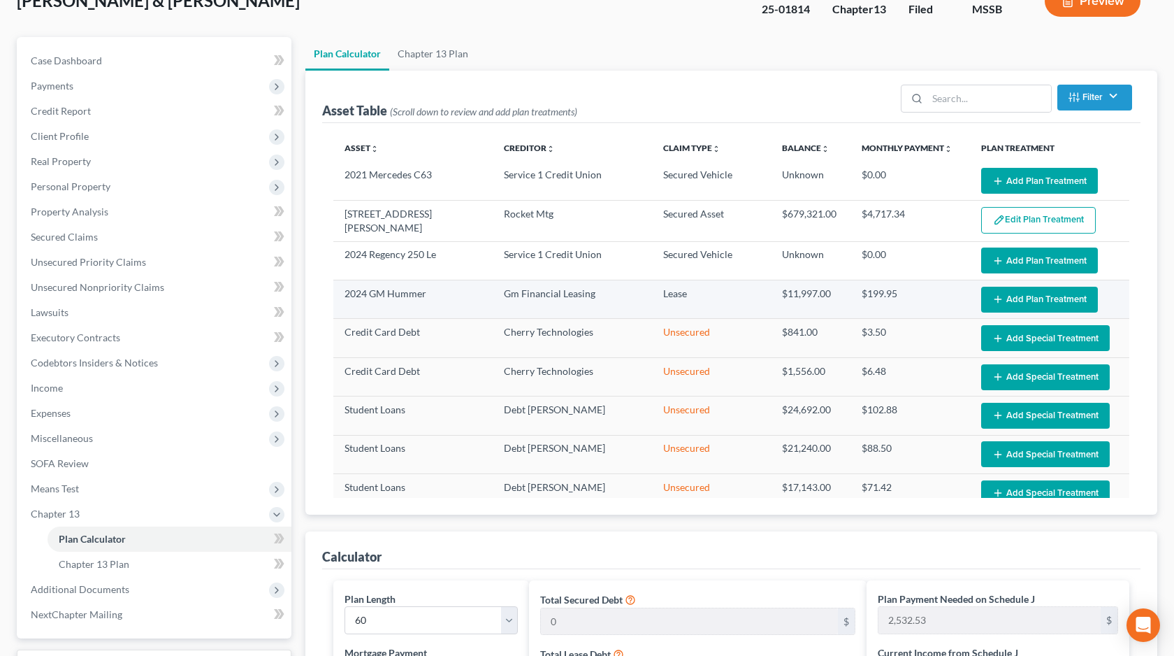
click at [1013, 305] on button "Add Plan Treatment" at bounding box center [1039, 300] width 117 height 26
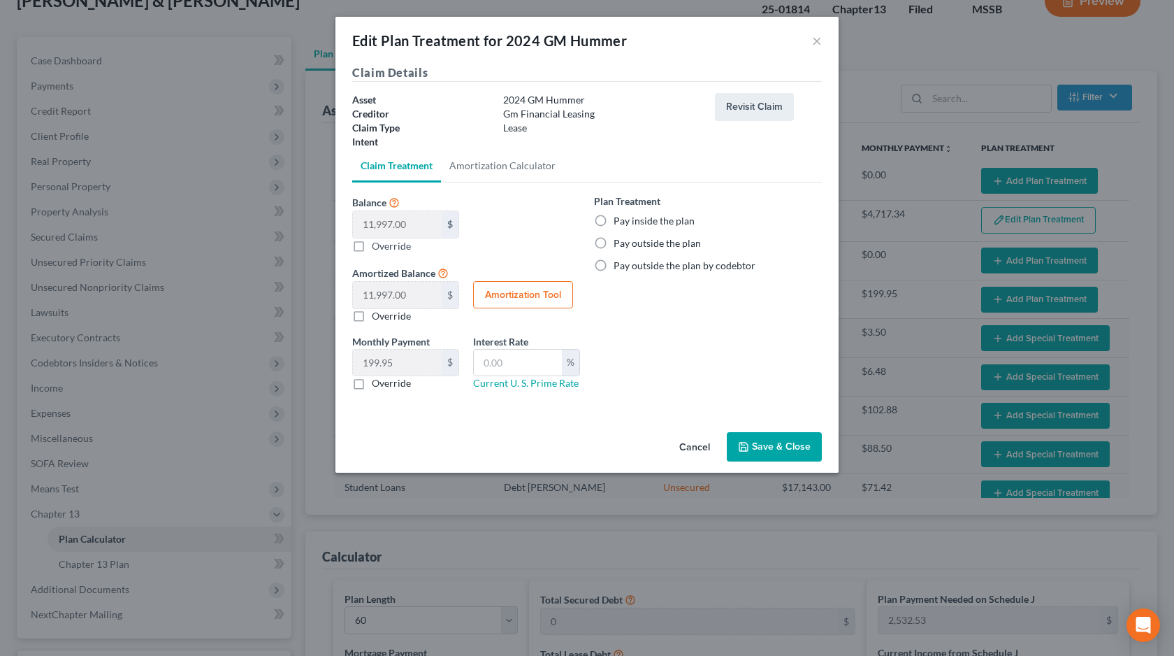
click at [383, 386] on label "Override" at bounding box center [391, 383] width 39 height 14
click at [383, 385] on input "Override" at bounding box center [381, 380] width 9 height 9
checkbox input "true"
click at [410, 363] on input "text" at bounding box center [397, 362] width 89 height 27
type input "413"
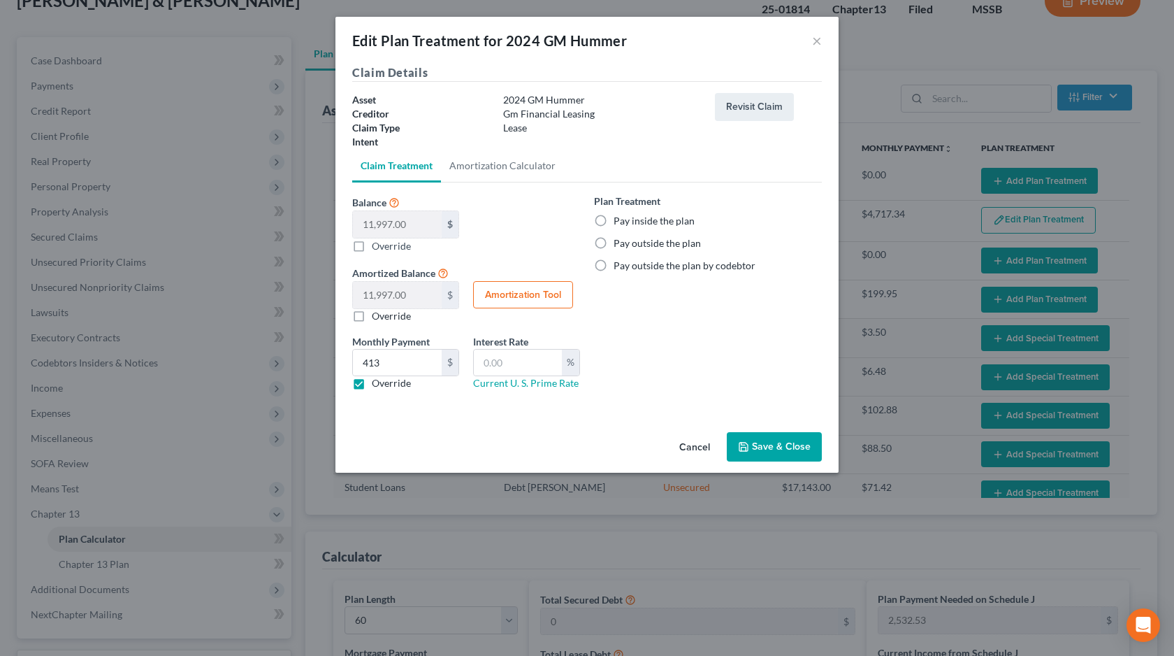
click at [625, 221] on label "Pay inside the plan" at bounding box center [654, 221] width 81 height 14
click at [625, 221] on input "Pay inside the plan" at bounding box center [623, 218] width 9 height 9
radio input "true"
click at [772, 451] on button "Save & Close" at bounding box center [774, 446] width 95 height 29
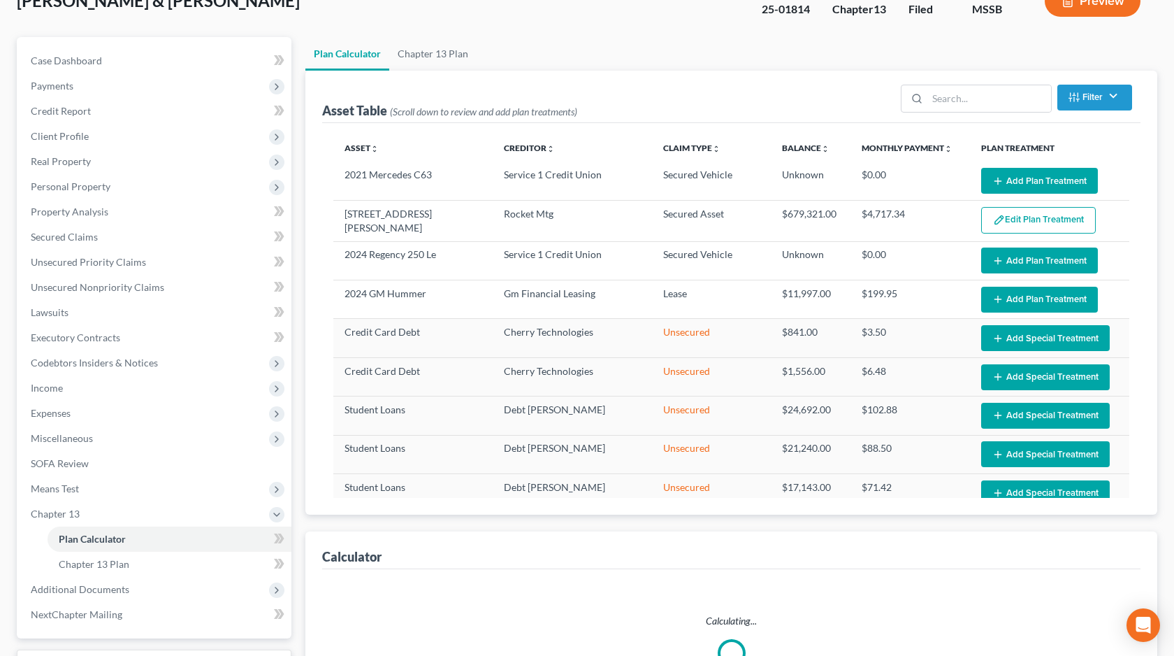
select select "59"
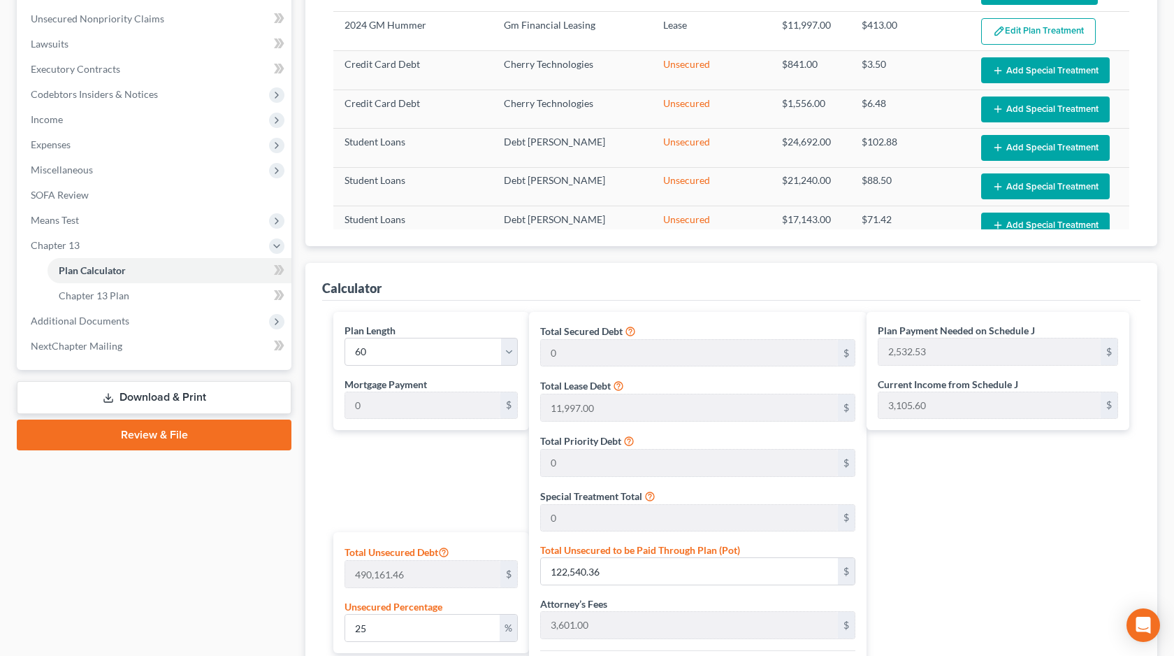
scroll to position [256, 0]
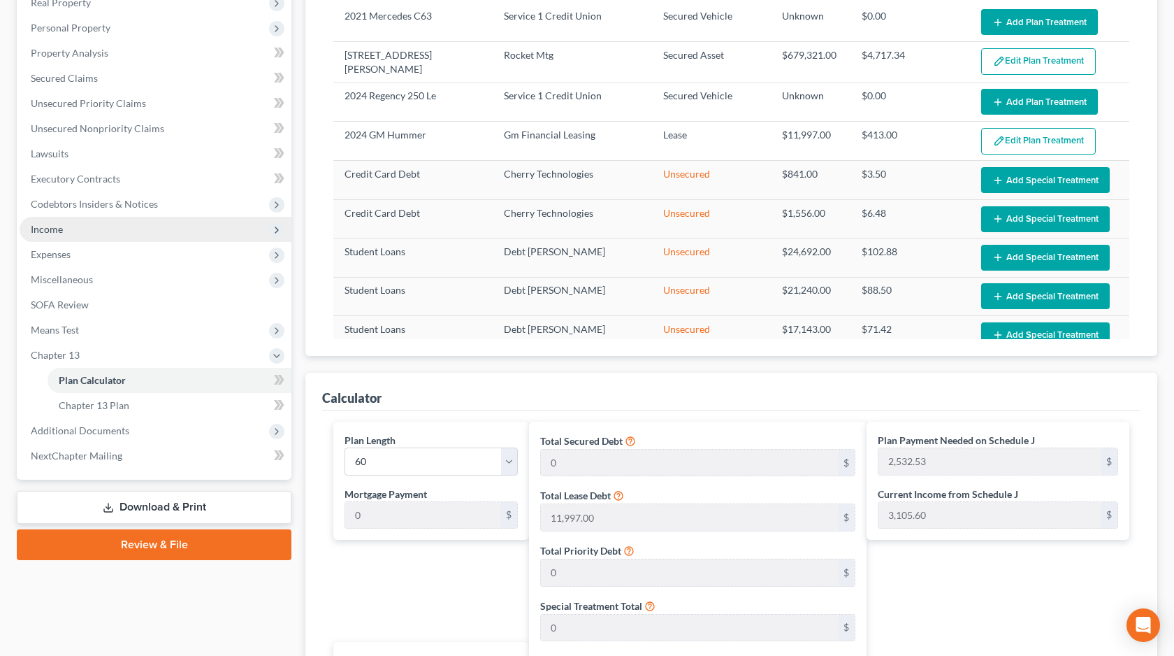
click at [155, 236] on span "Income" at bounding box center [156, 229] width 272 height 25
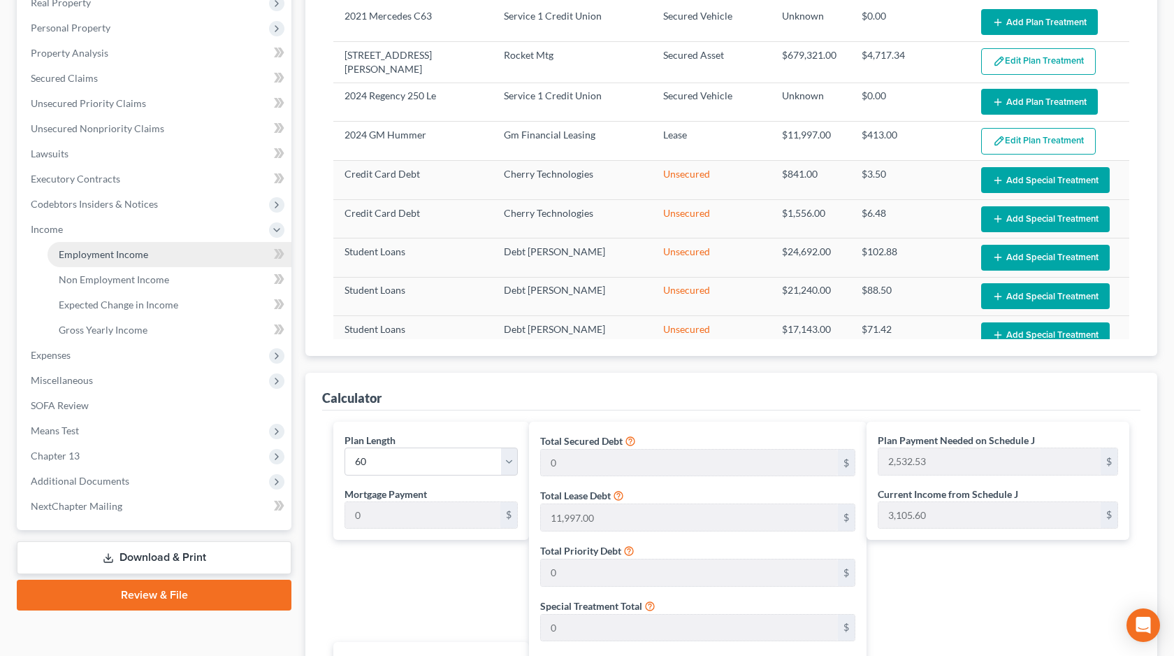
click at [141, 249] on span "Employment Income" at bounding box center [103, 254] width 89 height 12
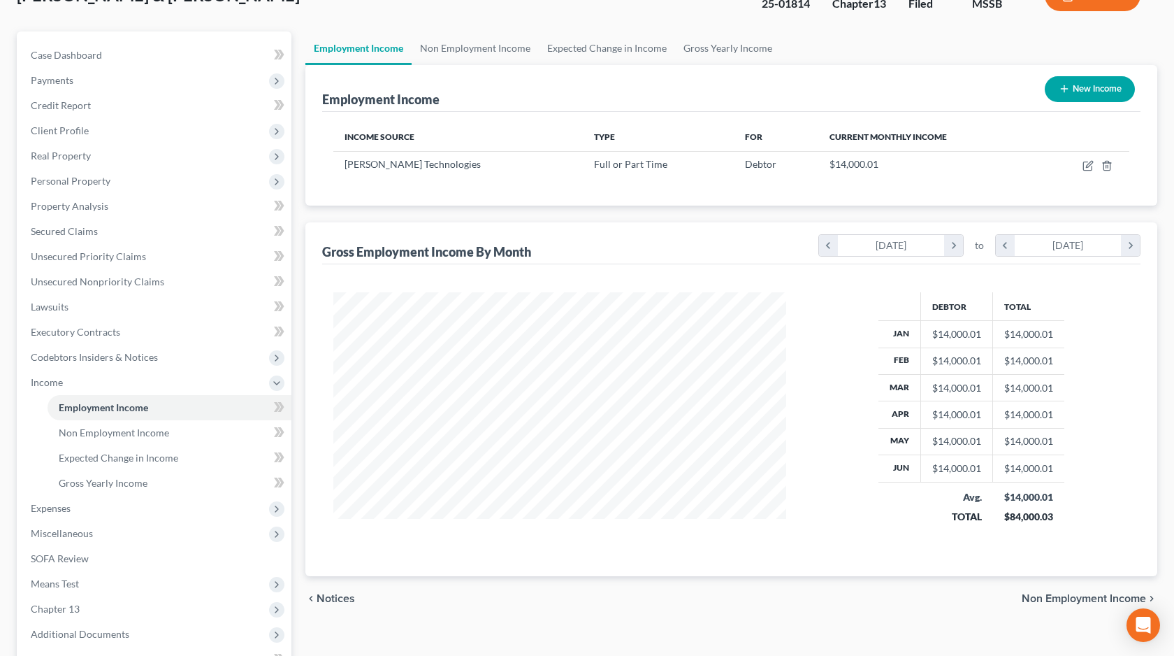
scroll to position [262, 0]
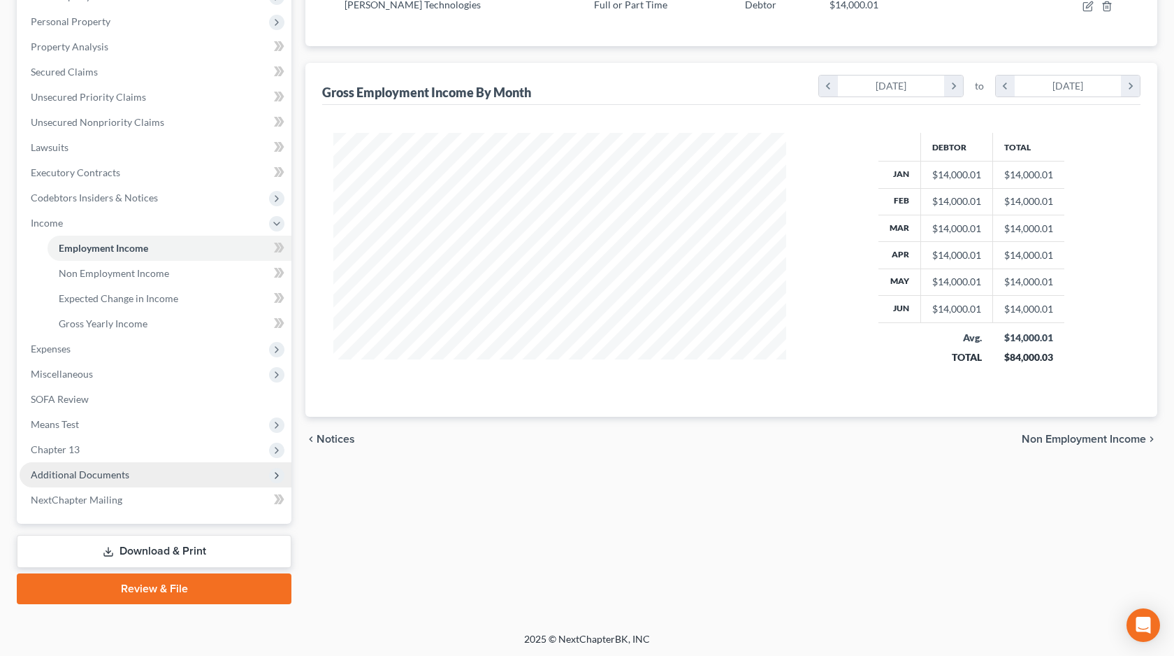
click at [164, 478] on span "Additional Documents" at bounding box center [156, 474] width 272 height 25
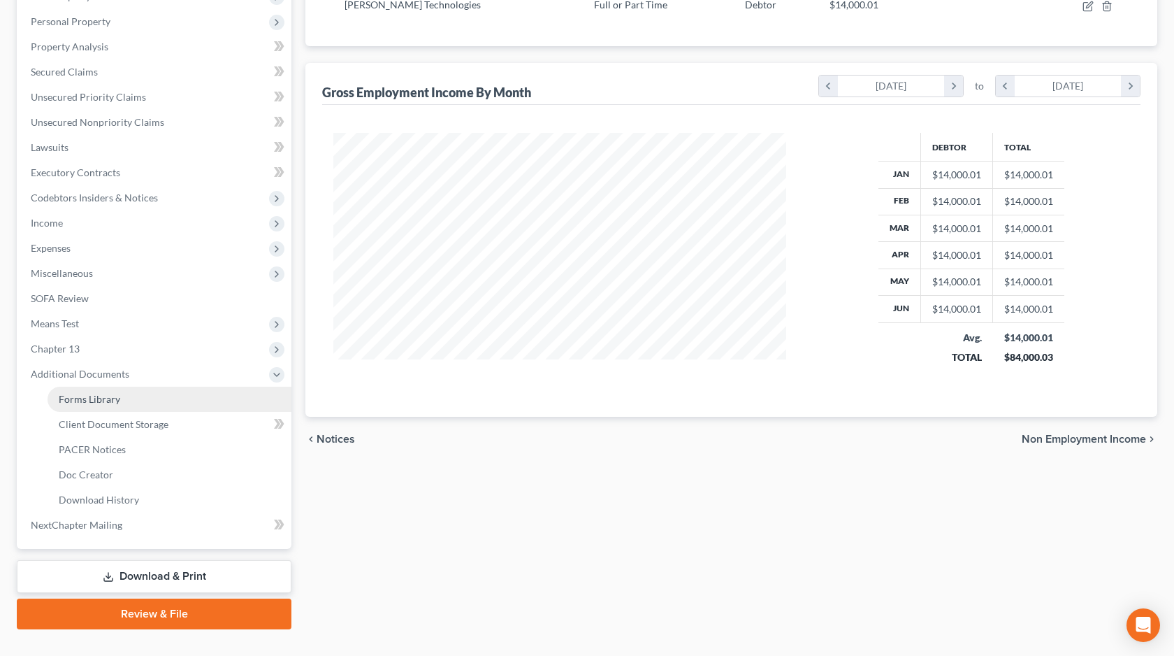
click at [172, 403] on link "Forms Library" at bounding box center [170, 398] width 244 height 25
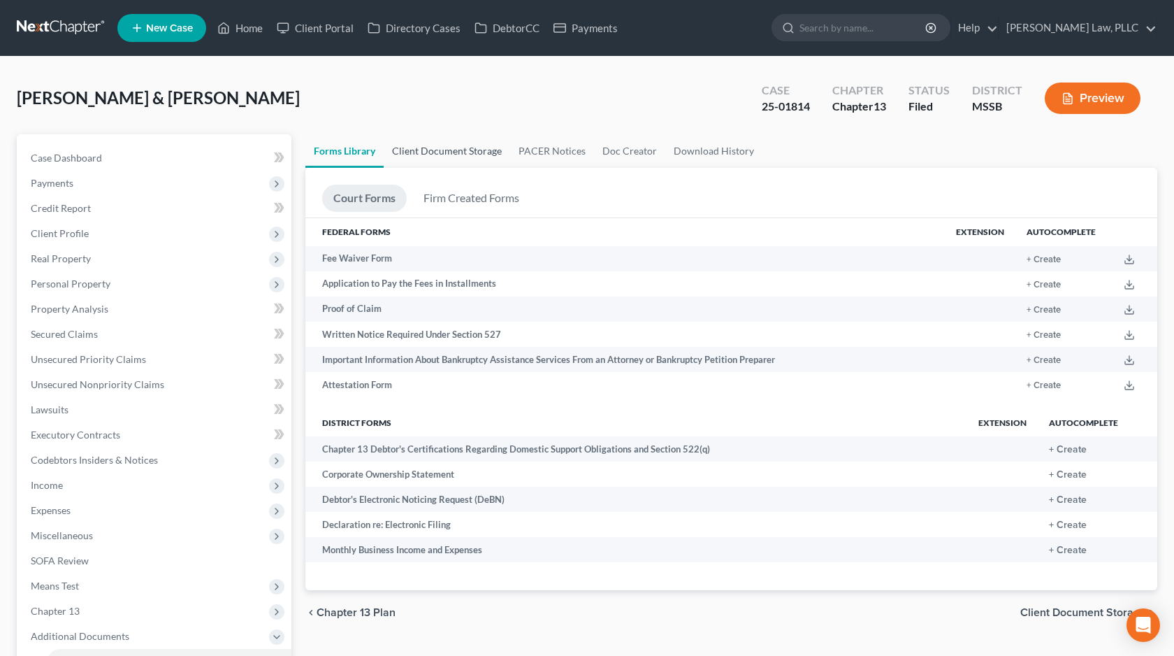
click at [469, 158] on link "Client Document Storage" at bounding box center [447, 151] width 126 height 34
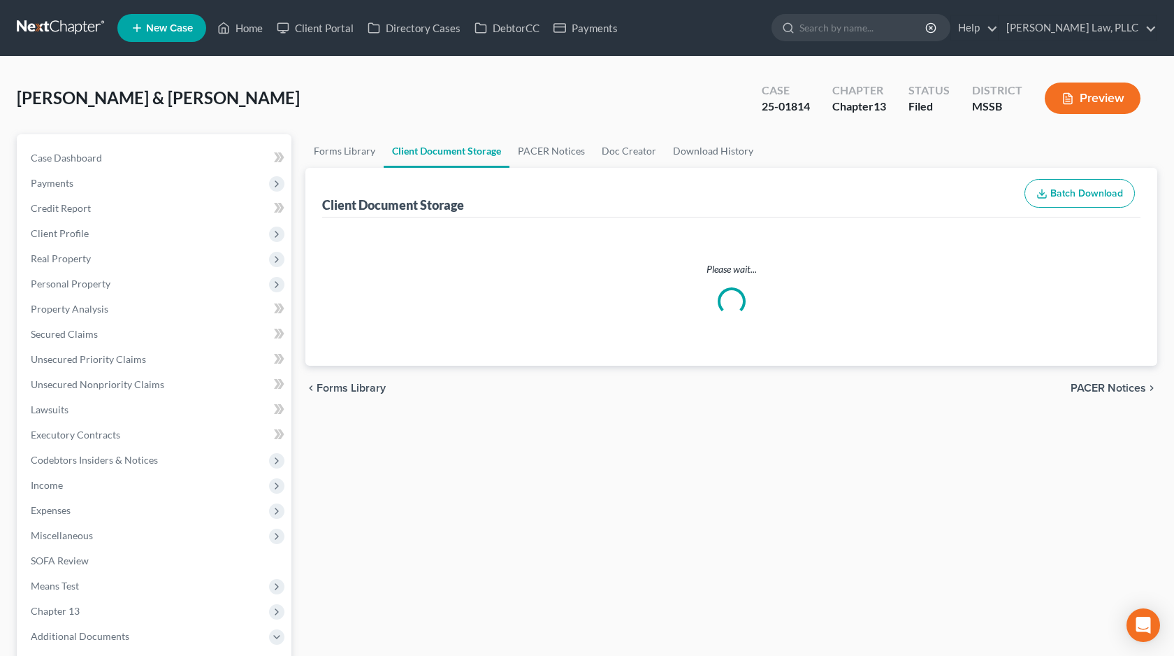
select select "4"
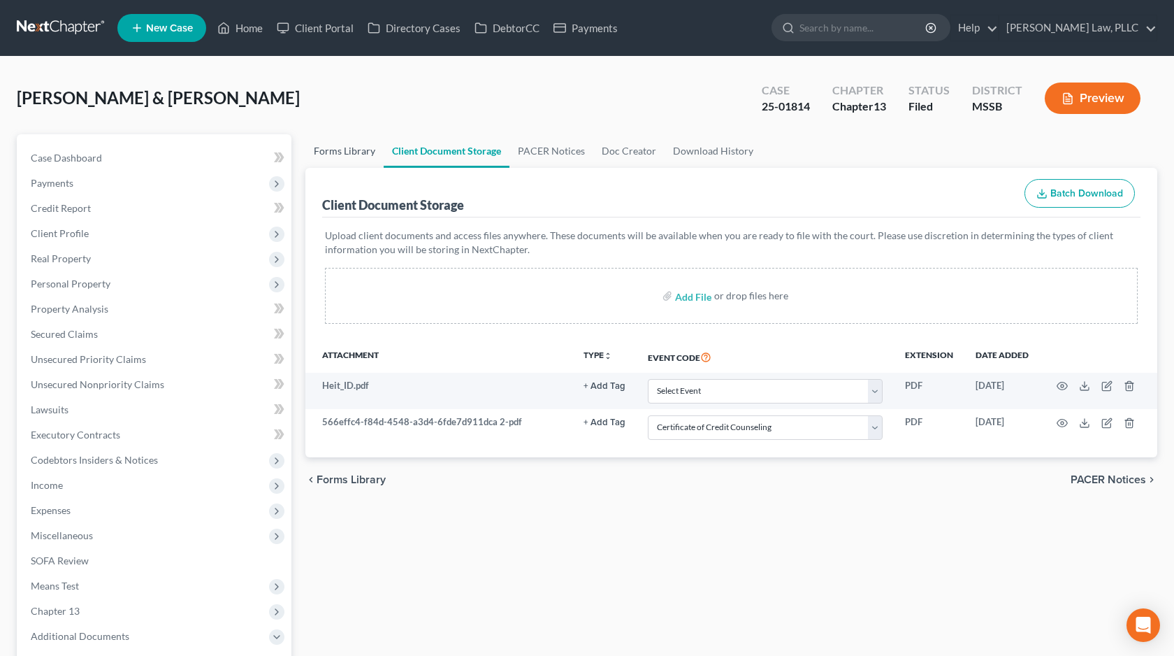
click at [342, 159] on link "Forms Library" at bounding box center [344, 151] width 78 height 34
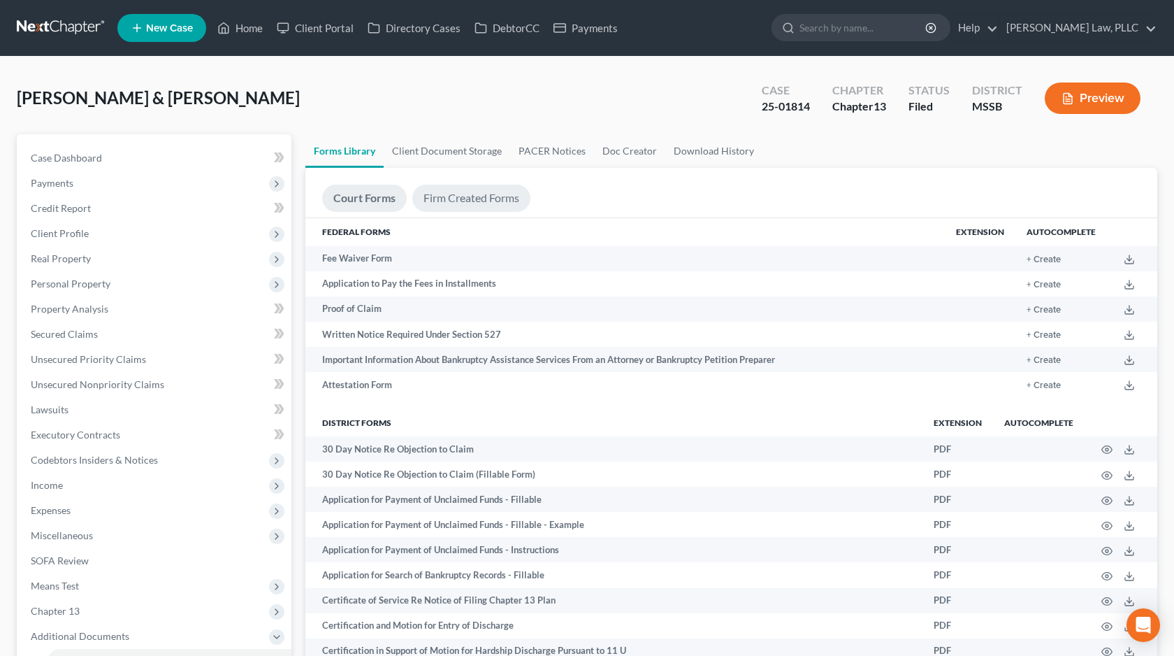
click at [458, 205] on link "Firm Created Forms" at bounding box center [471, 198] width 118 height 27
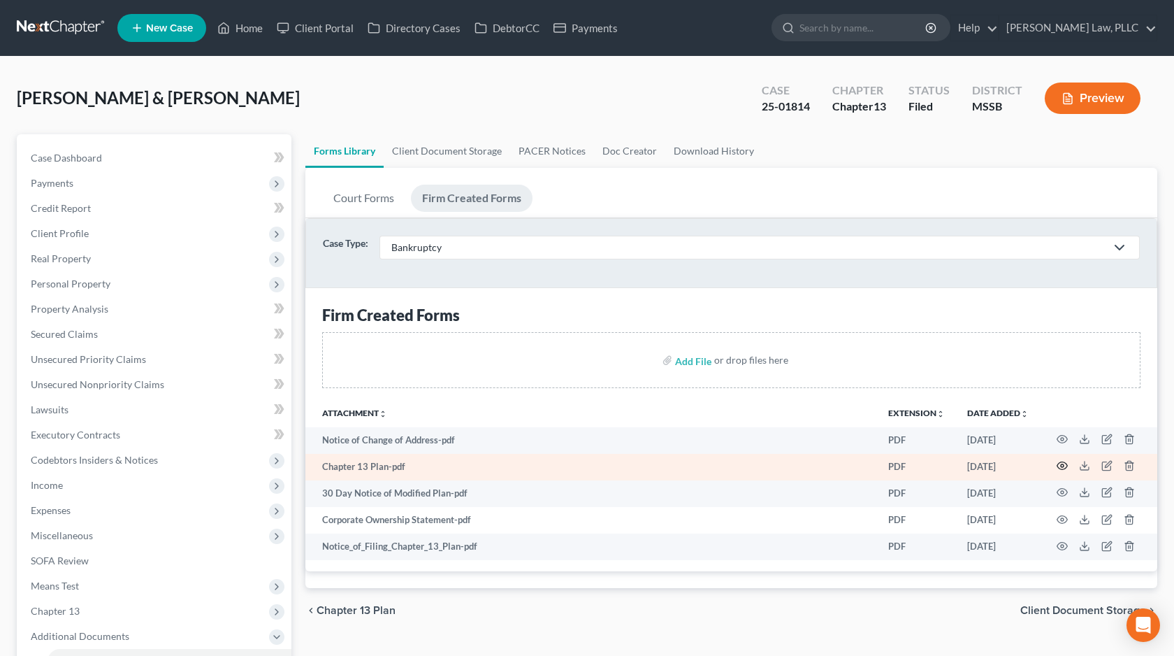
click at [1064, 463] on icon "button" at bounding box center [1062, 465] width 11 height 11
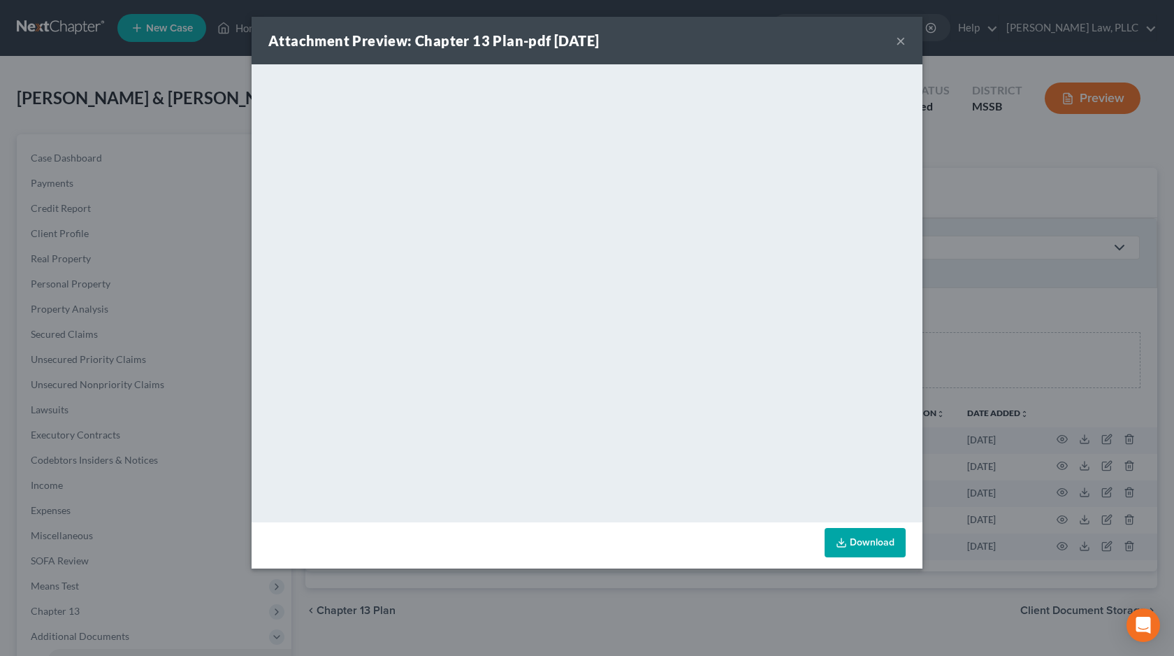
click at [843, 539] on icon at bounding box center [841, 542] width 11 height 11
click at [903, 43] on button "×" at bounding box center [901, 40] width 10 height 17
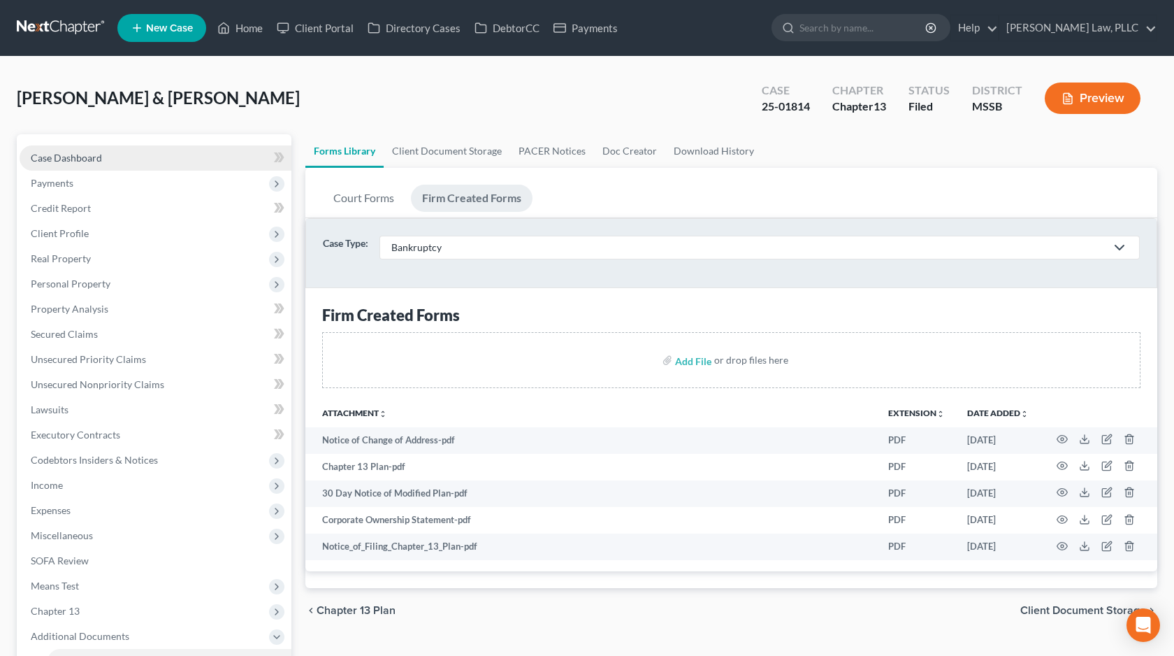
click at [150, 154] on link "Case Dashboard" at bounding box center [156, 157] width 272 height 25
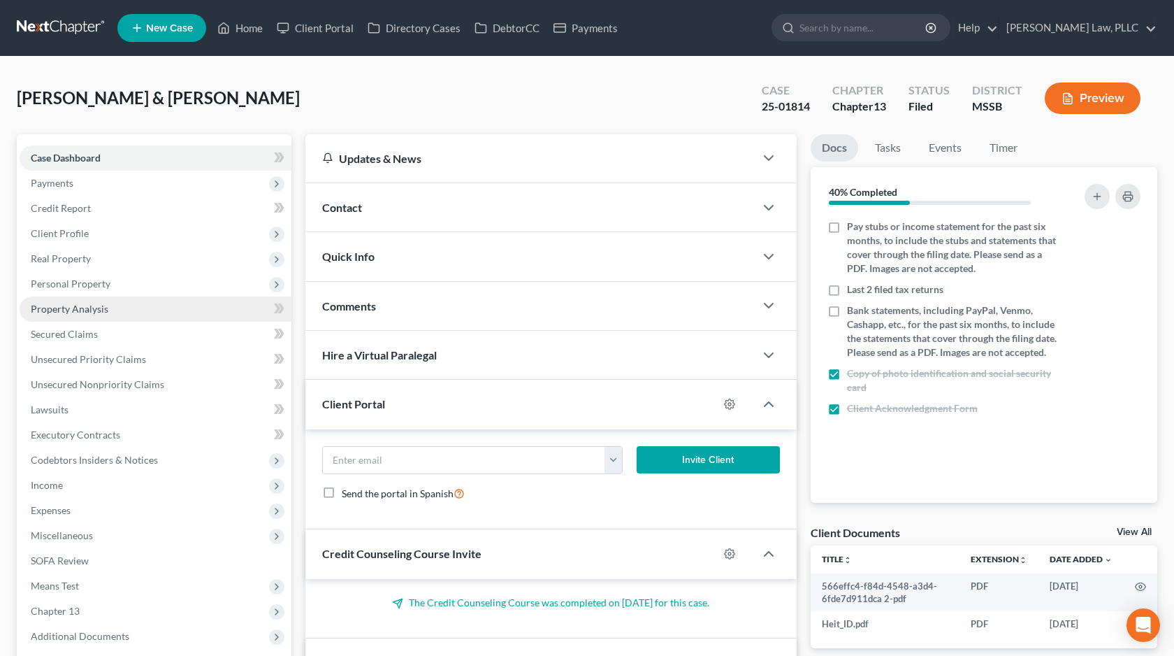
scroll to position [445, 0]
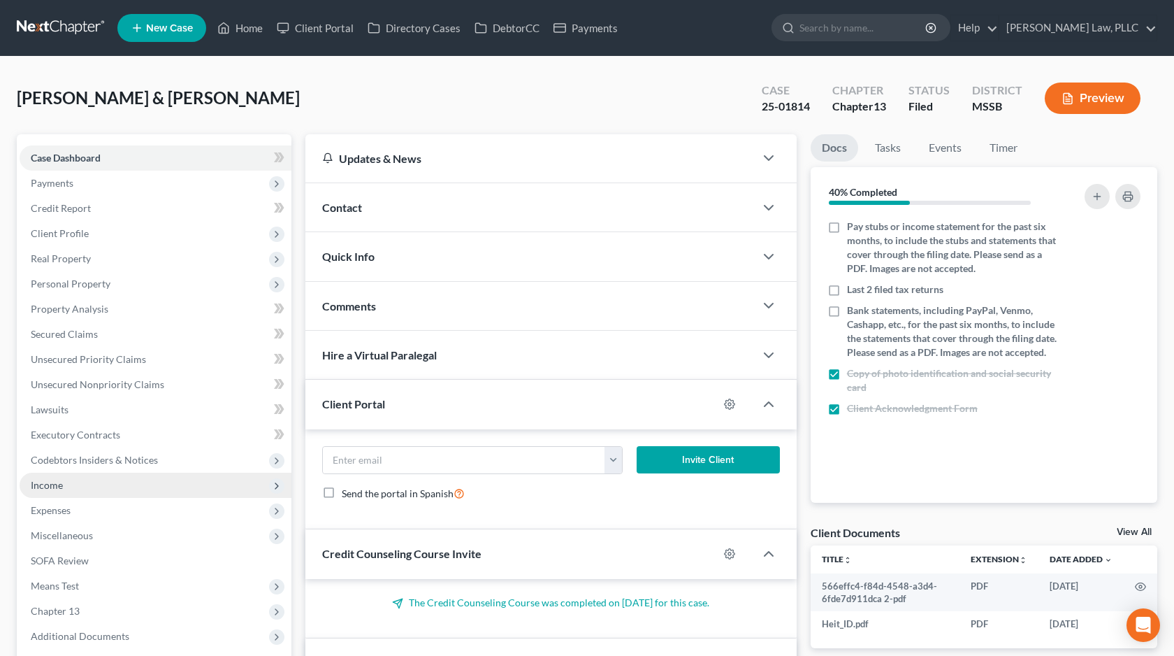
click at [131, 493] on span "Income" at bounding box center [156, 484] width 272 height 25
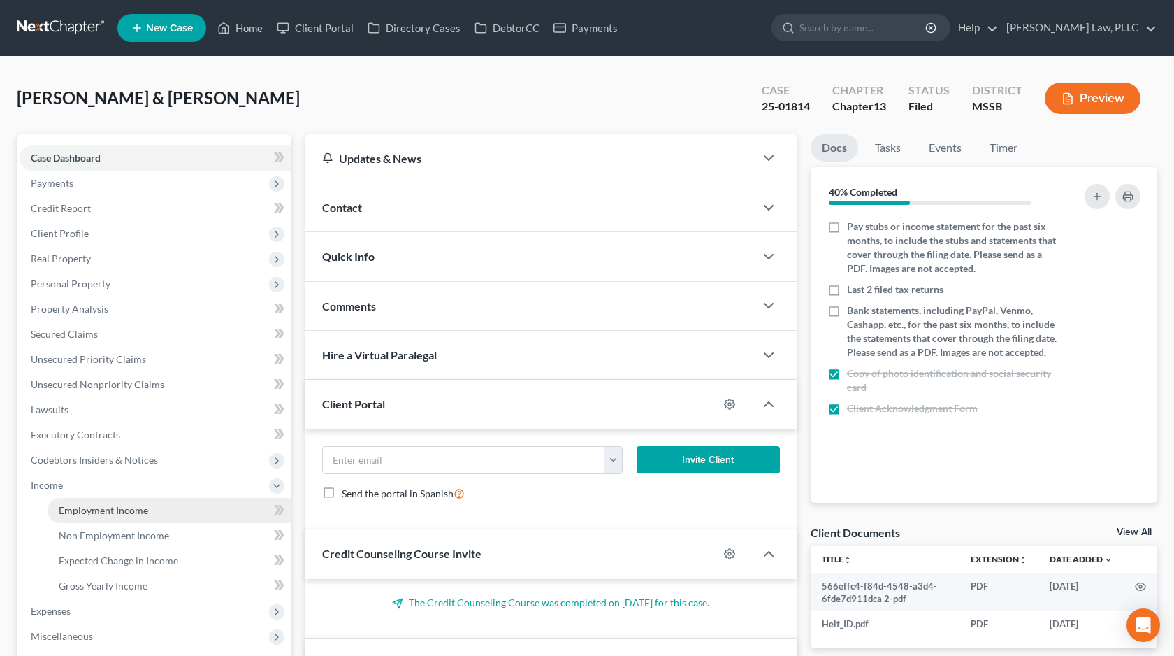
click at [173, 498] on link "Employment Income" at bounding box center [170, 510] width 244 height 25
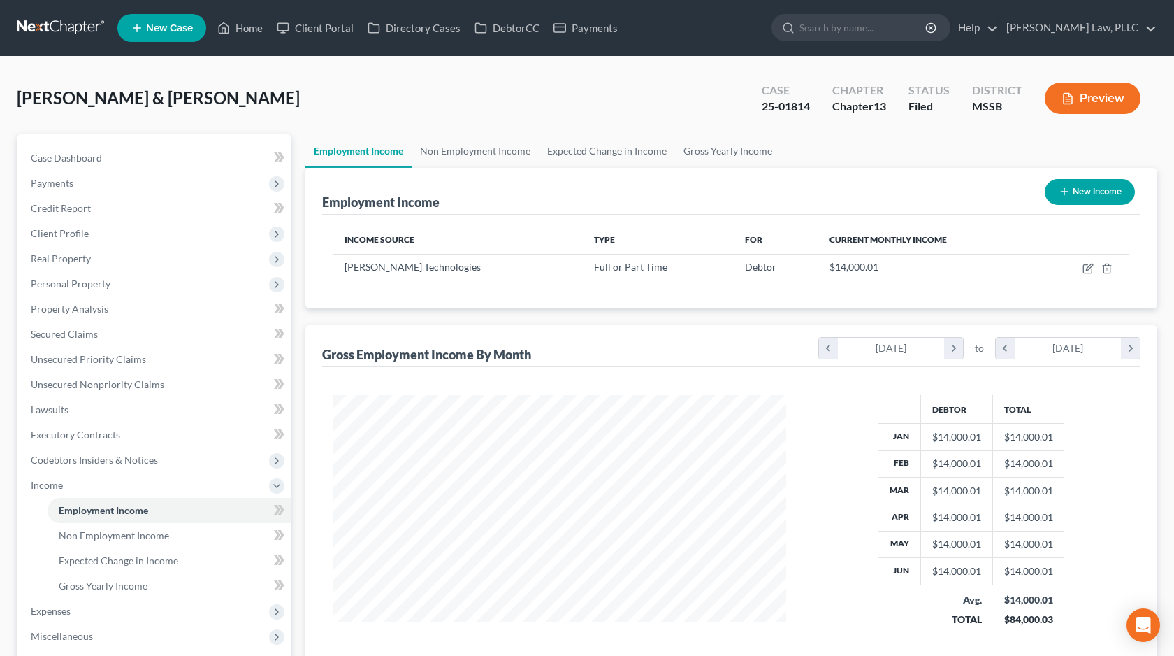
scroll to position [250, 480]
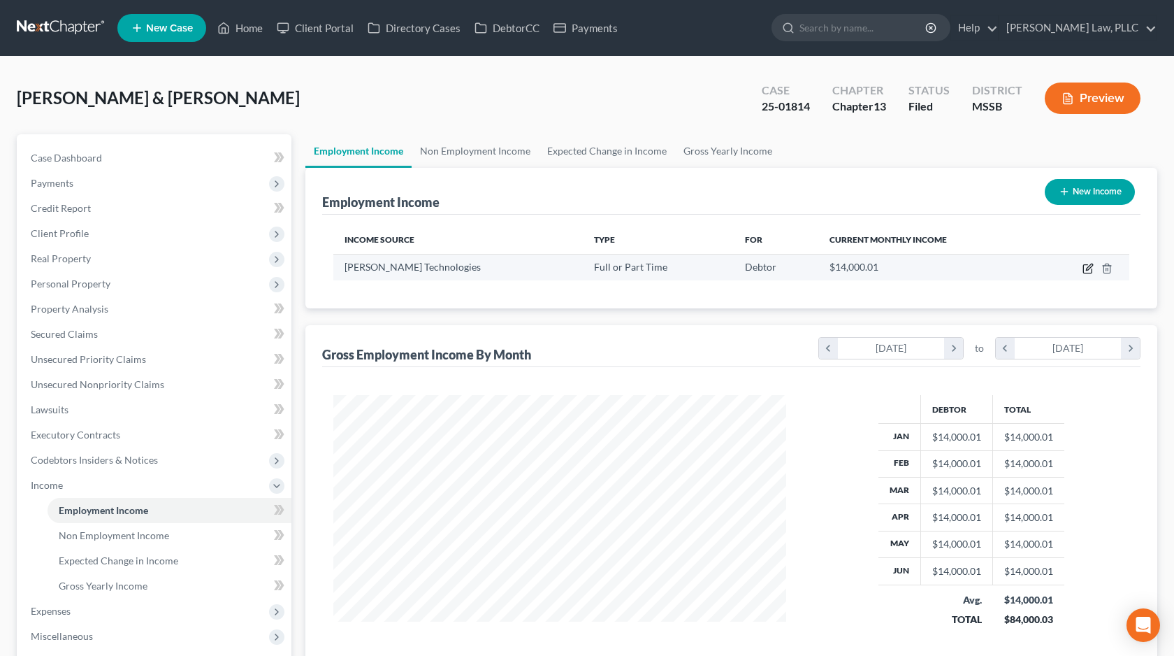
click at [1085, 273] on icon "button" at bounding box center [1088, 268] width 11 height 11
select select "0"
select select "25"
select select "2"
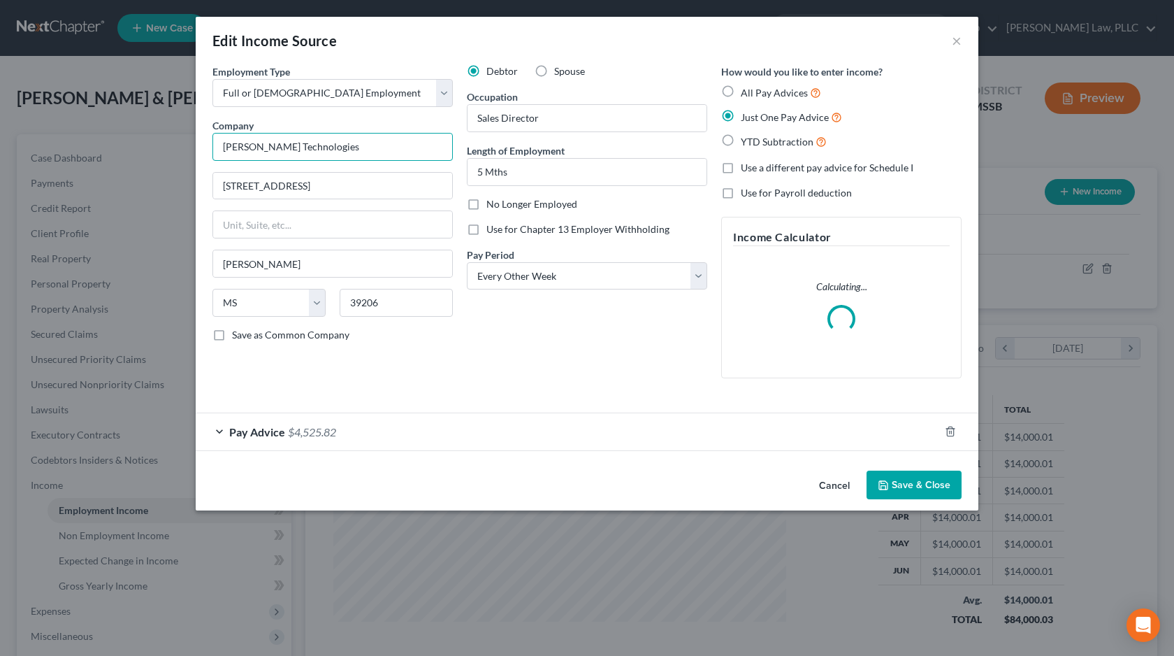
drag, startPoint x: 325, startPoint y: 149, endPoint x: 209, endPoint y: 149, distance: 116.0
click at [209, 149] on div "Employment Type * Select Full or [DEMOGRAPHIC_DATA] Employment Self Employment …" at bounding box center [332, 226] width 254 height 325
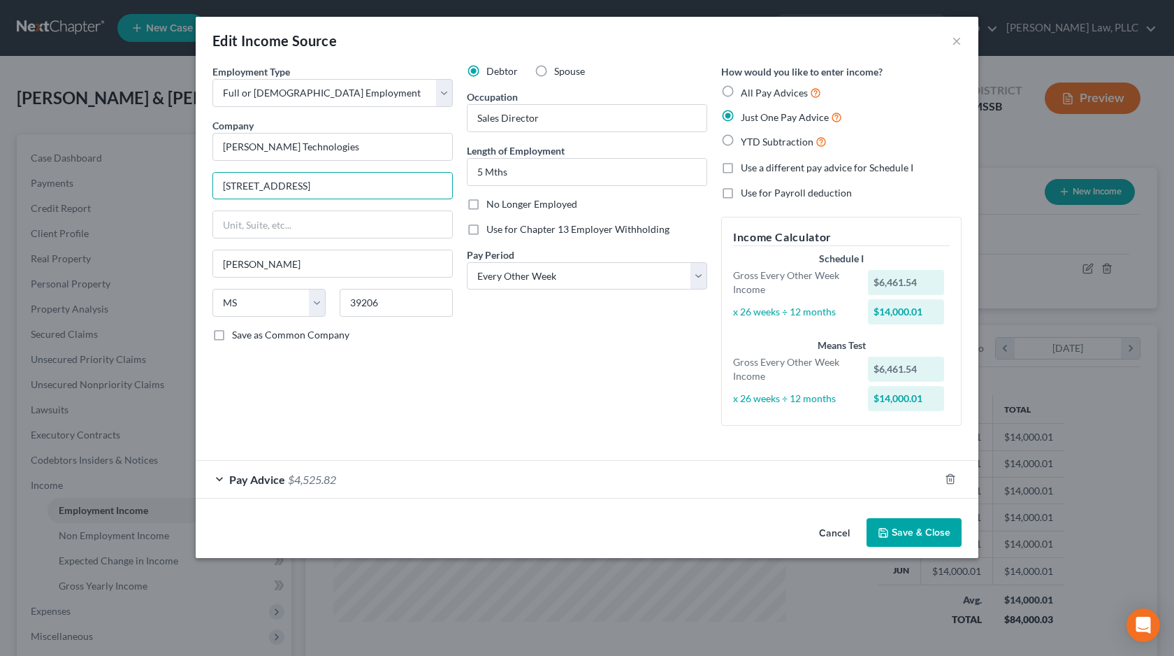
drag, startPoint x: 331, startPoint y: 182, endPoint x: 199, endPoint y: 182, distance: 131.4
click at [199, 182] on div "Employment Type * Select Full or [DEMOGRAPHIC_DATA] Employment Self Employment …" at bounding box center [587, 288] width 783 height 448
click at [950, 39] on div "Edit Income Source ×" at bounding box center [587, 41] width 783 height 48
click at [957, 39] on button "×" at bounding box center [957, 40] width 10 height 17
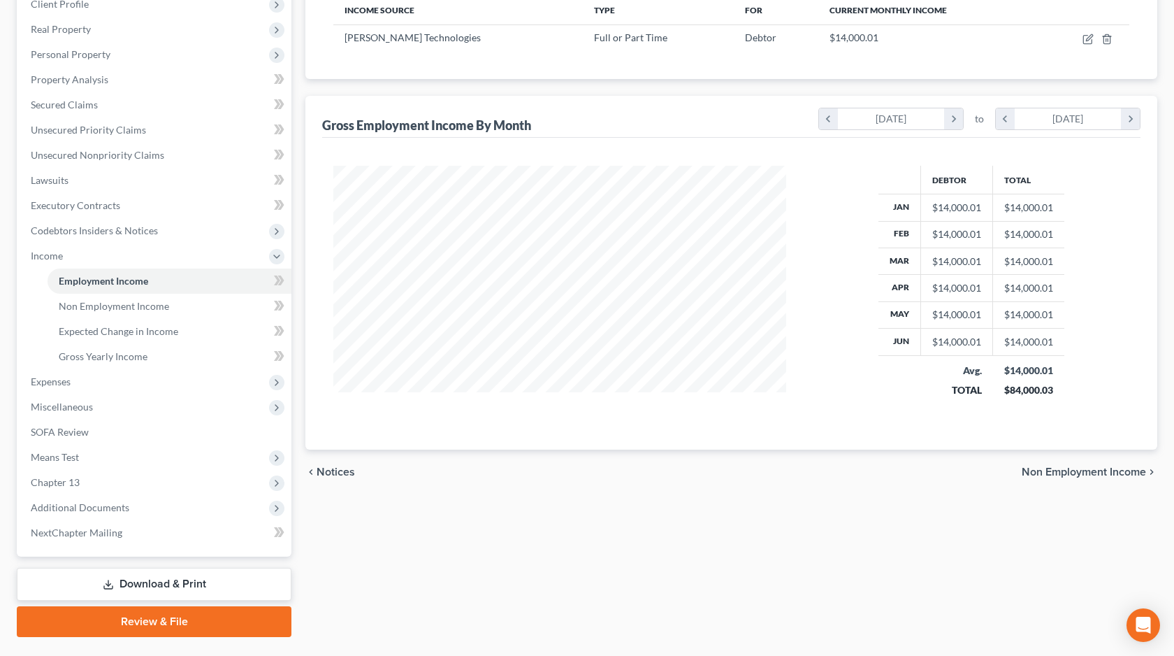
scroll to position [262, 0]
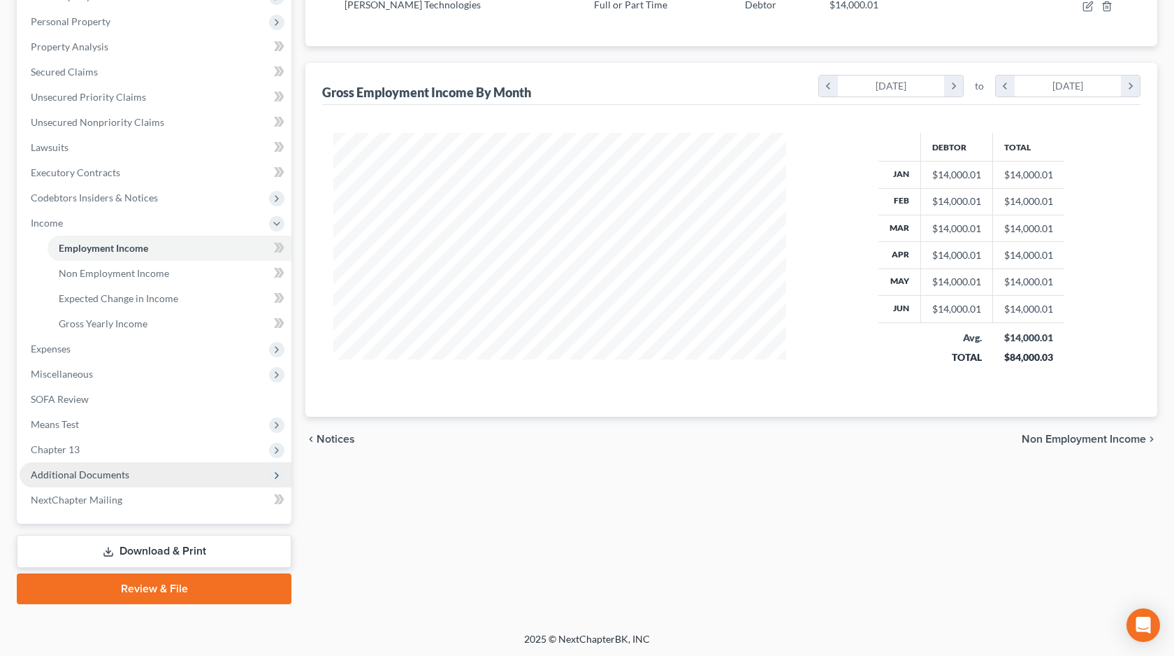
click at [185, 473] on span "Additional Documents" at bounding box center [156, 474] width 272 height 25
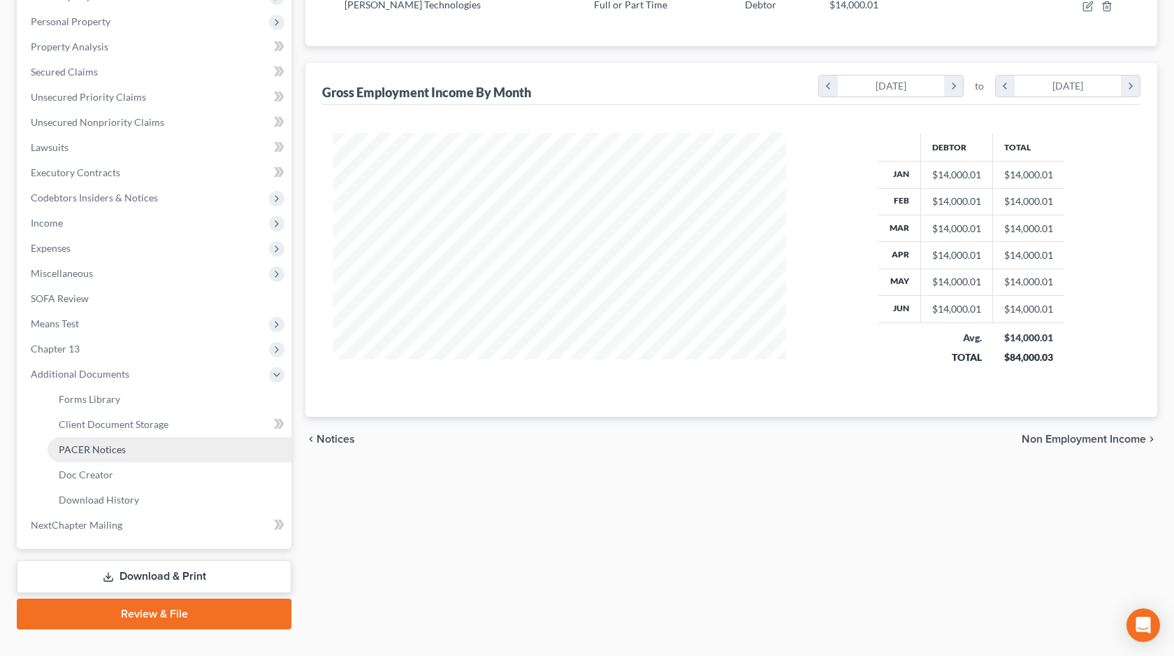
click at [177, 449] on link "PACER Notices" at bounding box center [170, 449] width 244 height 25
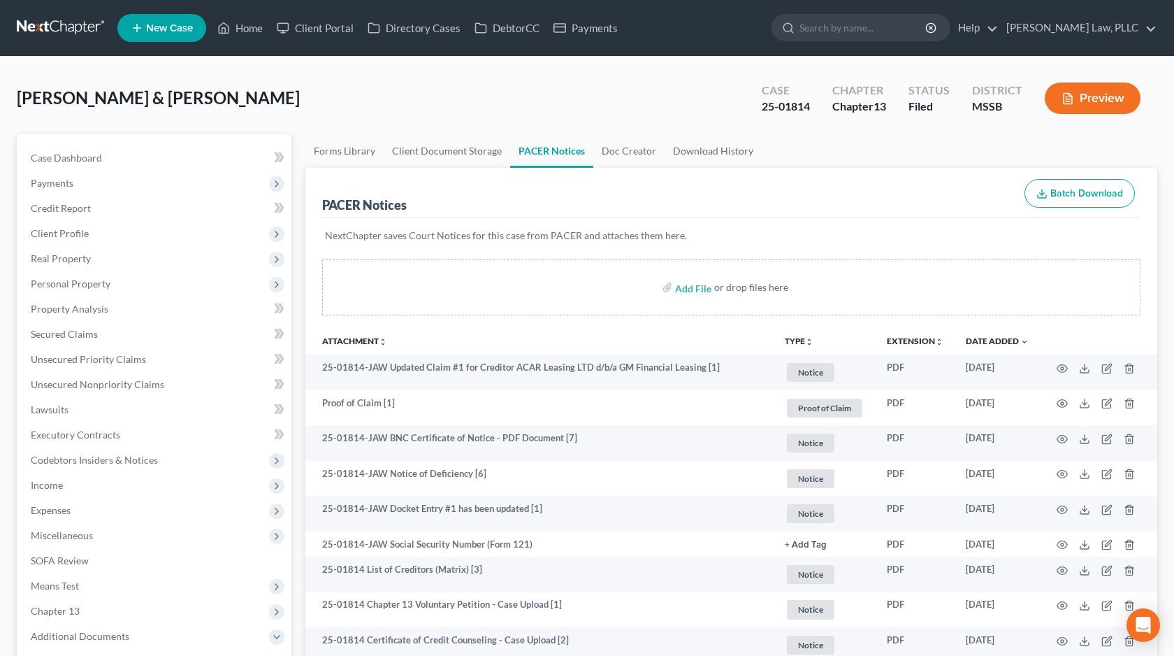
click at [798, 342] on button "TYPE unfold_more" at bounding box center [799, 341] width 29 height 9
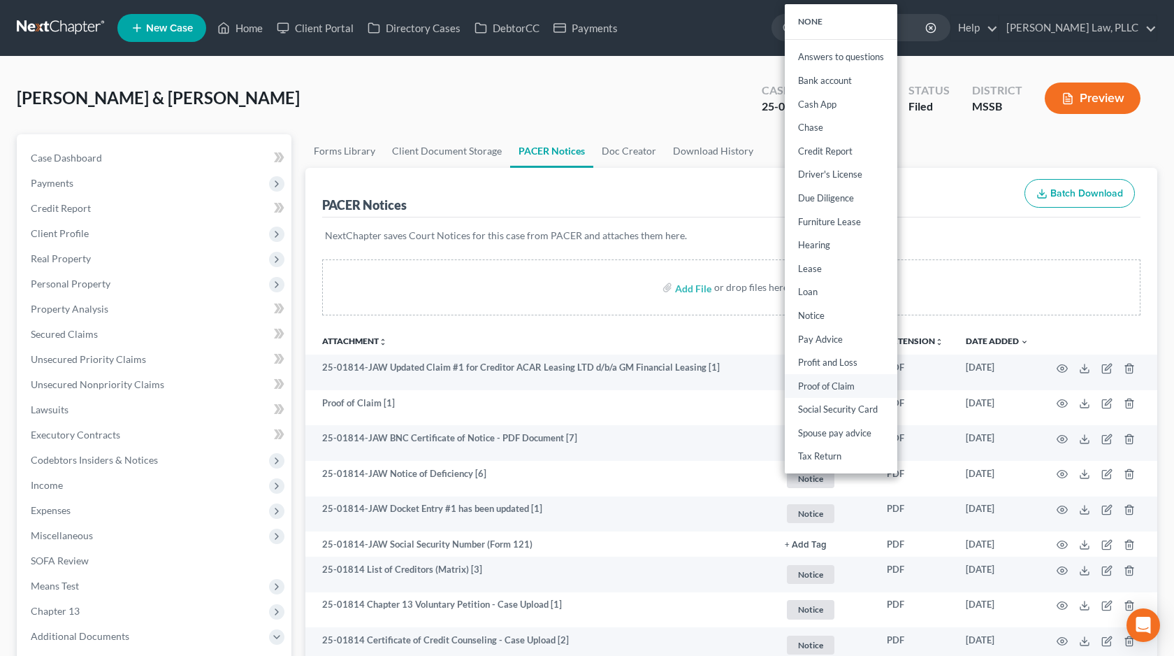
click at [827, 387] on link "Proof of Claim" at bounding box center [841, 386] width 113 height 24
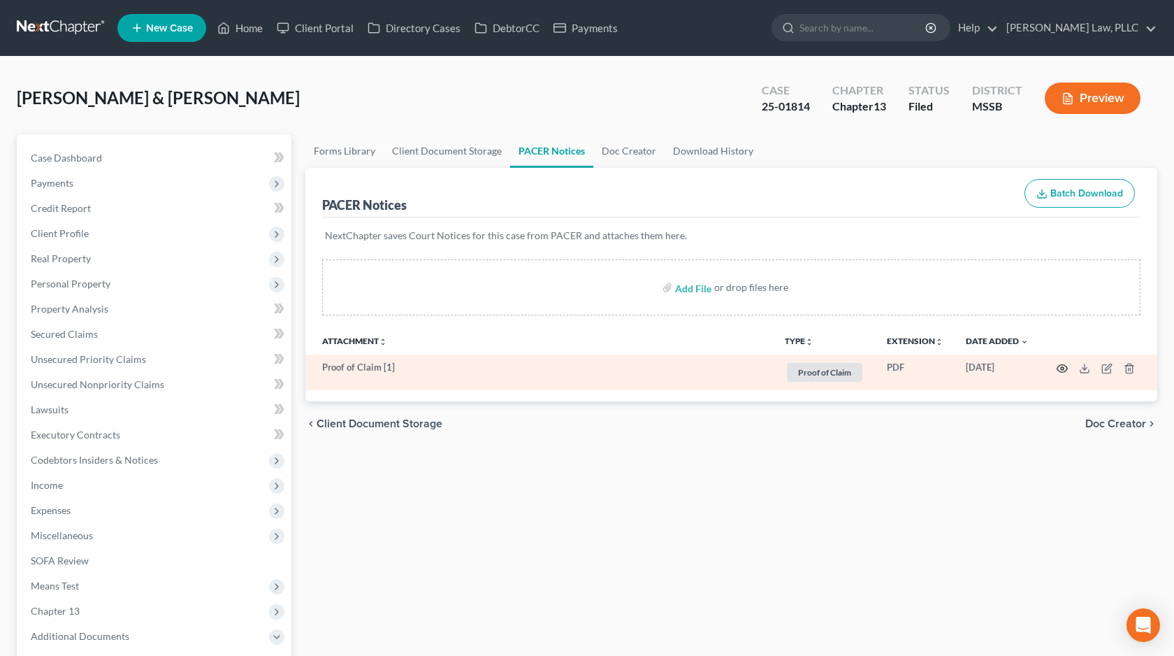
click at [1063, 367] on circle "button" at bounding box center [1062, 368] width 3 height 3
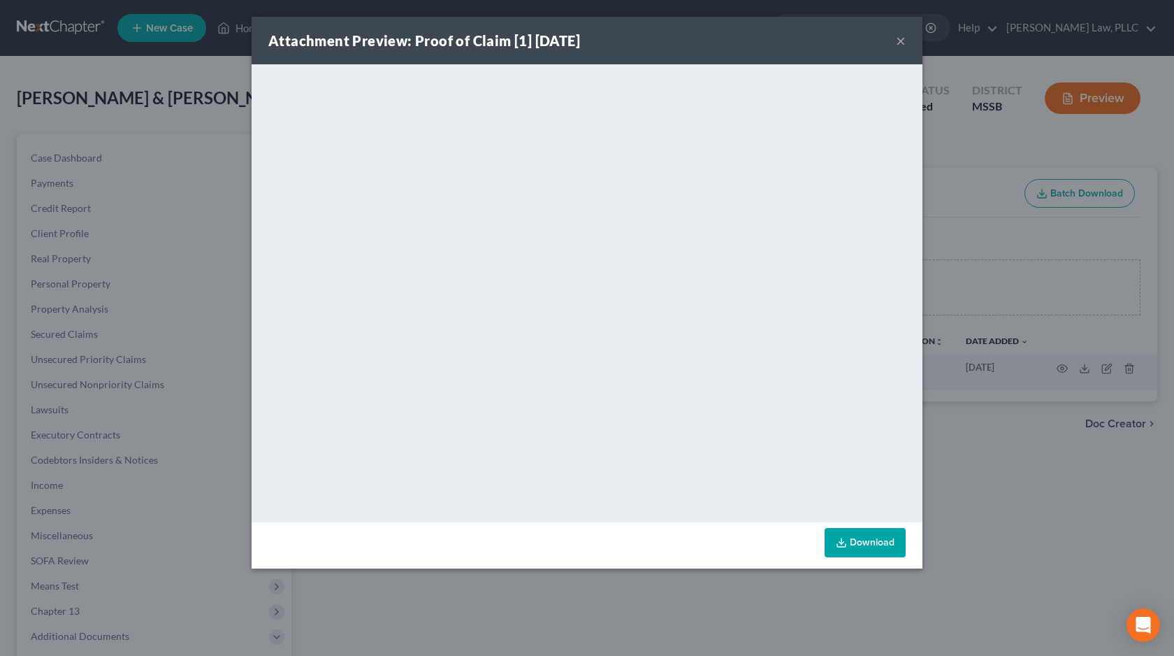
click at [901, 43] on button "×" at bounding box center [901, 40] width 10 height 17
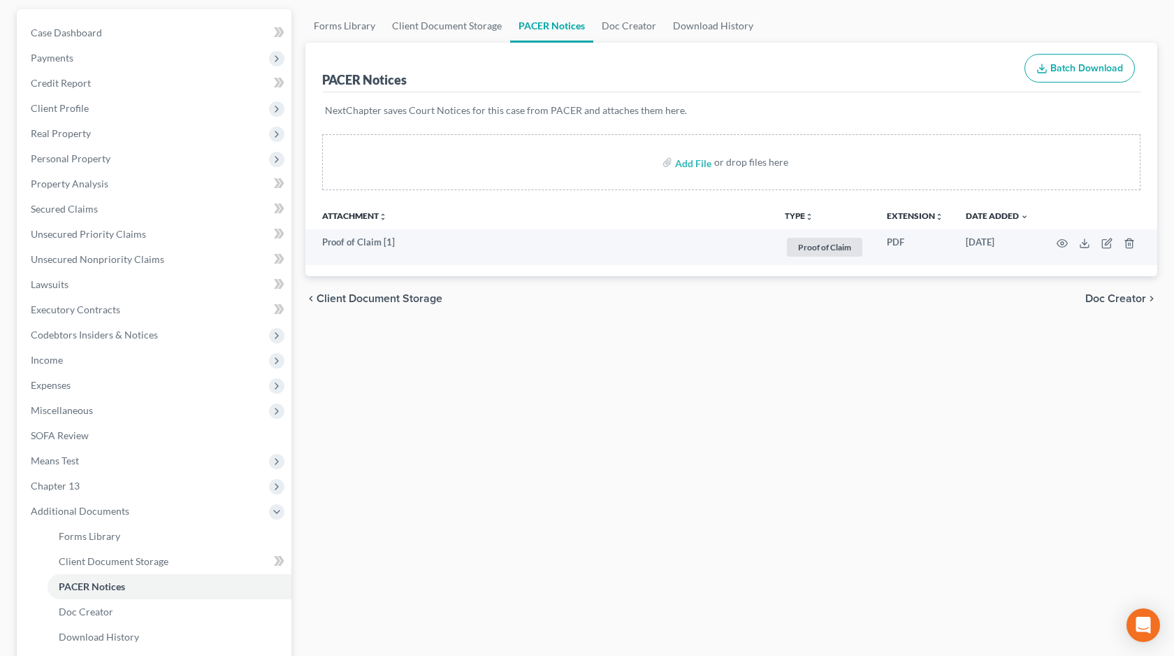
scroll to position [127, 0]
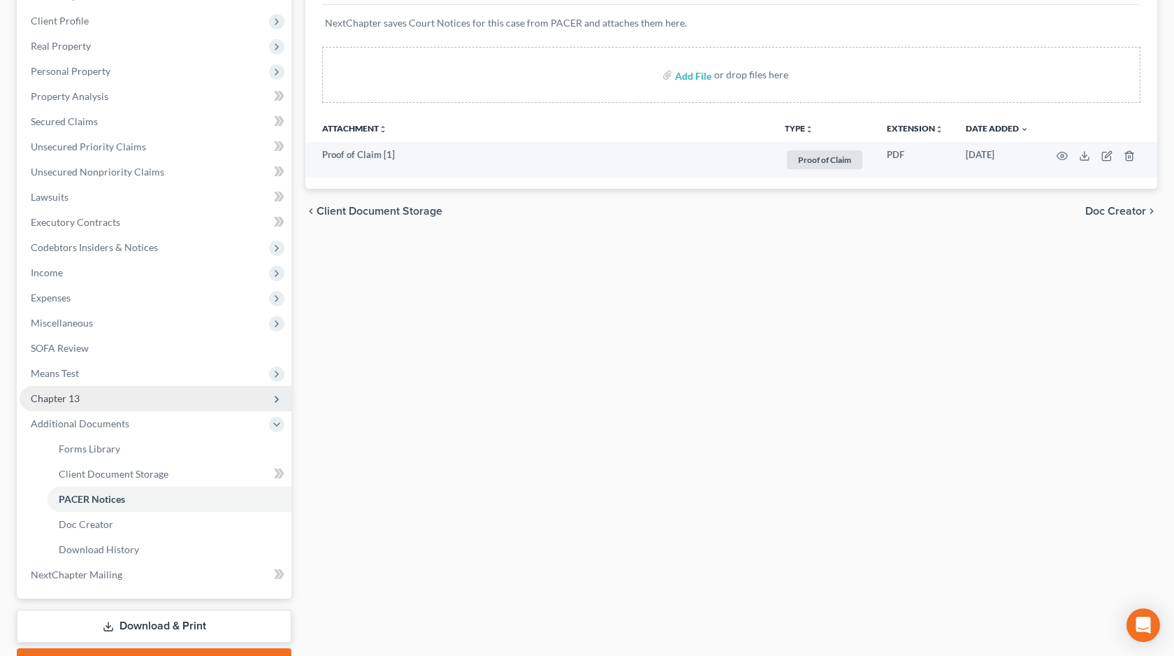
click at [187, 404] on span "Chapter 13" at bounding box center [156, 398] width 272 height 25
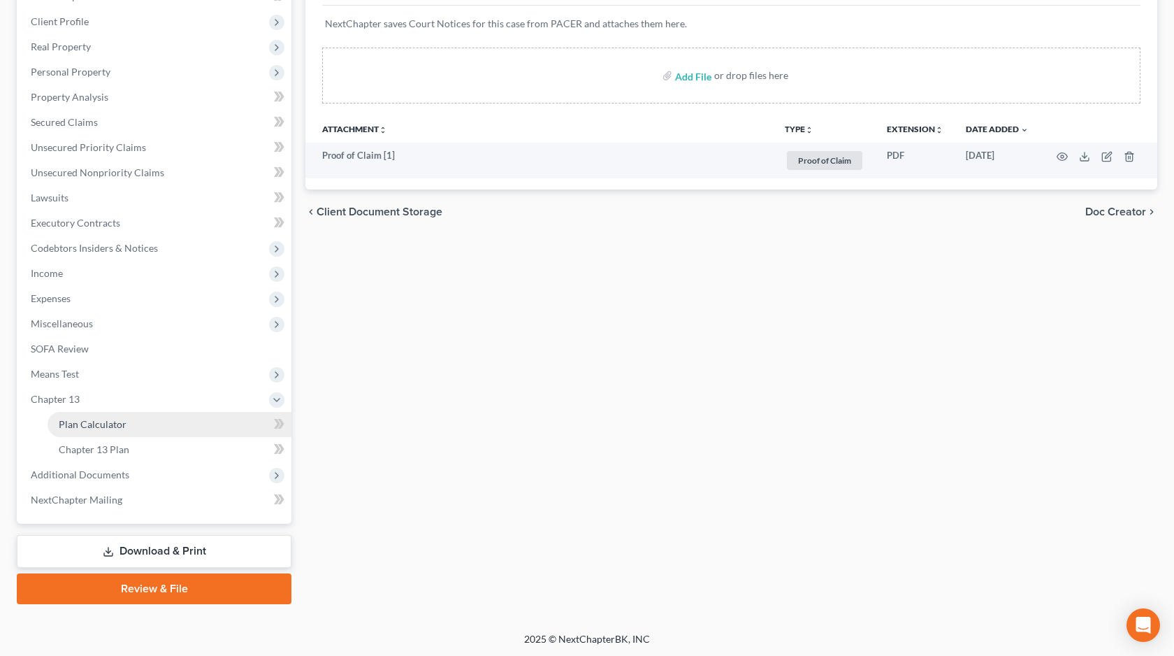
click at [178, 428] on link "Plan Calculator" at bounding box center [170, 424] width 244 height 25
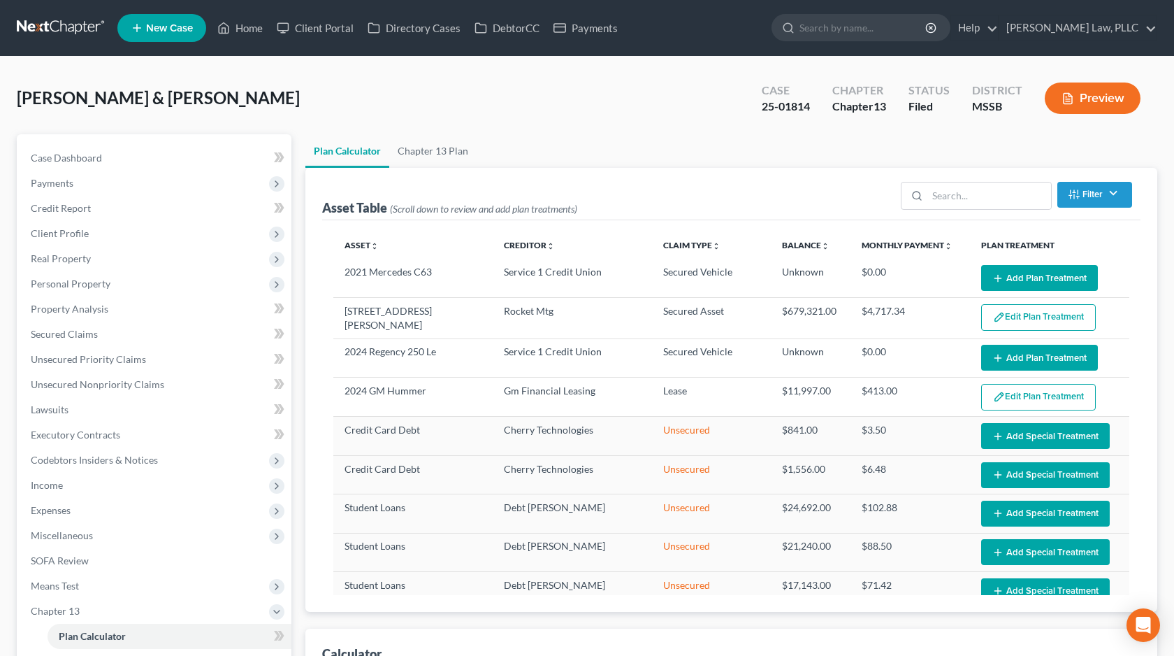
select select "59"
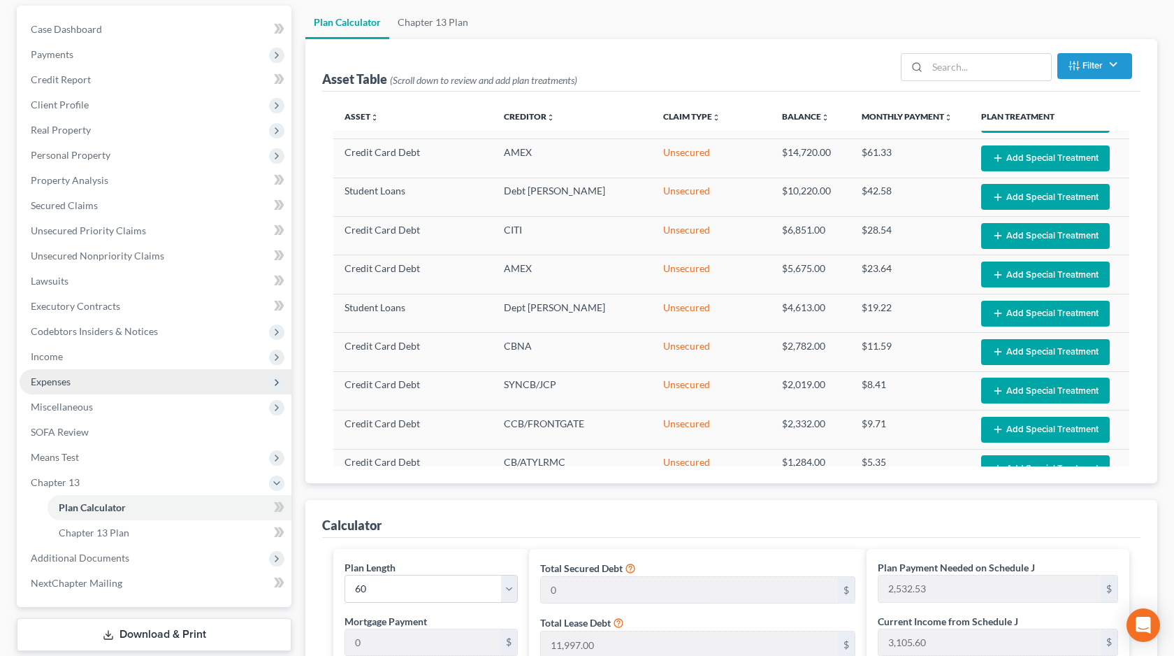
scroll to position [125, 0]
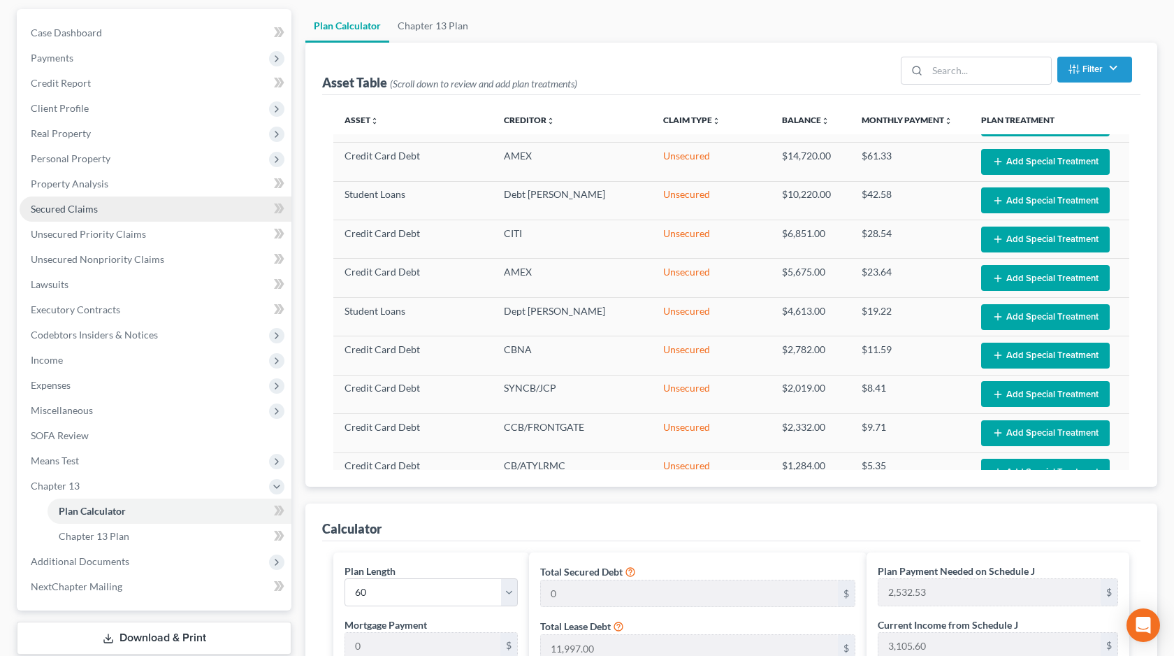
click at [233, 211] on link "Secured Claims" at bounding box center [156, 208] width 272 height 25
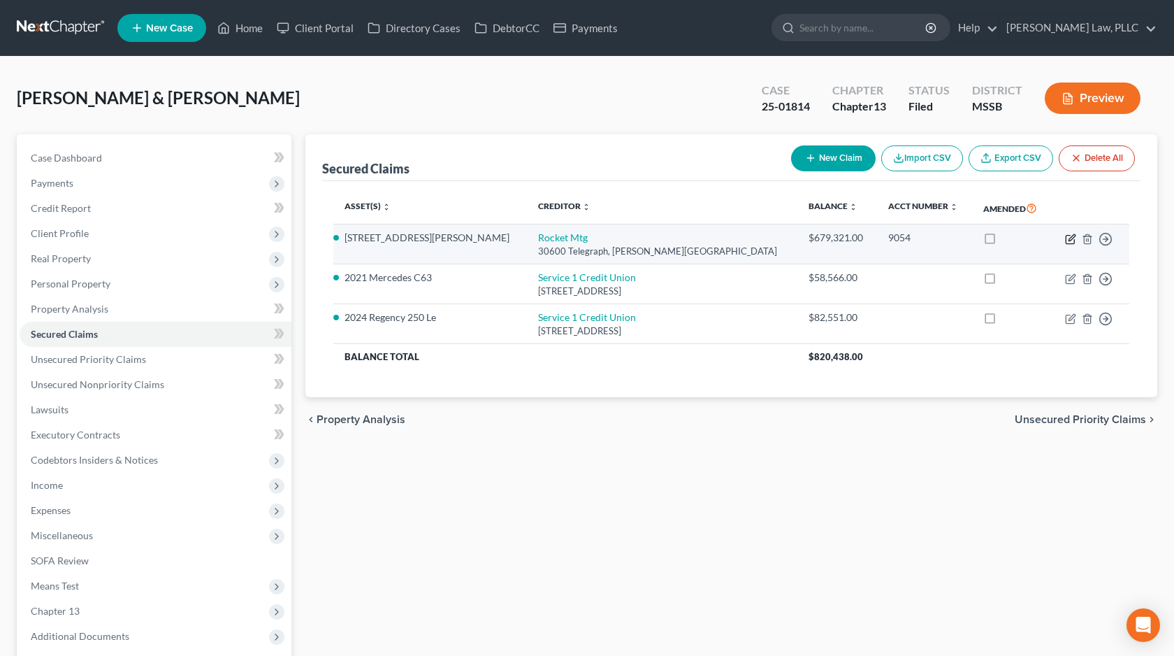
click at [1069, 241] on icon "button" at bounding box center [1070, 238] width 11 height 11
select select "23"
select select "16"
select select "0"
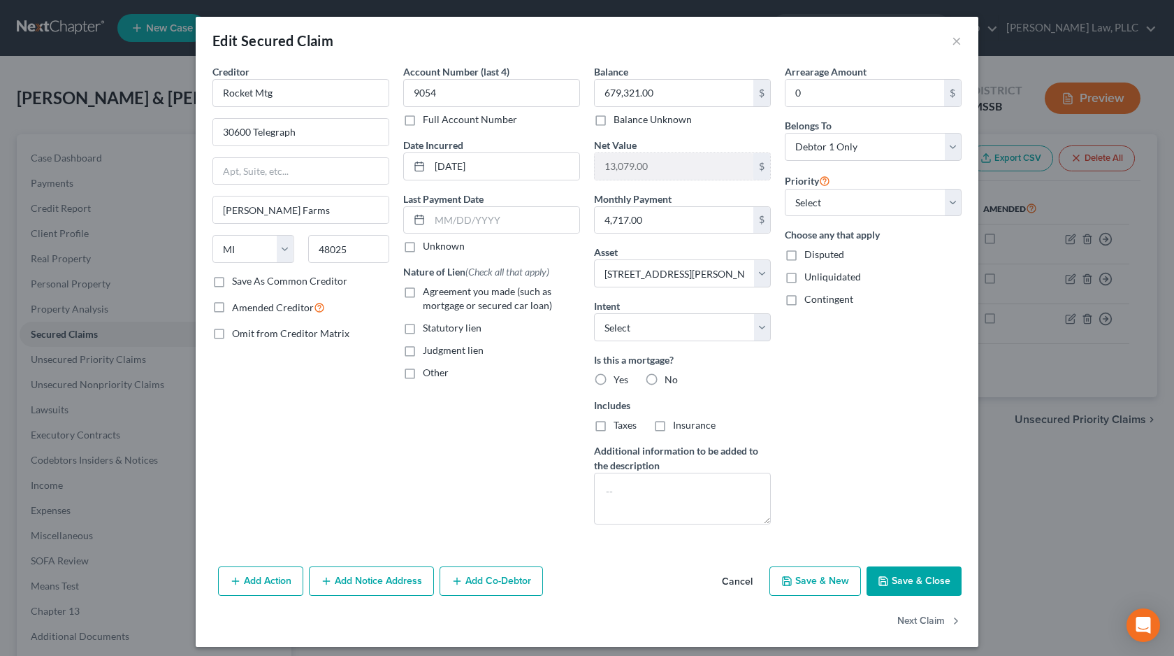
click at [735, 581] on button "Cancel" at bounding box center [737, 581] width 53 height 28
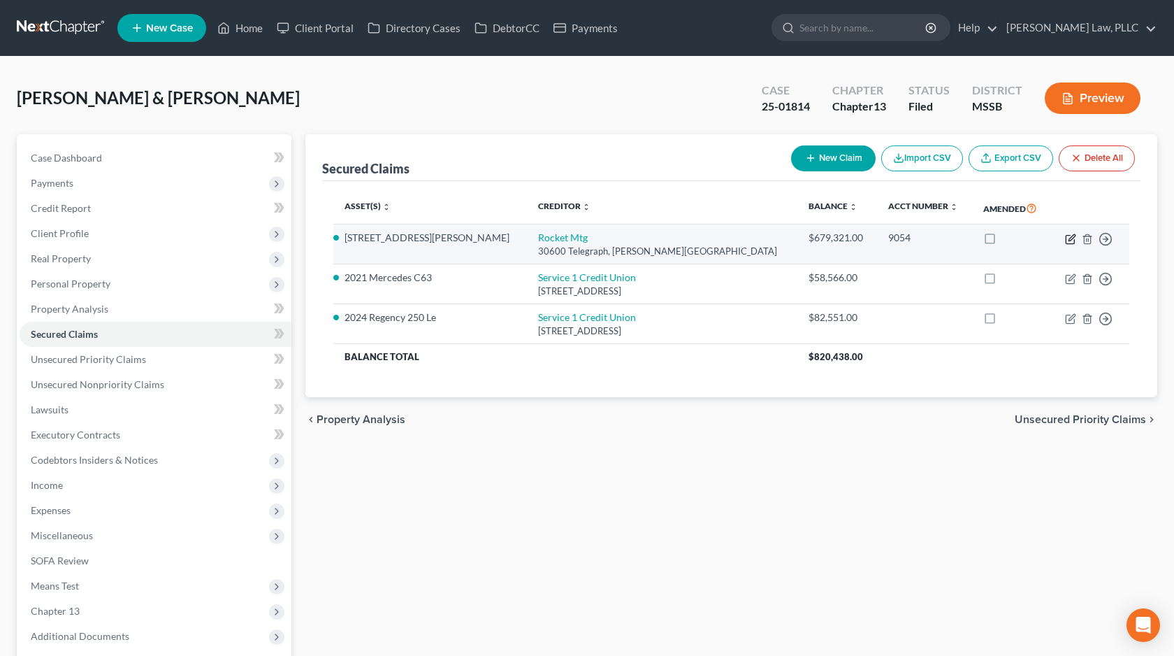
click at [1073, 238] on icon "button" at bounding box center [1070, 238] width 11 height 11
select select "23"
select select "16"
select select "0"
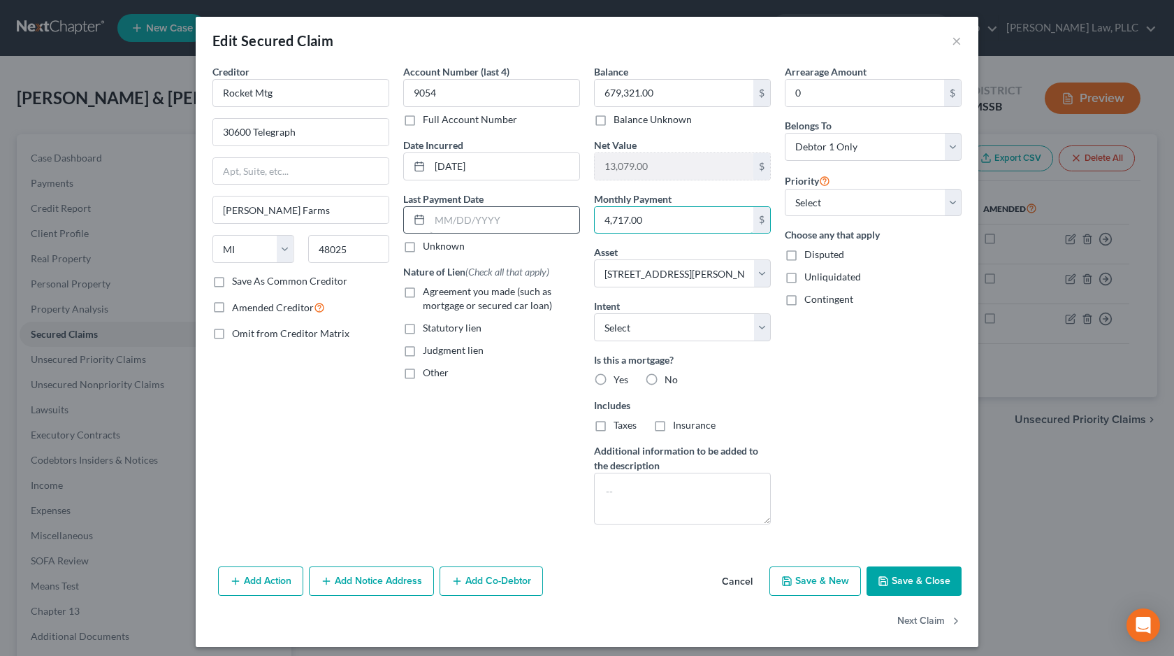
drag, startPoint x: 685, startPoint y: 225, endPoint x: 565, endPoint y: 224, distance: 119.5
click at [565, 224] on div "Creditor * Rocket Mtg 30600 Telegraph [PERSON_NAME][GEOGRAPHIC_DATA] State [US_…" at bounding box center [586, 299] width 763 height 471
drag, startPoint x: 679, startPoint y: 224, endPoint x: 579, endPoint y: 224, distance: 99.9
click at [579, 224] on div "Creditor * Rocket Mtg 30600 Telegraph [PERSON_NAME][GEOGRAPHIC_DATA] State [US_…" at bounding box center [586, 299] width 763 height 471
click at [960, 43] on button "×" at bounding box center [957, 40] width 10 height 17
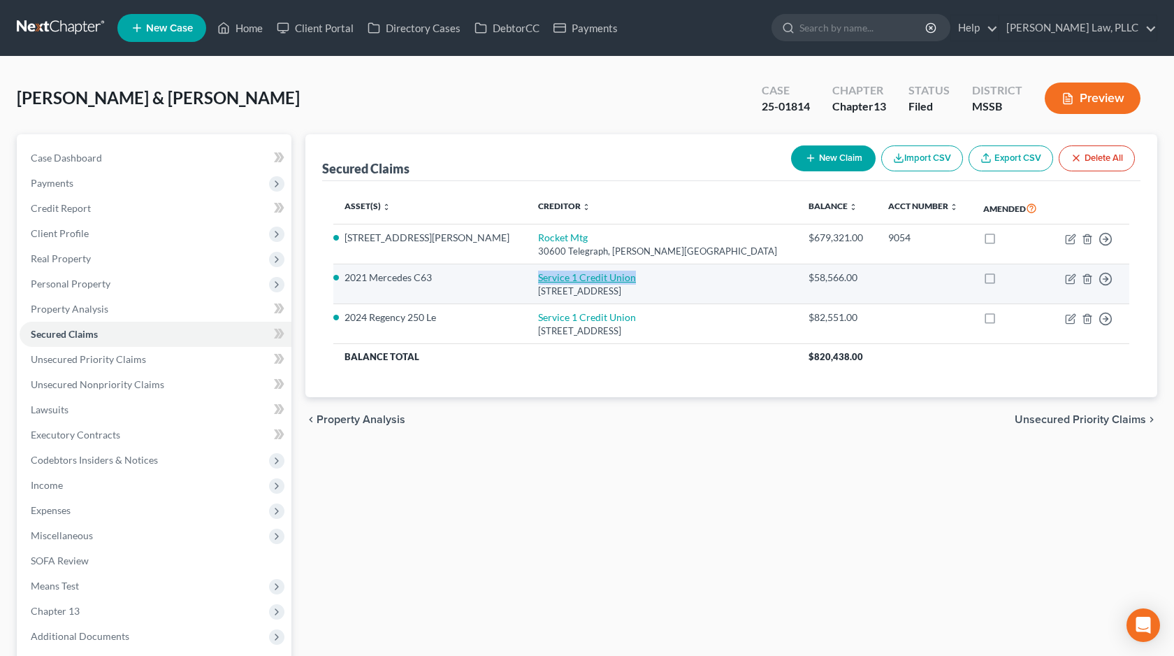
drag, startPoint x: 605, startPoint y: 278, endPoint x: 500, endPoint y: 280, distance: 104.9
click at [527, 280] on td "Service 1 Credit Union [STREET_ADDRESS]" at bounding box center [662, 284] width 270 height 40
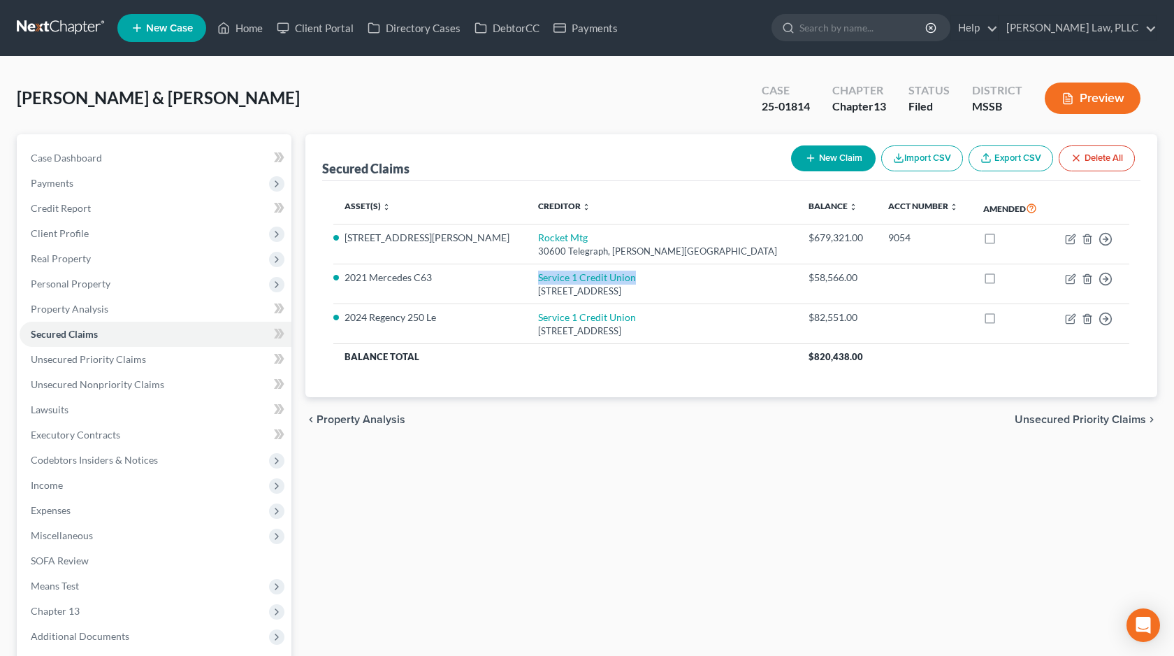
copy link "Service 1 Credit Union"
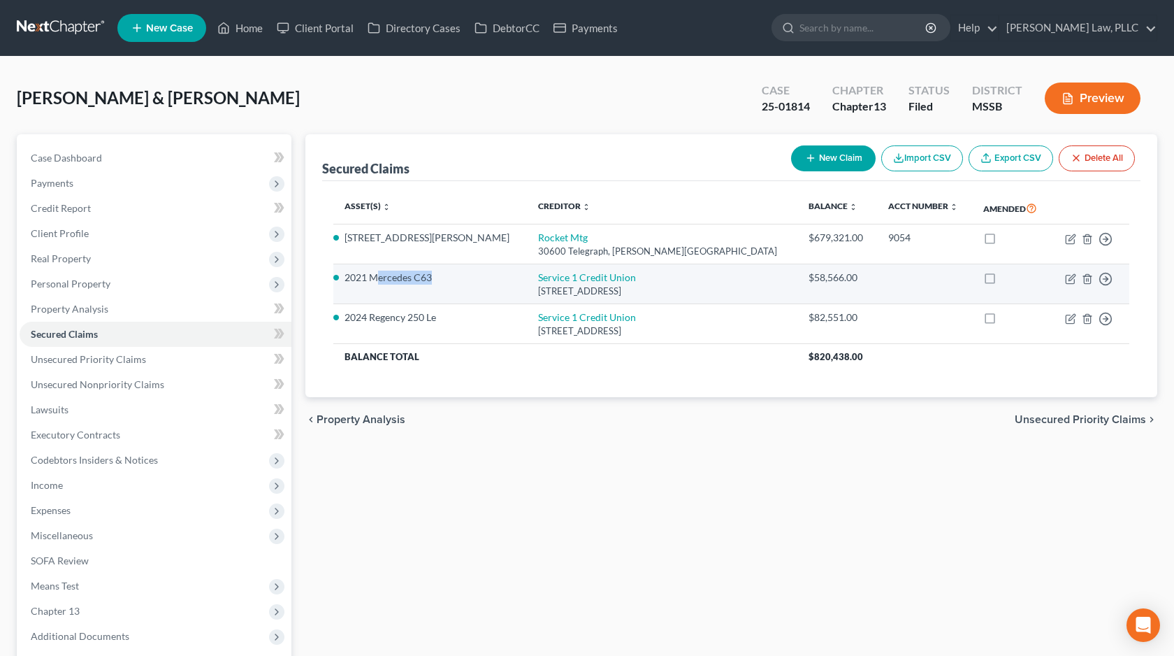
drag, startPoint x: 435, startPoint y: 277, endPoint x: 379, endPoint y: 277, distance: 55.2
click at [379, 277] on li "2021 Mercedes C63" at bounding box center [430, 277] width 171 height 14
drag, startPoint x: 364, startPoint y: 277, endPoint x: 376, endPoint y: 278, distance: 11.9
click at [364, 277] on li "2021 Mercedes C63" at bounding box center [430, 277] width 171 height 14
drag, startPoint x: 433, startPoint y: 275, endPoint x: 346, endPoint y: 275, distance: 87.4
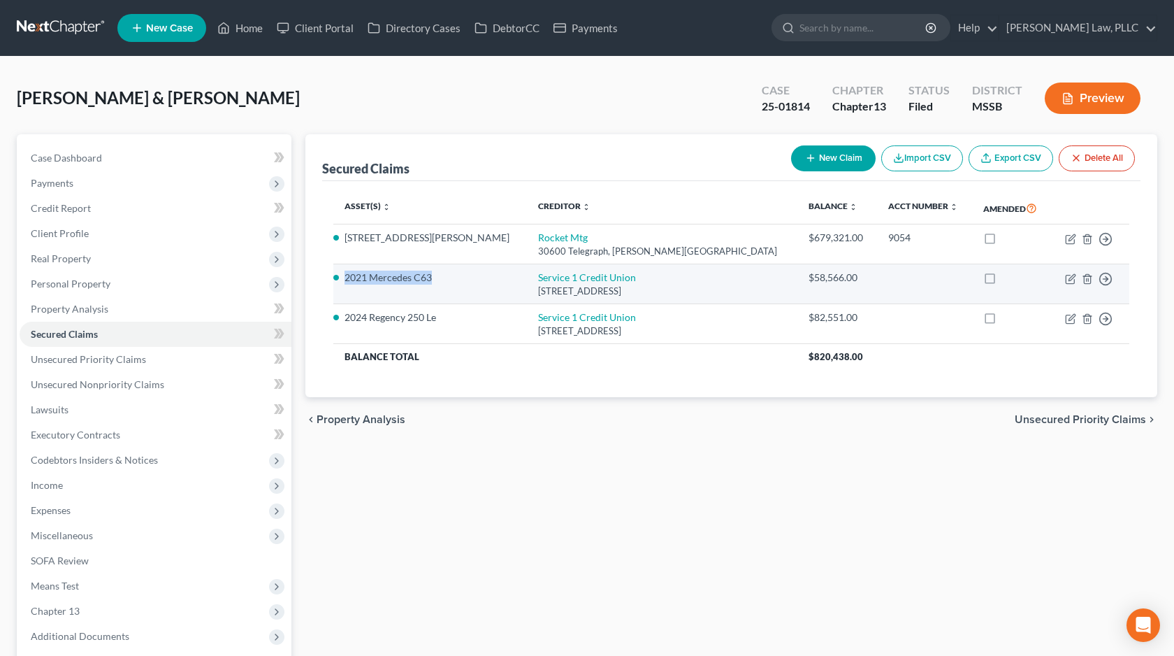
click at [346, 275] on li "2021 Mercedes C63" at bounding box center [430, 277] width 171 height 14
copy li "2021 Mercedes C63"
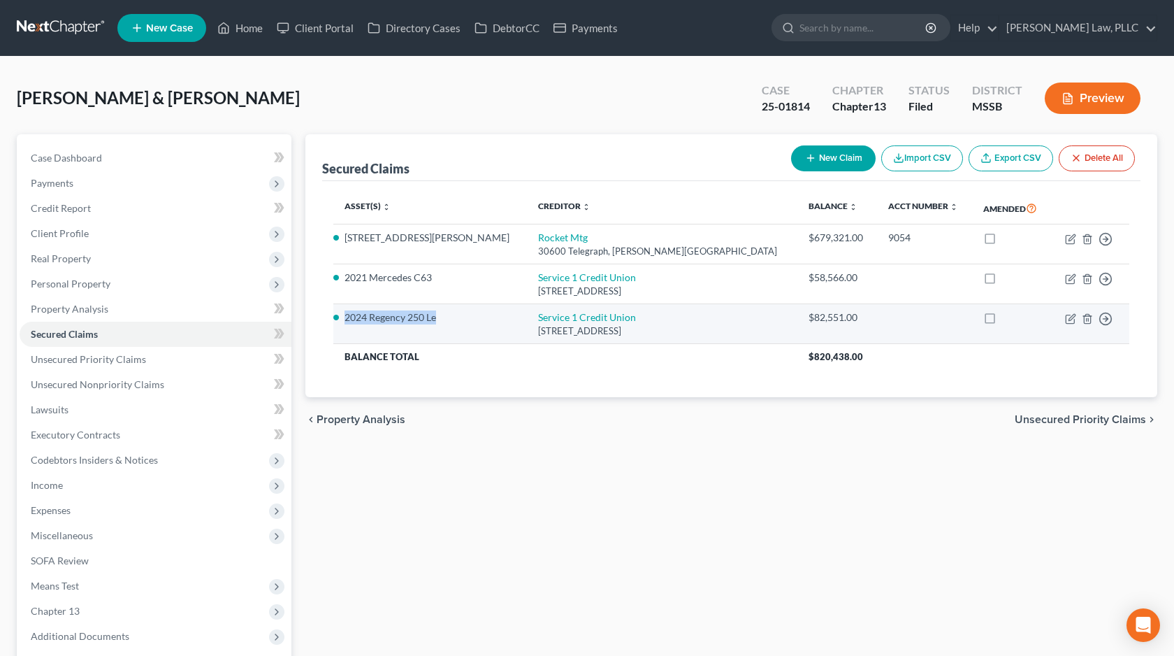
drag, startPoint x: 437, startPoint y: 319, endPoint x: 344, endPoint y: 321, distance: 93.7
click at [345, 321] on li "2024 Regency 250 Le" at bounding box center [430, 317] width 171 height 14
copy li "2024 Regency 250 Le"
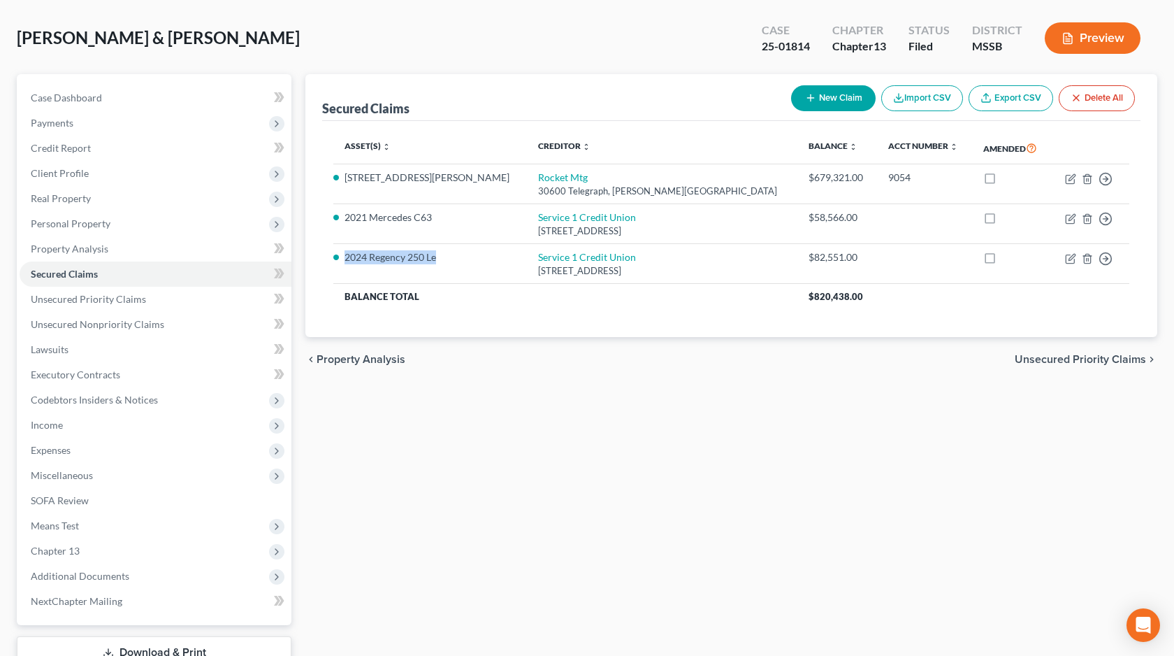
scroll to position [161, 0]
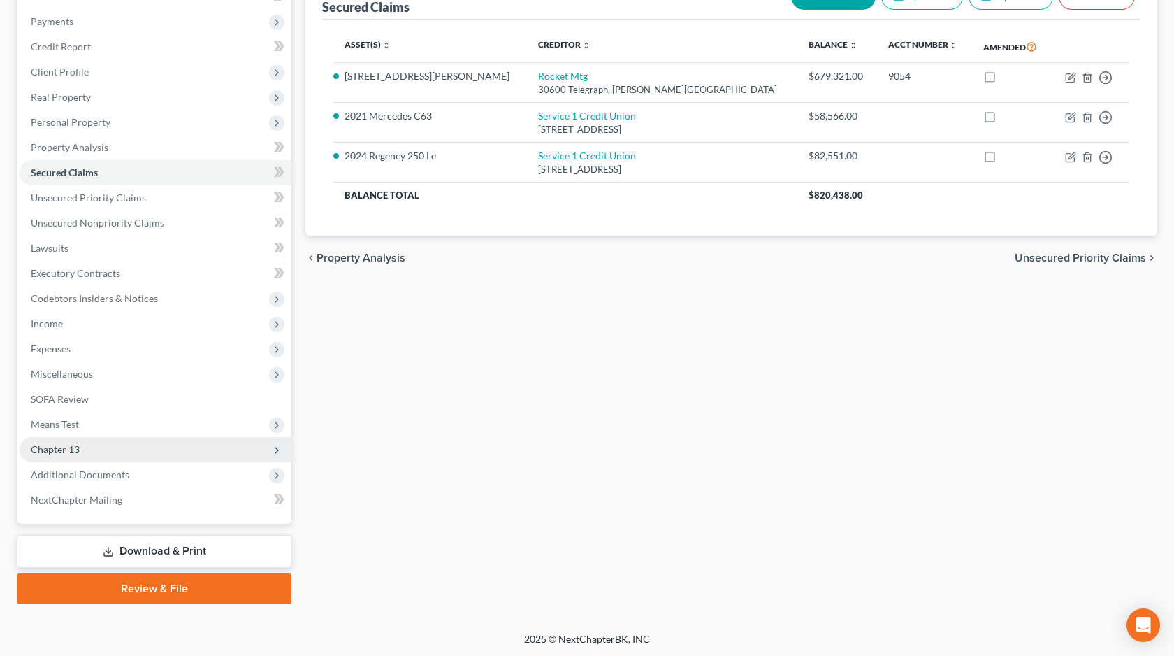
click at [94, 445] on span "Chapter 13" at bounding box center [156, 449] width 272 height 25
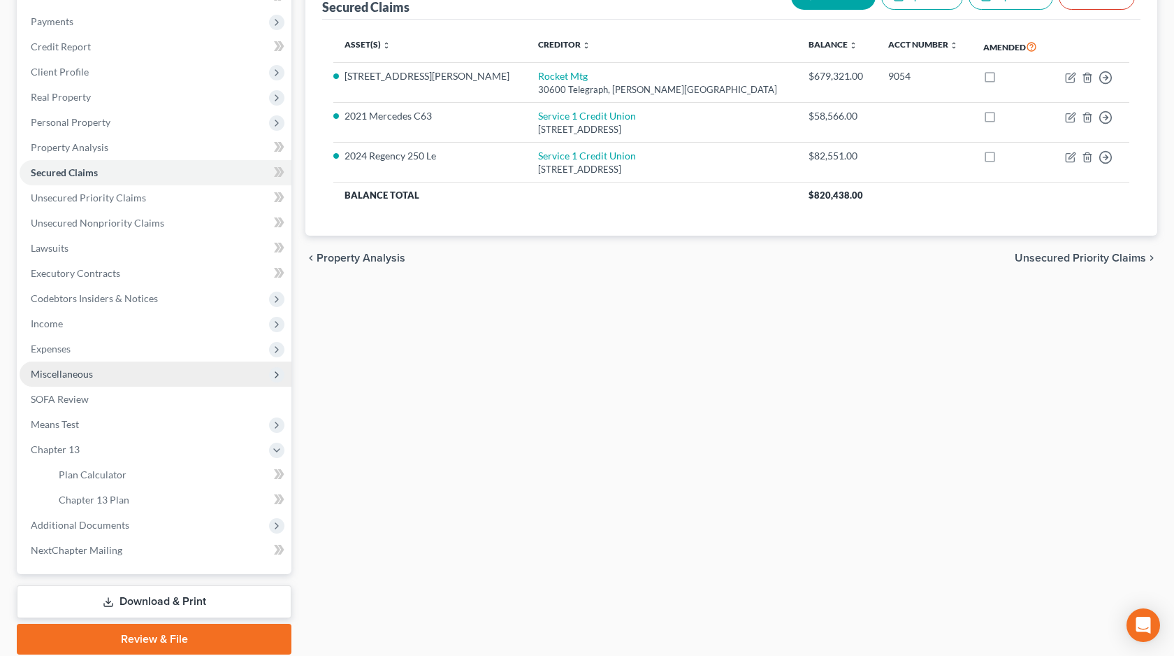
click at [147, 368] on span "Miscellaneous" at bounding box center [156, 373] width 272 height 25
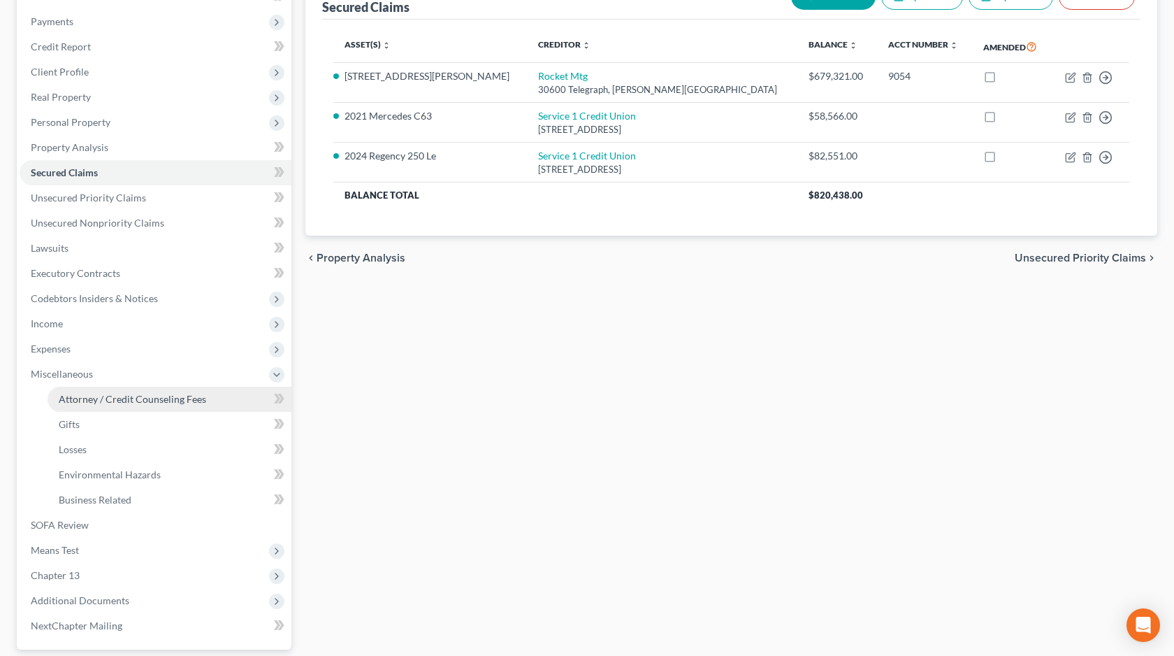
click at [141, 393] on span "Attorney / Credit Counseling Fees" at bounding box center [132, 399] width 147 height 12
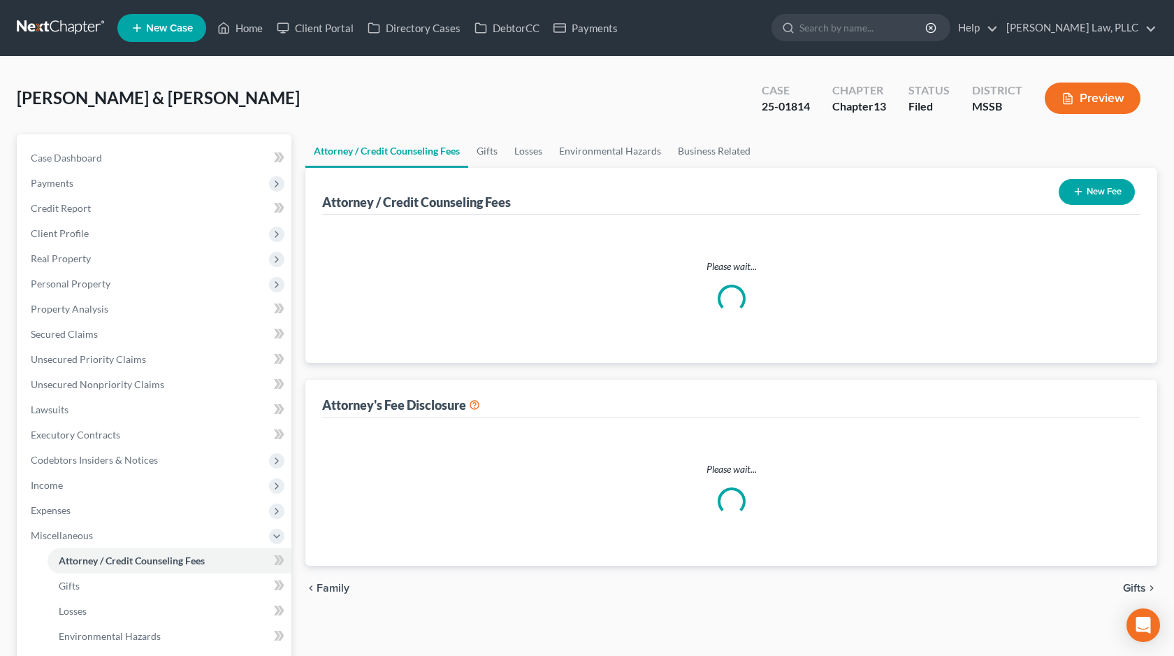
select select "0"
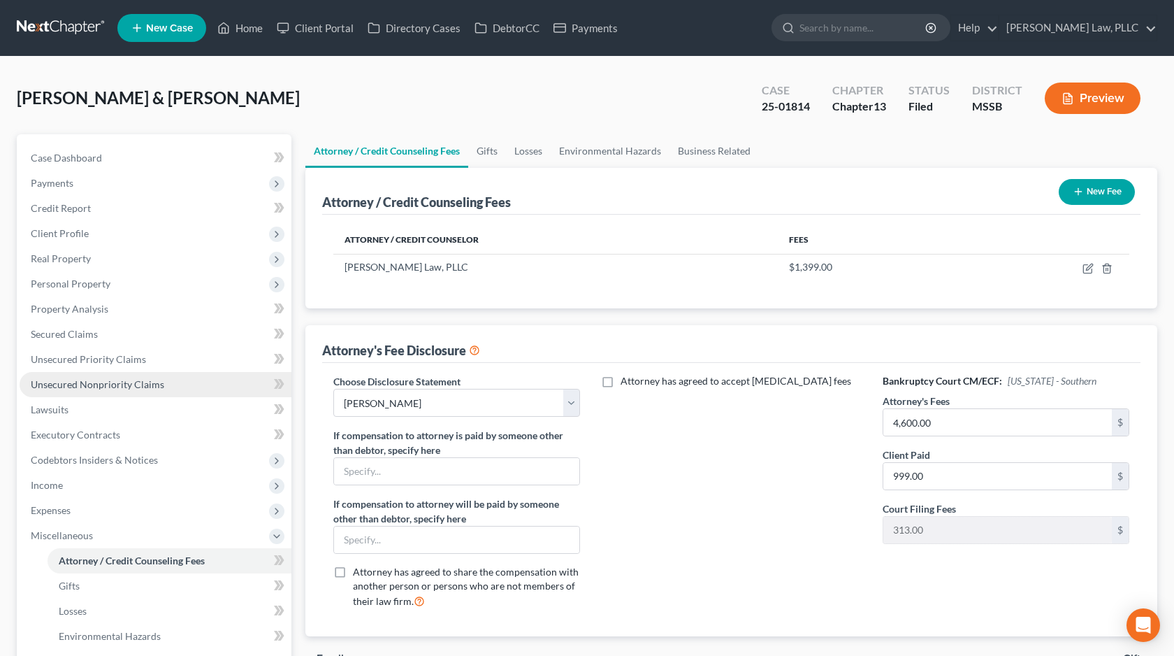
click at [146, 391] on link "Unsecured Nonpriority Claims" at bounding box center [156, 384] width 272 height 25
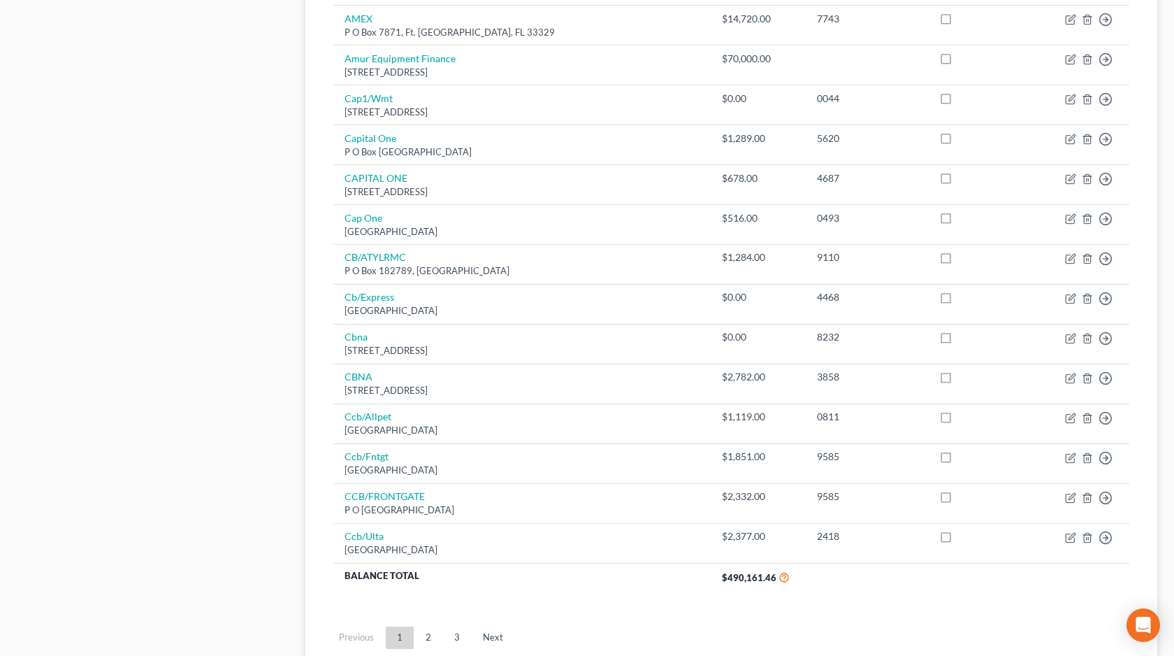
scroll to position [964, 0]
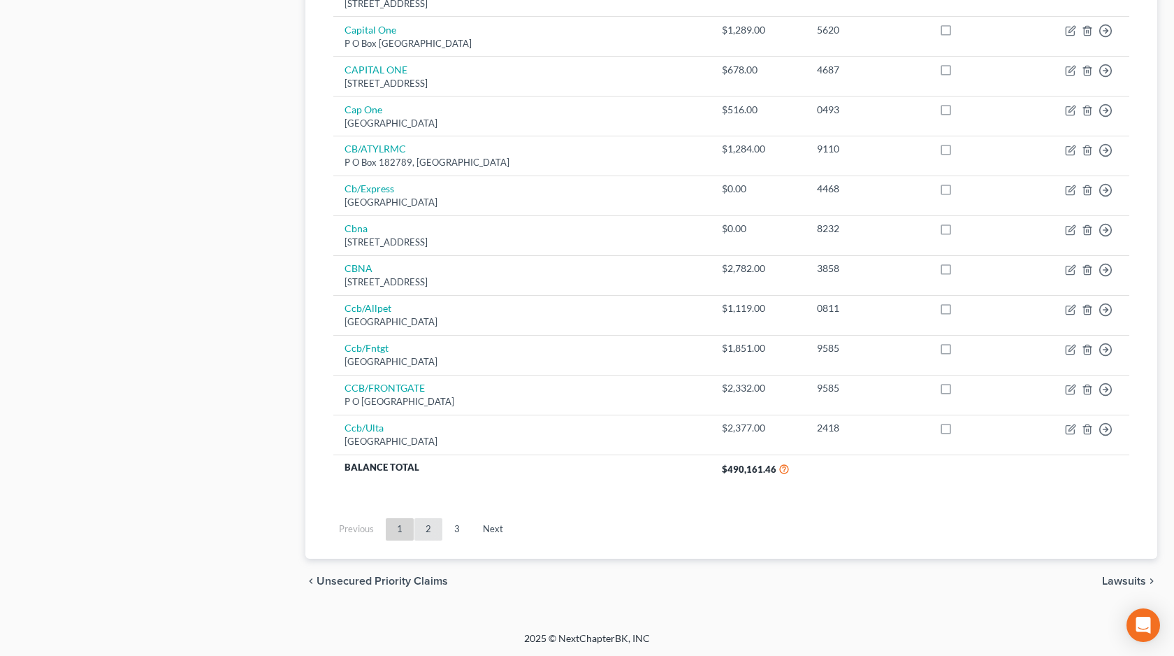
click at [422, 527] on link "2" at bounding box center [428, 529] width 28 height 22
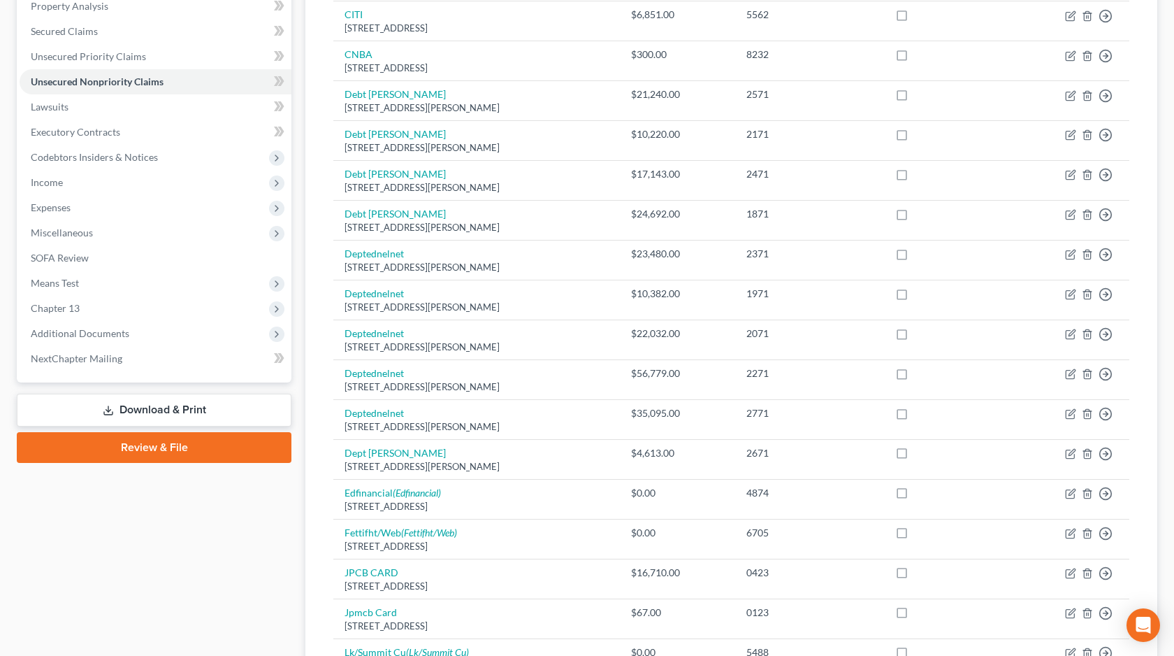
scroll to position [326, 0]
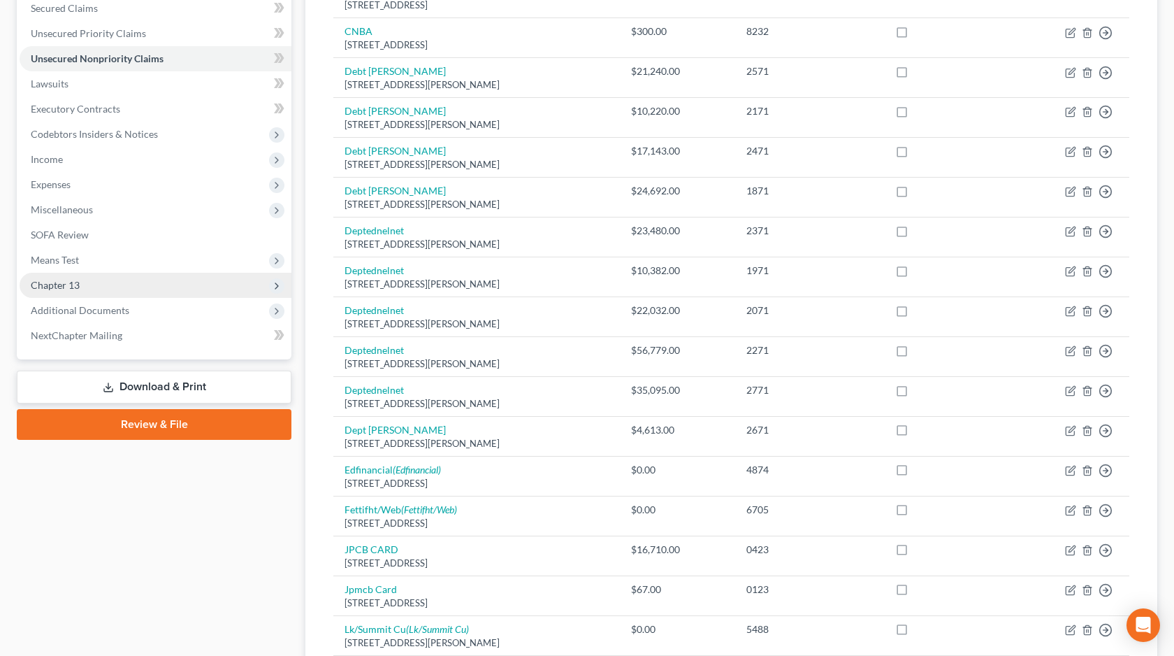
click at [108, 284] on span "Chapter 13" at bounding box center [156, 285] width 272 height 25
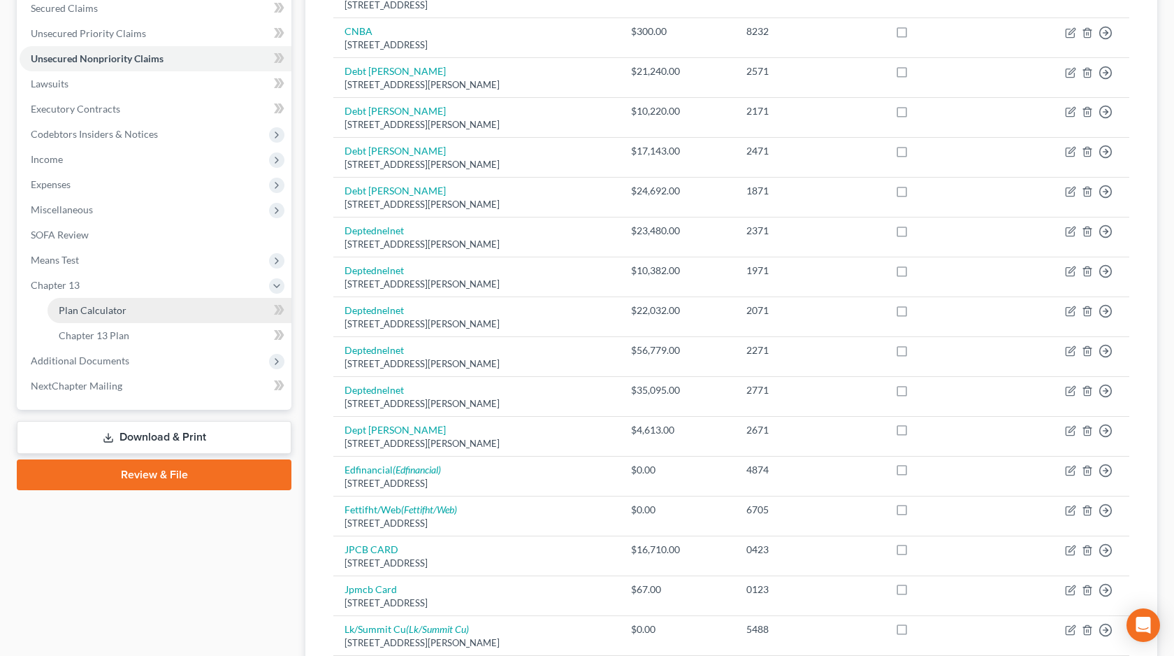
click at [104, 318] on link "Plan Calculator" at bounding box center [170, 310] width 244 height 25
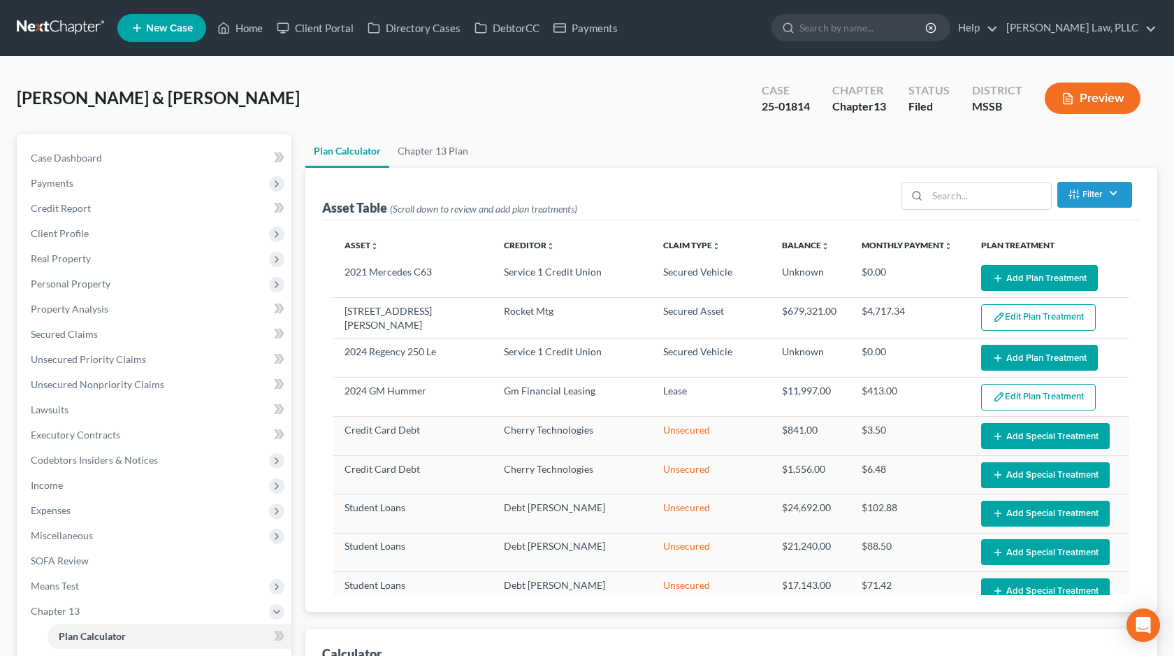
select select "59"
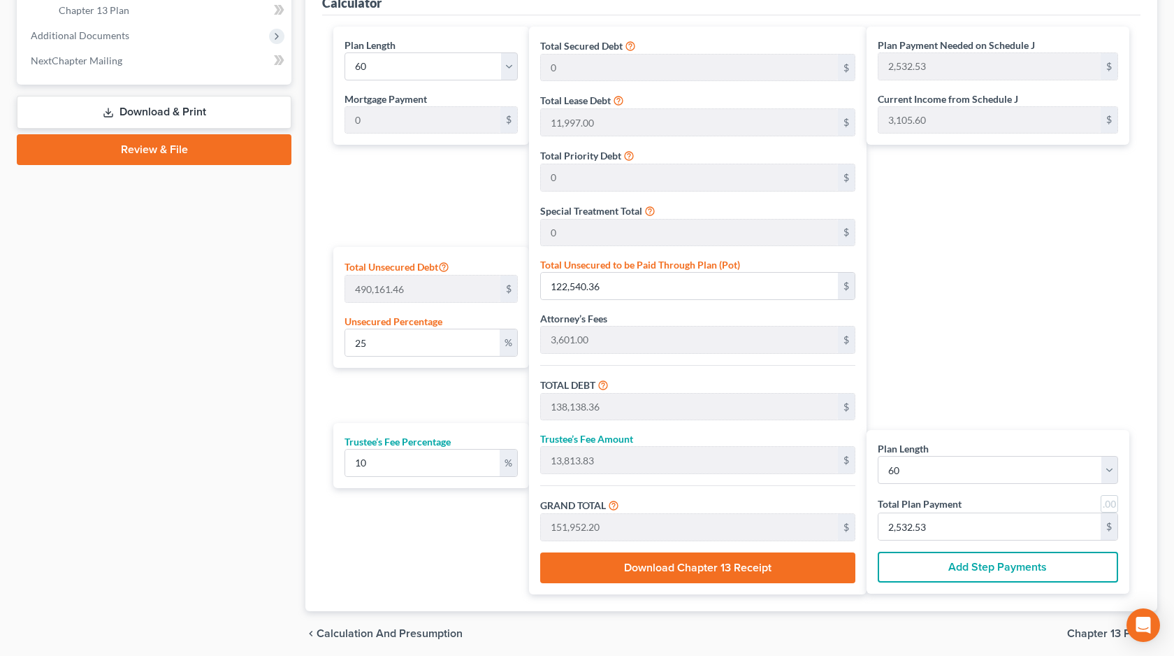
scroll to position [652, 0]
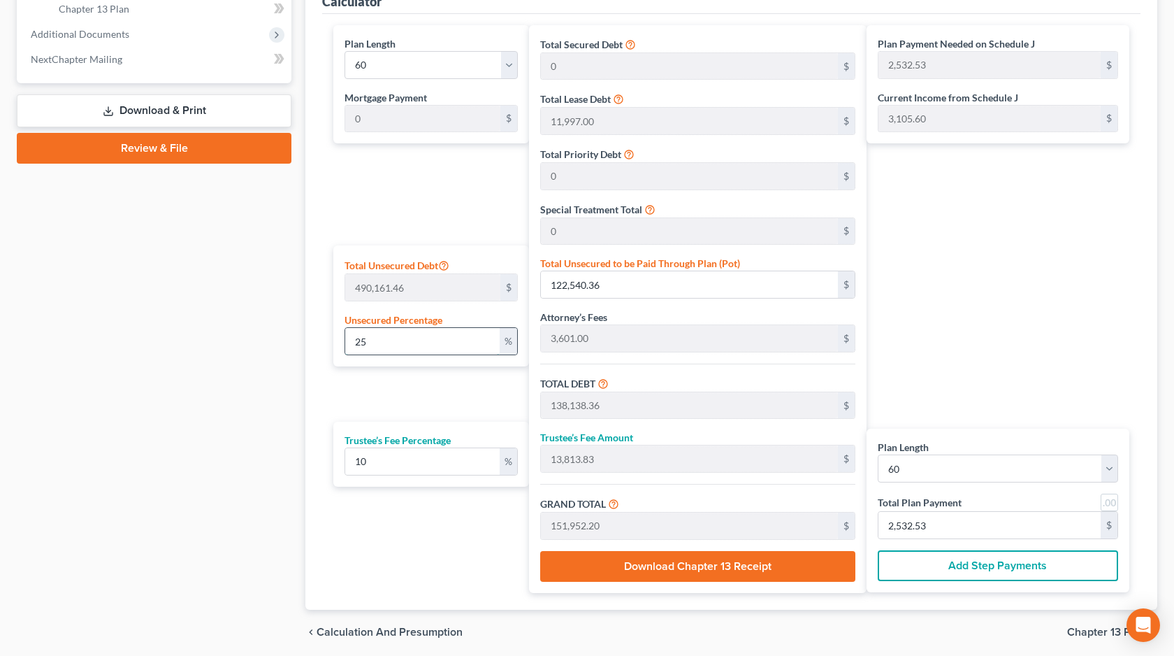
click at [465, 345] on input "25" at bounding box center [422, 341] width 154 height 27
type input "0"
type input "15,598.00"
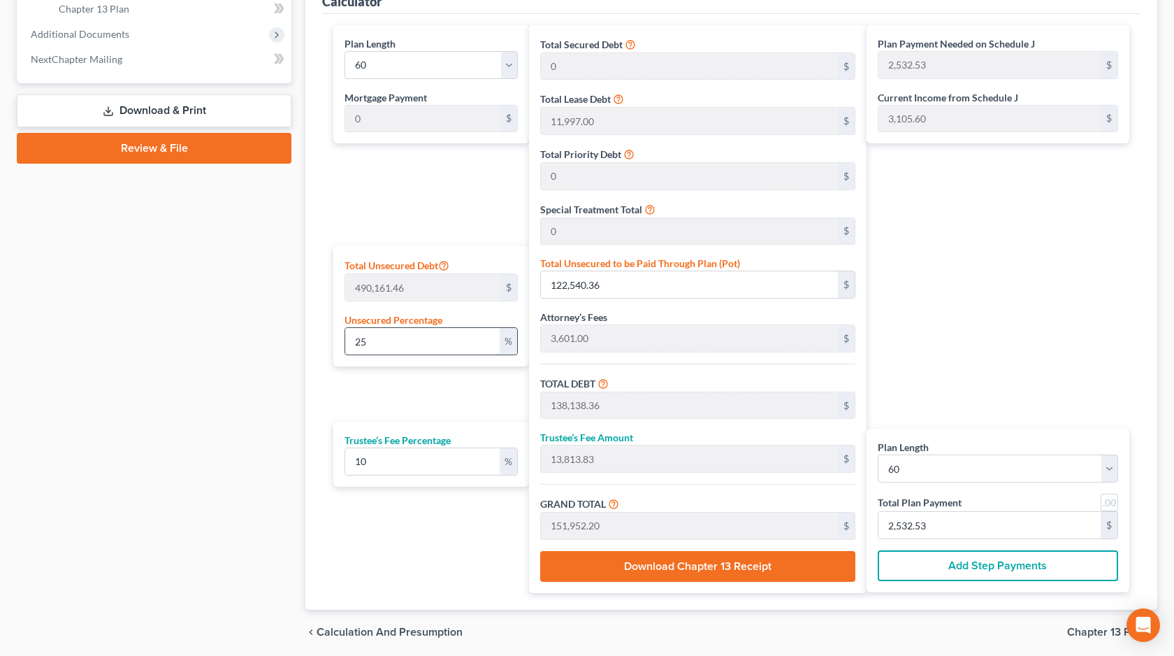
type input "1,559.80"
type input "17,157.80"
type input "285.96"
click at [442, 345] on input "0" at bounding box center [422, 341] width 154 height 27
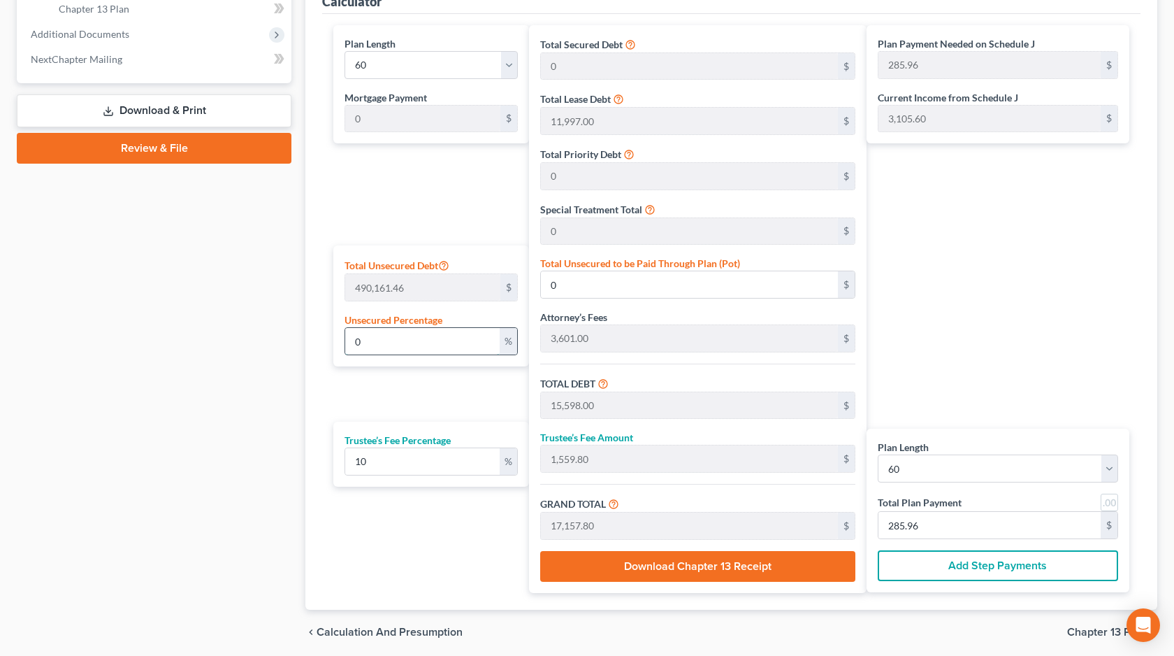
click at [442, 345] on input "0" at bounding box center [422, 341] width 154 height 27
type input "2"
type input "9,803.22"
type input "25,401.22"
type input "2,540.12"
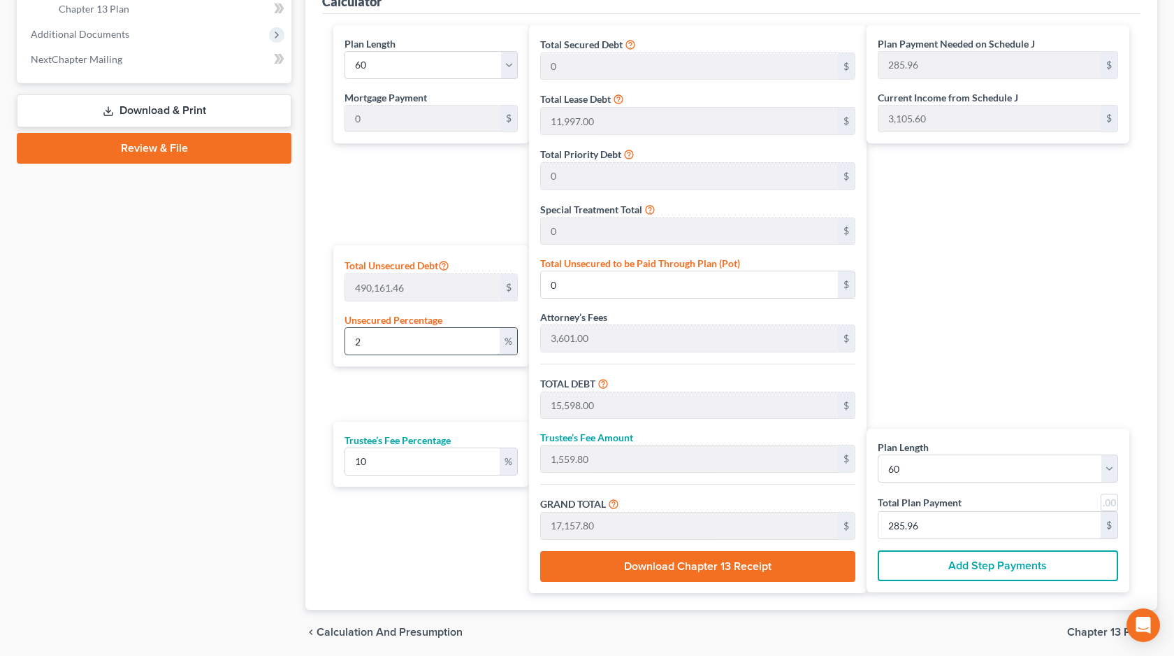
type input "27,941.35"
type input "465.68"
type input "20"
type input "98,032.29"
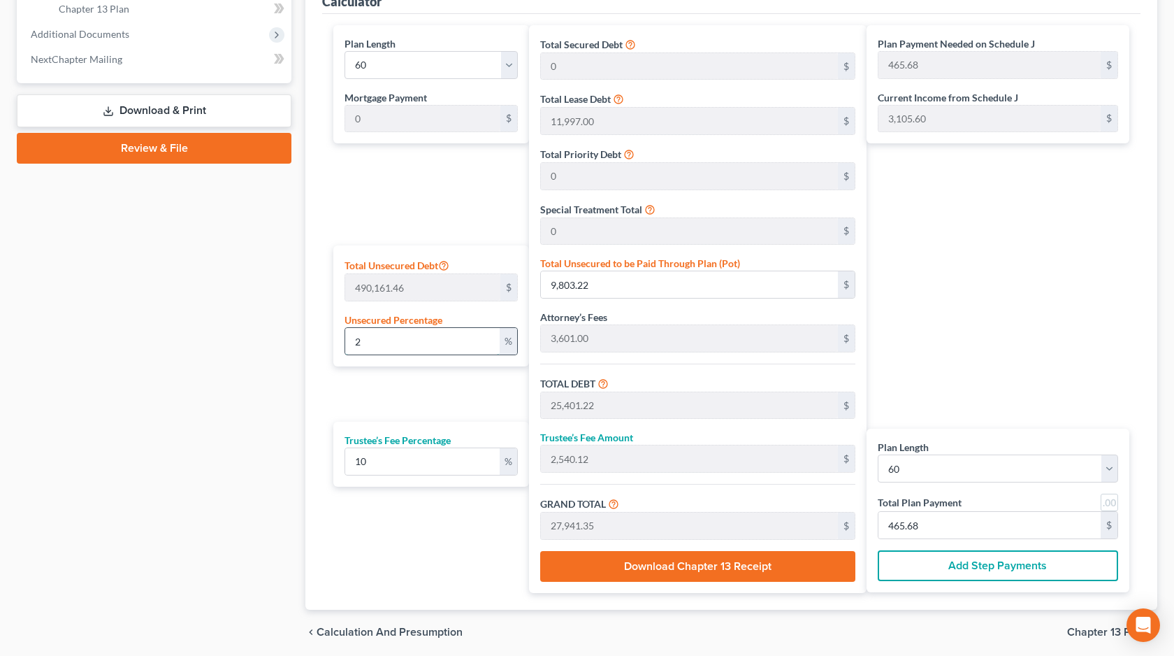
type input "113,630.29"
type input "11,363.02"
type input "124,993.32"
type input "2,083.22"
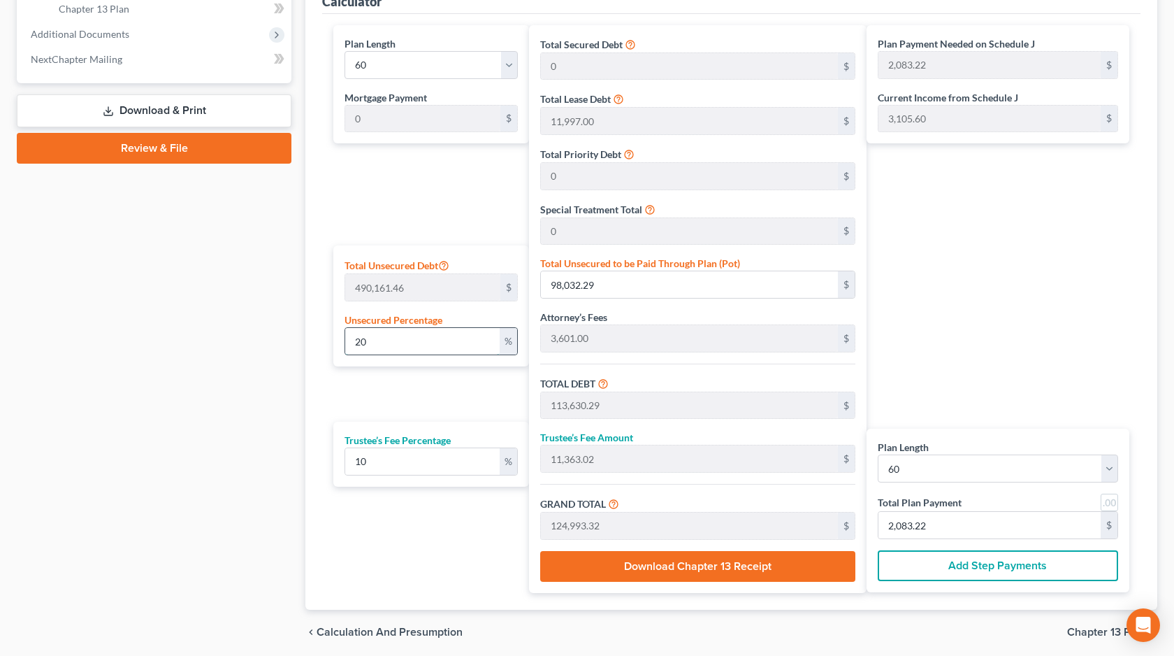
type input "2"
type input "9,803.22"
type input "25,401.22"
type input "2,540.12"
type input "27,941.35"
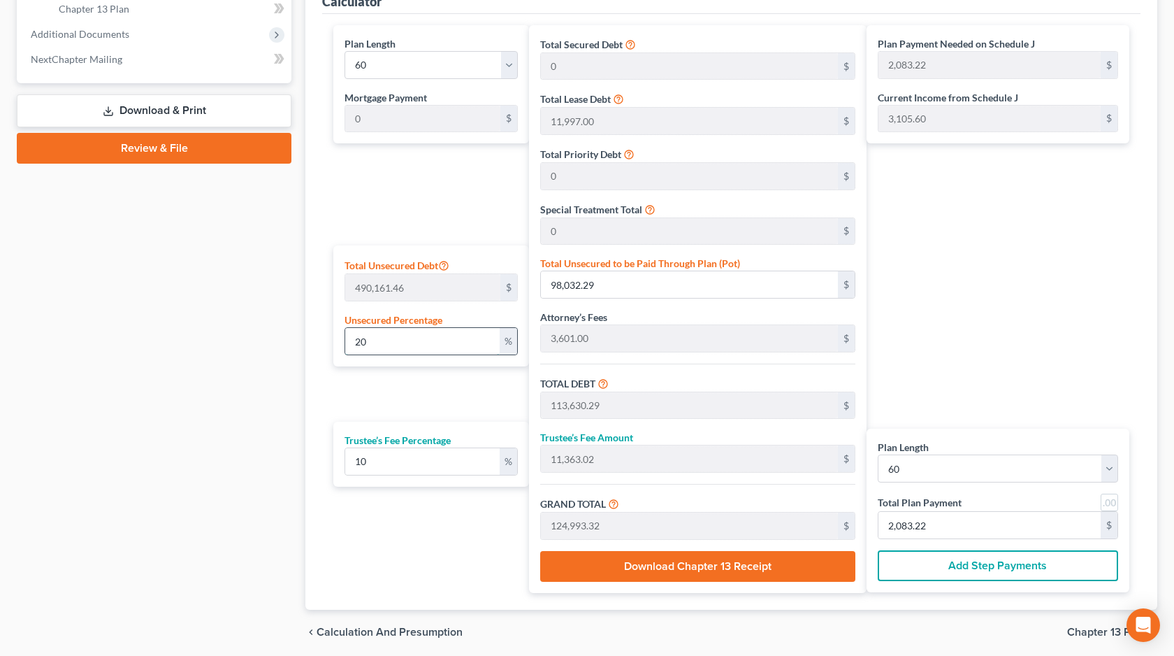
type input "465.68"
type input "22"
type input "107,835.52"
type input "123,433.52"
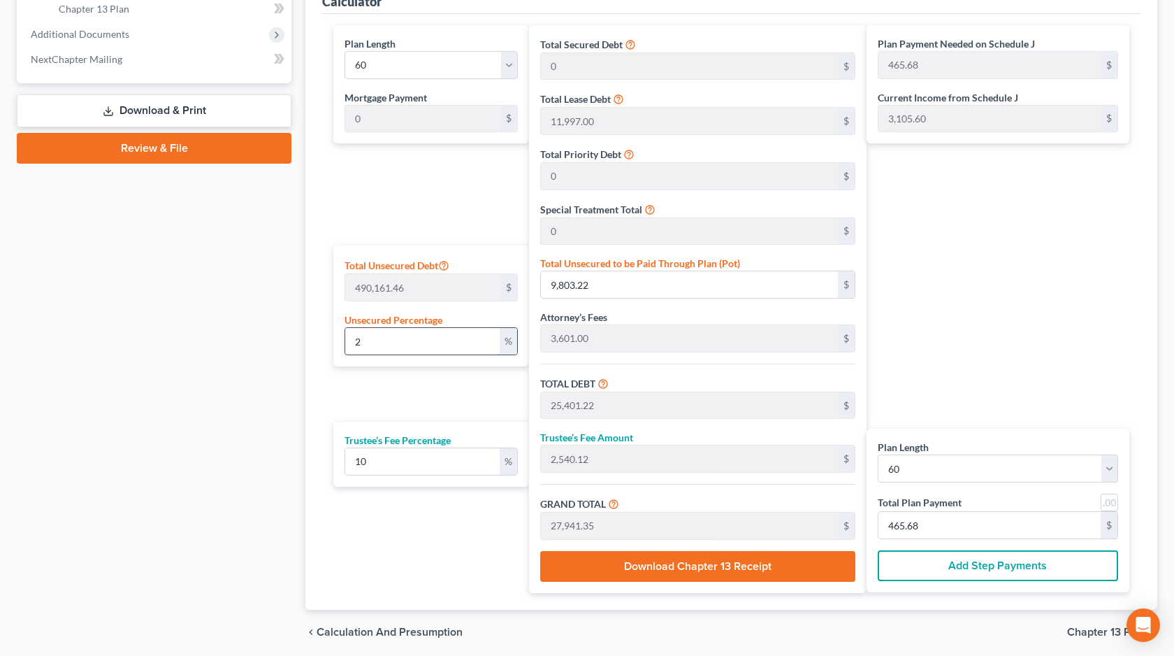
type input "12,343.35"
type input "135,776.87"
type input "2,262.94"
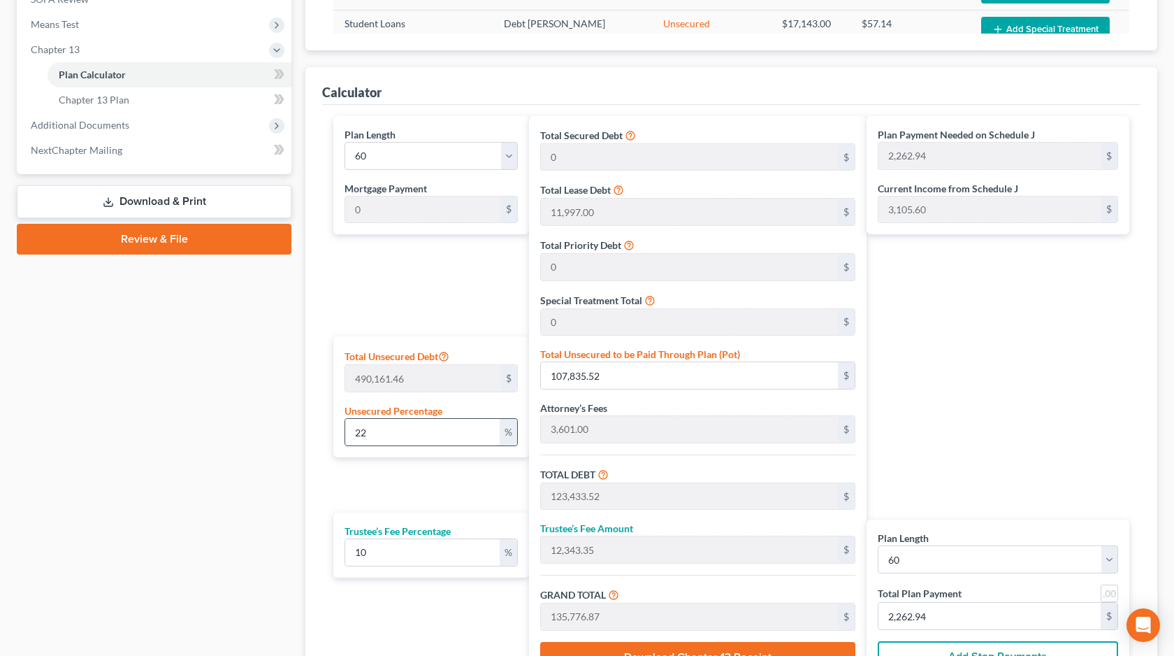
scroll to position [557, 0]
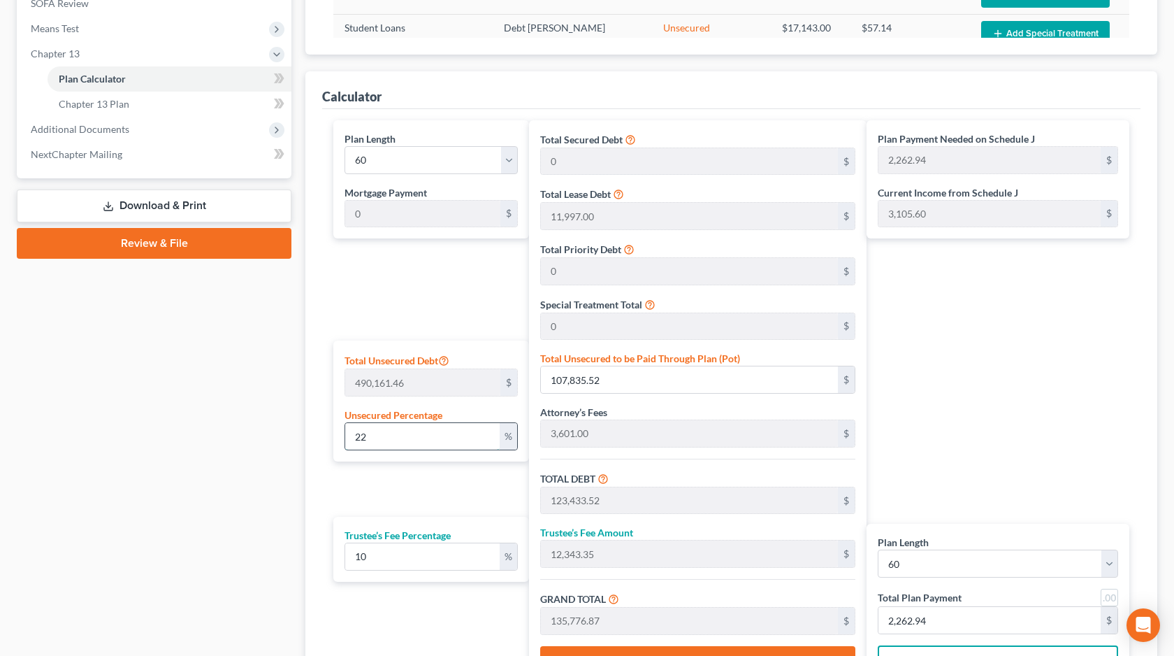
type input "2"
type input "9,803.22"
type input "25,401.22"
type input "2,540.12"
type input "27,941.35"
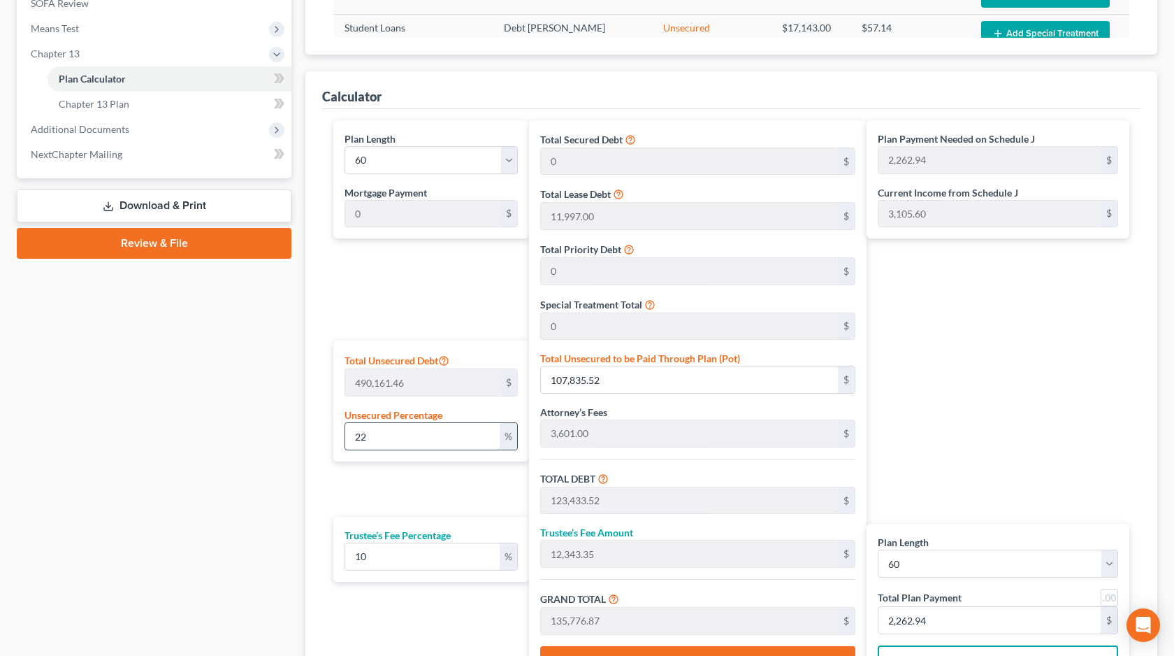
type input "465.68"
type input "25"
type input "122,540.36"
type input "138,138.36"
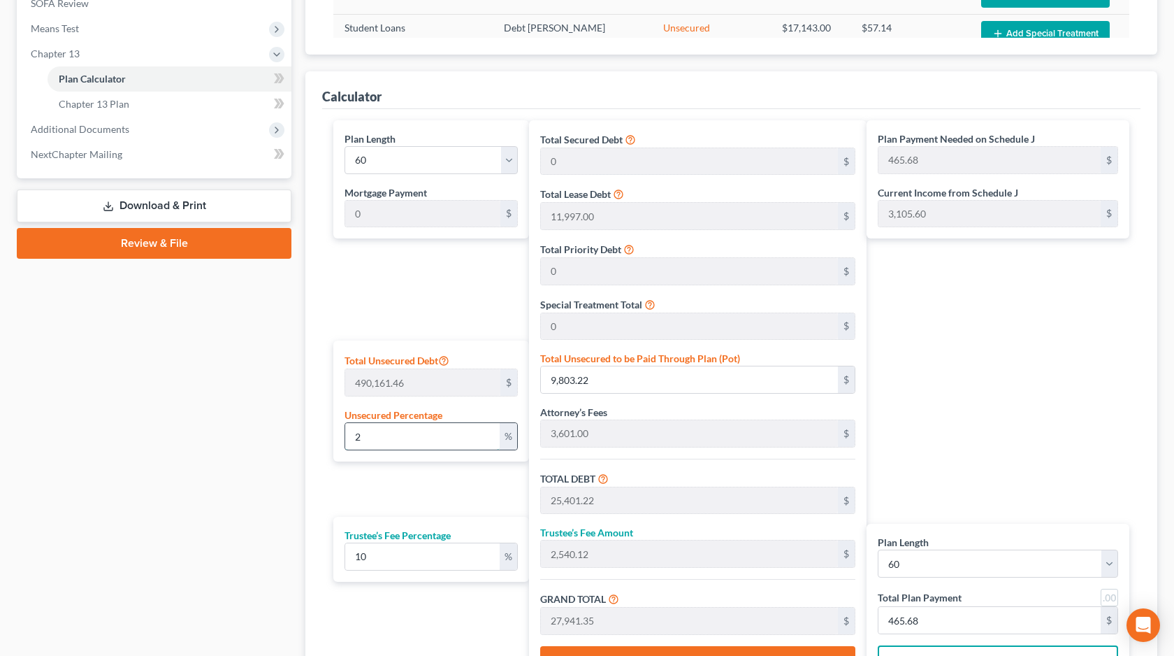
type input "13,813.83"
type input "151,952.20"
type input "2,532.53"
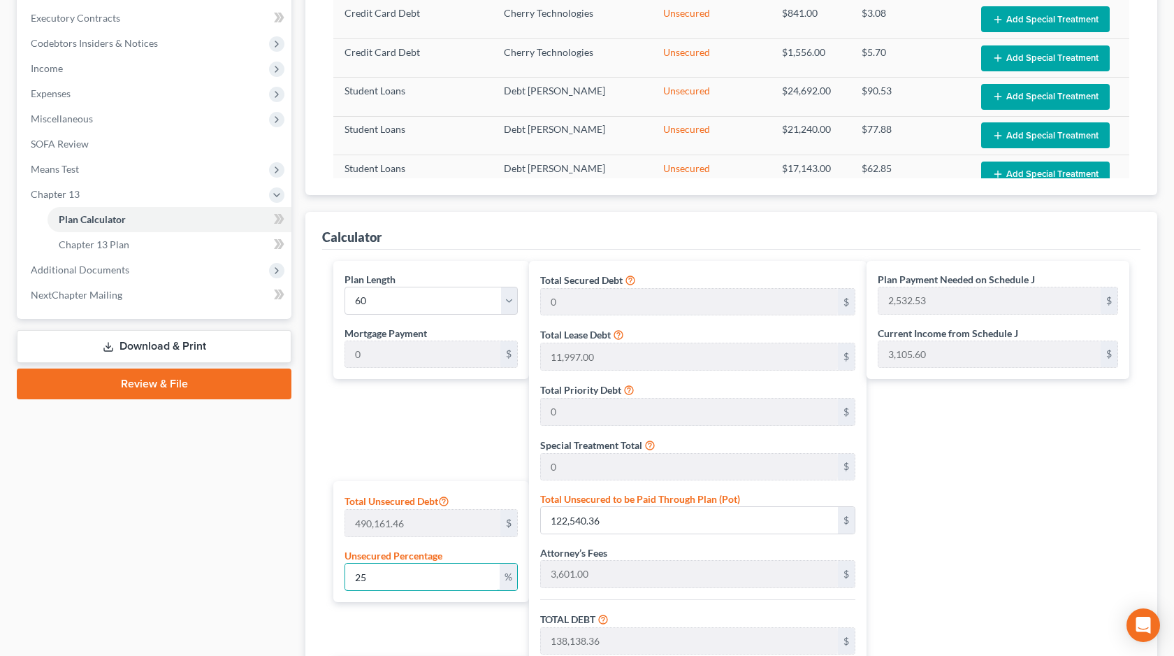
scroll to position [412, 0]
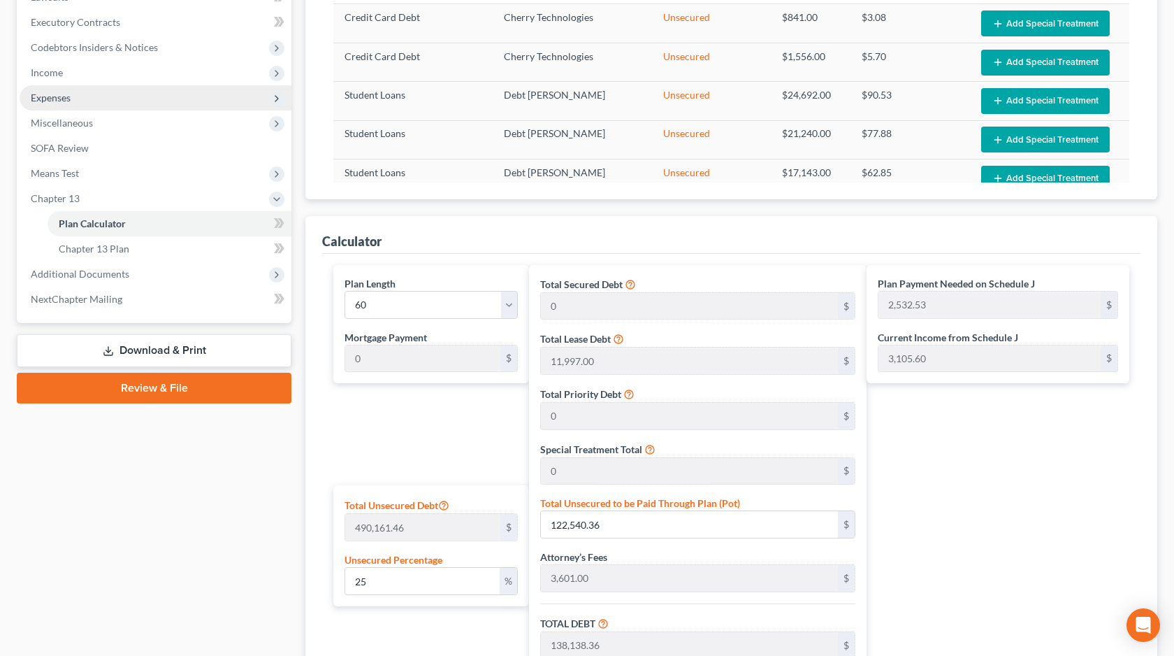
click at [173, 96] on span "Expenses" at bounding box center [156, 97] width 272 height 25
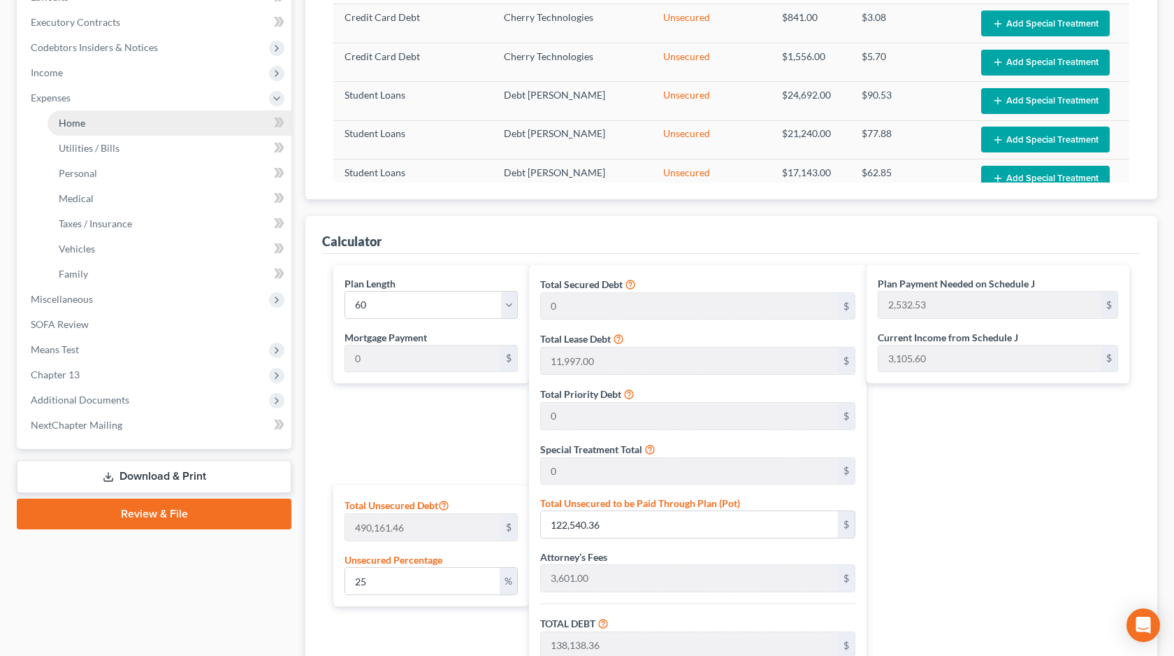
click at [163, 119] on link "Home" at bounding box center [170, 122] width 244 height 25
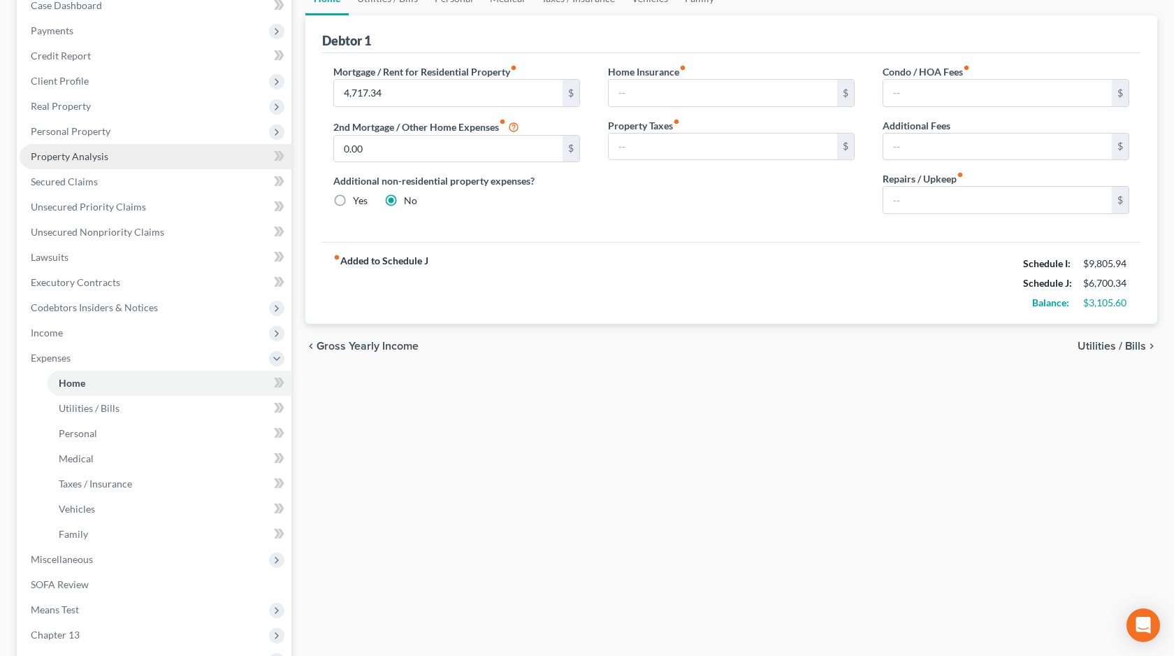
scroll to position [167, 0]
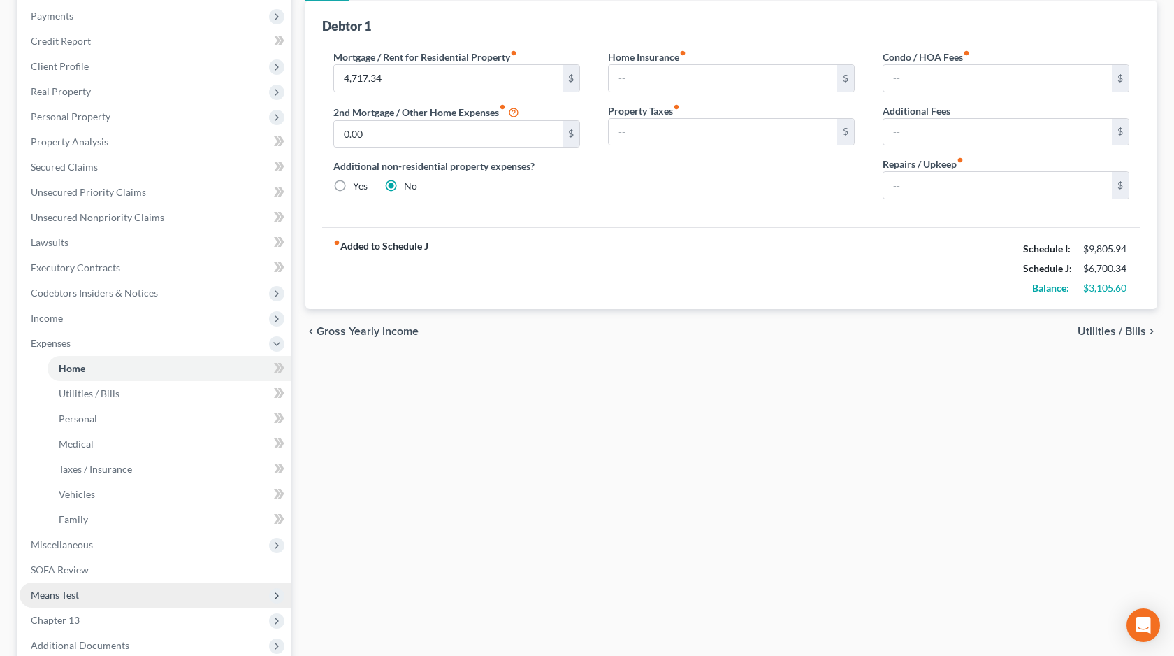
click at [97, 593] on span "Means Test" at bounding box center [156, 594] width 272 height 25
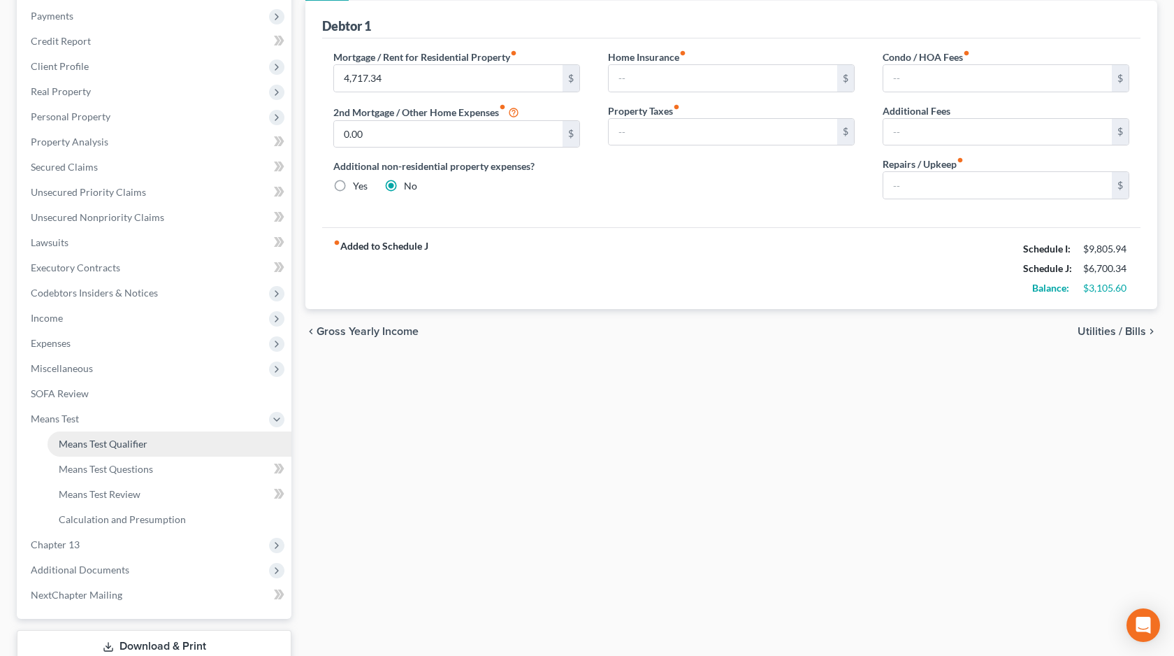
click at [180, 434] on link "Means Test Qualifier" at bounding box center [170, 443] width 244 height 25
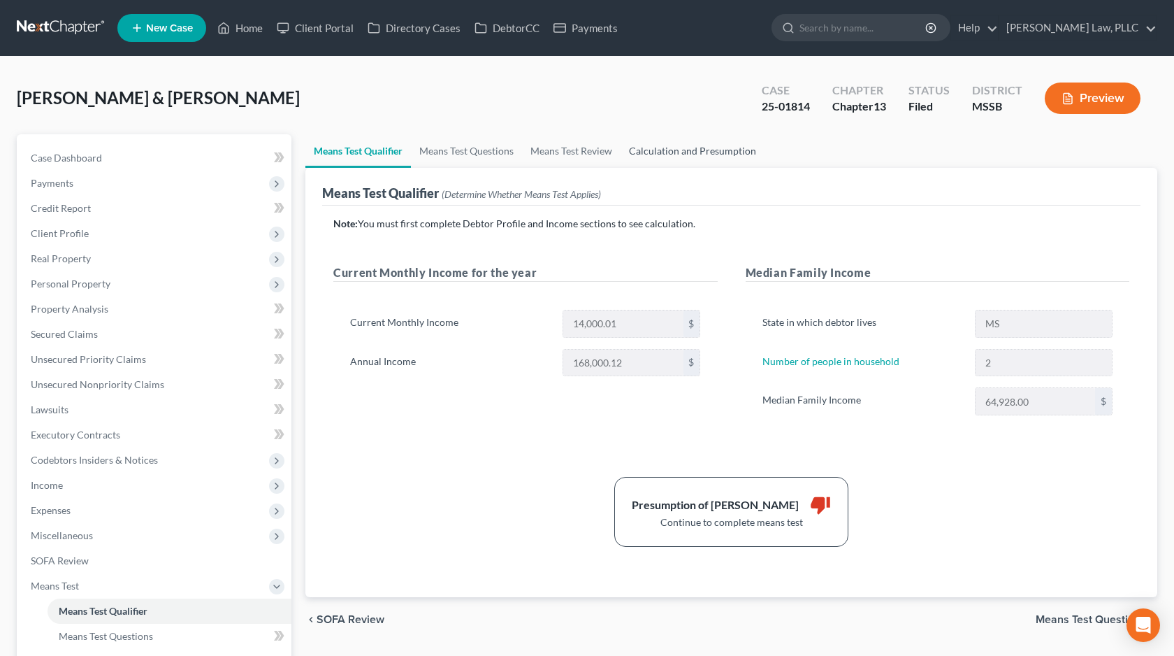
click at [656, 154] on link "Calculation and Presumption" at bounding box center [693, 151] width 144 height 34
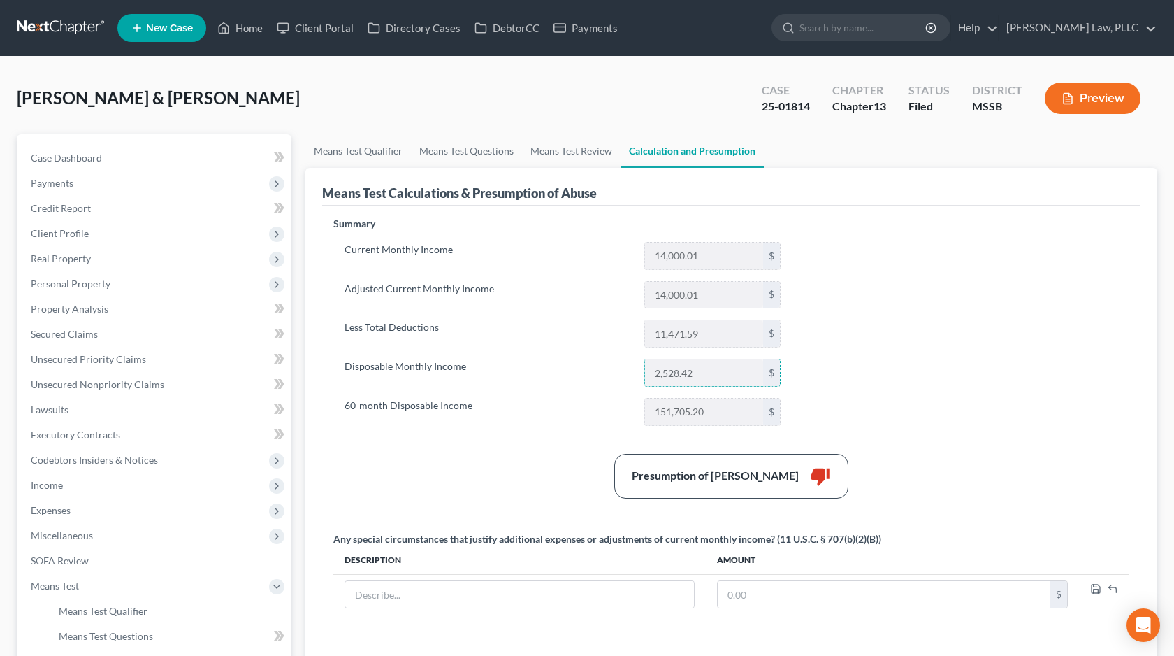
drag, startPoint x: 701, startPoint y: 375, endPoint x: 643, endPoint y: 377, distance: 58.1
click at [643, 377] on div "2,528.42 $" at bounding box center [712, 373] width 150 height 28
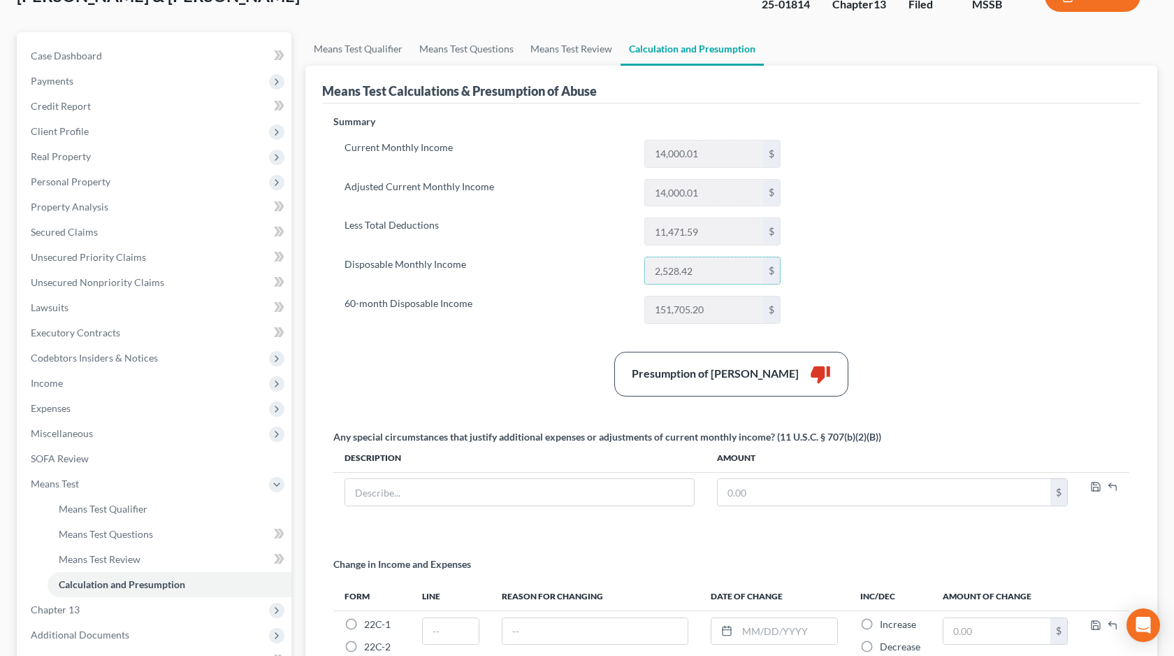
scroll to position [262, 0]
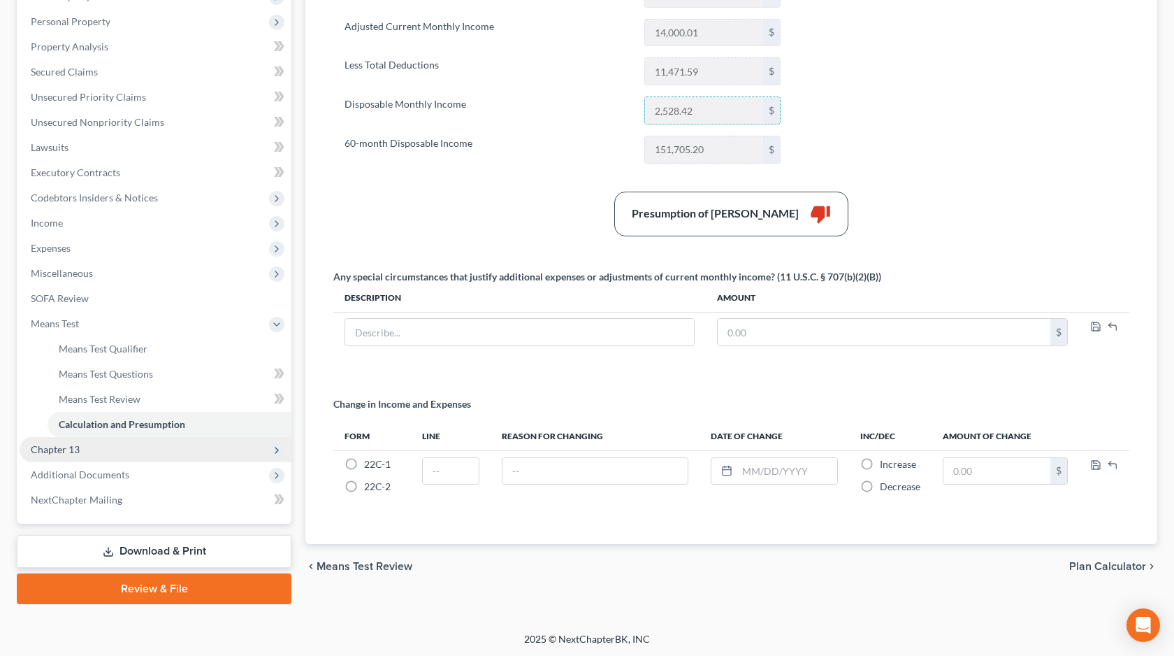
click at [132, 455] on span "Chapter 13" at bounding box center [156, 449] width 272 height 25
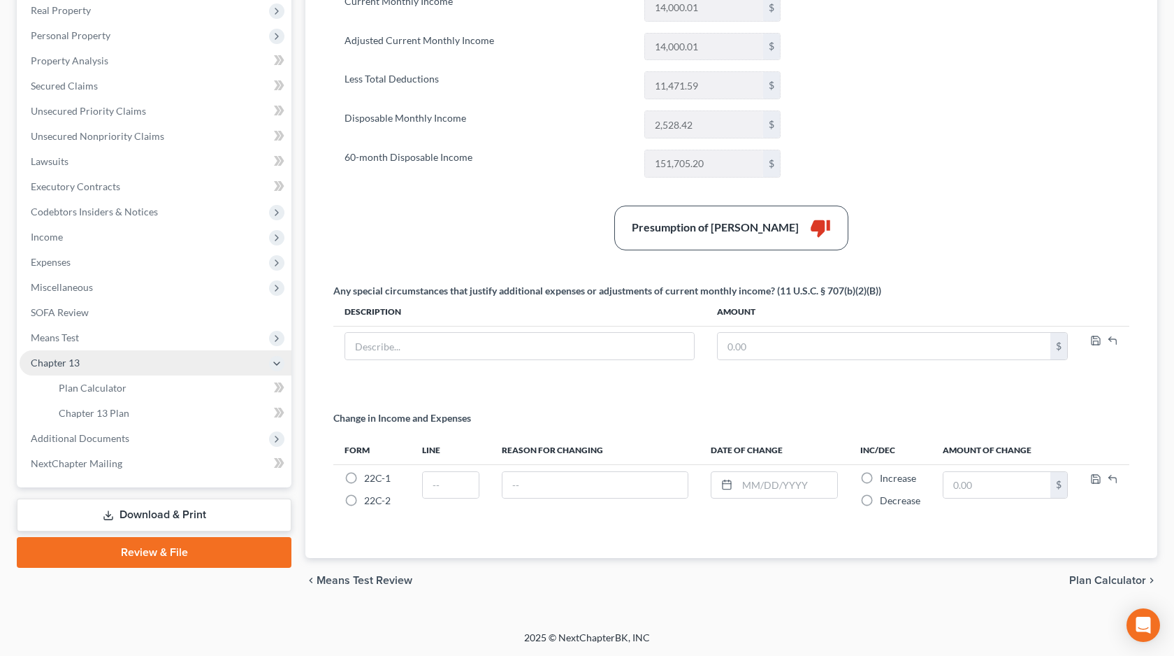
scroll to position [247, 0]
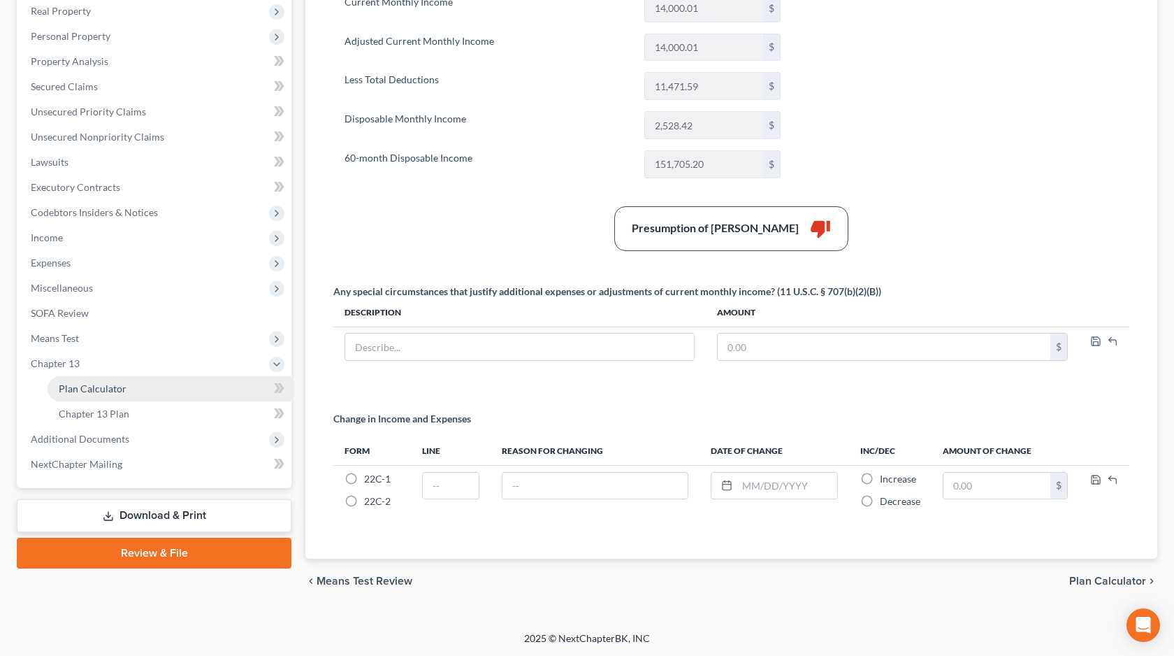
click at [137, 391] on link "Plan Calculator" at bounding box center [170, 388] width 244 height 25
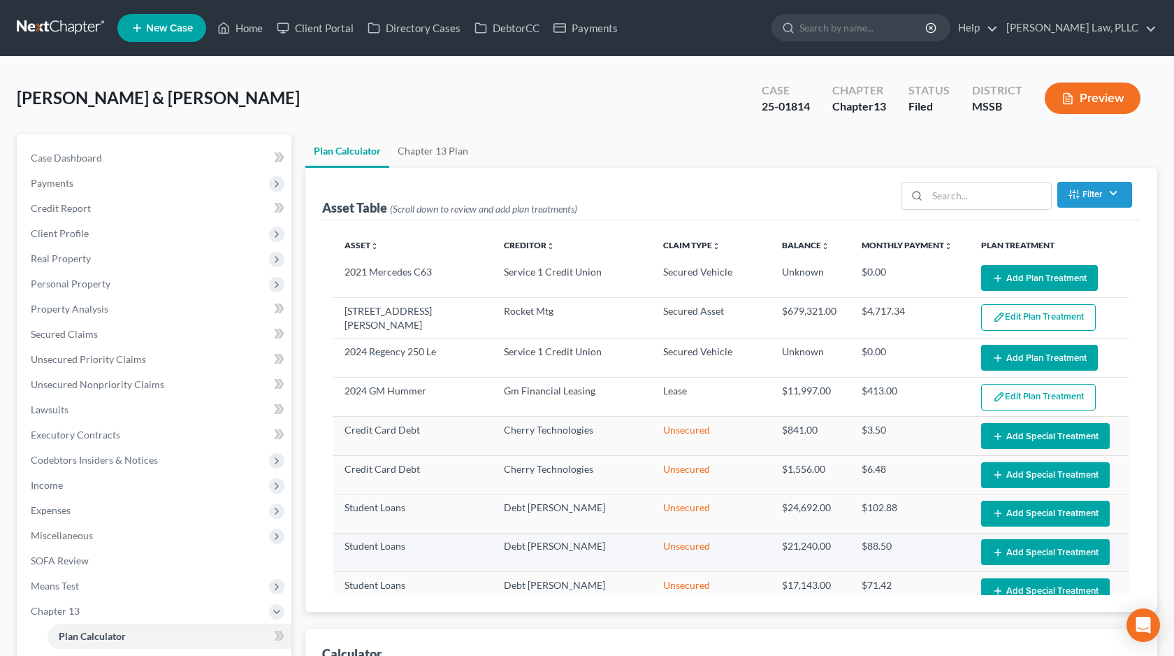
select select "59"
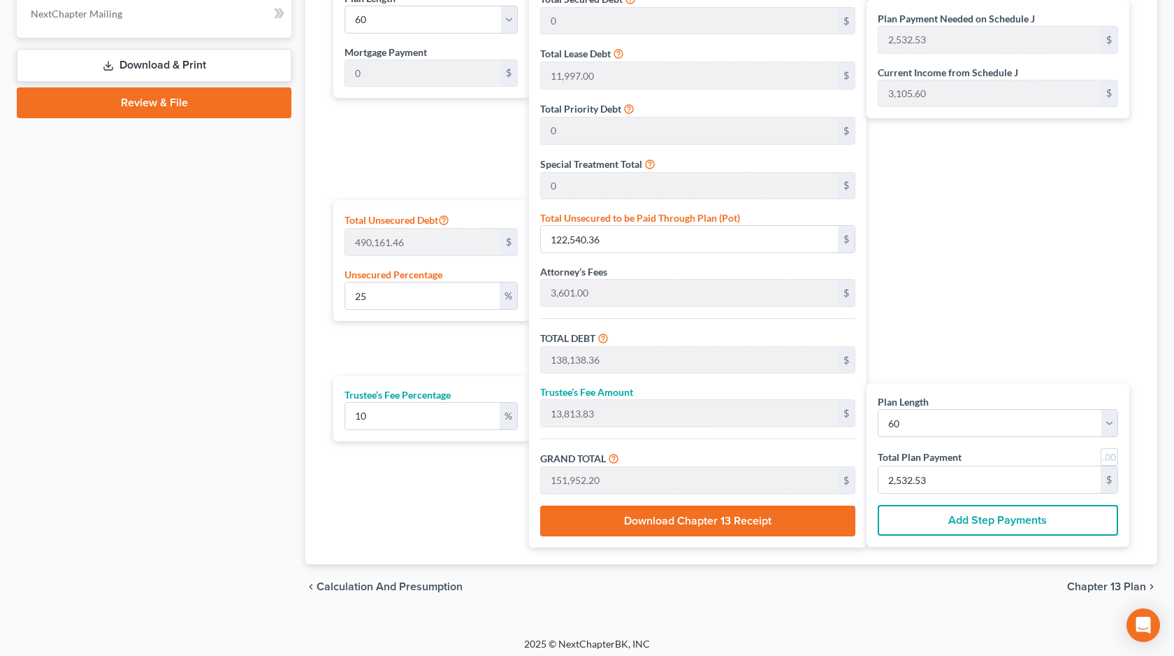
scroll to position [703, 0]
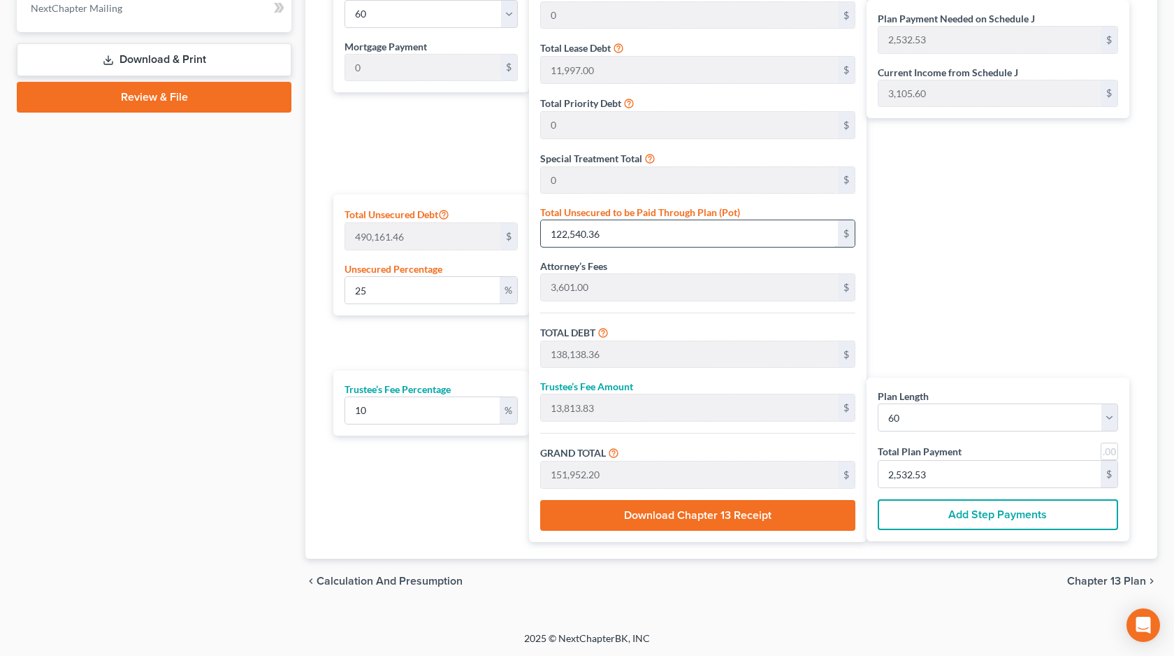
click at [630, 229] on input "122,540.36" at bounding box center [689, 233] width 297 height 27
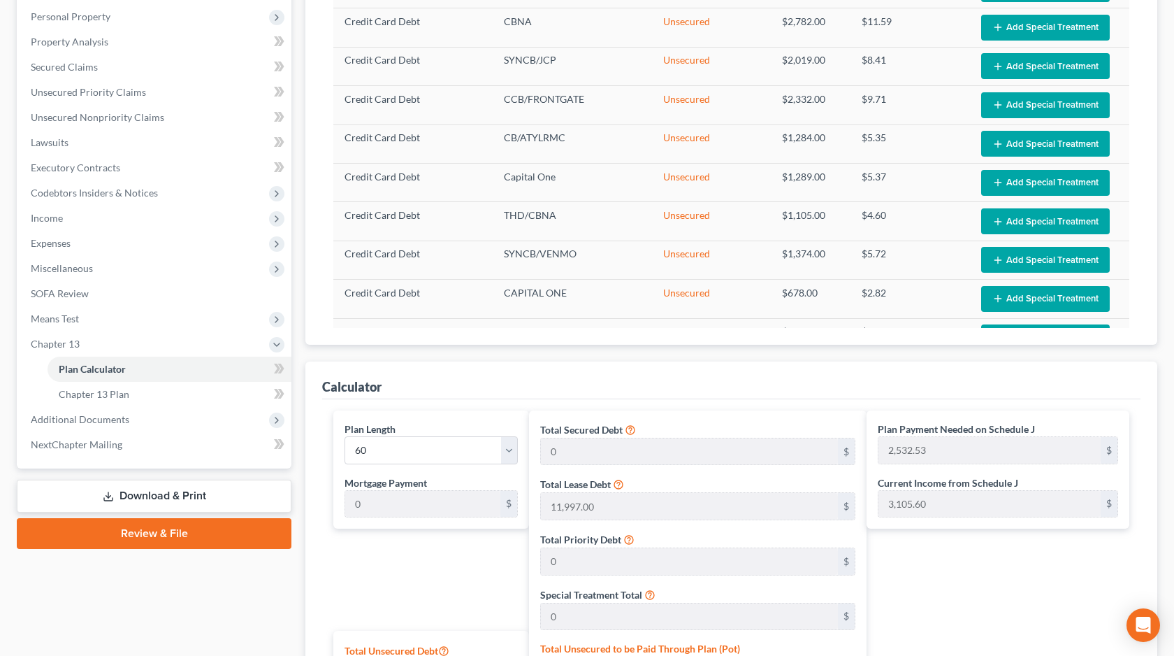
scroll to position [248, 0]
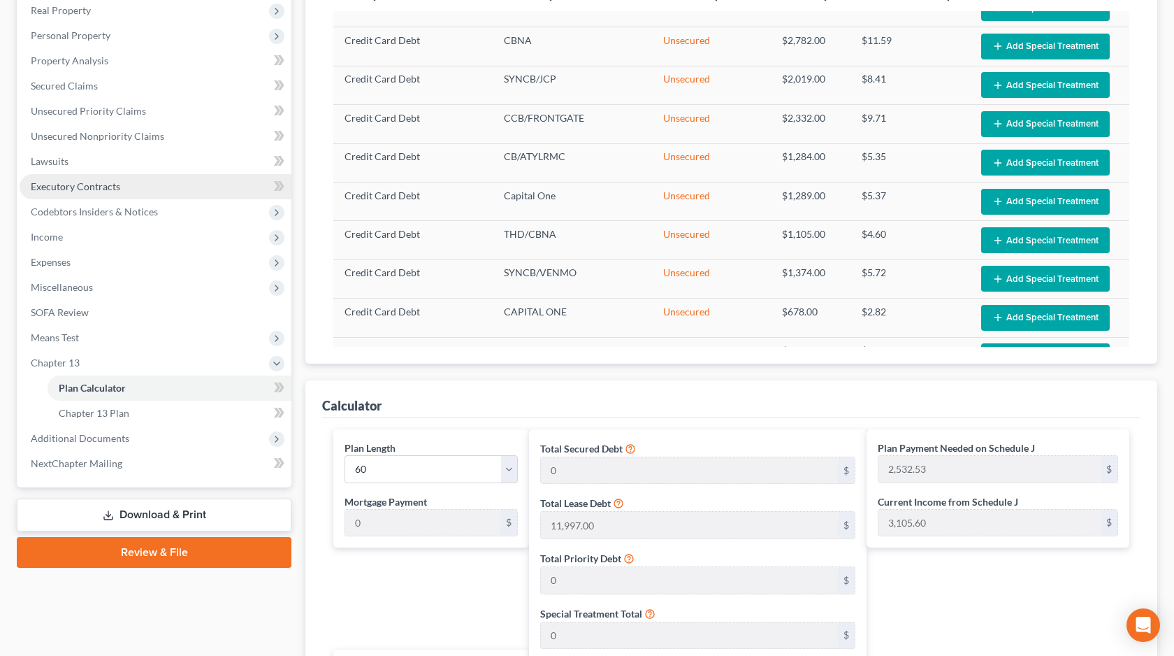
click at [118, 185] on link "Executory Contracts" at bounding box center [156, 186] width 272 height 25
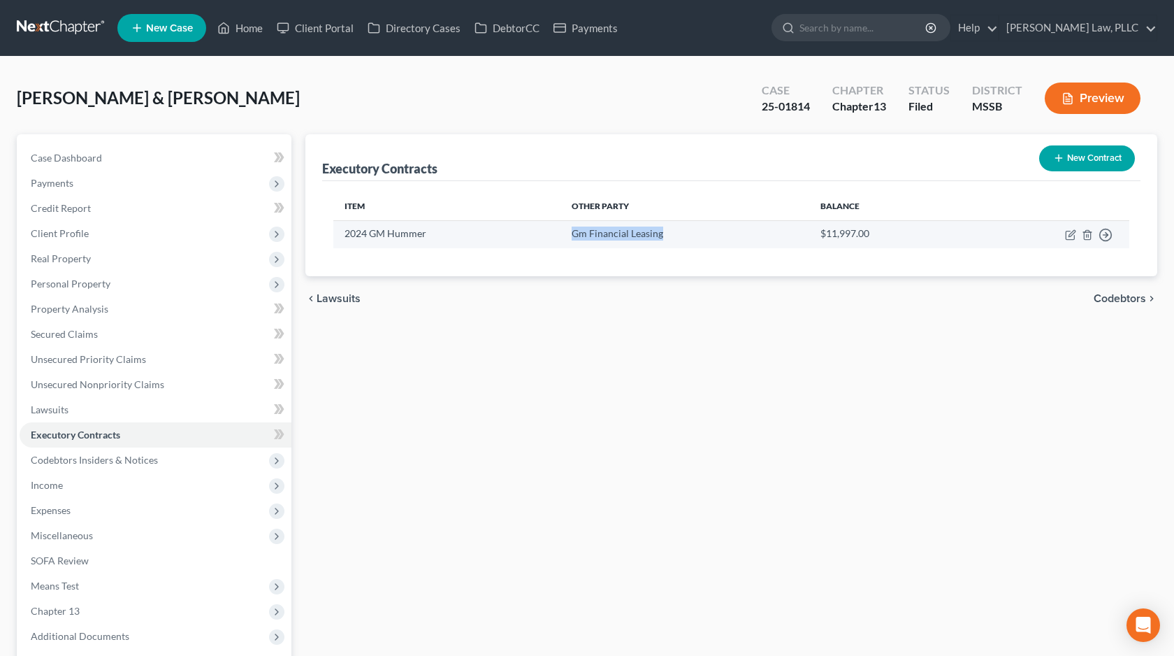
drag, startPoint x: 666, startPoint y: 233, endPoint x: 574, endPoint y: 235, distance: 92.3
click at [574, 235] on td "Gm Financial Leasing" at bounding box center [685, 233] width 249 height 27
copy td "Gm Financial Leasing"
drag, startPoint x: 426, startPoint y: 229, endPoint x: 345, endPoint y: 233, distance: 81.9
click at [345, 233] on td "2024 GM Hummer" at bounding box center [446, 233] width 227 height 27
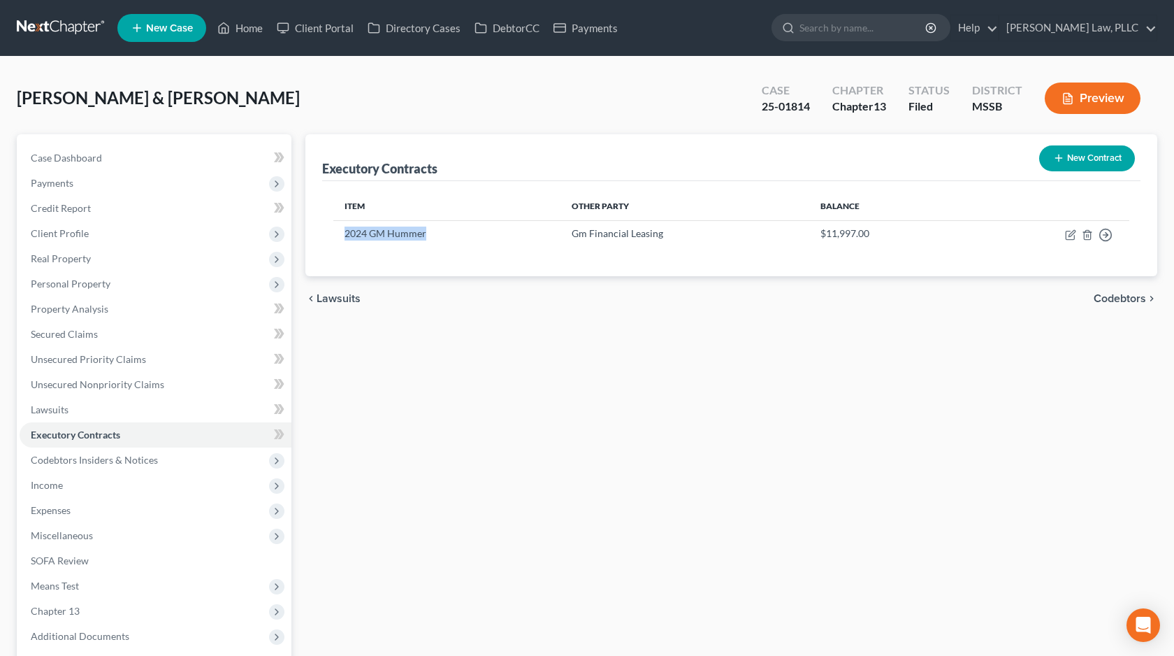
copy td "2024 GM Hummer"
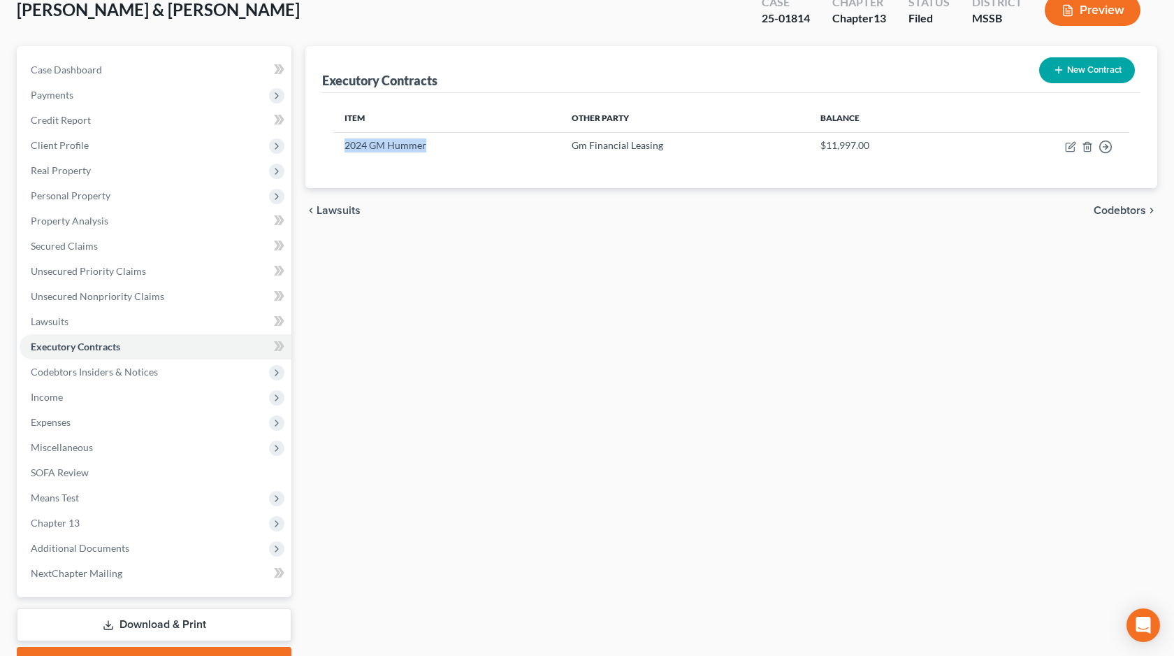
scroll to position [161, 0]
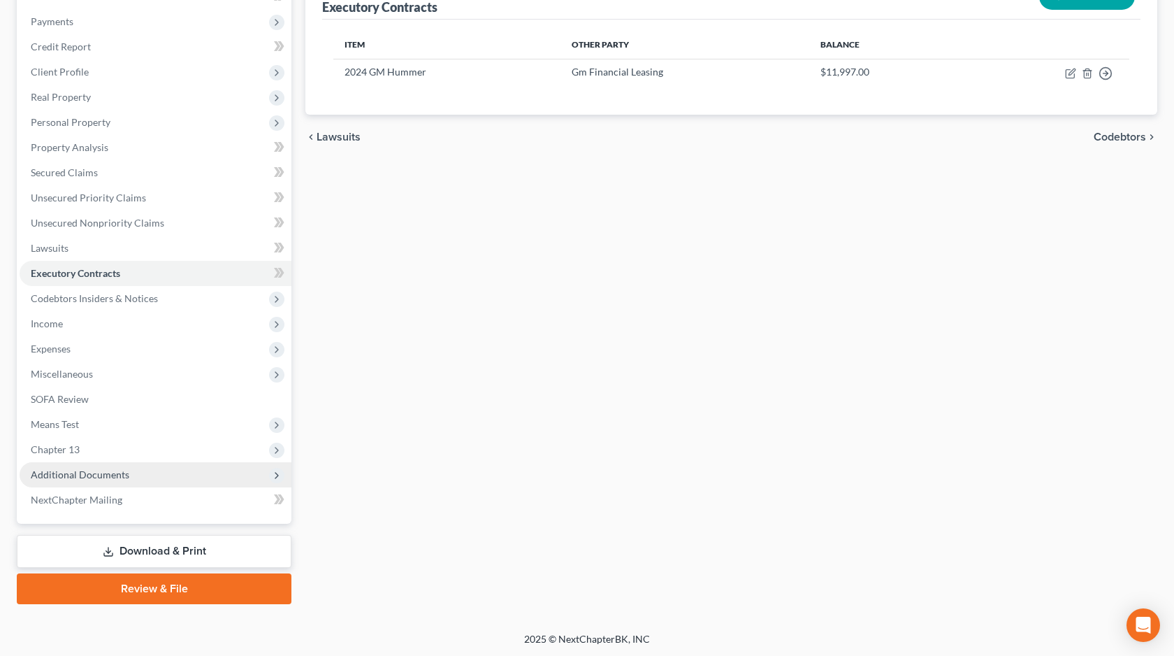
click at [162, 467] on span "Additional Documents" at bounding box center [156, 474] width 272 height 25
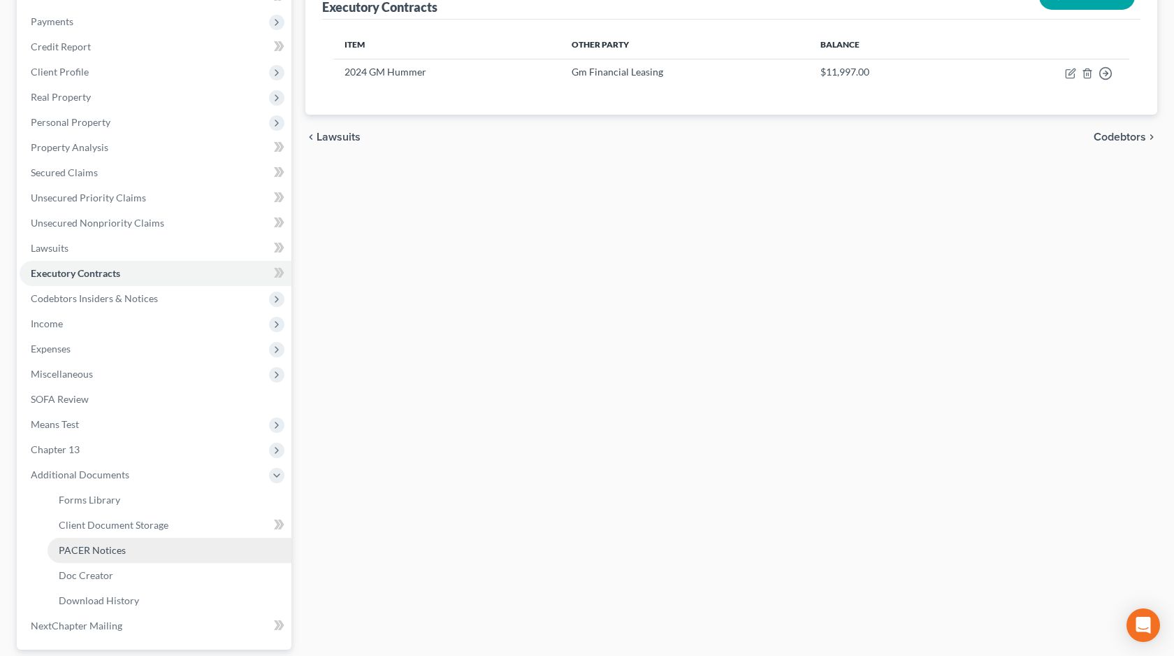
click at [143, 550] on link "PACER Notices" at bounding box center [170, 549] width 244 height 25
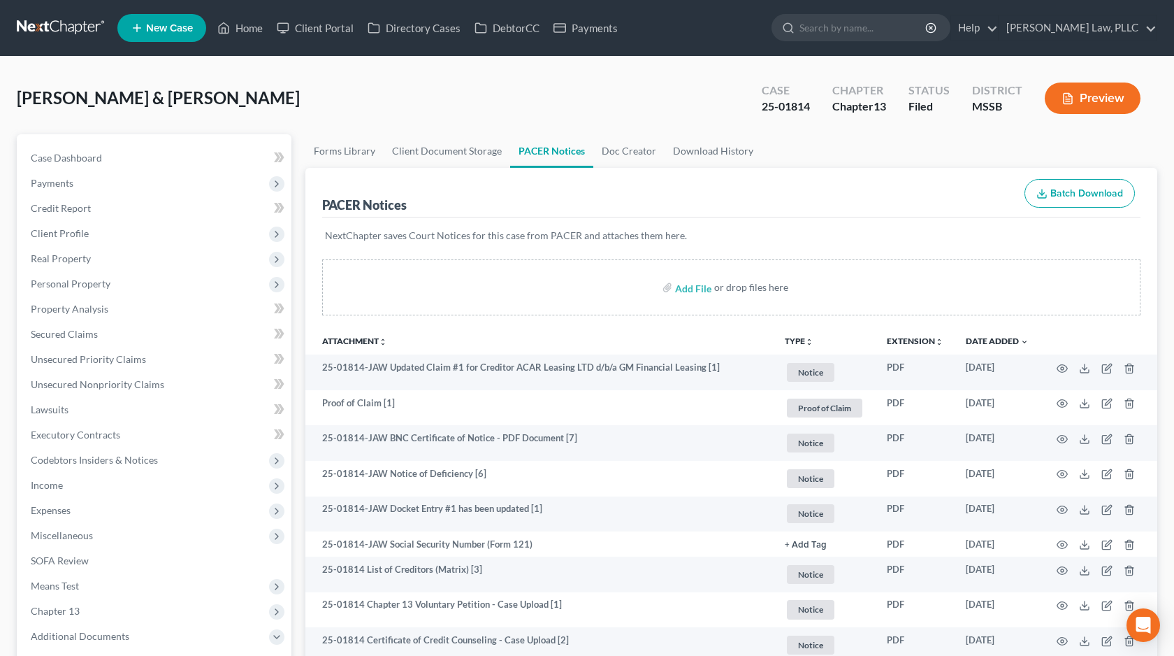
click at [797, 340] on button "TYPE unfold_more" at bounding box center [799, 341] width 29 height 9
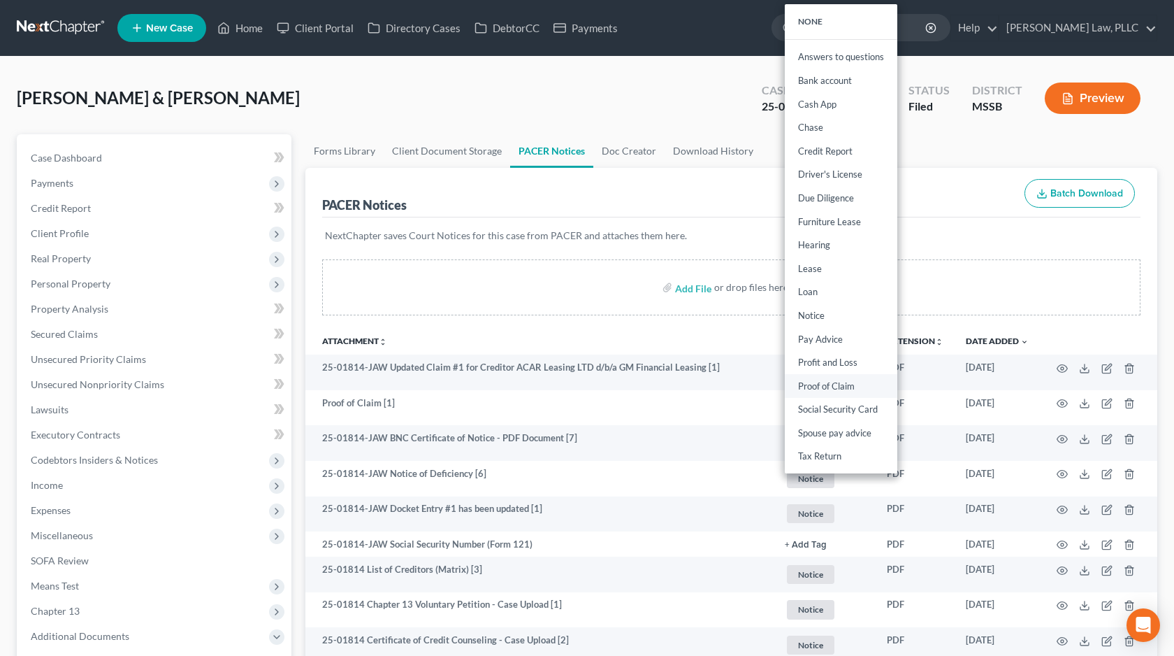
click at [815, 393] on link "Proof of Claim" at bounding box center [841, 386] width 113 height 24
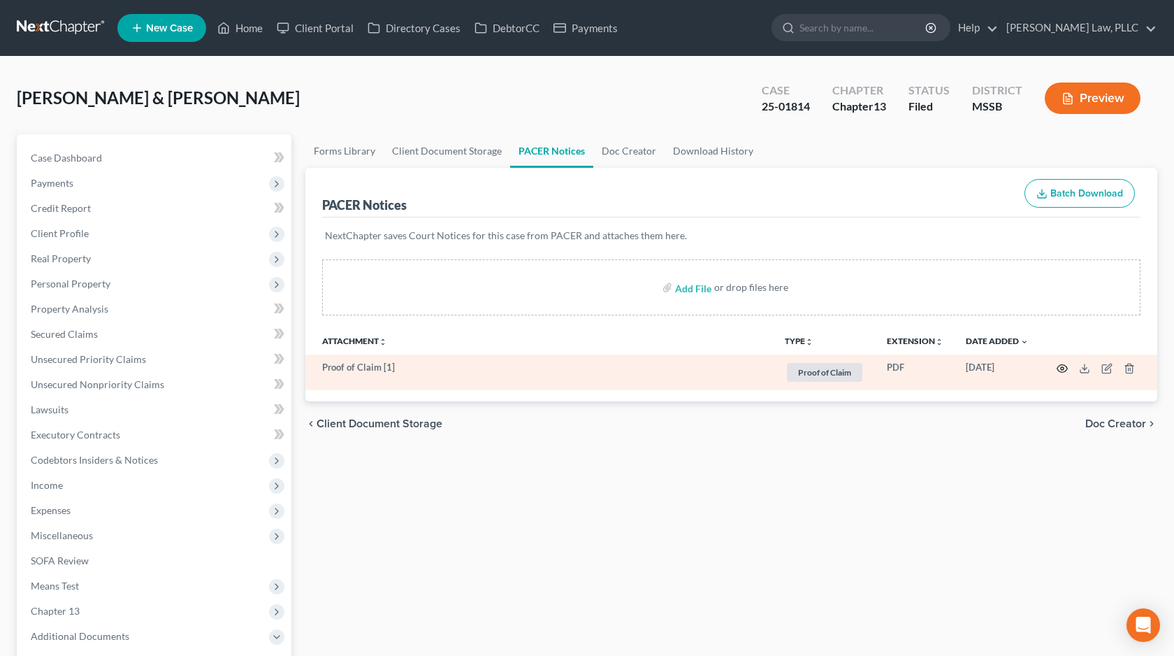
click at [1059, 363] on icon "button" at bounding box center [1062, 368] width 11 height 11
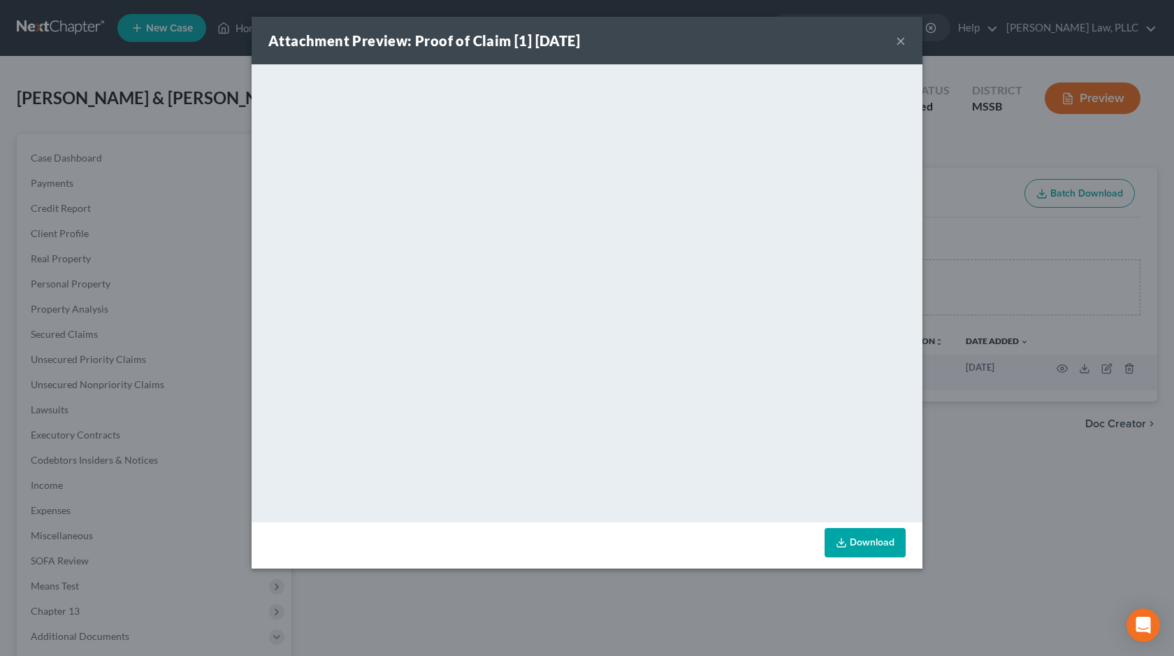
click at [895, 45] on div "Attachment Preview: Proof of Claim [1] [DATE] ×" at bounding box center [587, 41] width 671 height 48
click at [903, 41] on button "×" at bounding box center [901, 40] width 10 height 17
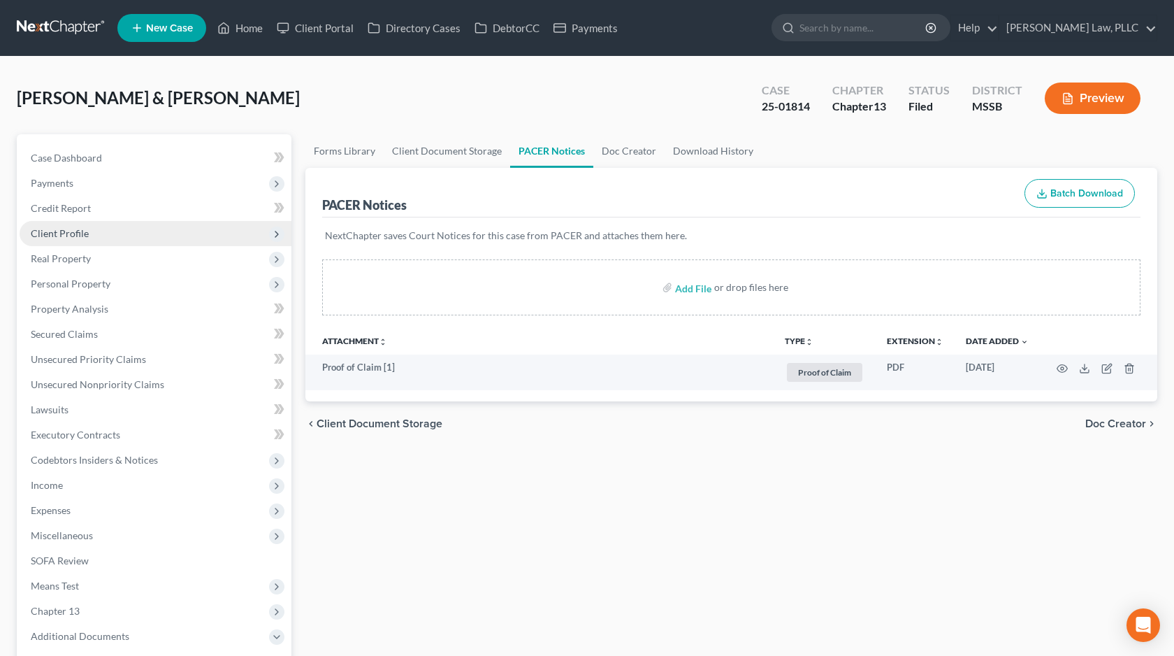
click at [76, 238] on span "Client Profile" at bounding box center [156, 233] width 272 height 25
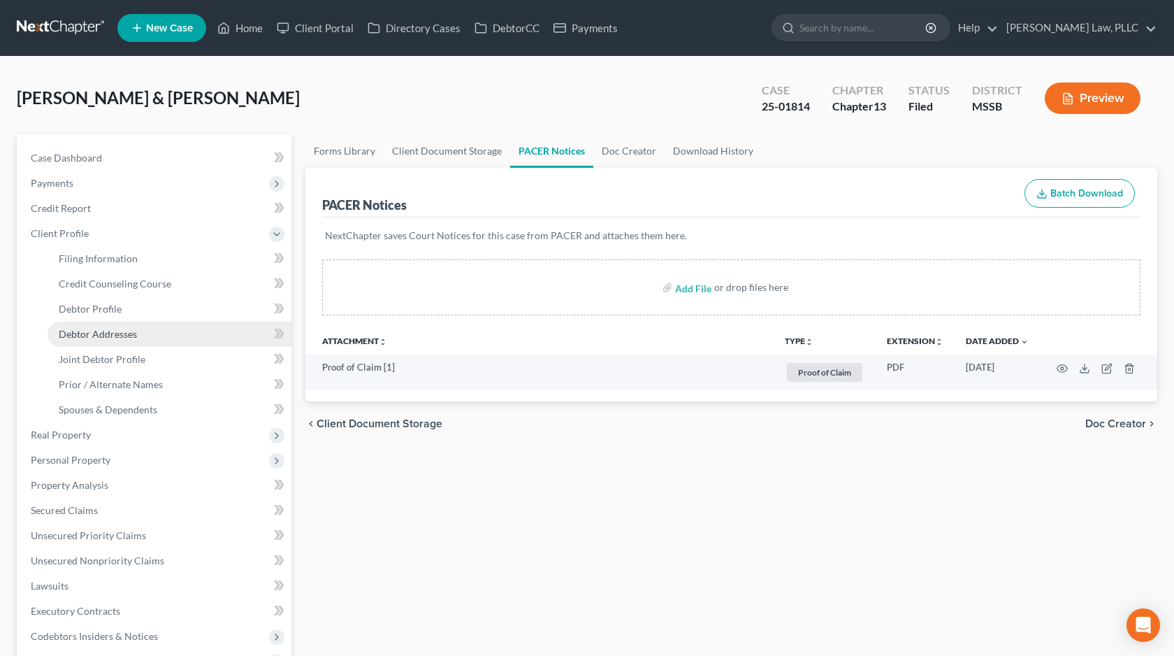
click at [115, 344] on link "Debtor Addresses" at bounding box center [170, 333] width 244 height 25
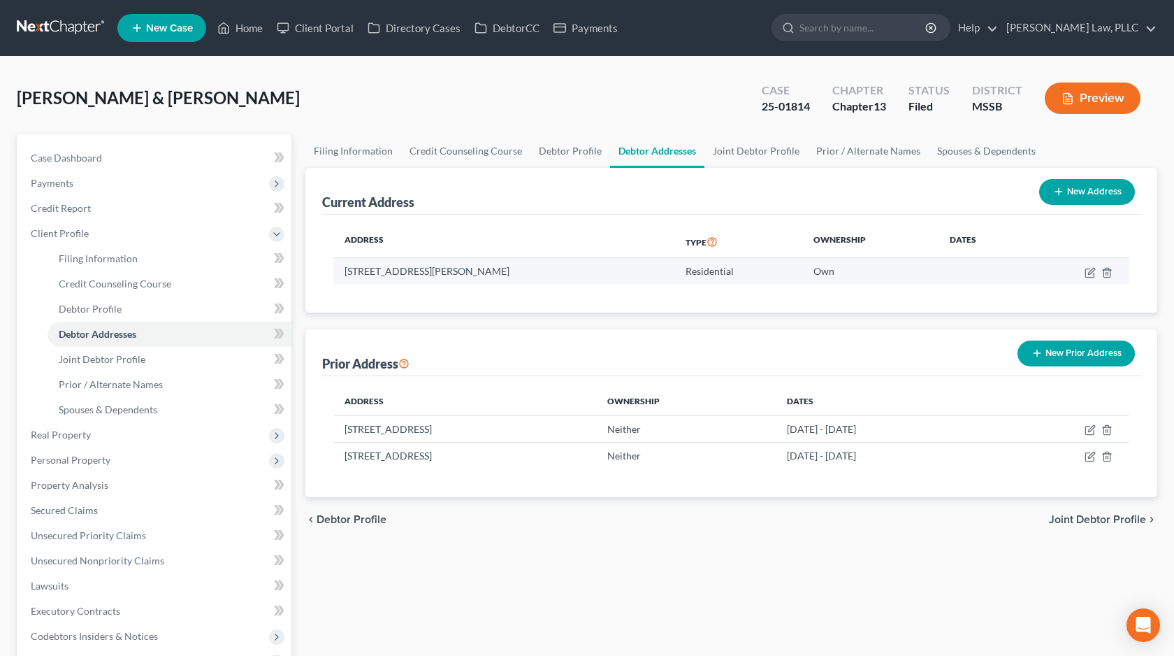
drag, startPoint x: 540, startPoint y: 270, endPoint x: 344, endPoint y: 270, distance: 196.4
click at [344, 270] on td "[STREET_ADDRESS][PERSON_NAME]" at bounding box center [503, 271] width 341 height 27
copy td "[STREET_ADDRESS][PERSON_NAME]"
click at [191, 20] on link "New Case" at bounding box center [161, 28] width 89 height 28
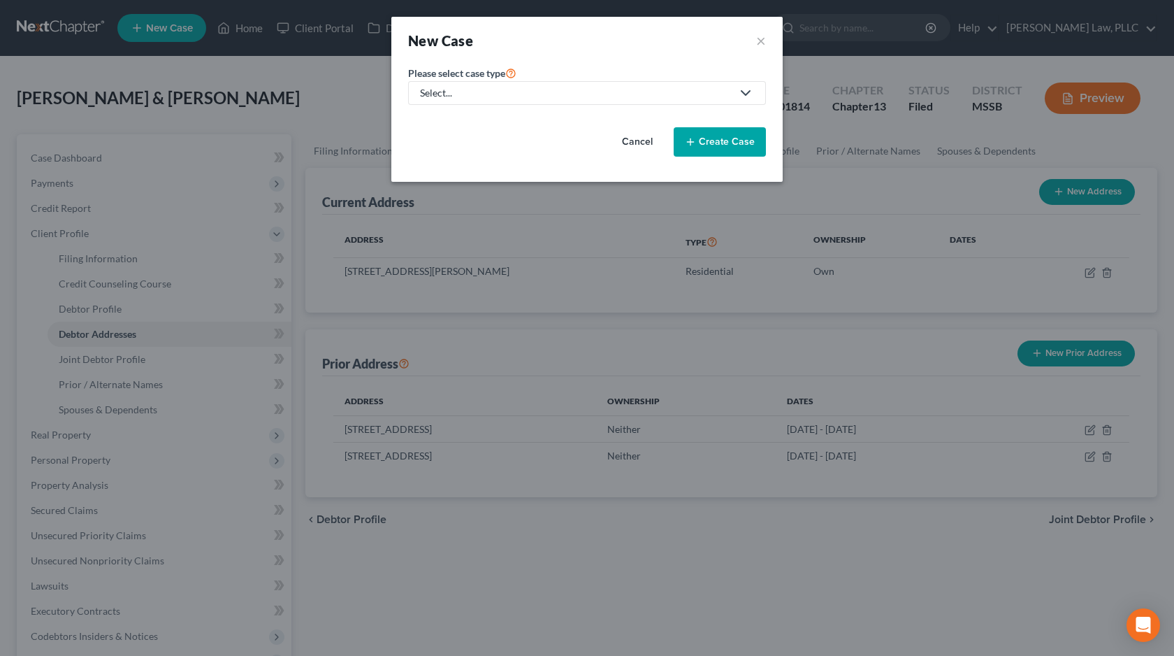
click at [495, 96] on div "Select..." at bounding box center [576, 93] width 312 height 14
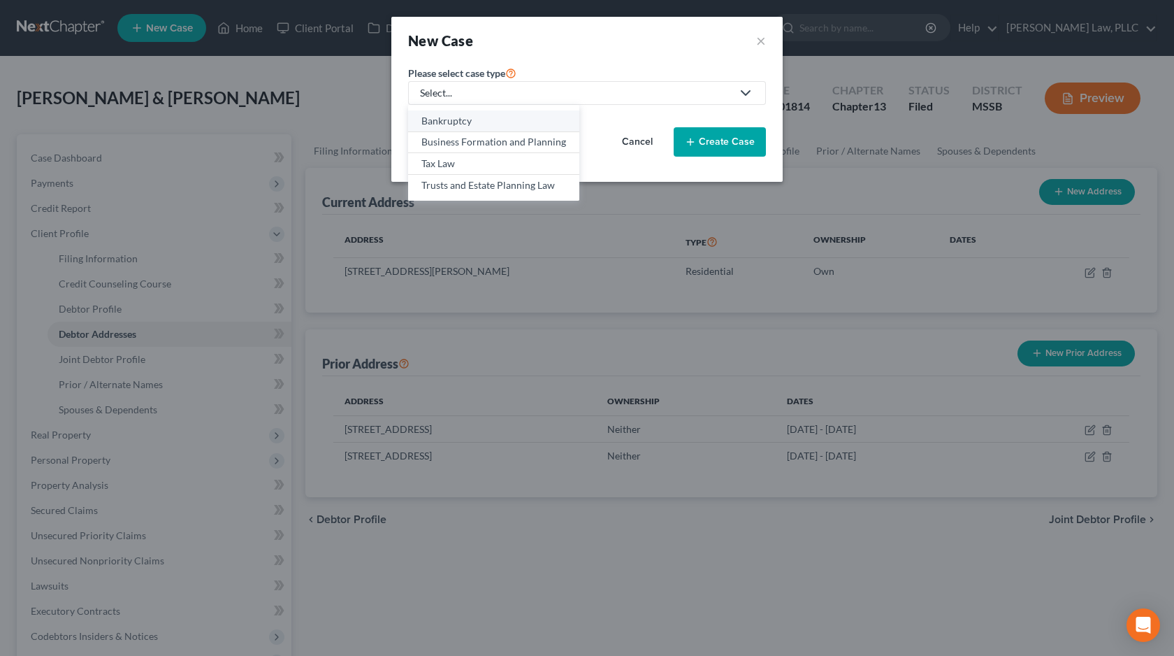
click at [475, 124] on div "Bankruptcy" at bounding box center [493, 121] width 145 height 14
select select "44"
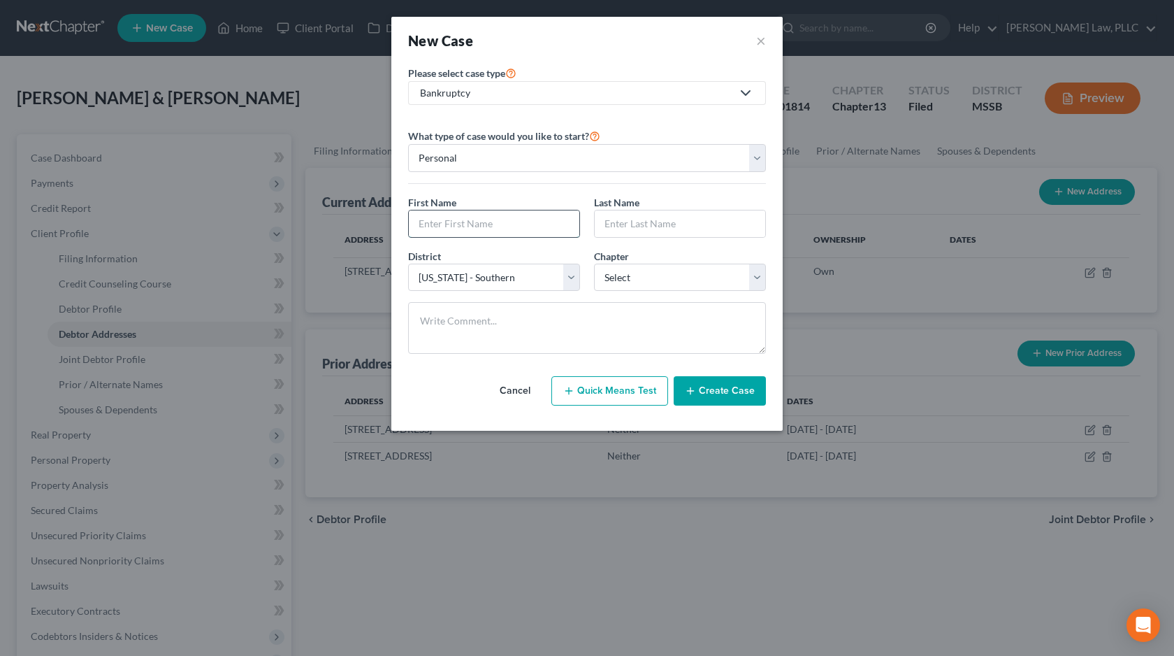
click at [458, 212] on input "text" at bounding box center [494, 223] width 171 height 27
type input "[PERSON_NAME]"
type input "Green"
click at [643, 294] on div "District * Select [US_STATE] - [GEOGRAPHIC_DATA] [US_STATE] - [GEOGRAPHIC_DATA]…" at bounding box center [587, 276] width 372 height 54
click at [648, 278] on select "Select 7 11 12 13" at bounding box center [680, 277] width 172 height 28
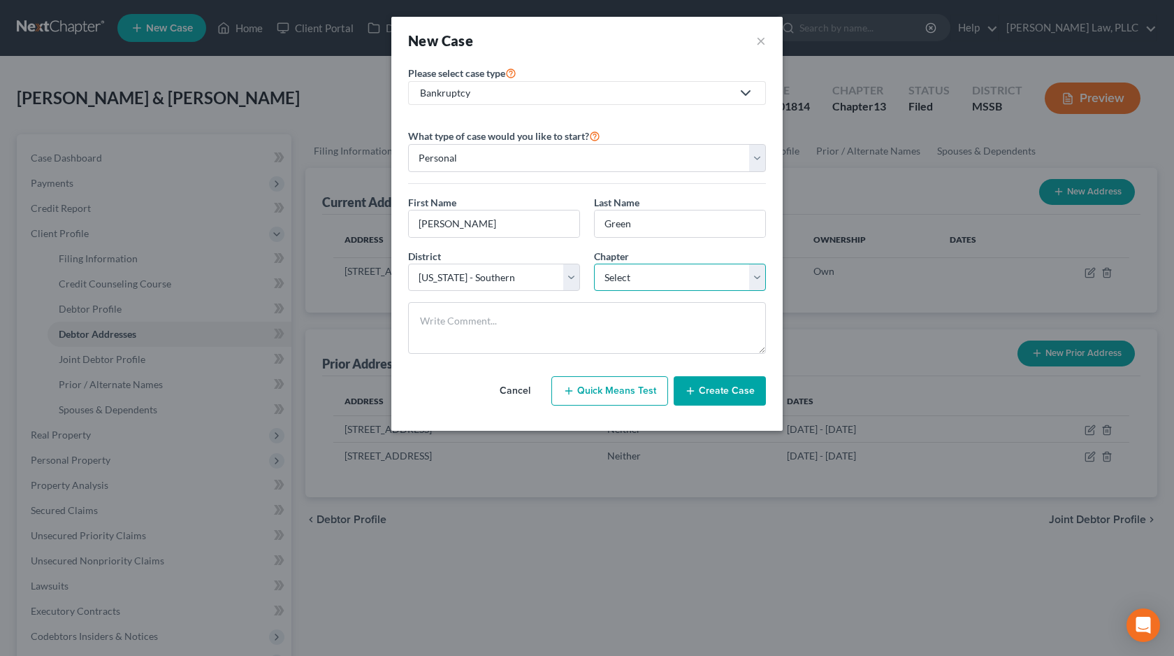
select select "0"
click at [594, 263] on select "Select 7 11 12 13" at bounding box center [680, 277] width 172 height 28
click at [714, 396] on button "Create Case" at bounding box center [720, 390] width 92 height 29
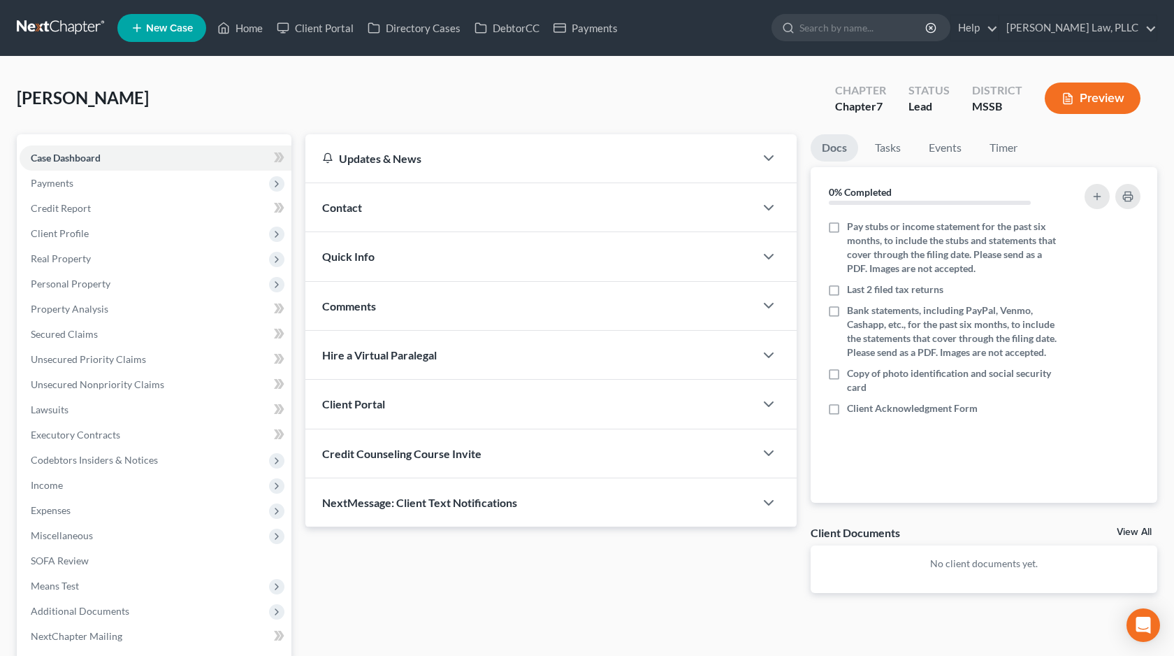
click at [517, 391] on div "Client Portal" at bounding box center [529, 403] width 449 height 48
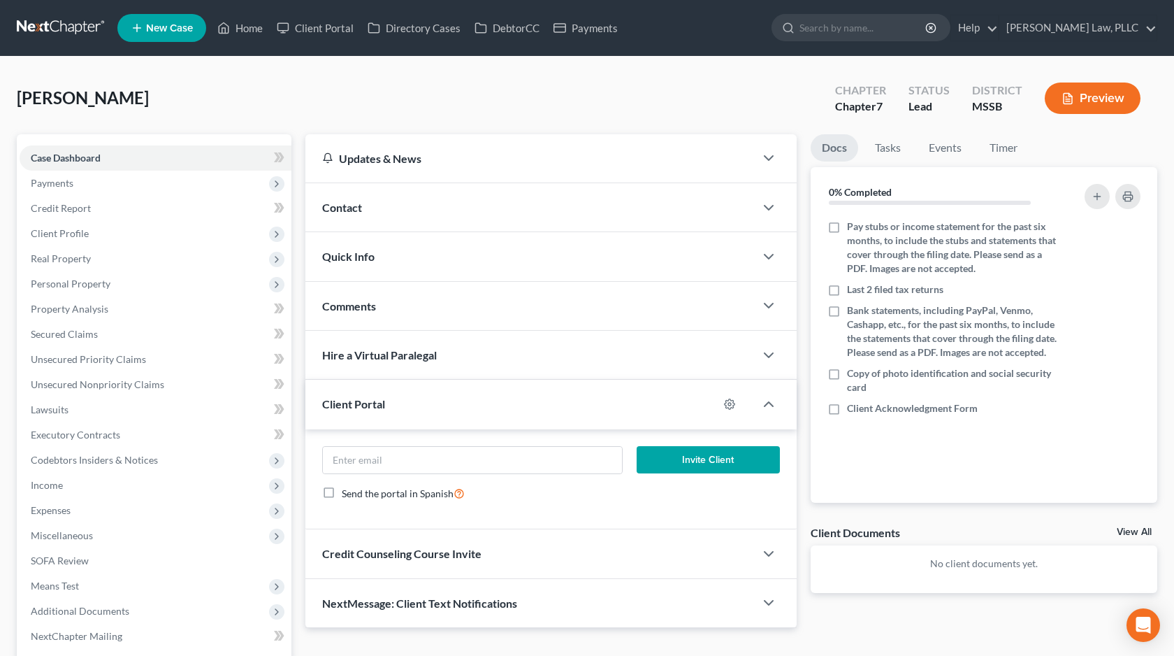
click at [496, 402] on div "Client Portal" at bounding box center [511, 403] width 413 height 48
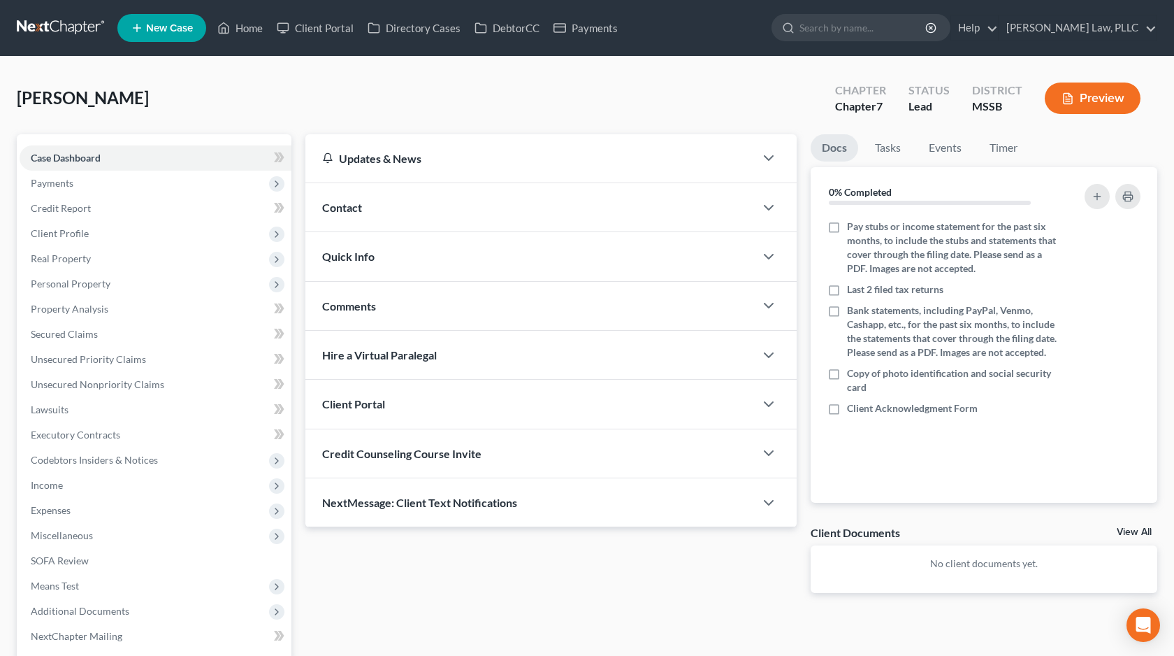
click at [470, 412] on div "Client Portal" at bounding box center [529, 403] width 449 height 48
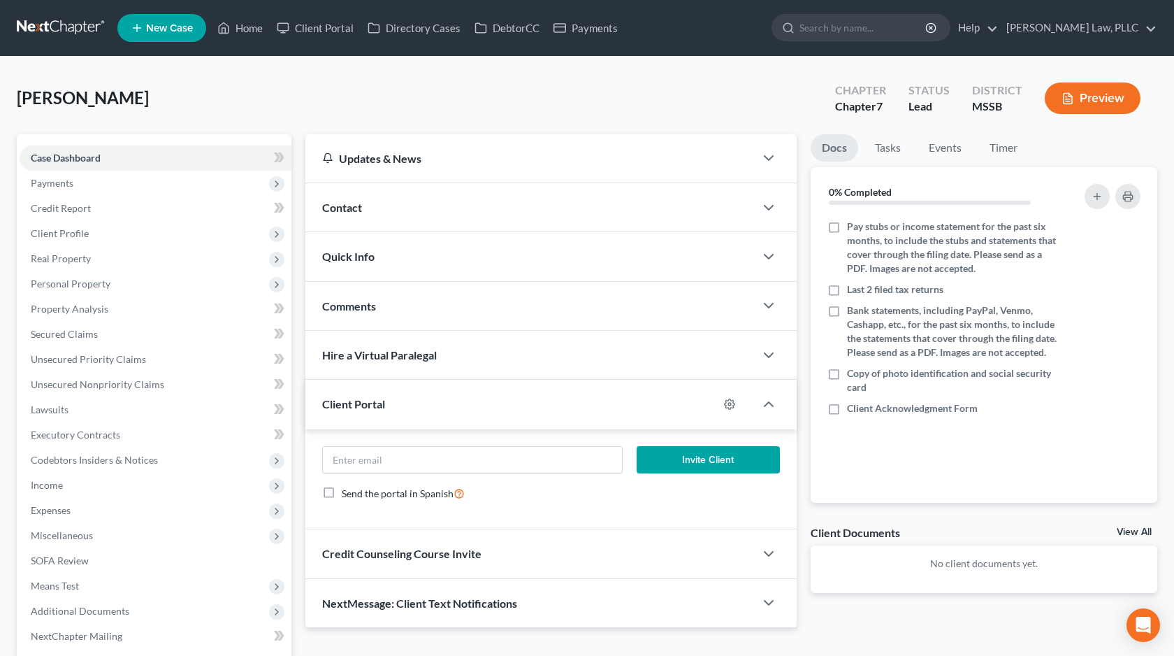
click at [458, 442] on div "Invite Client Send the portal in Spanish" at bounding box center [550, 479] width 491 height 101
click at [453, 458] on input "email" at bounding box center [472, 460] width 299 height 27
paste input "[EMAIL_ADDRESS][DOMAIN_NAME]"
type input "[EMAIL_ADDRESS][DOMAIN_NAME]"
click at [697, 461] on button "Invite Client" at bounding box center [708, 460] width 143 height 28
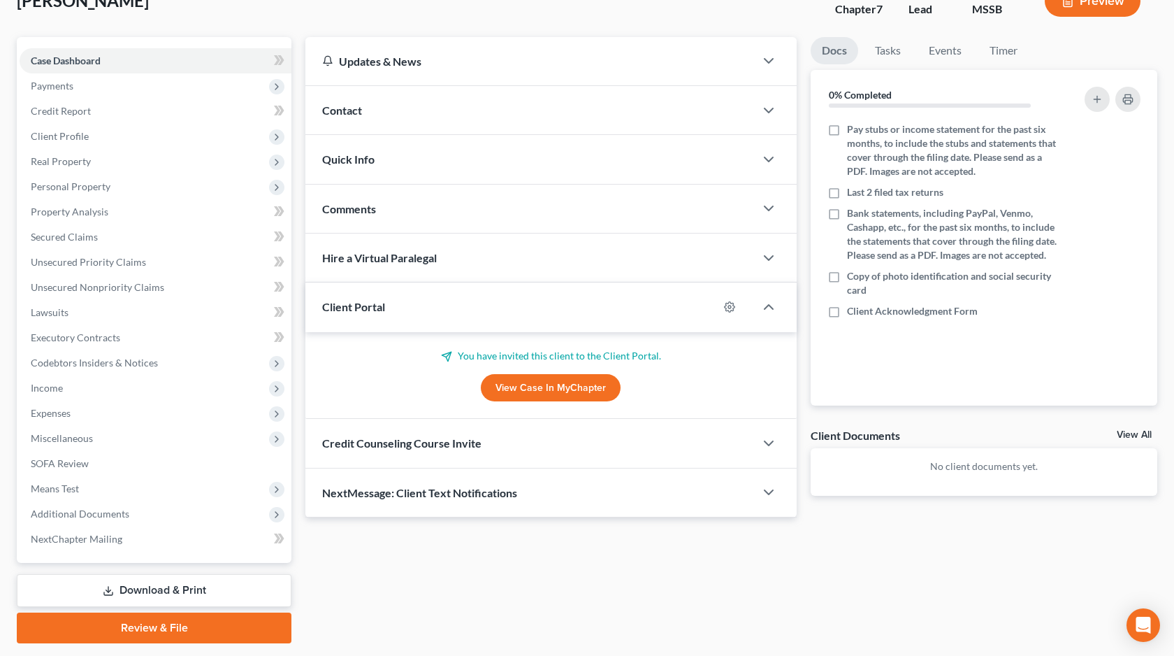
scroll to position [118, 0]
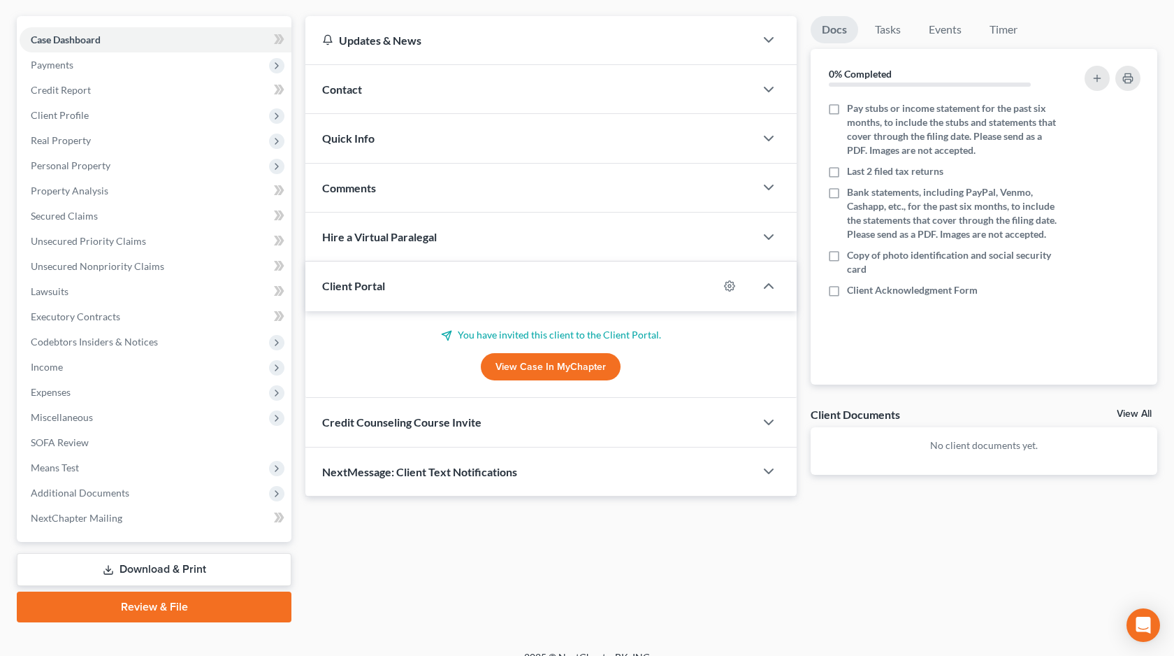
click at [465, 425] on span "Credit Counseling Course Invite" at bounding box center [401, 421] width 159 height 13
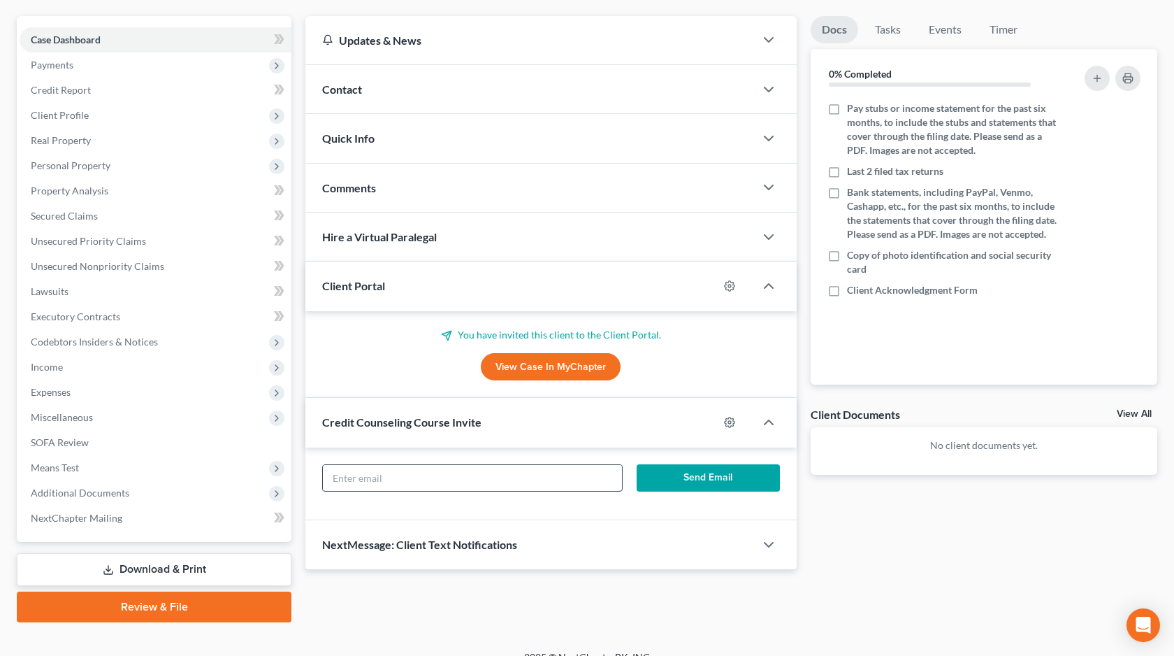
click at [448, 465] on input "text" at bounding box center [472, 478] width 299 height 27
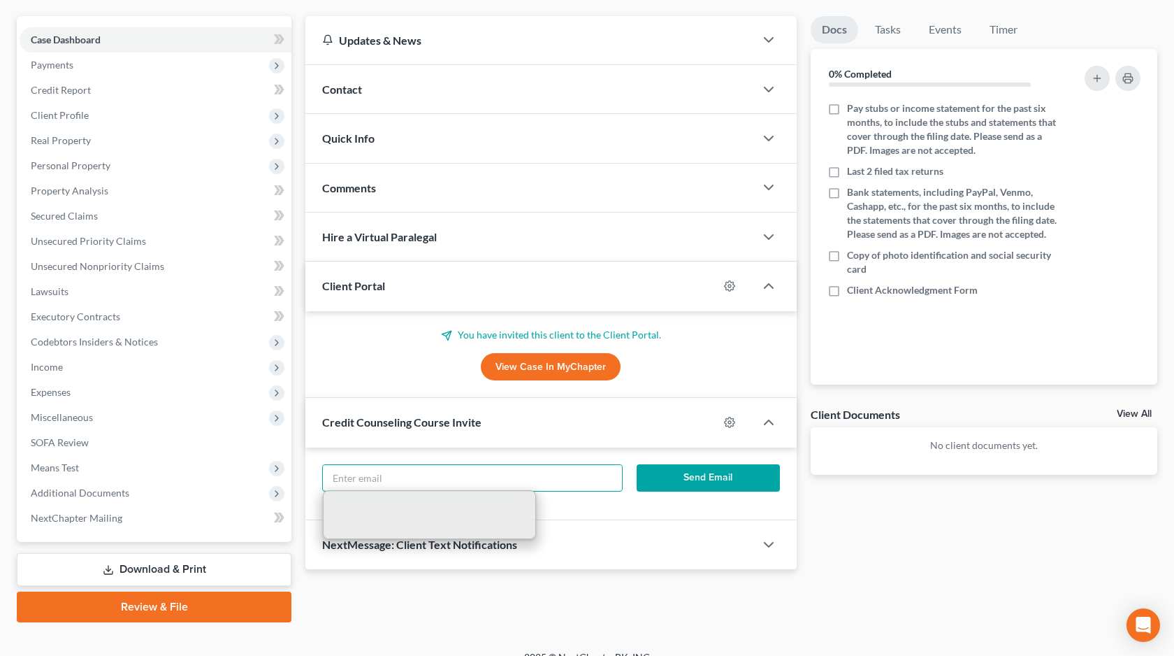
paste input "[EMAIL_ADDRESS][DOMAIN_NAME]"
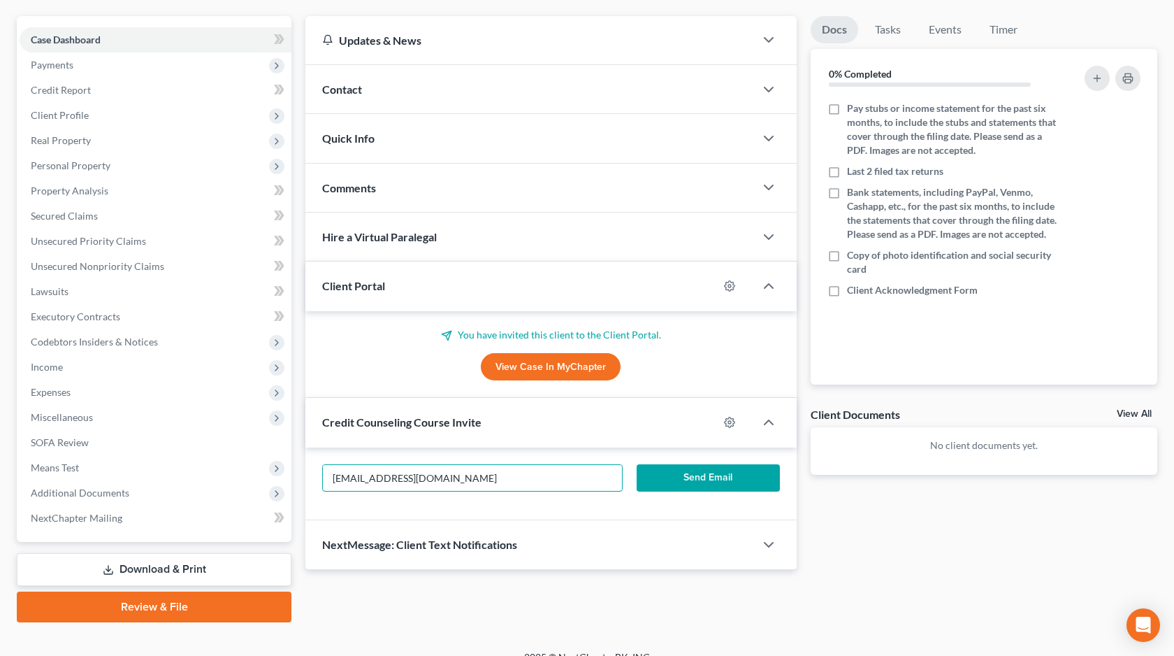
type input "[EMAIL_ADDRESS][DOMAIN_NAME]"
click at [696, 482] on button "Send Email" at bounding box center [708, 478] width 143 height 28
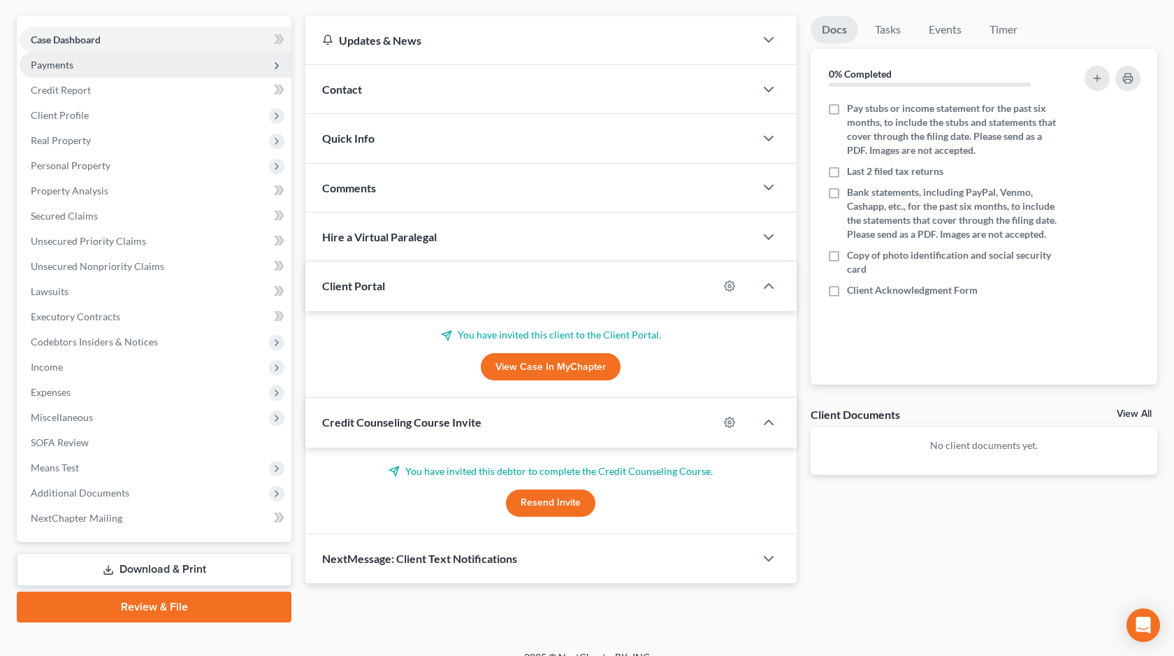
click at [124, 69] on span "Payments" at bounding box center [156, 64] width 272 height 25
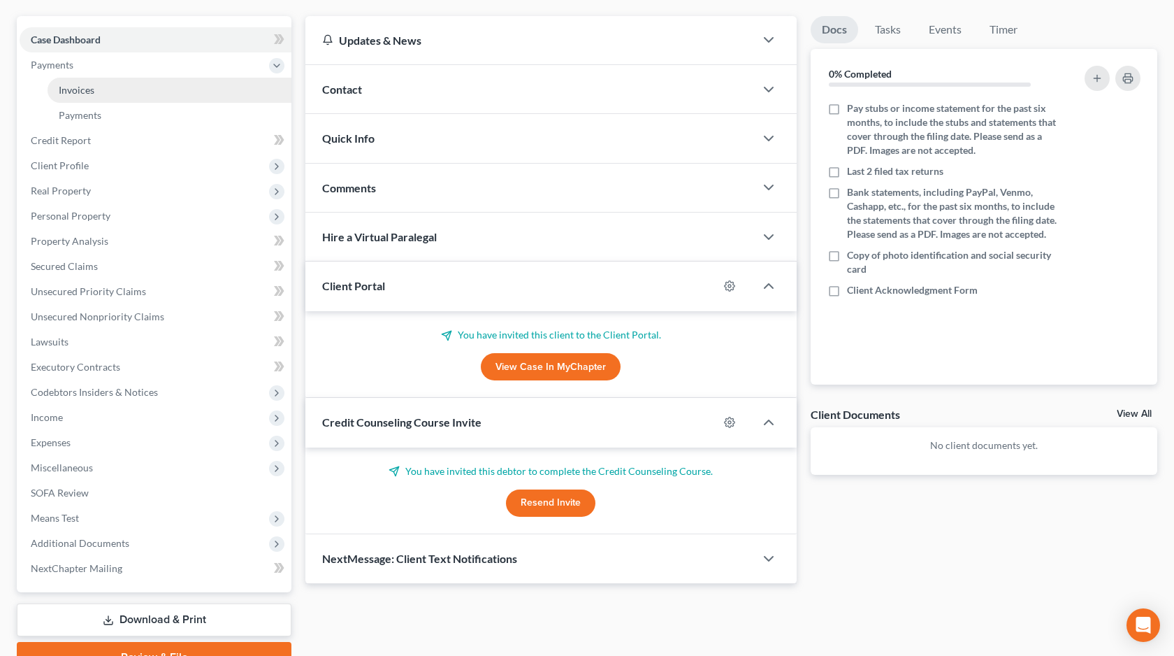
click at [120, 88] on link "Invoices" at bounding box center [170, 90] width 244 height 25
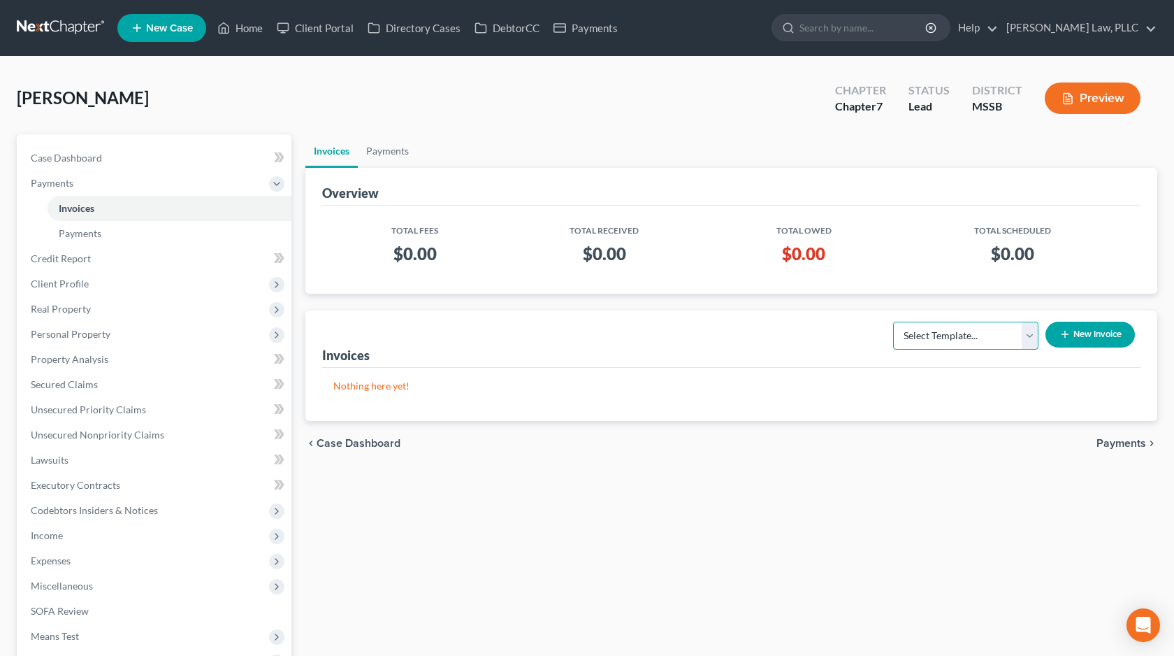
click at [999, 326] on select "Select Template... Chapter 7 Below Median Chapter 7 Above Median Chapter 13" at bounding box center [965, 335] width 145 height 28
select select "0"
click at [893, 321] on select "Select Template... Chapter 7 Below Median Chapter 7 Above Median Chapter 13" at bounding box center [965, 335] width 145 height 28
click at [1101, 327] on button "New Invoice" at bounding box center [1090, 334] width 89 height 26
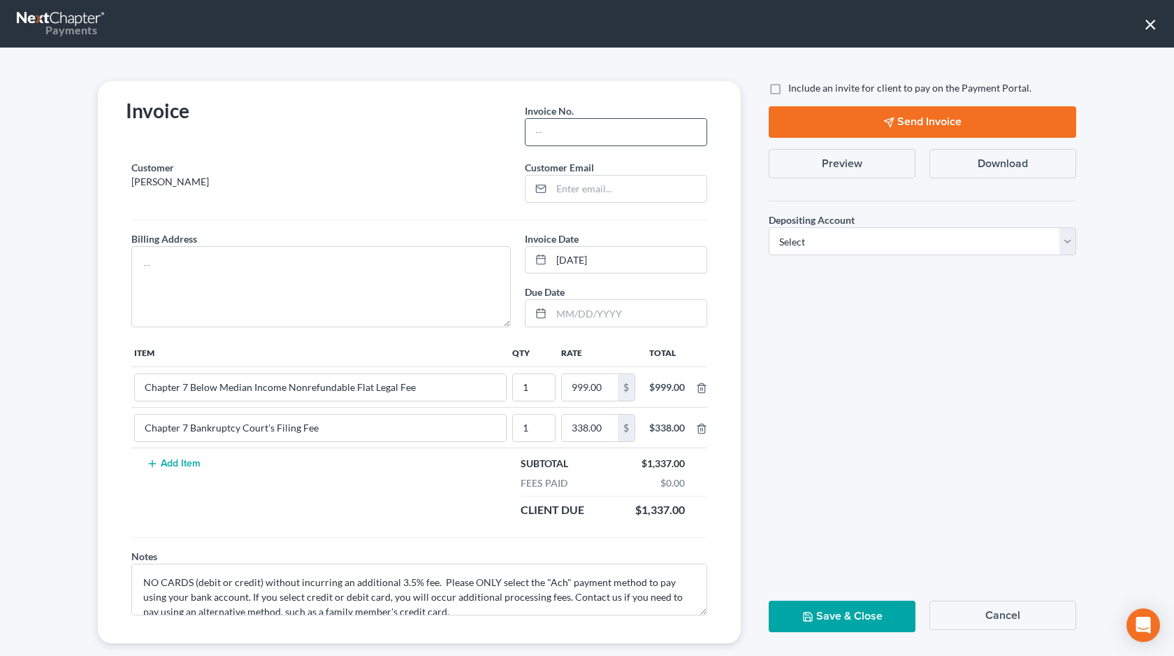
click at [653, 138] on input "text" at bounding box center [616, 132] width 181 height 27
type input "1"
click at [619, 194] on input "email" at bounding box center [628, 188] width 155 height 27
paste input "[EMAIL_ADDRESS][DOMAIN_NAME]"
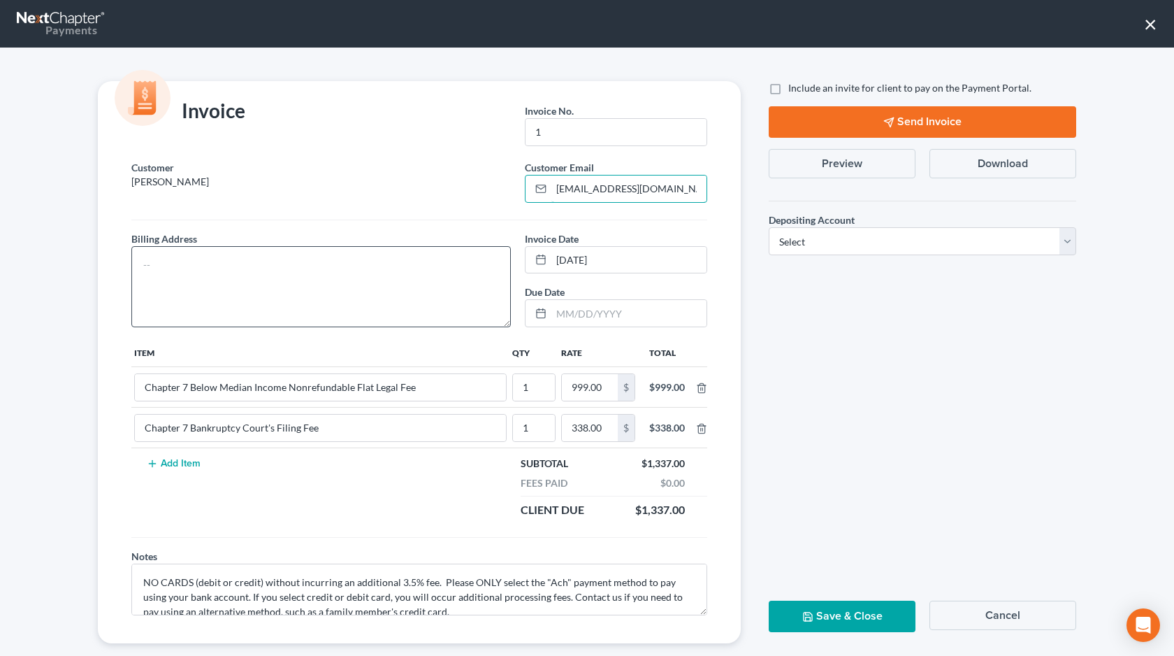
type input "[EMAIL_ADDRESS][DOMAIN_NAME]"
click at [424, 269] on textarea at bounding box center [320, 286] width 379 height 81
type textarea "[STREET_ADDRESS] [GEOGRAPHIC_DATA], MS 39110"
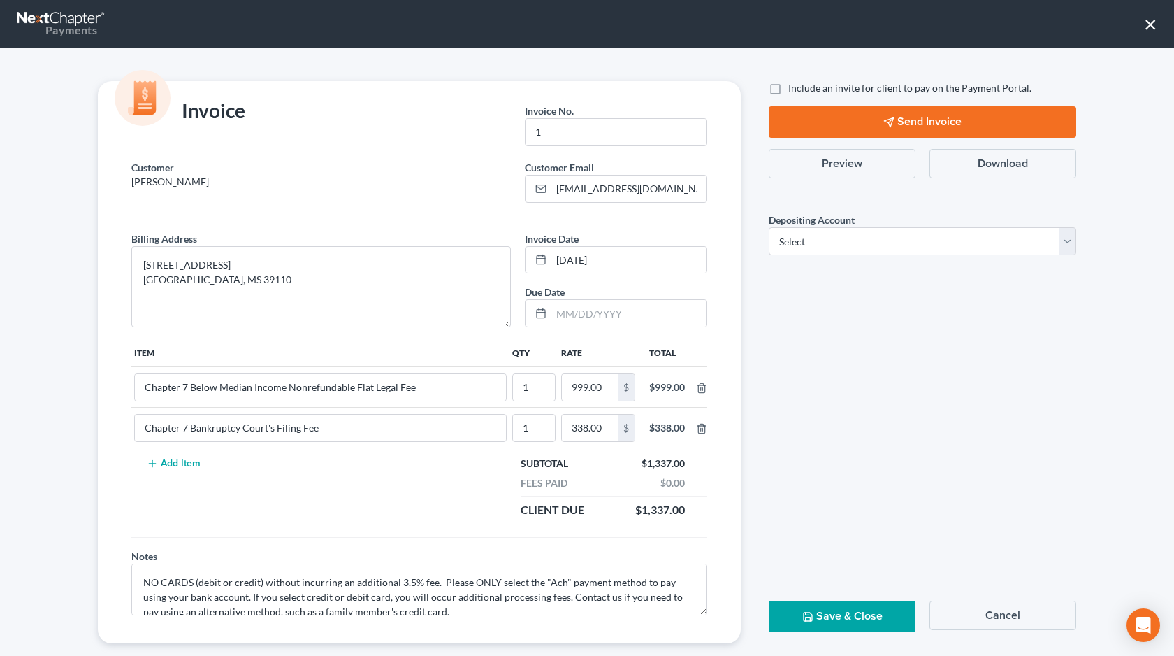
click at [853, 85] on span "Include an invite for client to pay on the Payment Portal." at bounding box center [909, 88] width 243 height 12
click at [803, 85] on input "Include an invite for client to pay on the Payment Portal." at bounding box center [798, 85] width 9 height 9
checkbox input "true"
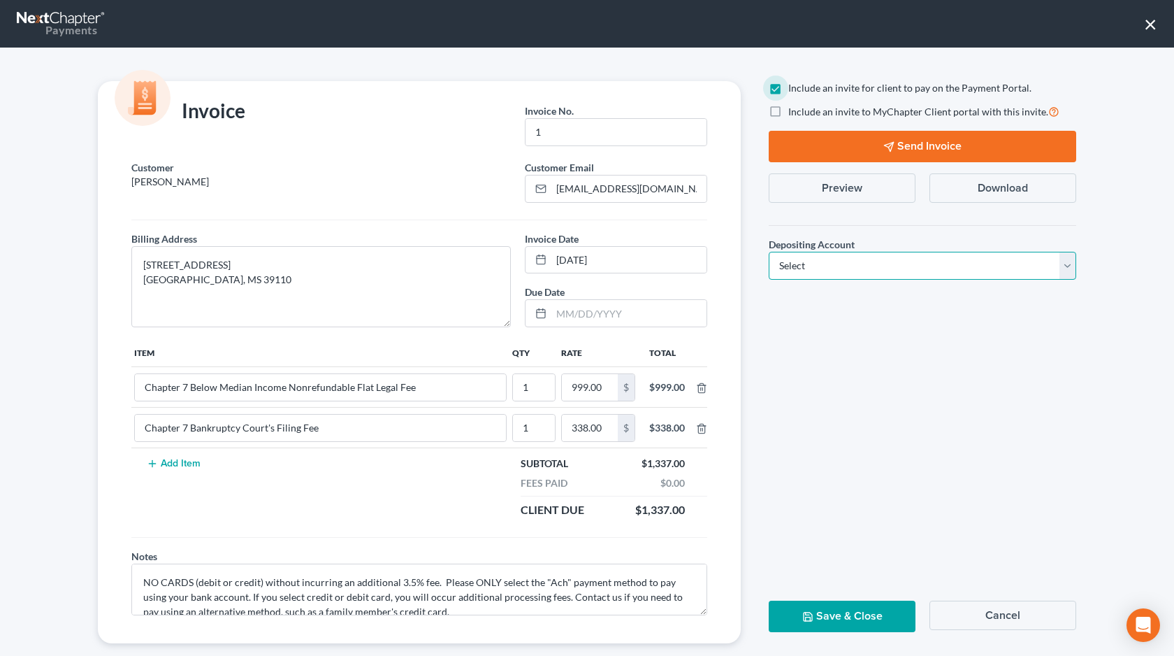
click at [857, 272] on select "Select Operation Trust" at bounding box center [923, 266] width 308 height 28
select select "0"
click at [769, 252] on select "Select Operation Trust" at bounding box center [923, 266] width 308 height 28
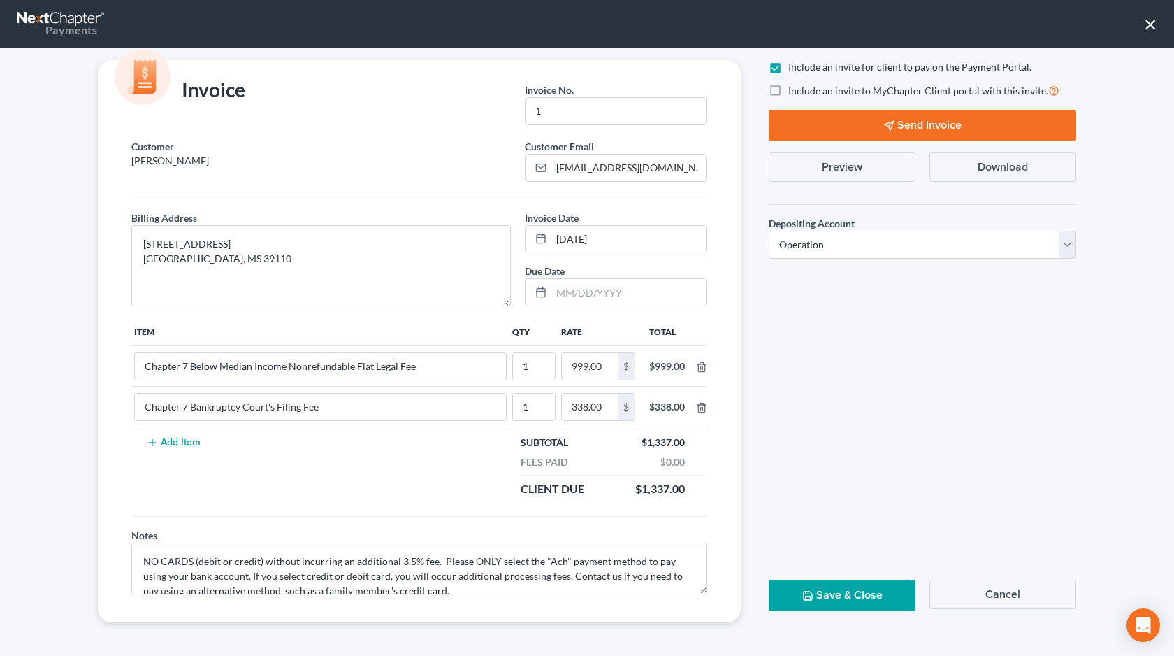
click at [887, 130] on icon "button" at bounding box center [888, 125] width 11 height 11
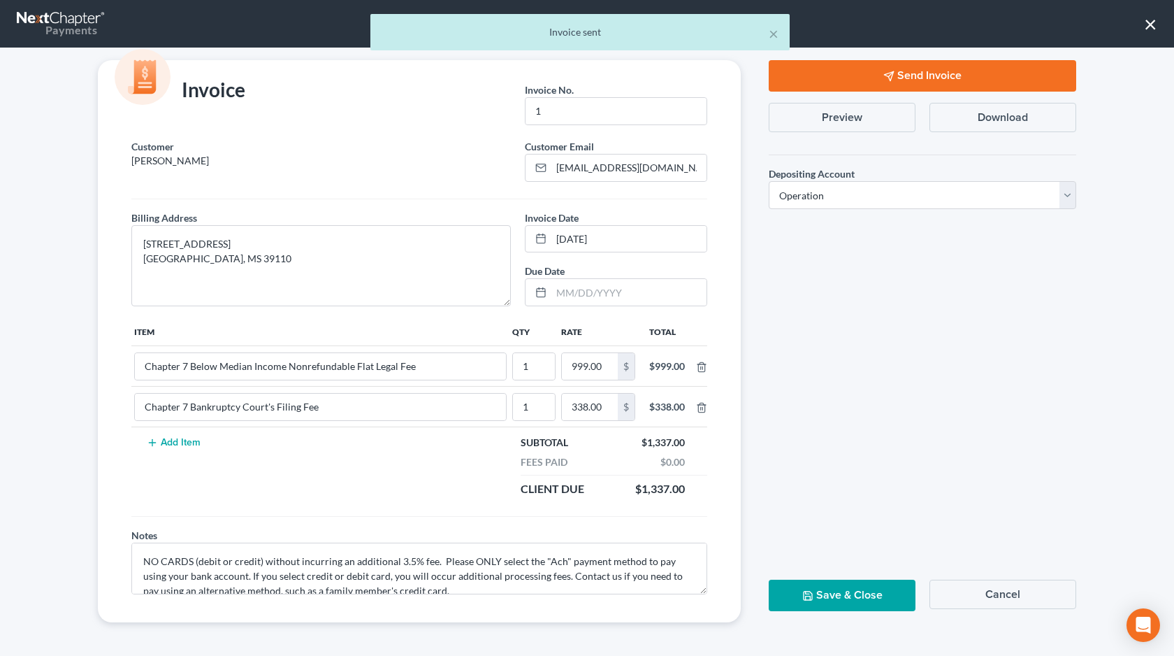
click at [841, 598] on button "Save & Close" at bounding box center [842, 594] width 147 height 31
